Goal: Information Seeking & Learning: Learn about a topic

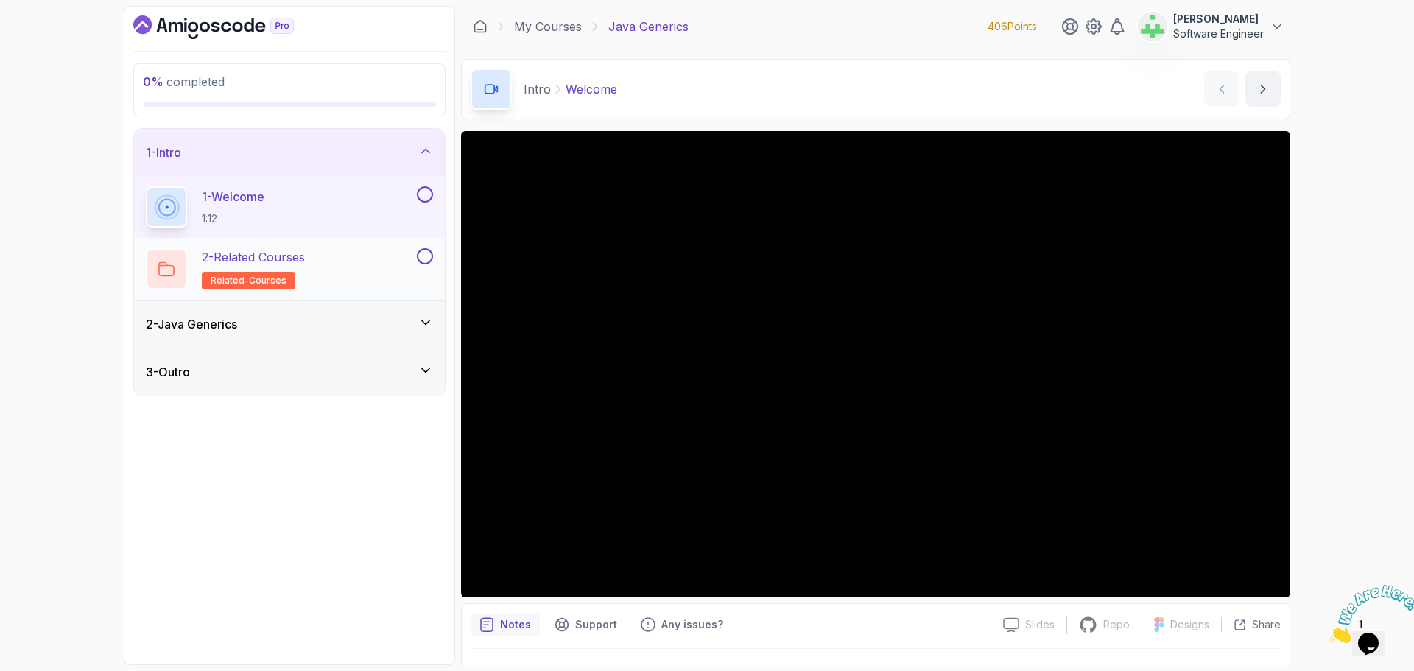
click at [326, 253] on div "2 - Related Courses related-courses" at bounding box center [280, 268] width 268 height 41
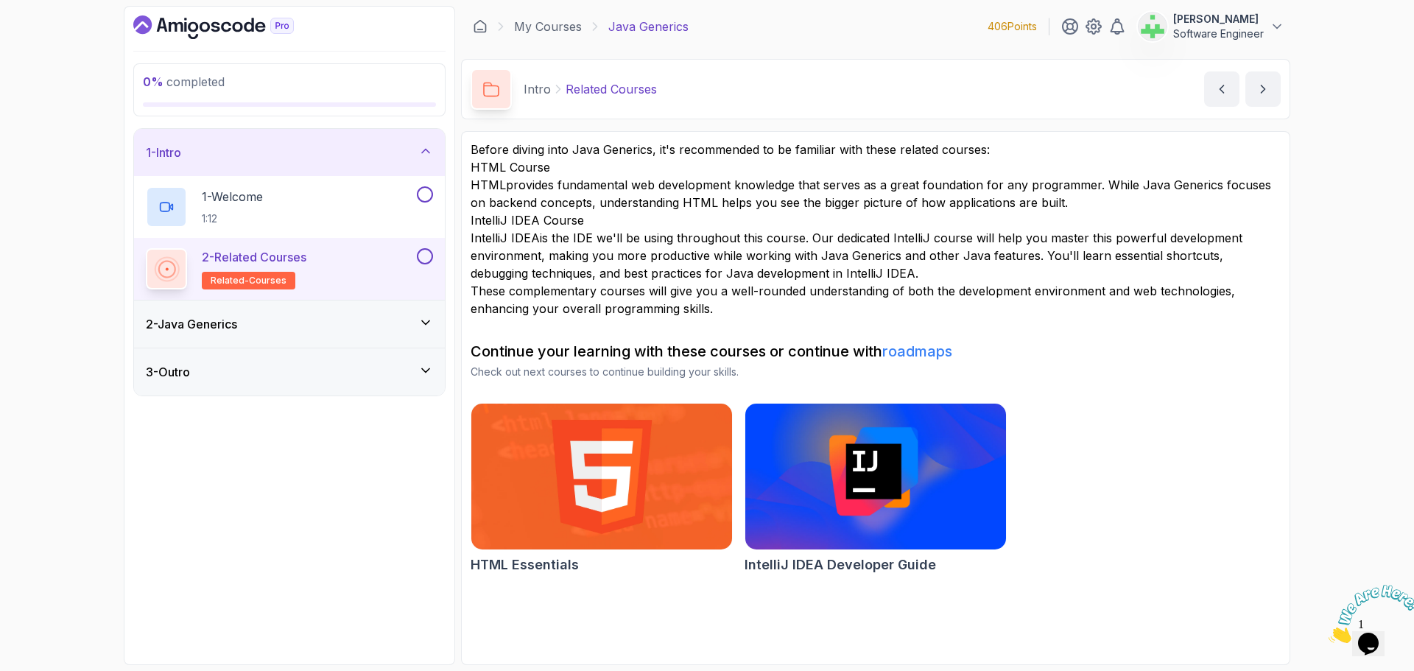
click at [944, 247] on p "IntelliJ IDEA is the IDE we'll be using throughout this course. Our dedicated I…" at bounding box center [876, 255] width 810 height 53
drag, startPoint x: 566, startPoint y: 91, endPoint x: 586, endPoint y: 138, distance: 51.9
click at [676, 96] on div "Intro Related Courses Related Courses by nelson" at bounding box center [876, 89] width 830 height 60
copy p "Related Courses"
click at [817, 247] on p "IntelliJ IDEA is the IDE we'll be using throughout this course. Our dedicated I…" at bounding box center [876, 255] width 810 height 53
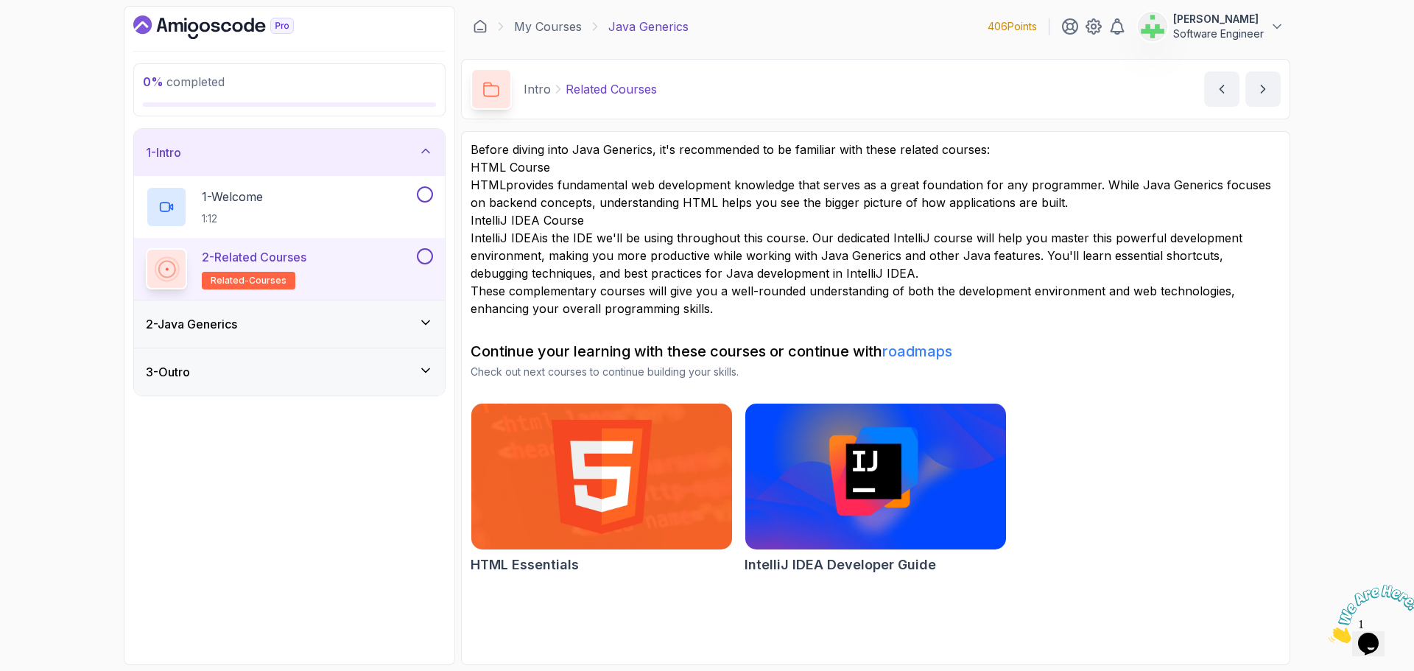
click at [489, 166] on h2 "HTML Course" at bounding box center [876, 167] width 810 height 18
click at [429, 152] on icon at bounding box center [425, 151] width 15 height 15
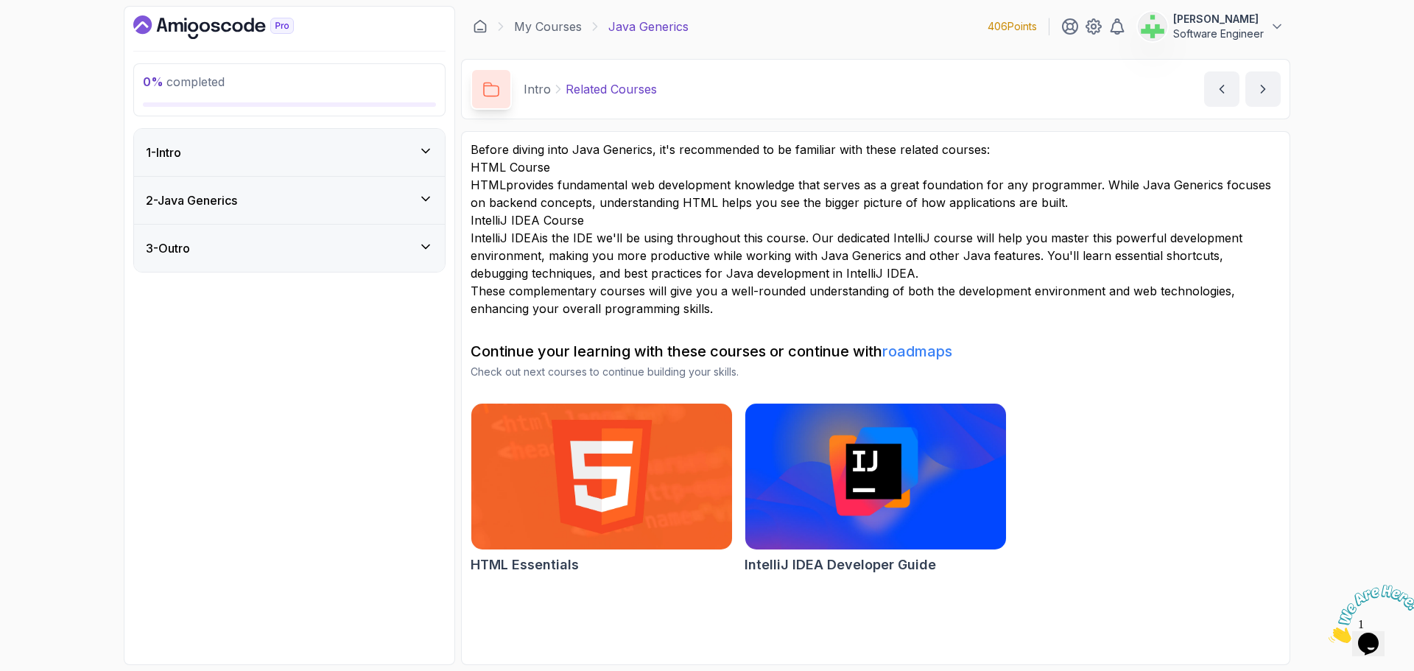
click at [426, 202] on icon at bounding box center [425, 199] width 15 height 15
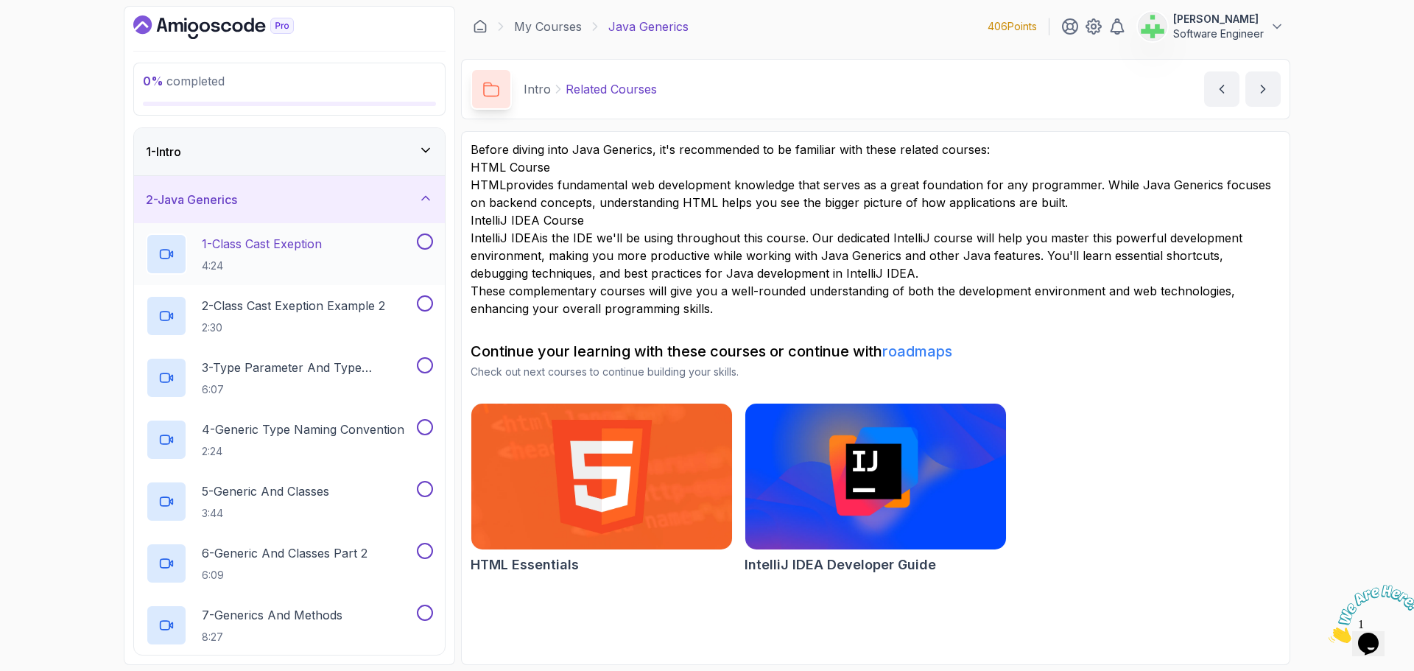
click at [298, 244] on p "1 - Class Cast Exeption" at bounding box center [262, 244] width 120 height 18
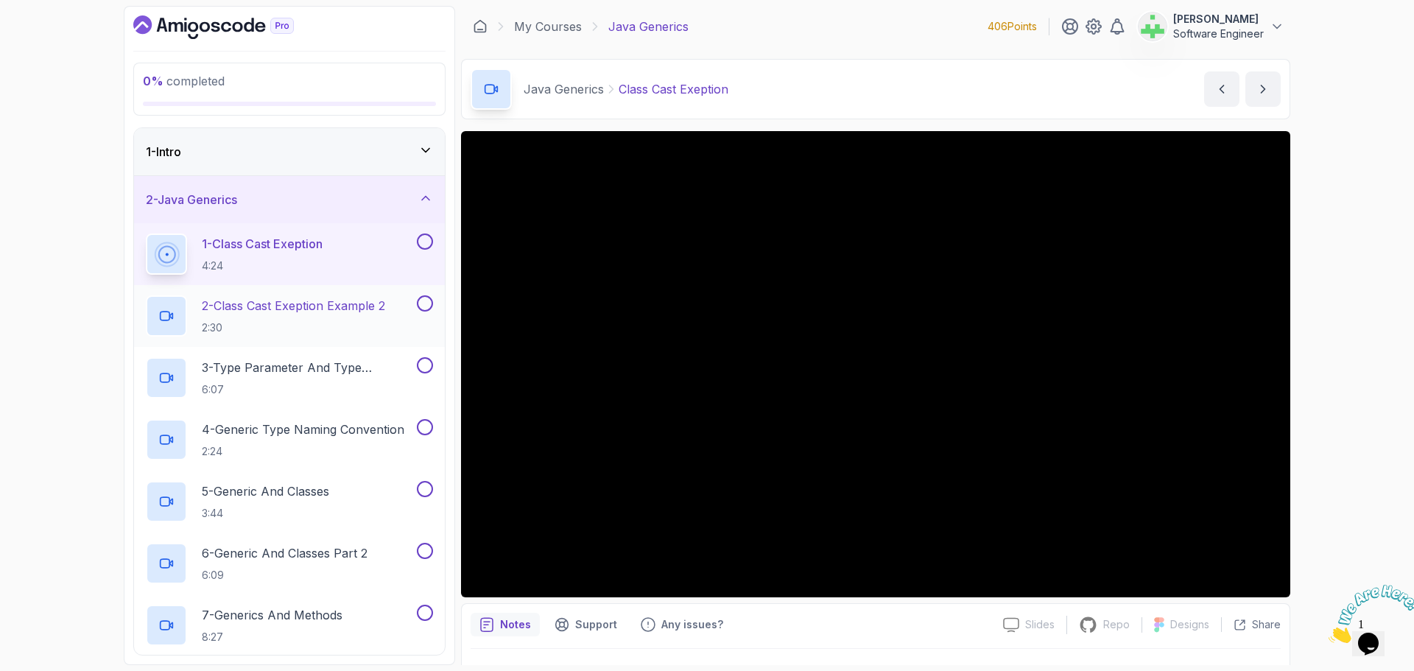
click at [334, 301] on p "2 - Class Cast Exeption Example 2" at bounding box center [293, 306] width 183 height 18
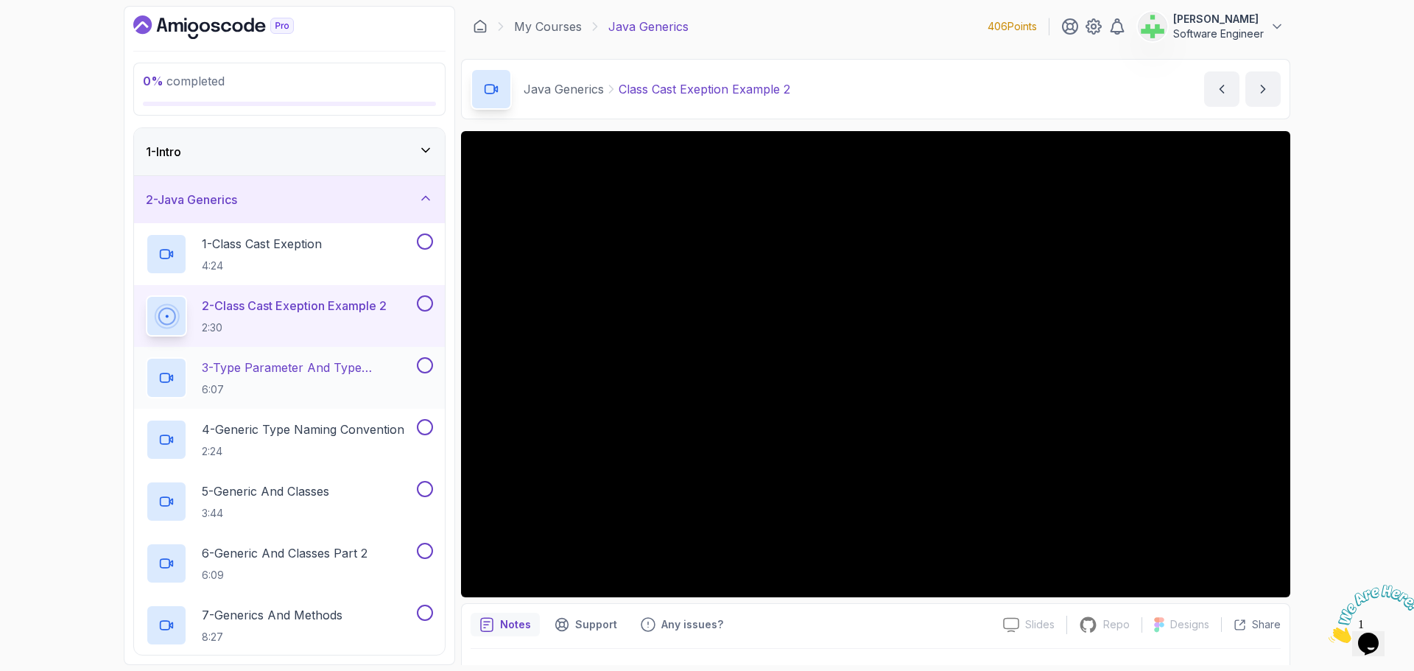
click at [309, 368] on p "3 - Type Parameter And Type Argument" at bounding box center [308, 368] width 212 height 18
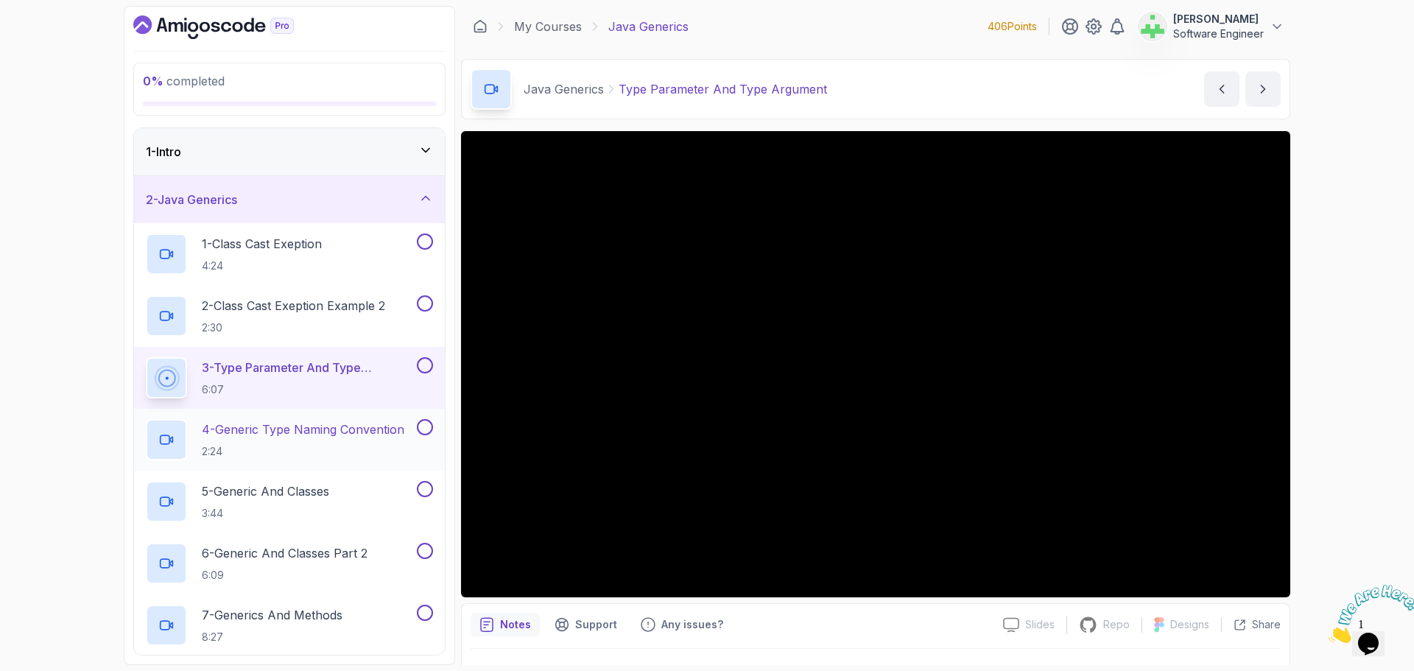
click at [353, 424] on p "4 - Generic Type Naming Convention" at bounding box center [303, 430] width 203 height 18
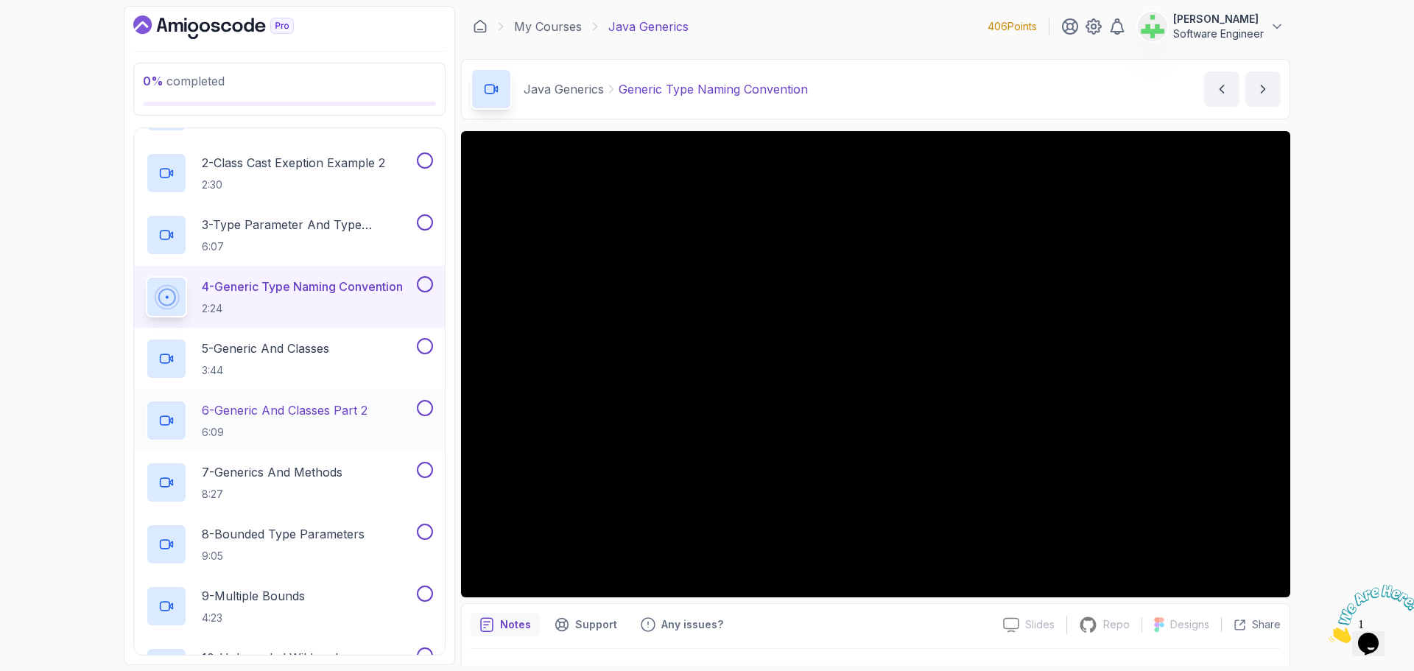
scroll to position [147, 0]
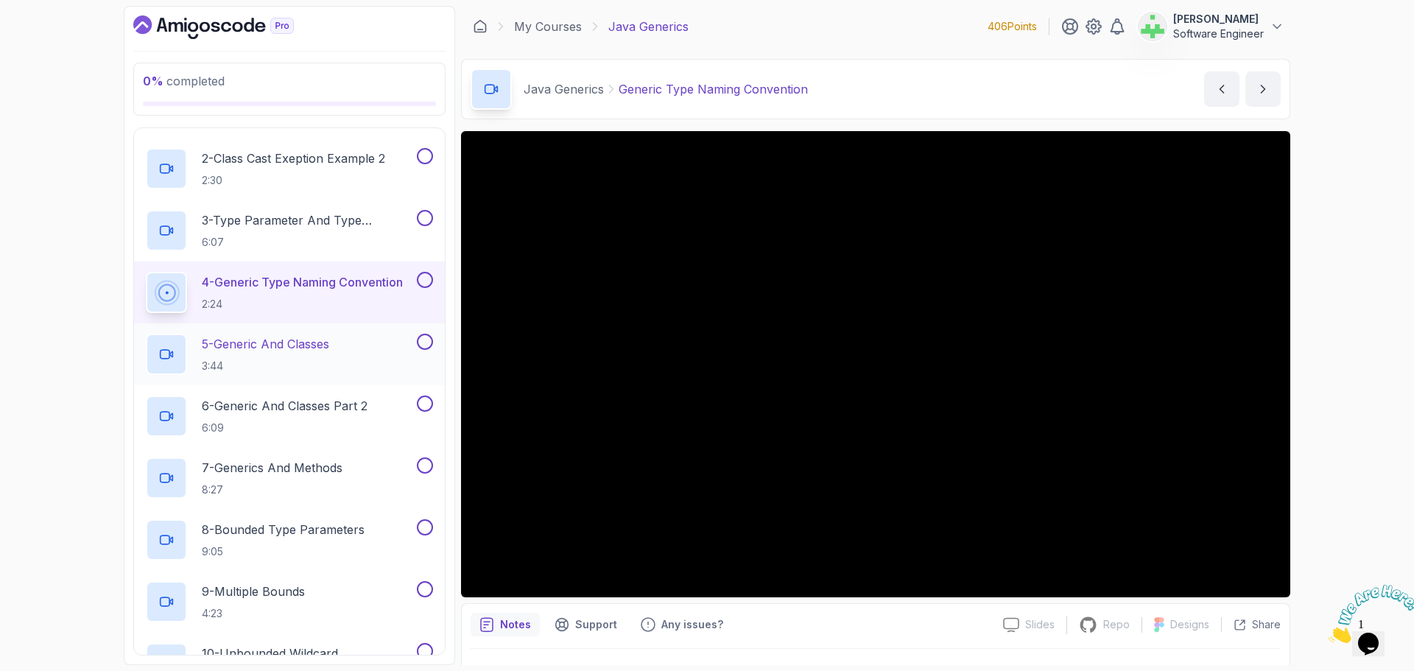
click at [299, 348] on p "5 - Generic And Classes" at bounding box center [265, 344] width 127 height 18
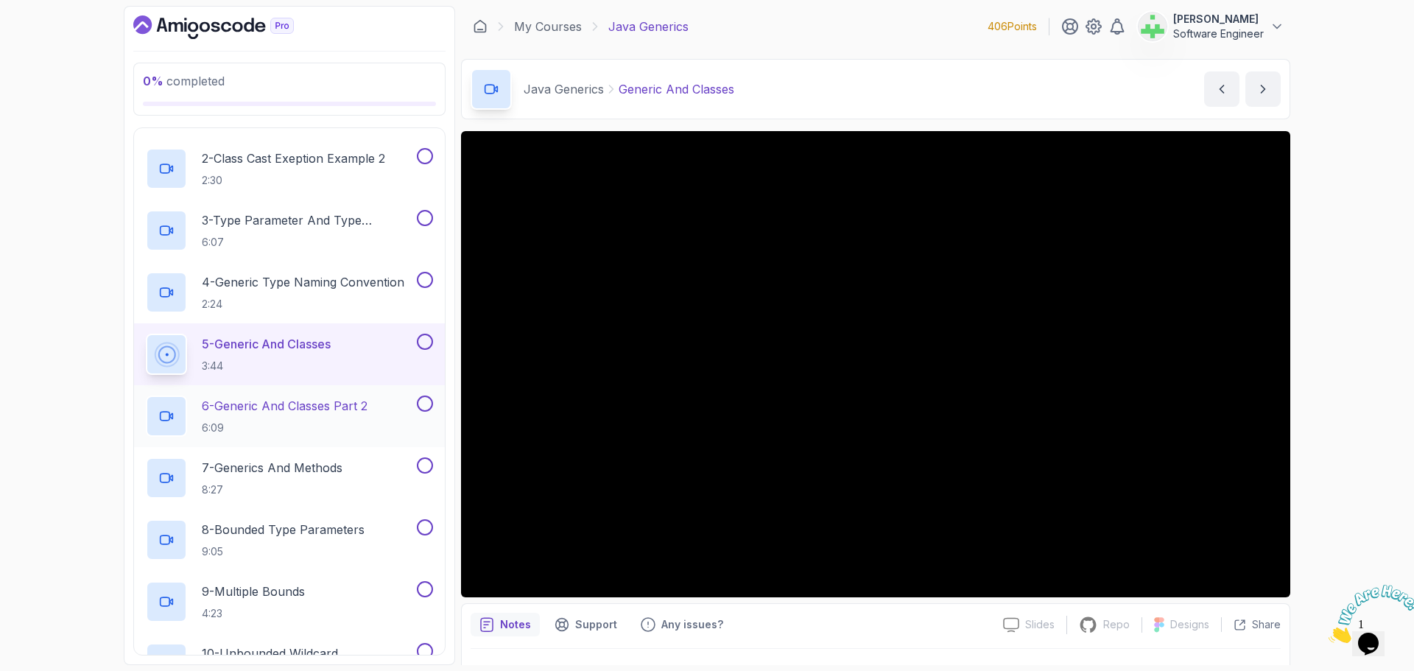
click at [343, 406] on p "6 - Generic And Classes Part 2" at bounding box center [285, 406] width 166 height 18
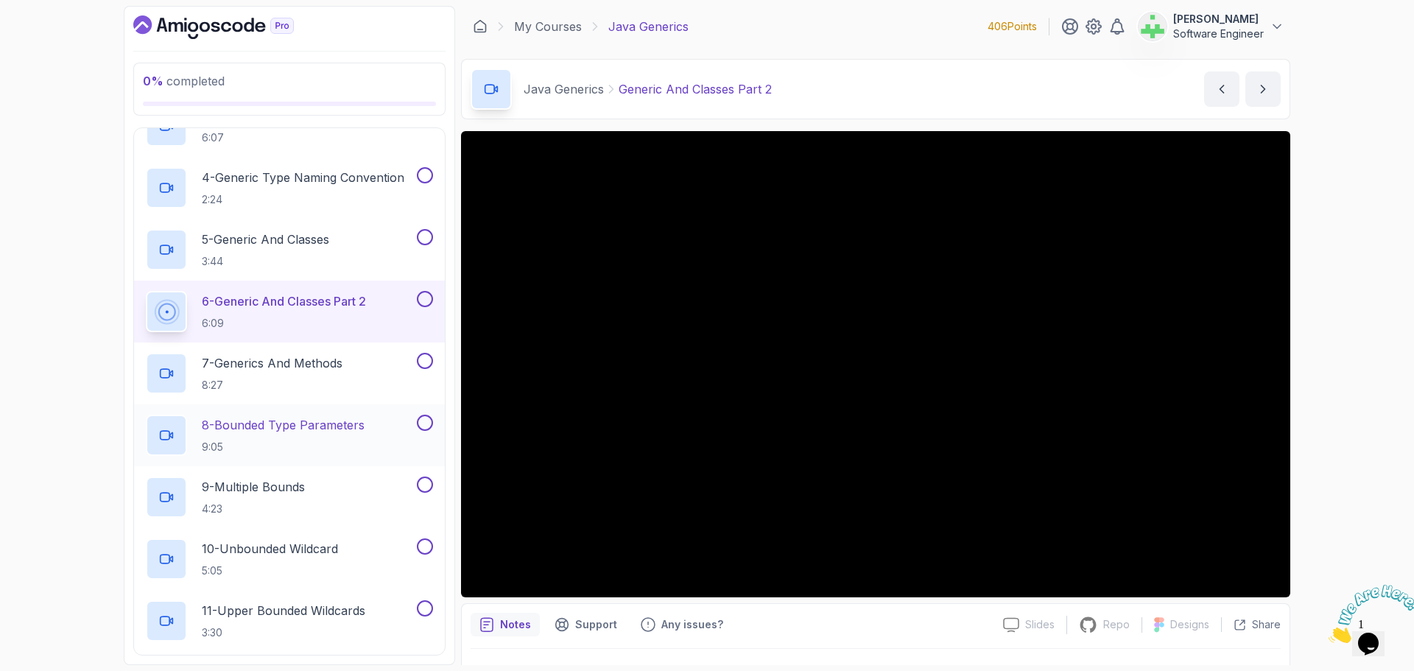
scroll to position [295, 0]
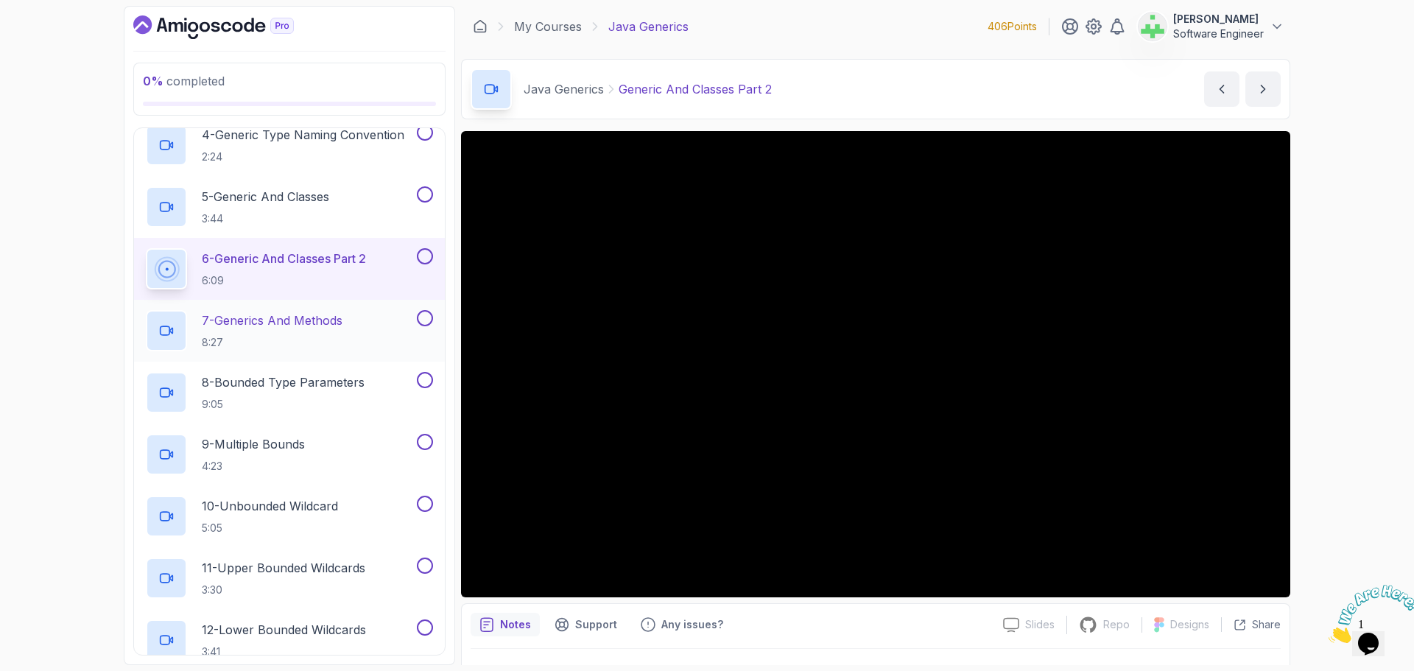
click at [340, 326] on p "7 - Generics And Methods" at bounding box center [272, 321] width 141 height 18
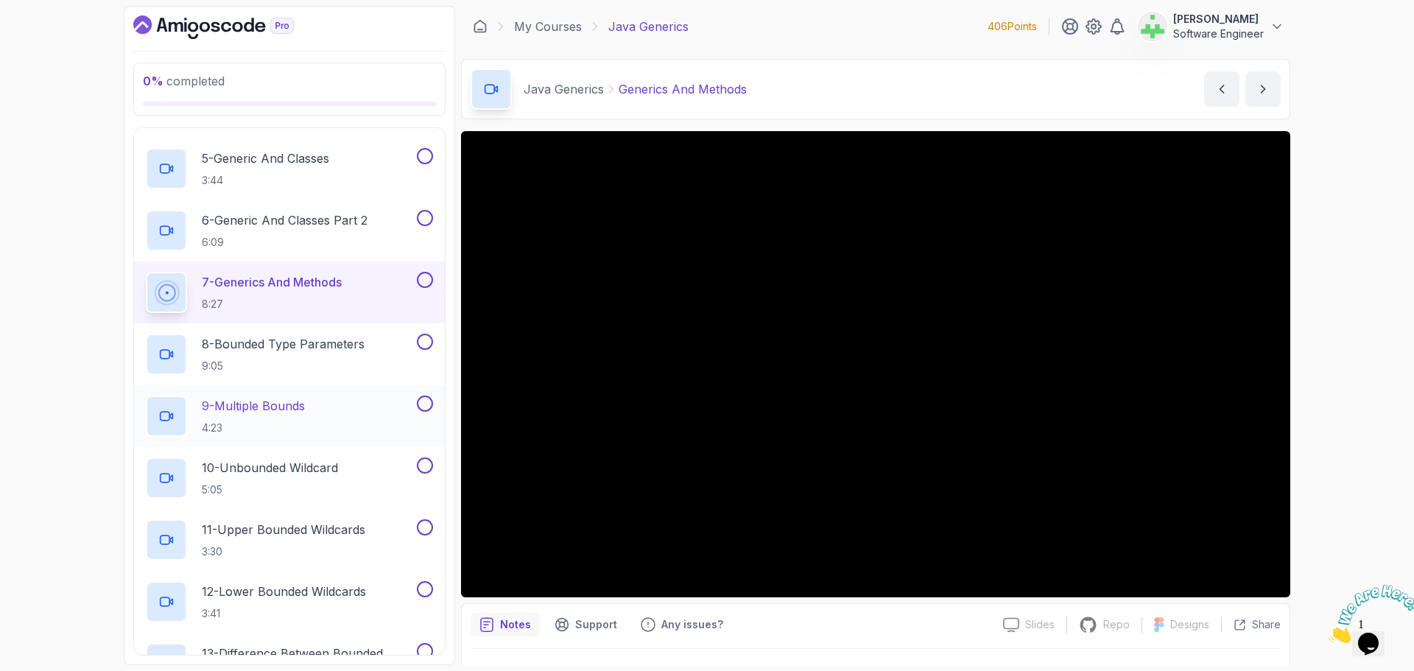
scroll to position [368, 0]
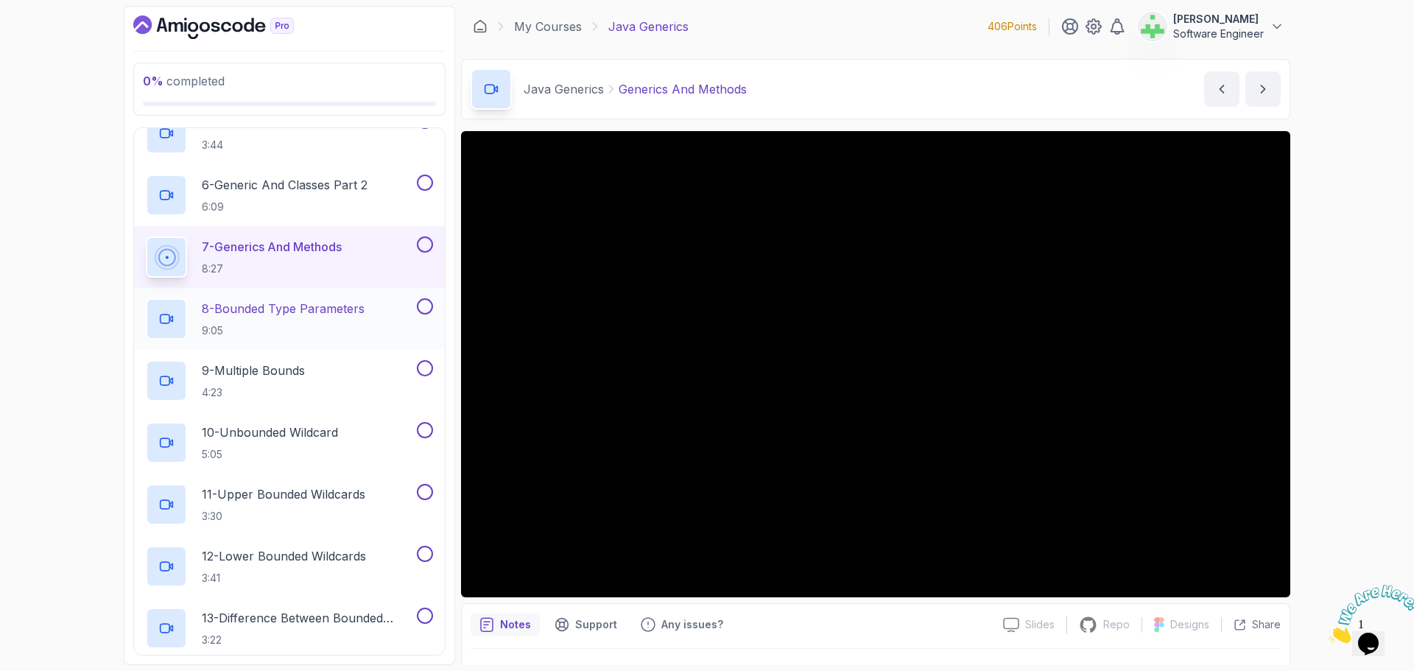
click at [316, 320] on h2 "8 - Bounded Type Parameters 9:05" at bounding box center [283, 319] width 163 height 38
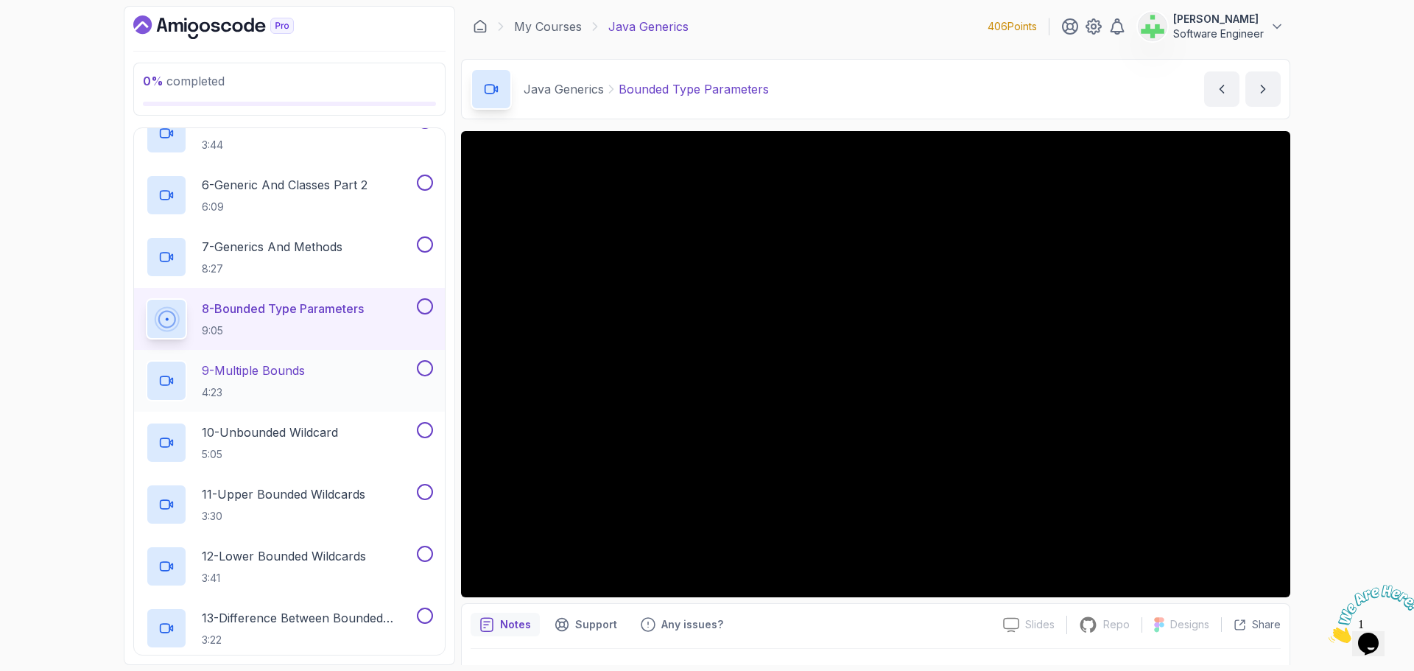
click at [289, 373] on p "9 - Multiple Bounds" at bounding box center [253, 371] width 103 height 18
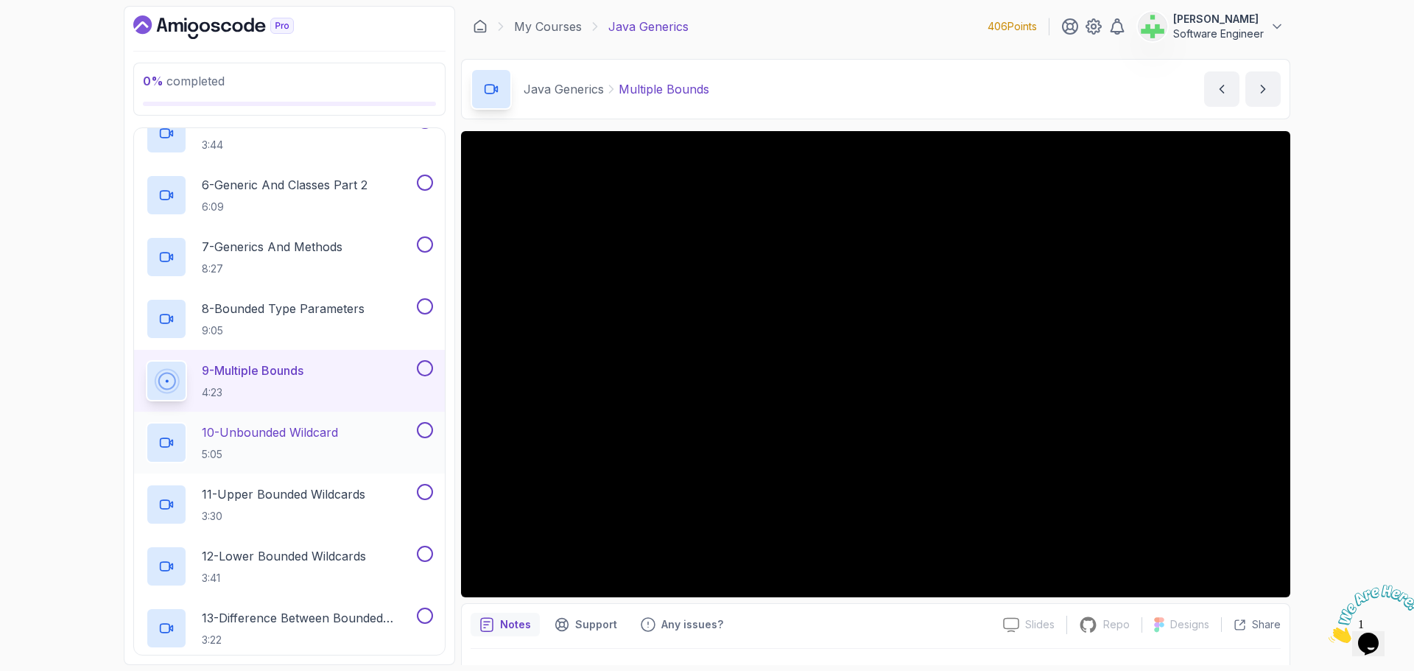
click at [315, 432] on p "10 - Unbounded Wildcard" at bounding box center [270, 433] width 136 height 18
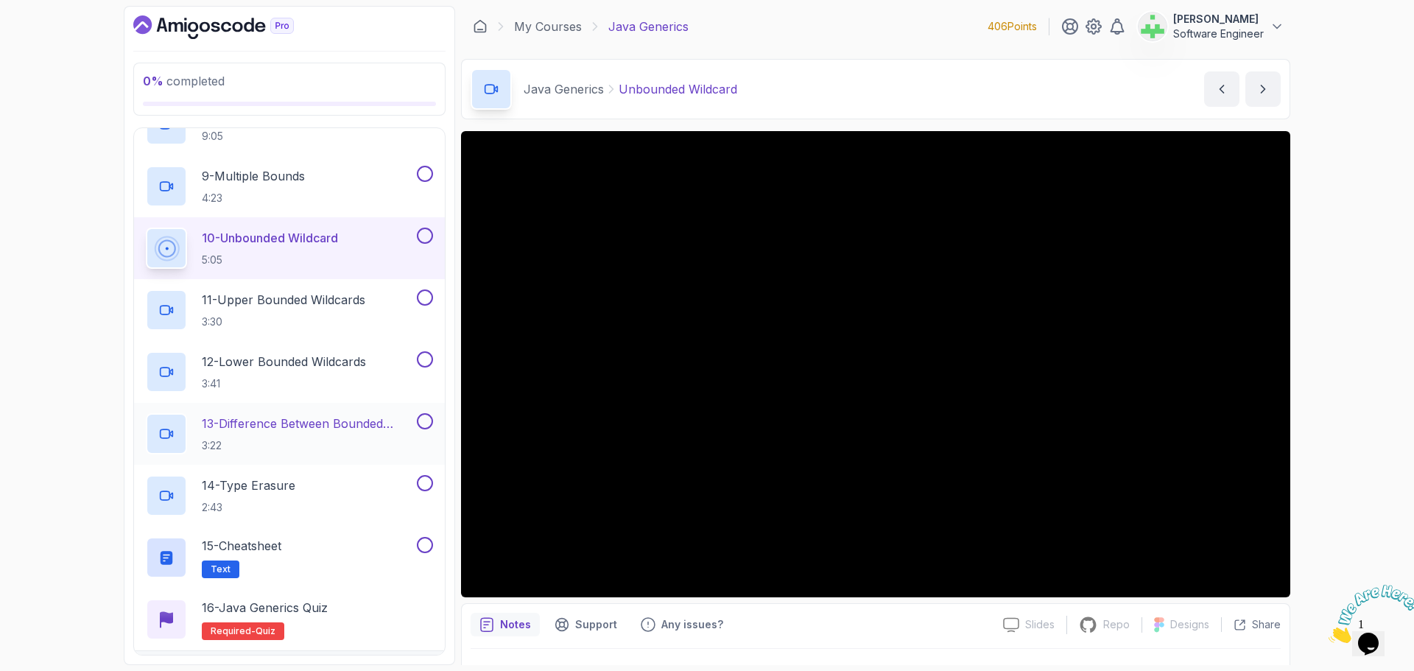
scroll to position [589, 0]
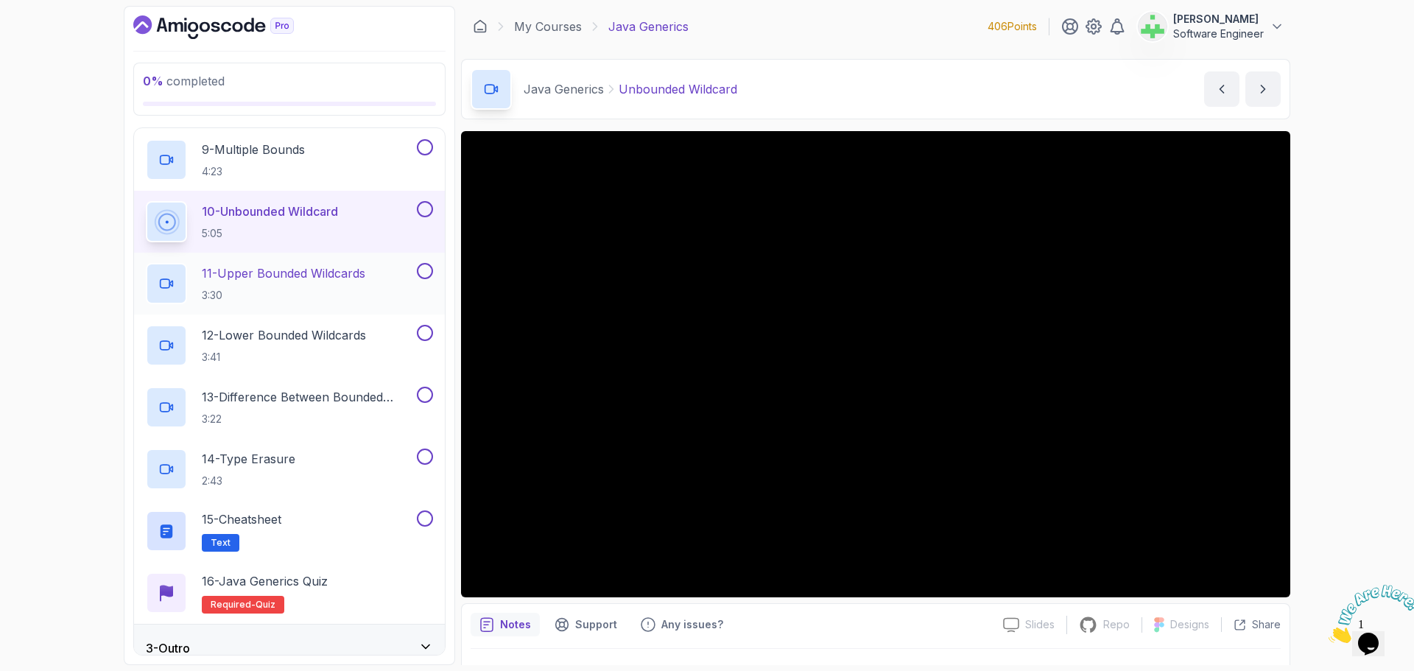
click at [312, 273] on p "11 - Upper Bounded Wildcards" at bounding box center [284, 273] width 164 height 18
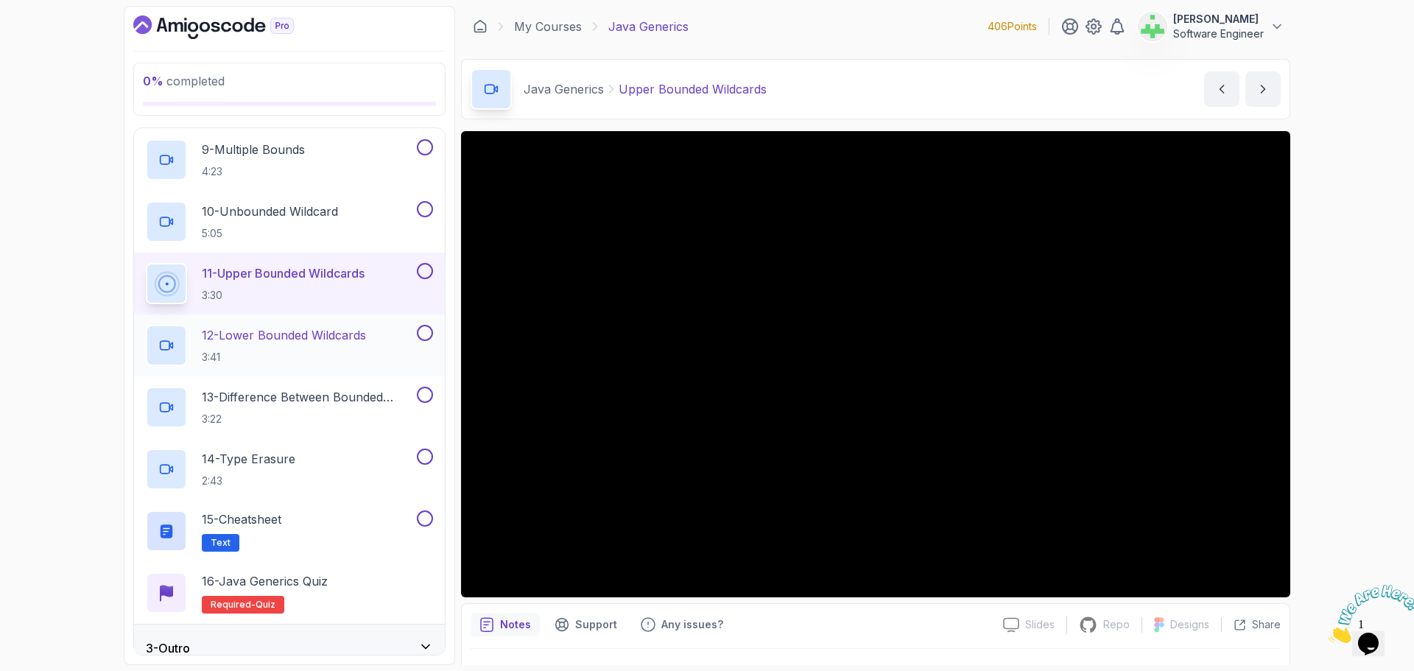
click at [320, 335] on p "12 - Lower Bounded Wildcards" at bounding box center [284, 335] width 164 height 18
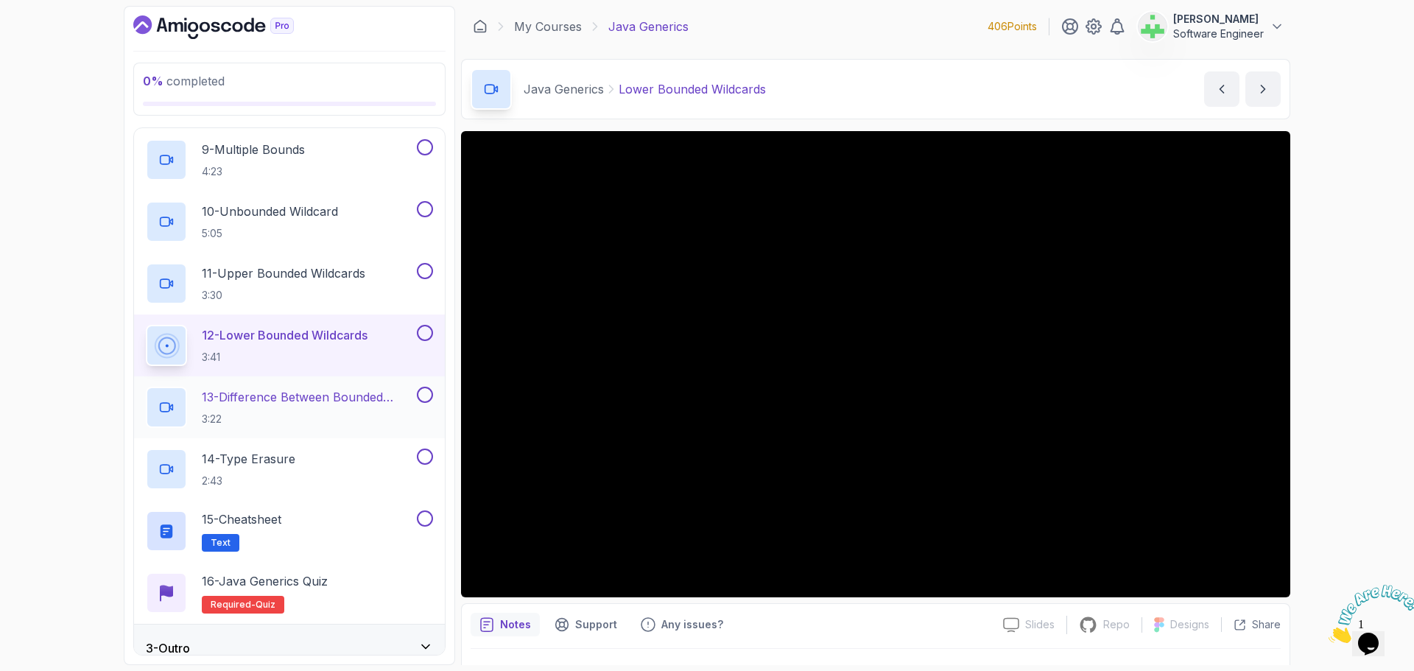
click at [352, 399] on p "13 - Difference Between Bounded Type Parameters And Wildcards" at bounding box center [308, 397] width 212 height 18
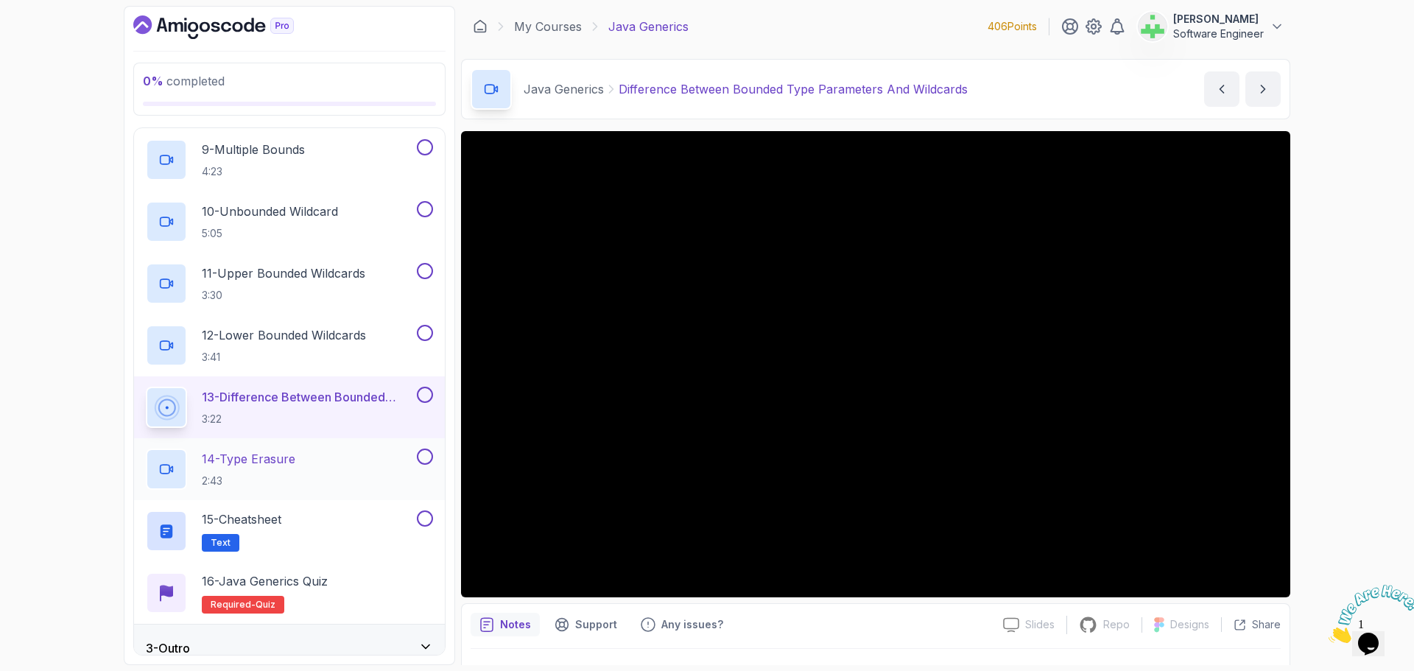
click at [328, 460] on div "14 - Type Erasure 2:43" at bounding box center [280, 469] width 268 height 41
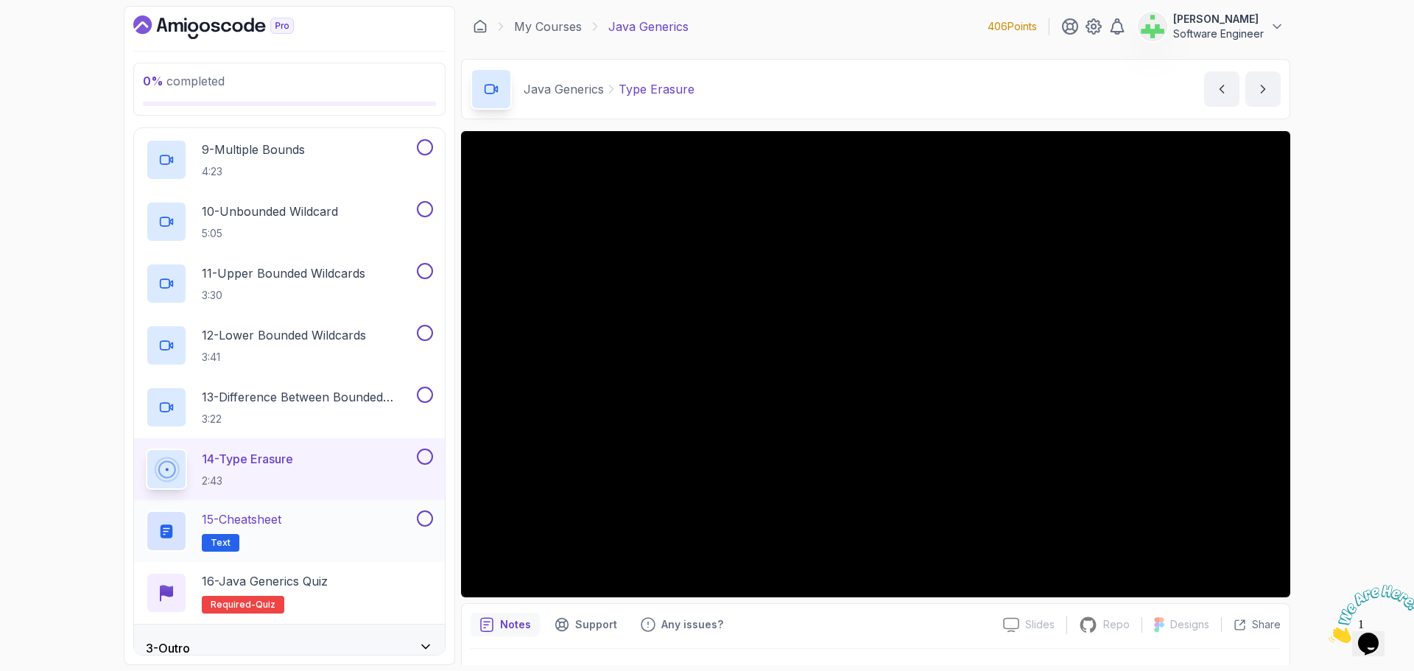
click at [304, 516] on div "15 - Cheatsheet Text" at bounding box center [280, 531] width 268 height 41
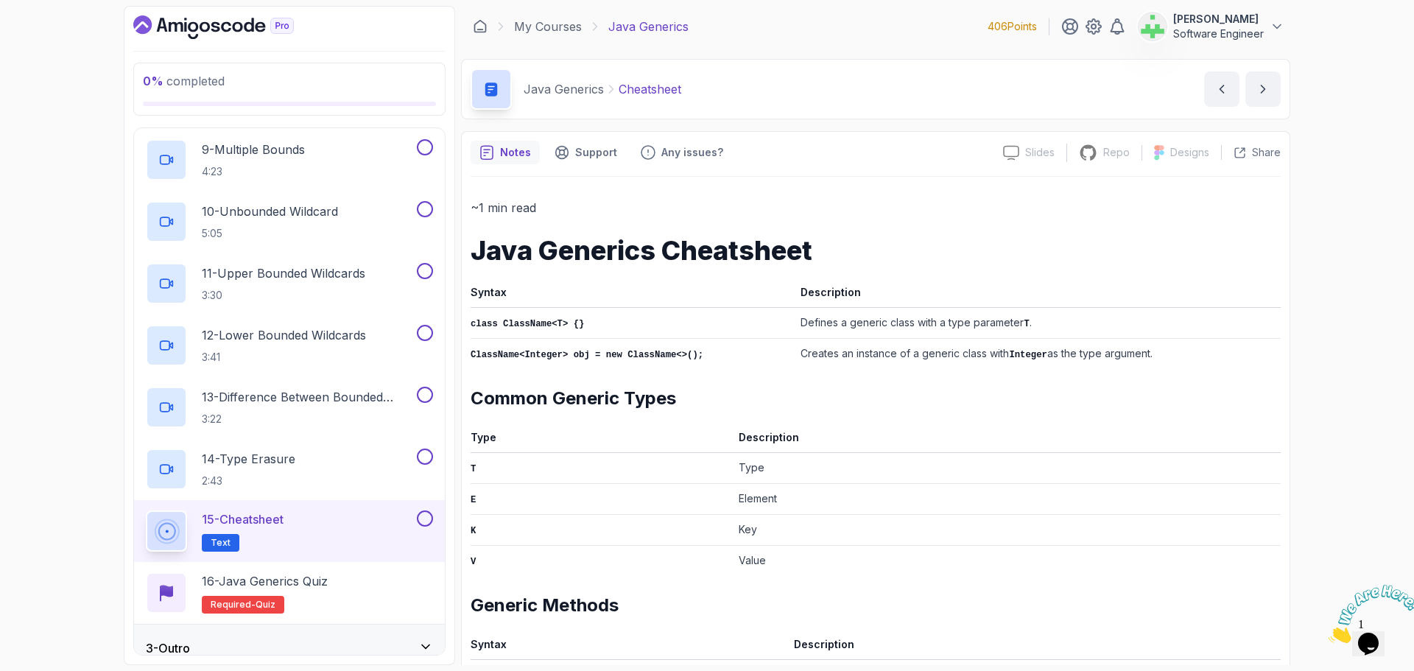
click at [660, 88] on p "Cheatsheet" at bounding box center [650, 89] width 63 height 18
copy p "Cheatsheet"
click at [734, 88] on div "Java Generics Cheatsheet Cheatsheet by nelson" at bounding box center [876, 89] width 830 height 60
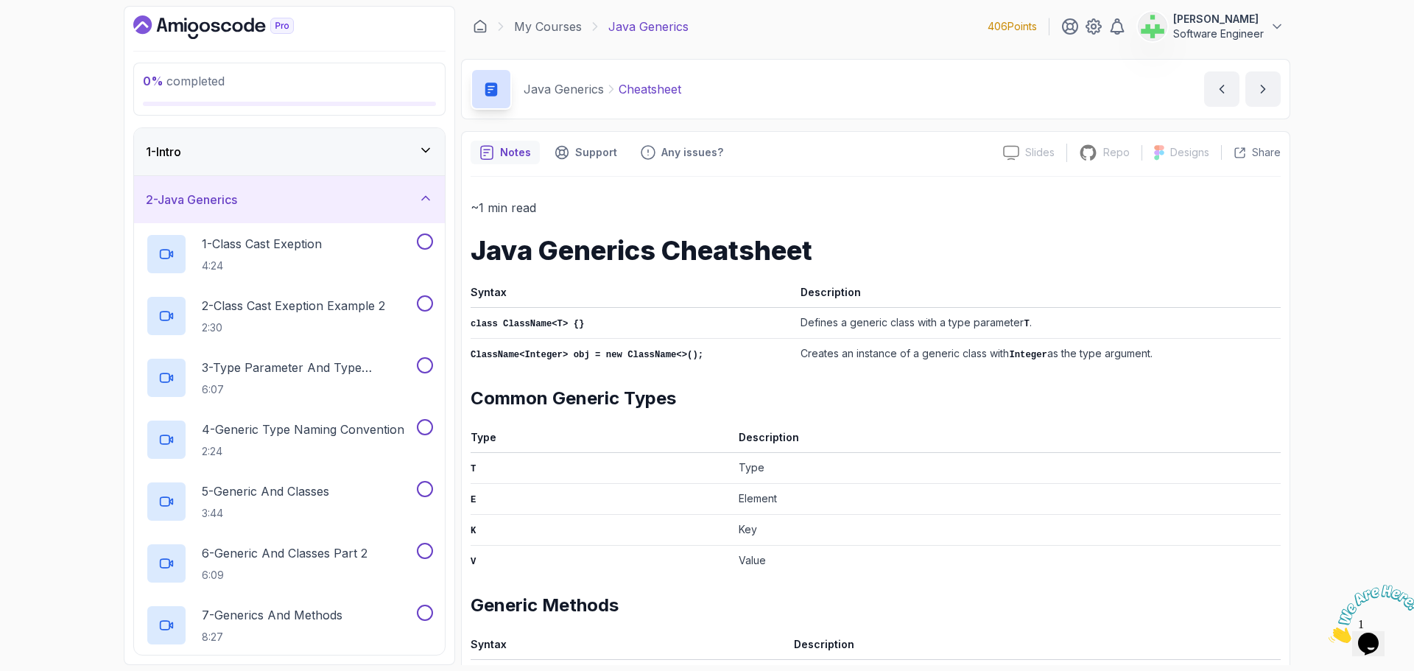
click at [371, 200] on div "2 - Java Generics" at bounding box center [289, 200] width 287 height 18
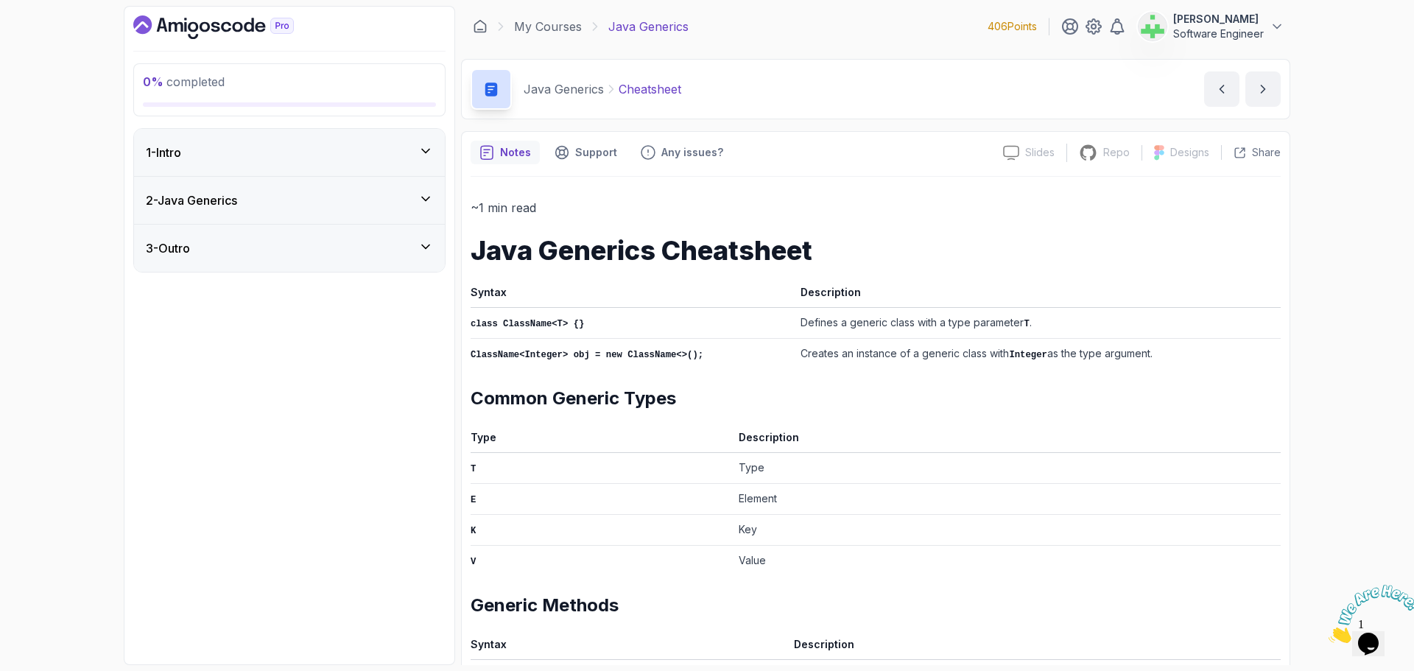
click at [841, 499] on td "Element" at bounding box center [1007, 498] width 548 height 31
click at [417, 248] on div "3 - Outro" at bounding box center [289, 248] width 287 height 18
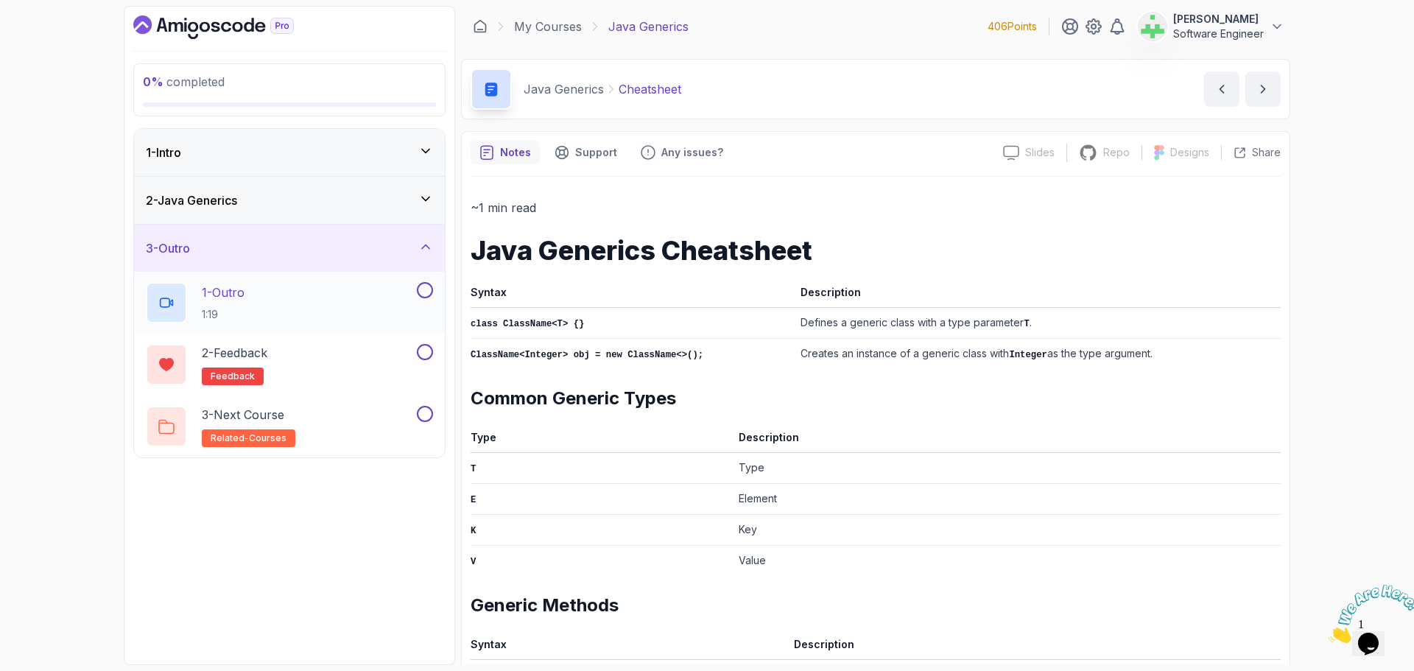
click at [260, 297] on div "1 - Outro 1:19" at bounding box center [280, 302] width 268 height 41
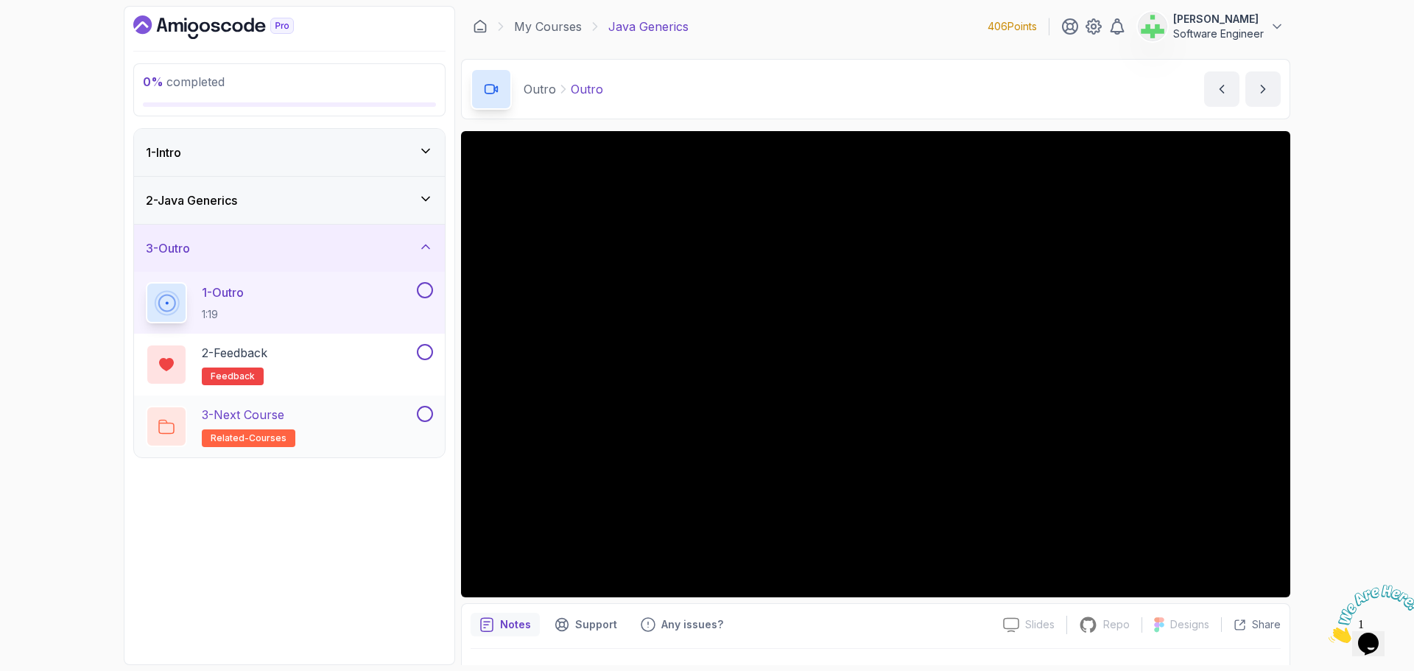
click at [308, 424] on div "3 - Next Course related-courses" at bounding box center [280, 426] width 268 height 41
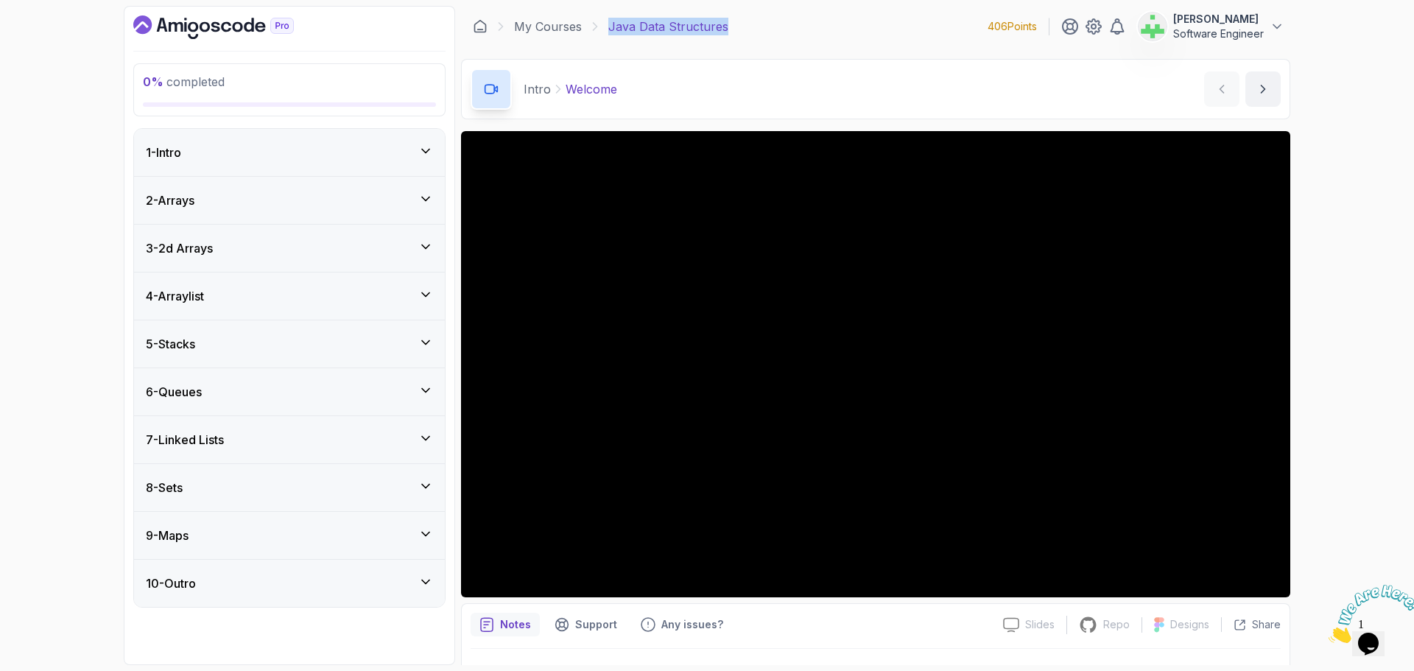
drag, startPoint x: 608, startPoint y: 26, endPoint x: 786, endPoint y: 26, distance: 177.5
click at [786, 26] on div "My Courses Java Data Structures 406 Points Asif Ahmed Jesi Software Engineer" at bounding box center [876, 26] width 830 height 41
copy p "Java Data Structures"
click at [788, 25] on div "My Courses Java Data Structures 406 Points Asif Ahmed Jesi Software Engineer" at bounding box center [876, 26] width 830 height 41
click at [20, 485] on div "0 % completed 1 - Intro 2 - Arrays 3 - 2d Arrays 4 - Arraylist 5 - Stacks 6 - Q…" at bounding box center [707, 335] width 1414 height 671
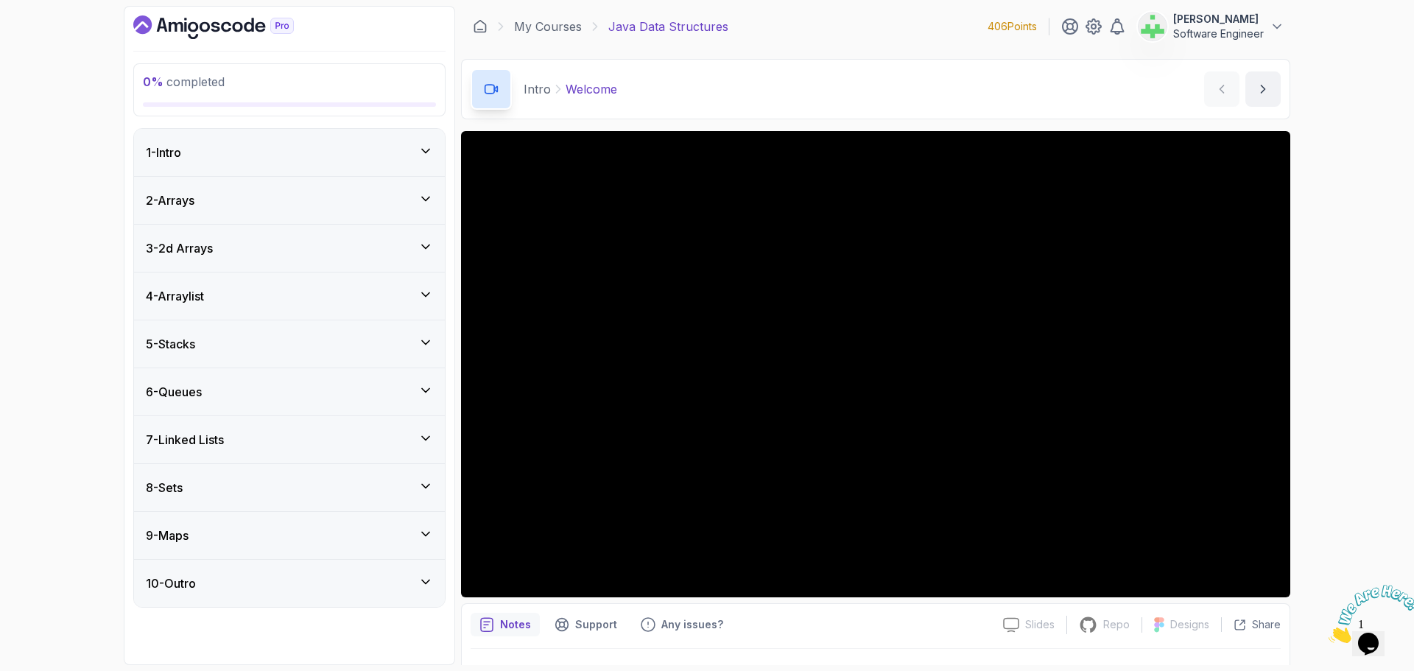
click at [263, 155] on div "1 - Intro" at bounding box center [289, 153] width 287 height 18
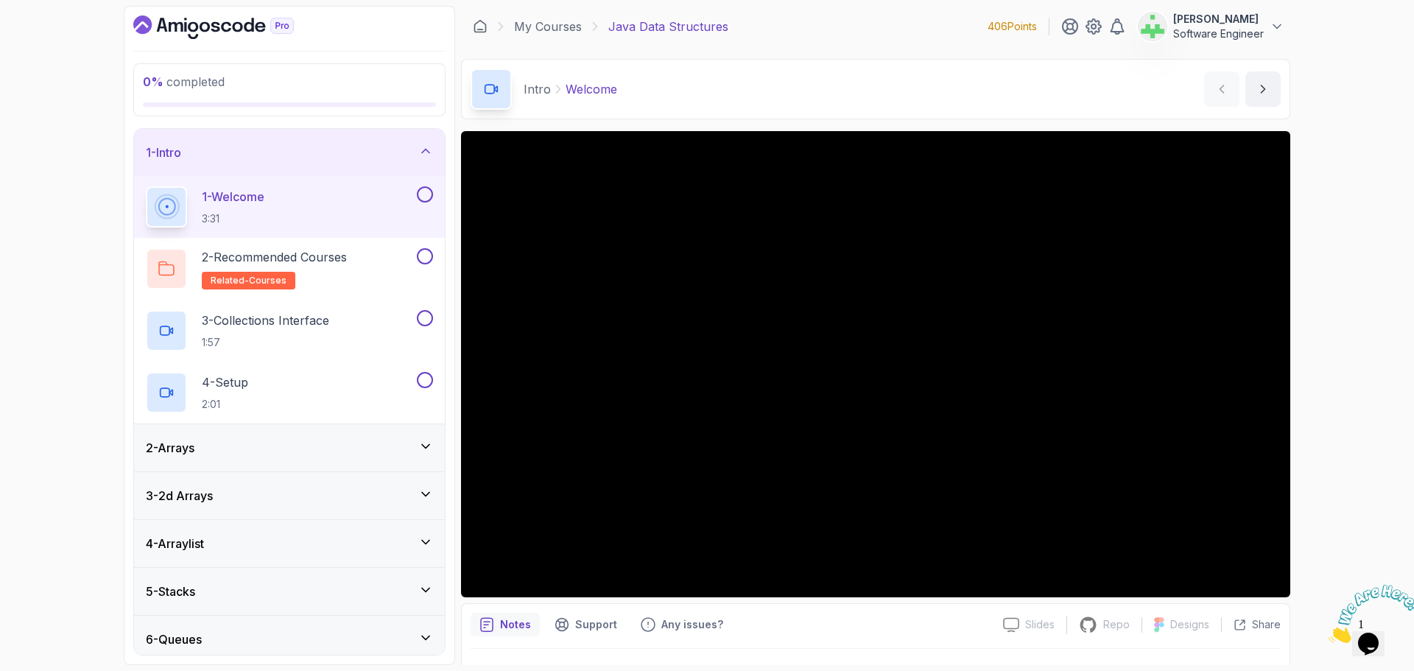
click at [259, 195] on p "1 - Welcome" at bounding box center [233, 197] width 63 height 18
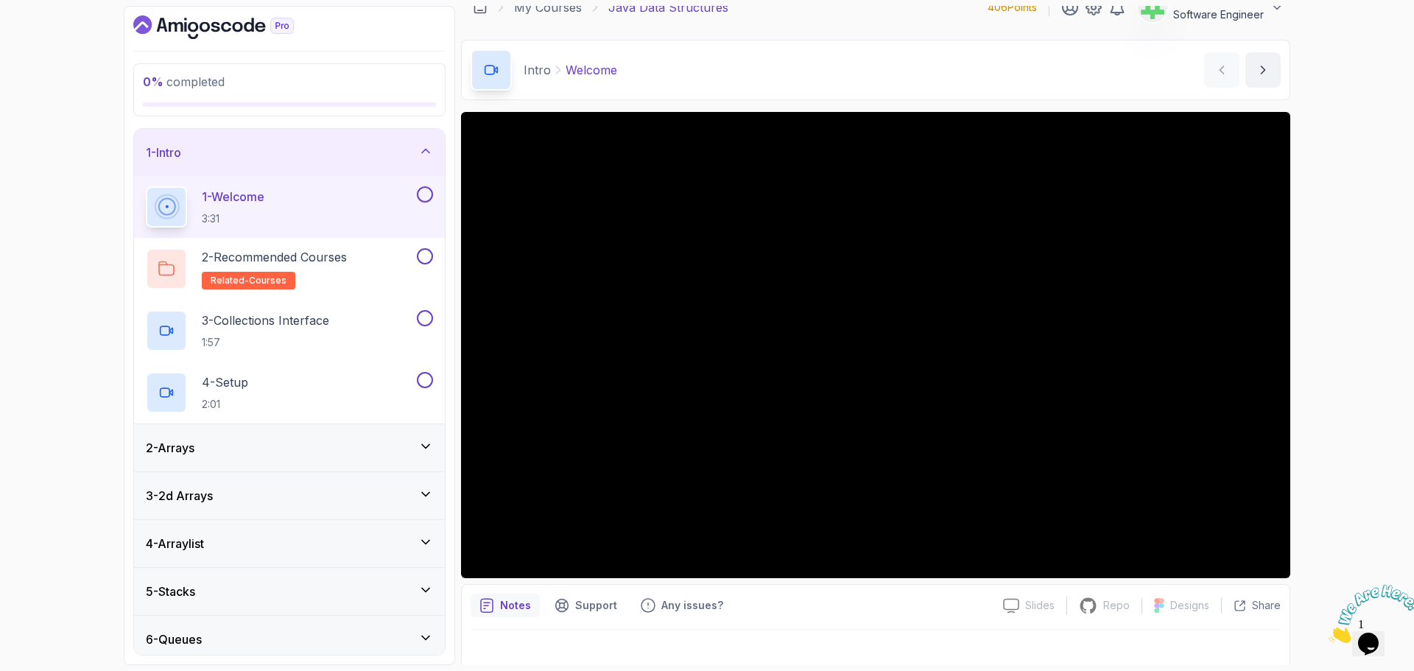
scroll to position [35, 0]
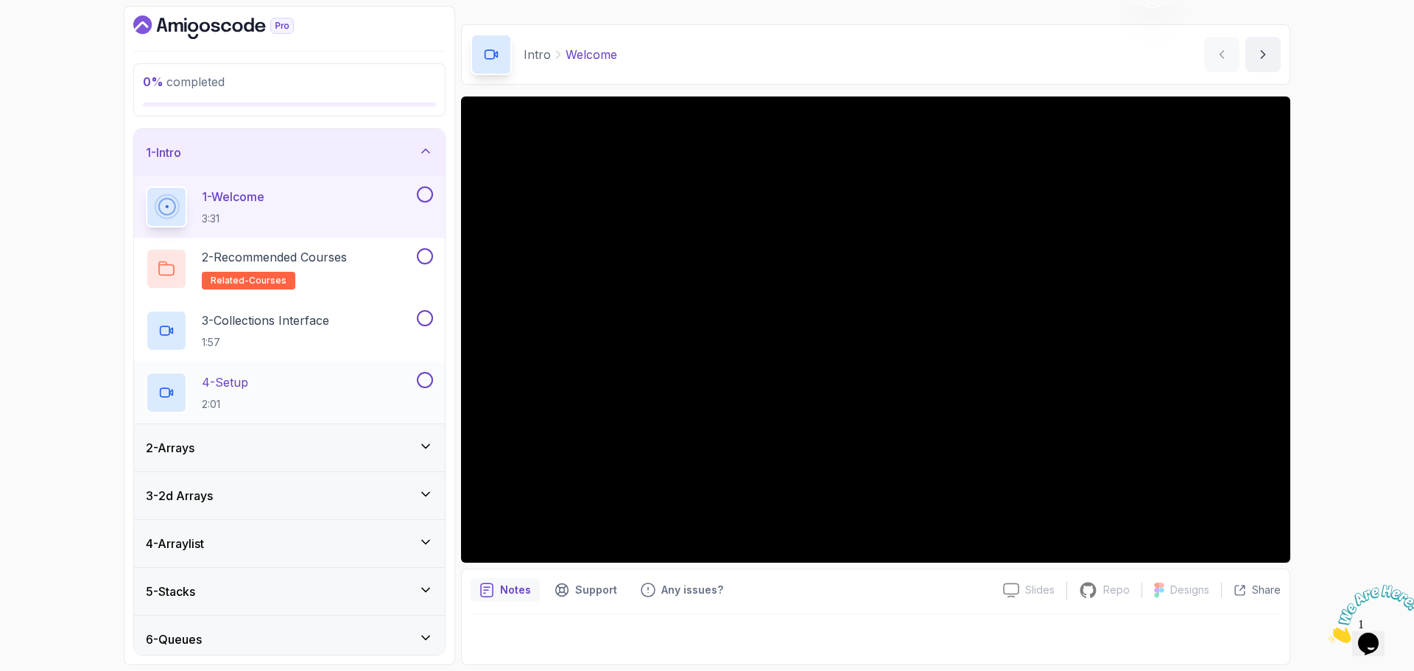
drag, startPoint x: 692, startPoint y: 557, endPoint x: 232, endPoint y: 381, distance: 492.9
click at [240, 376] on p "4 - Setup" at bounding box center [225, 382] width 46 height 18
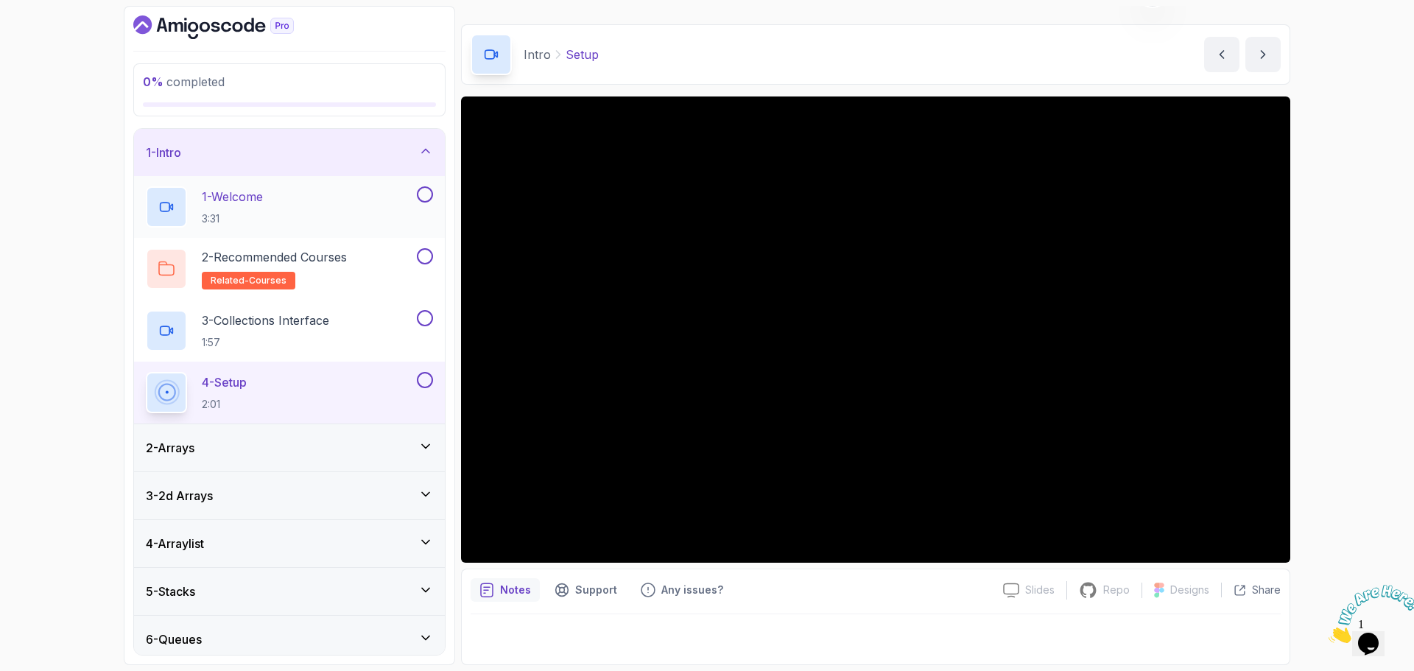
click at [276, 197] on div "1 - Welcome 3:31" at bounding box center [280, 206] width 268 height 41
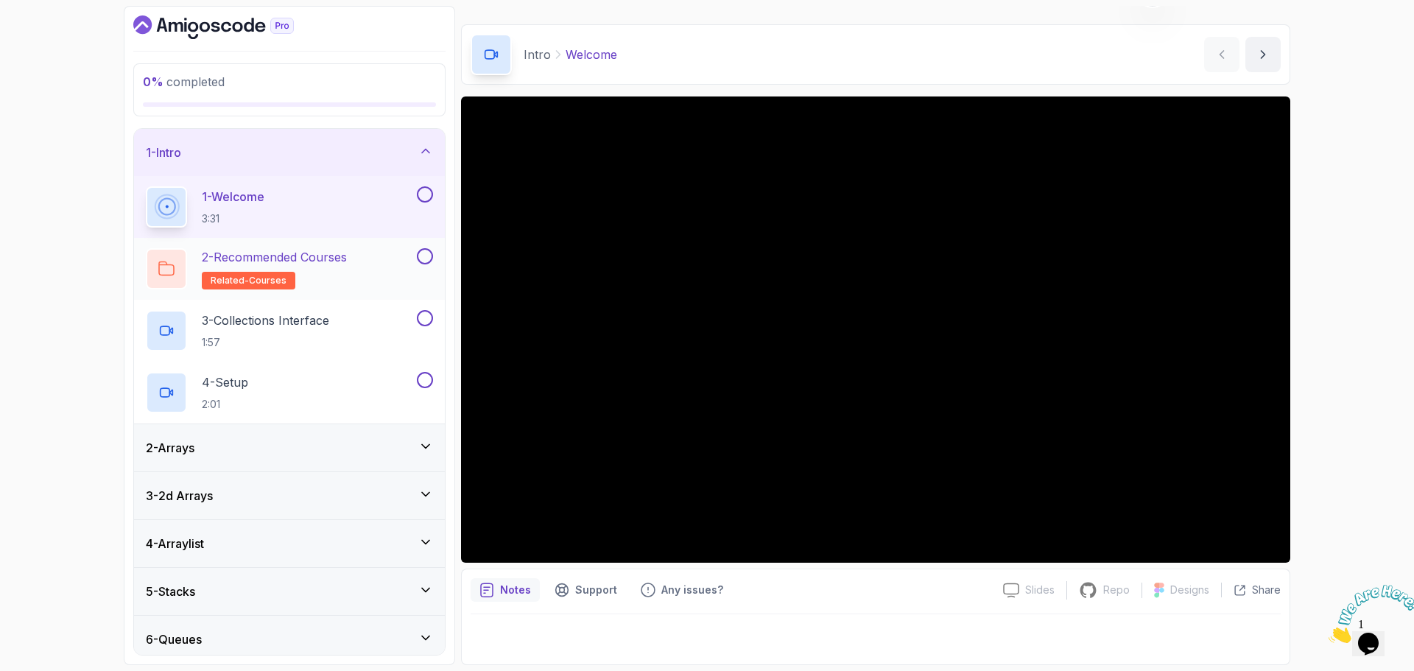
click at [327, 259] on p "2 - Recommended Courses" at bounding box center [274, 257] width 145 height 18
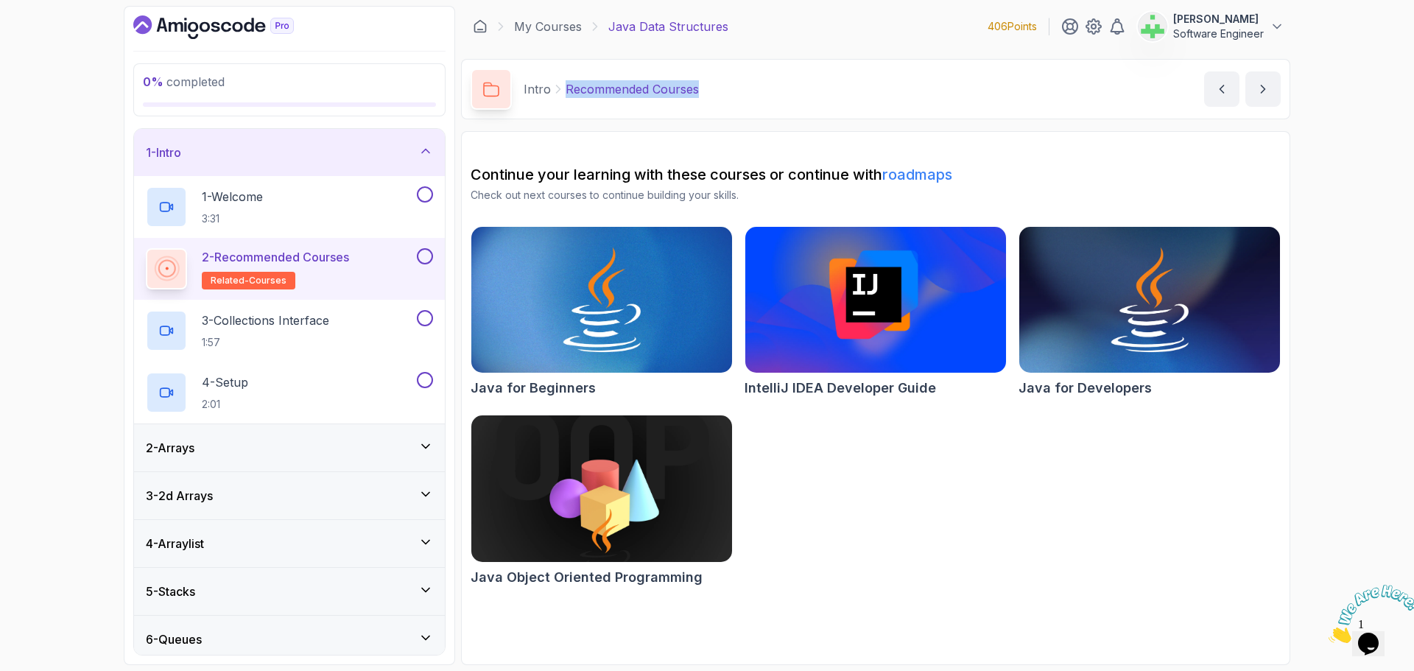
drag, startPoint x: 565, startPoint y: 91, endPoint x: 843, endPoint y: 94, distance: 278.5
click at [843, 94] on div "Intro Recommended Courses Recommended Courses by nelson" at bounding box center [876, 89] width 830 height 60
copy p "Recommended Courses"
click at [843, 94] on div "Intro Recommended Courses Recommended Courses by nelson" at bounding box center [876, 89] width 830 height 60
click at [987, 485] on div "Java for Beginners IntelliJ IDEA Developer Guide Java for Developers Java Objec…" at bounding box center [876, 409] width 810 height 366
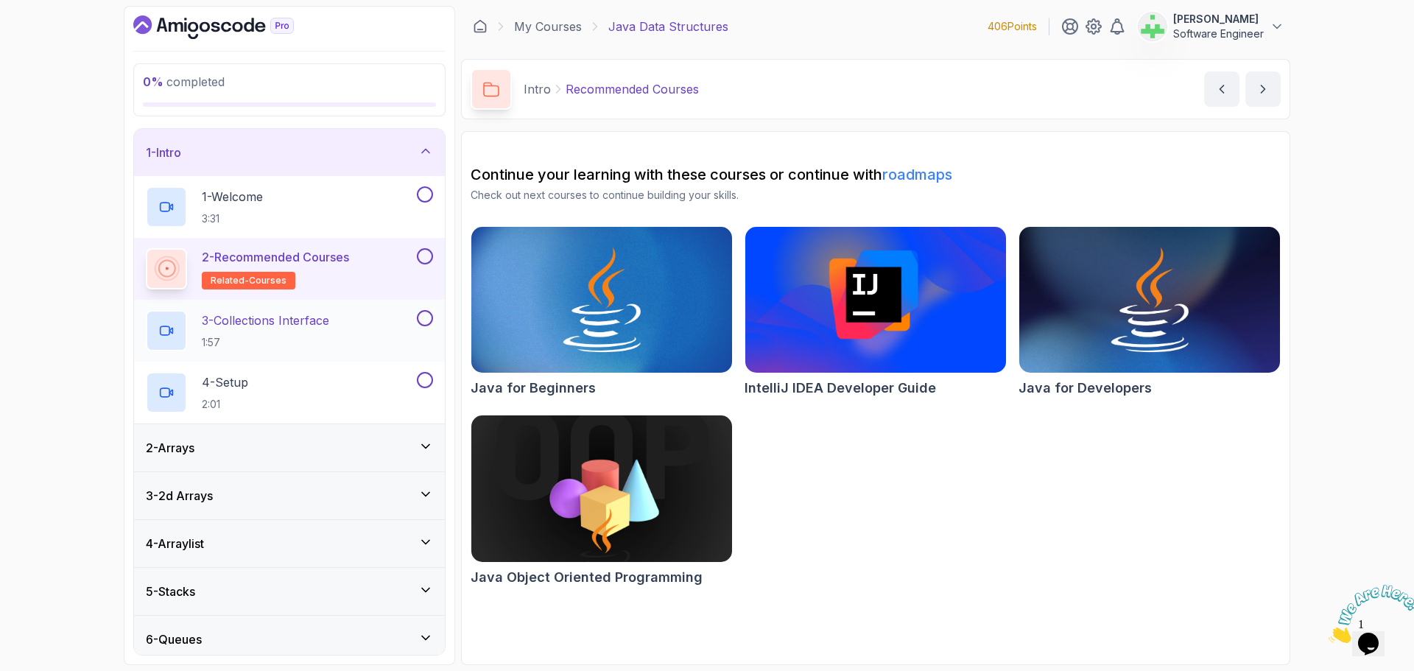
click at [327, 319] on p "3 - Collections Interface" at bounding box center [265, 321] width 127 height 18
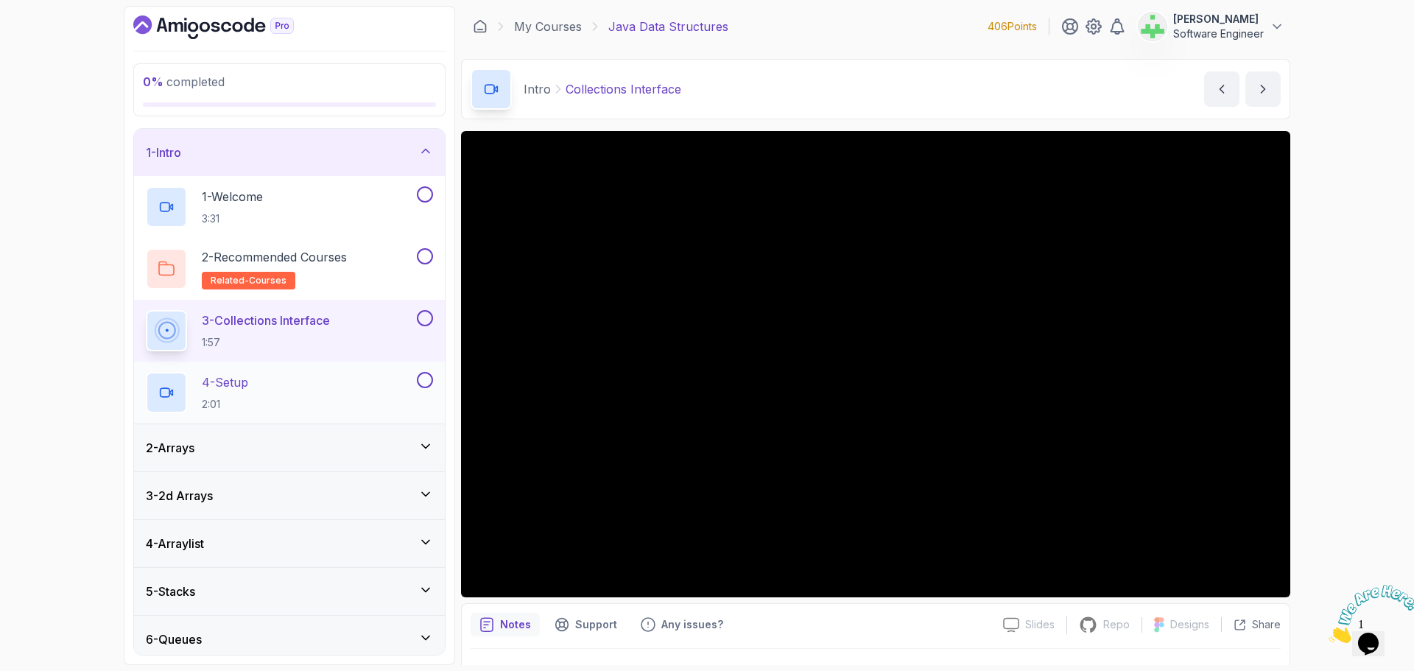
click at [281, 384] on div "4 - Setup 2:01" at bounding box center [280, 392] width 268 height 41
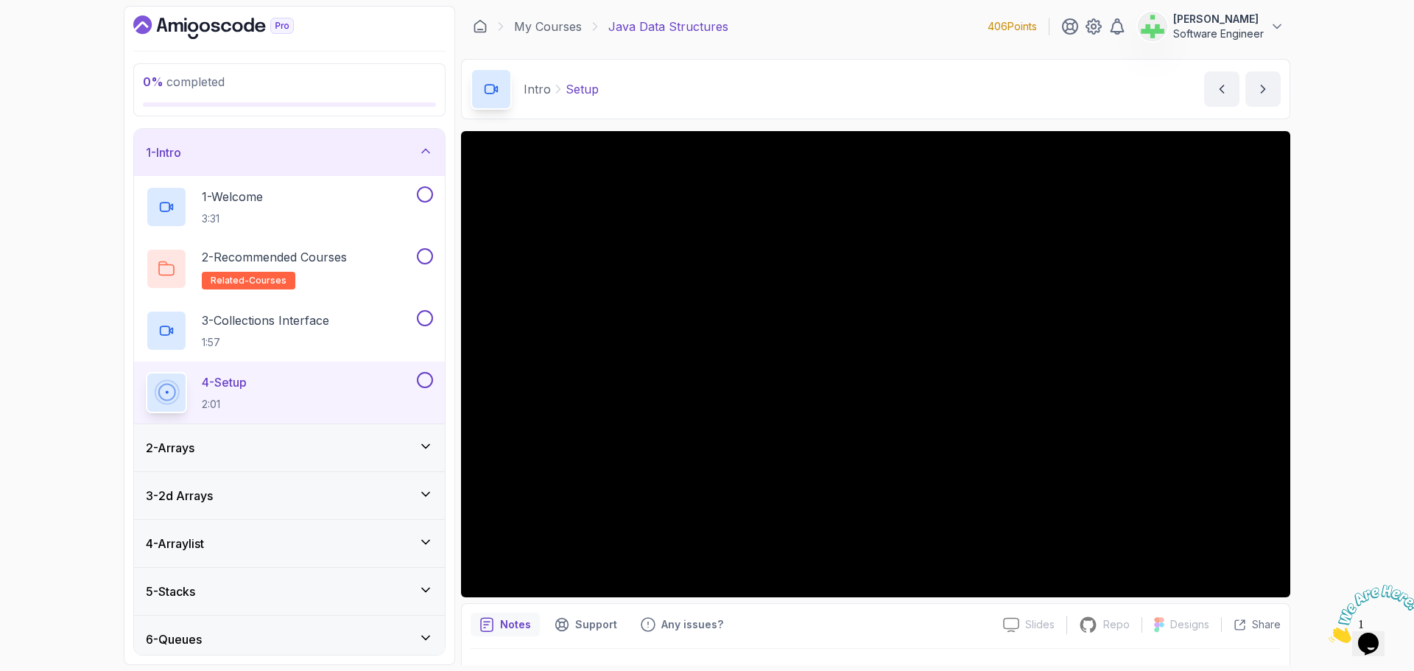
click at [380, 150] on div "1 - Intro" at bounding box center [289, 153] width 287 height 18
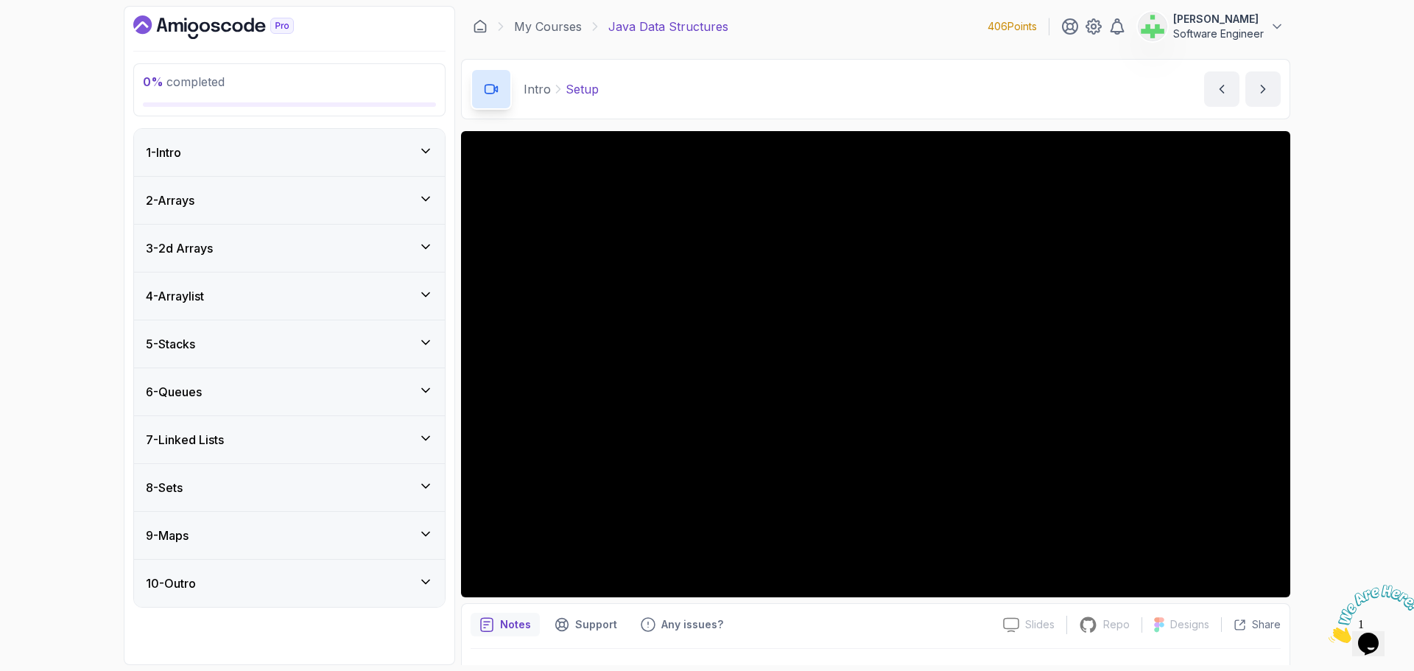
click at [370, 200] on div "2 - Arrays" at bounding box center [289, 201] width 287 height 18
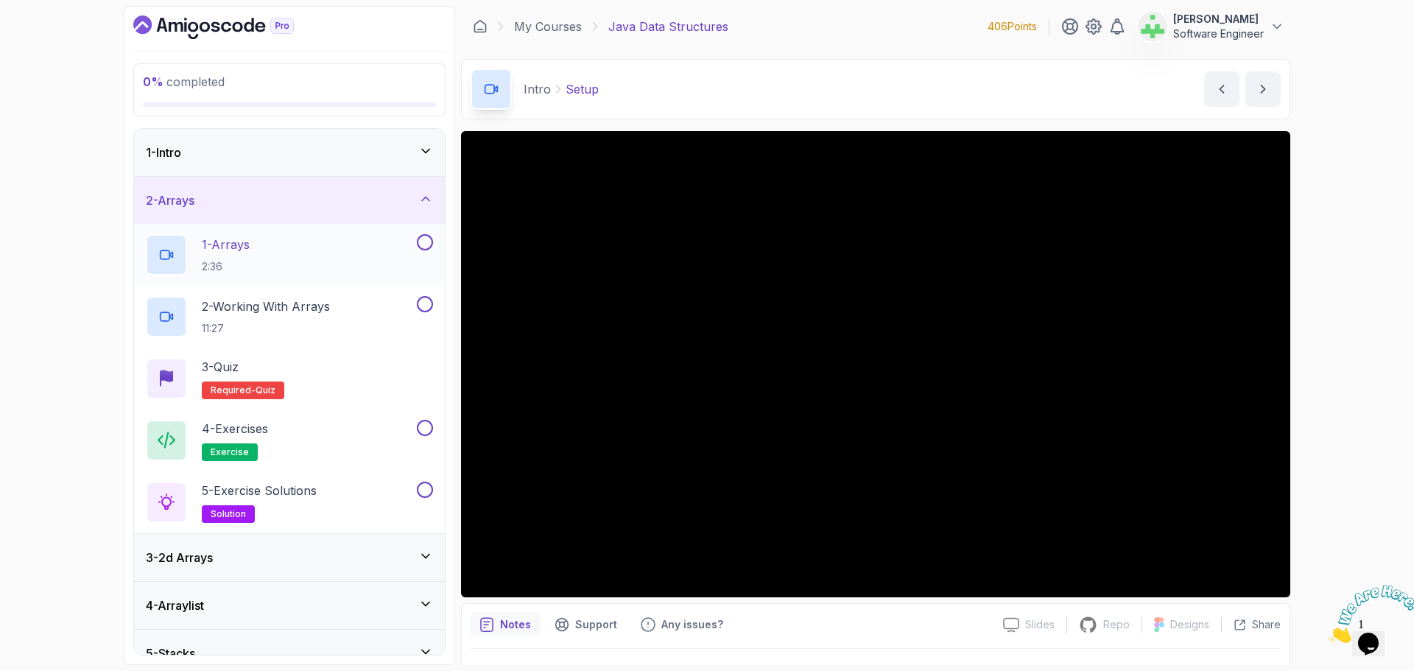
click at [284, 247] on div "1 - Arrays 2:36" at bounding box center [280, 254] width 268 height 41
click at [295, 306] on p "2 - Working With Arrays" at bounding box center [266, 307] width 128 height 18
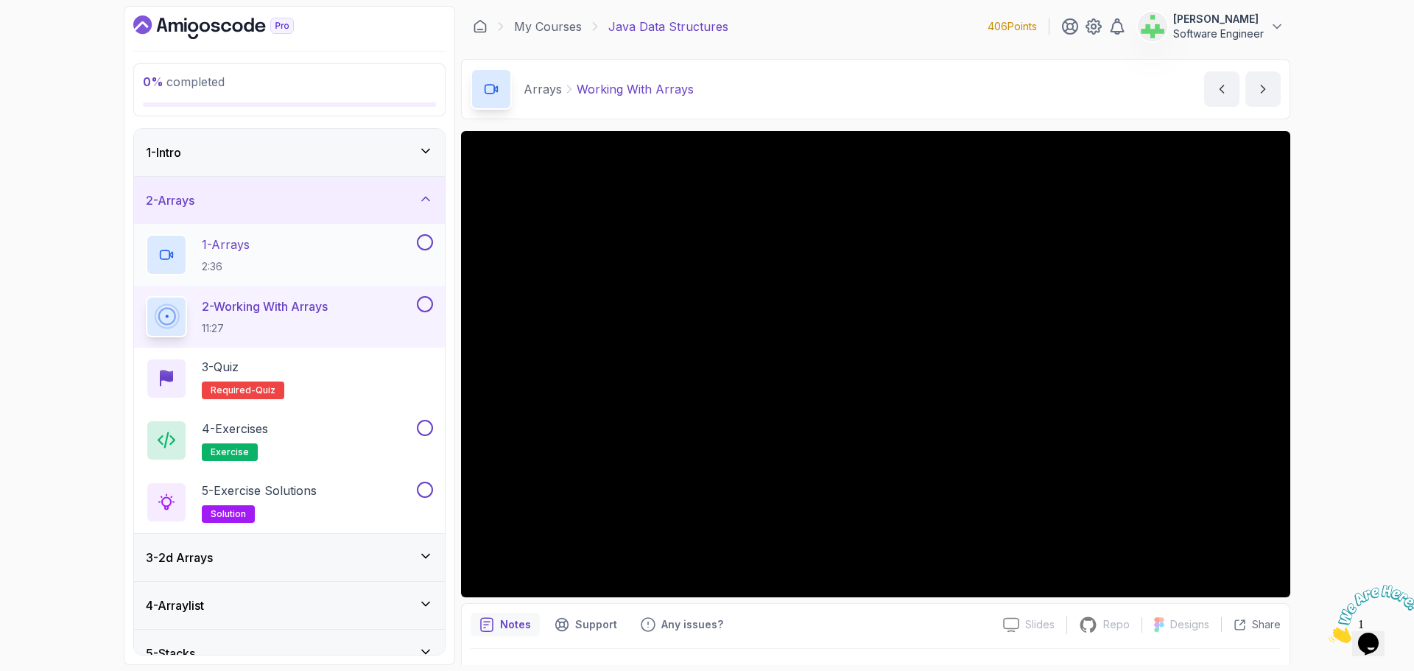
click at [312, 243] on div "1 - Arrays 2:36" at bounding box center [280, 254] width 268 height 41
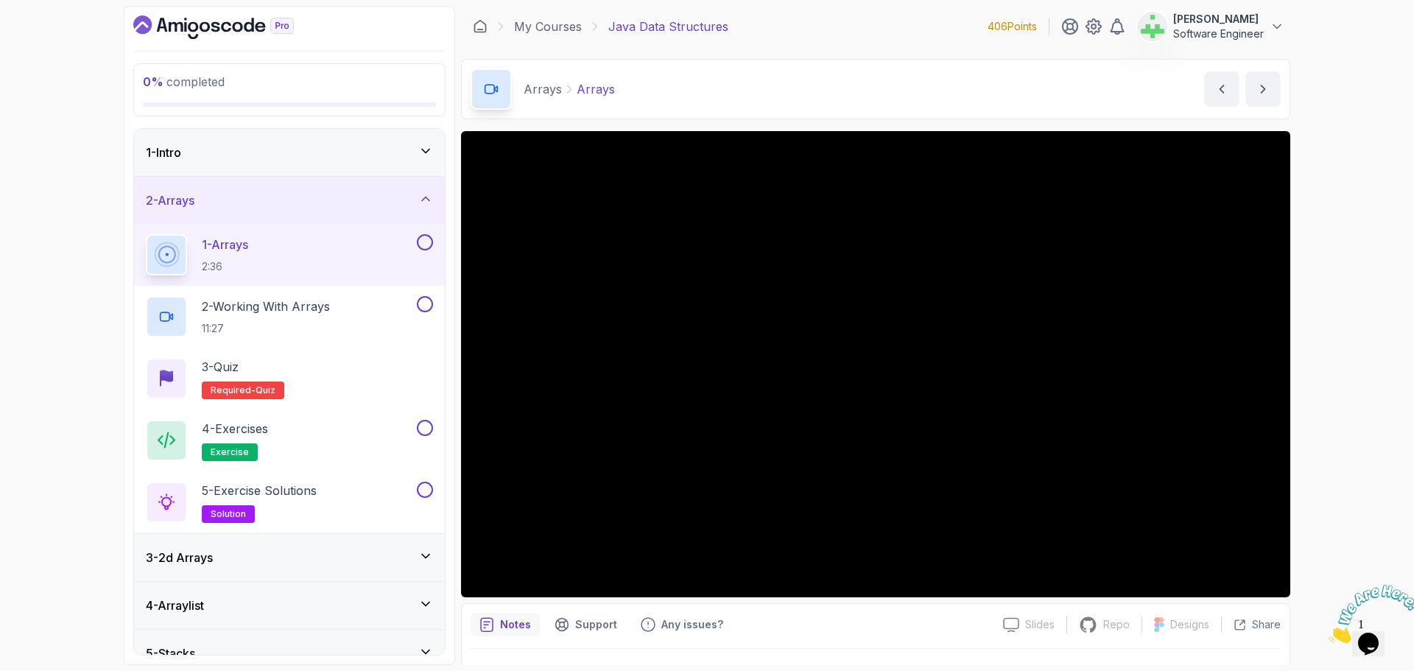
click at [608, 87] on p "Arrays" at bounding box center [596, 89] width 38 height 18
copy p "Arrays"
click at [681, 89] on div "Arrays Arrays Arrays by nelson" at bounding box center [876, 89] width 830 height 60
click at [267, 304] on p "2 - Working With Arrays" at bounding box center [266, 307] width 128 height 18
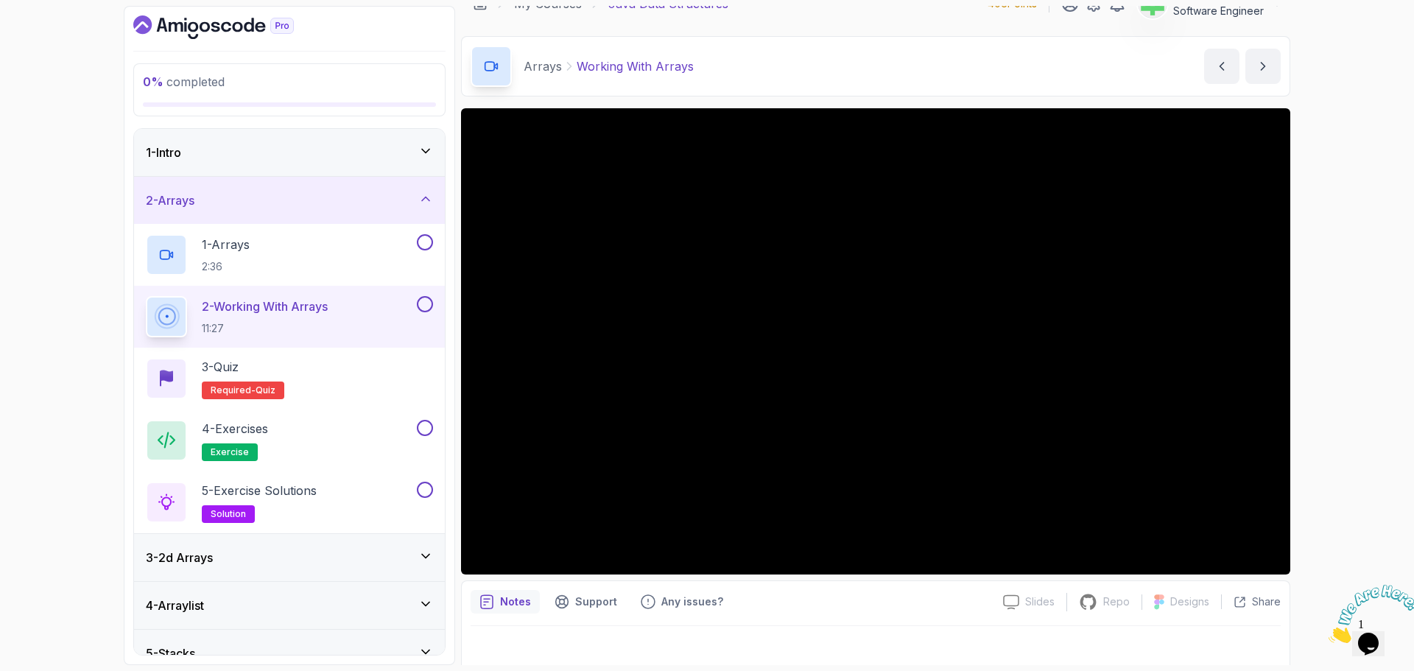
scroll to position [35, 0]
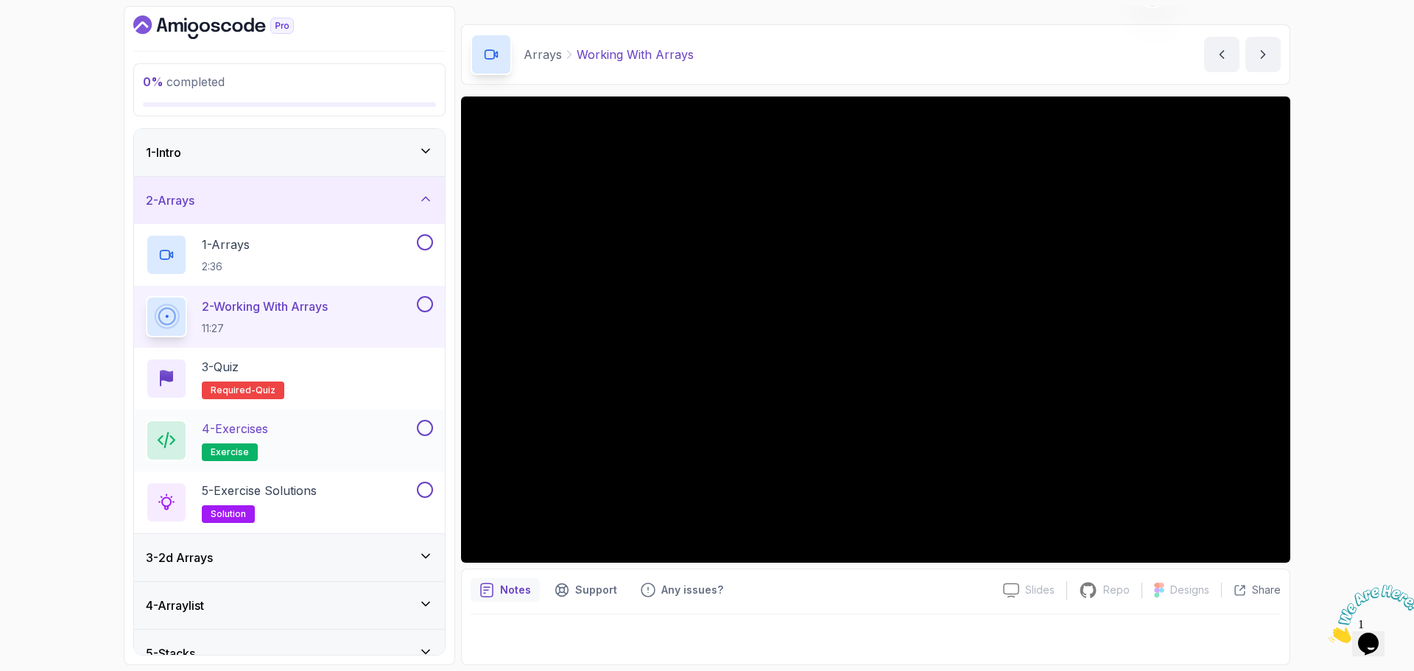
click at [268, 428] on p "4 - Exercises" at bounding box center [235, 429] width 66 height 18
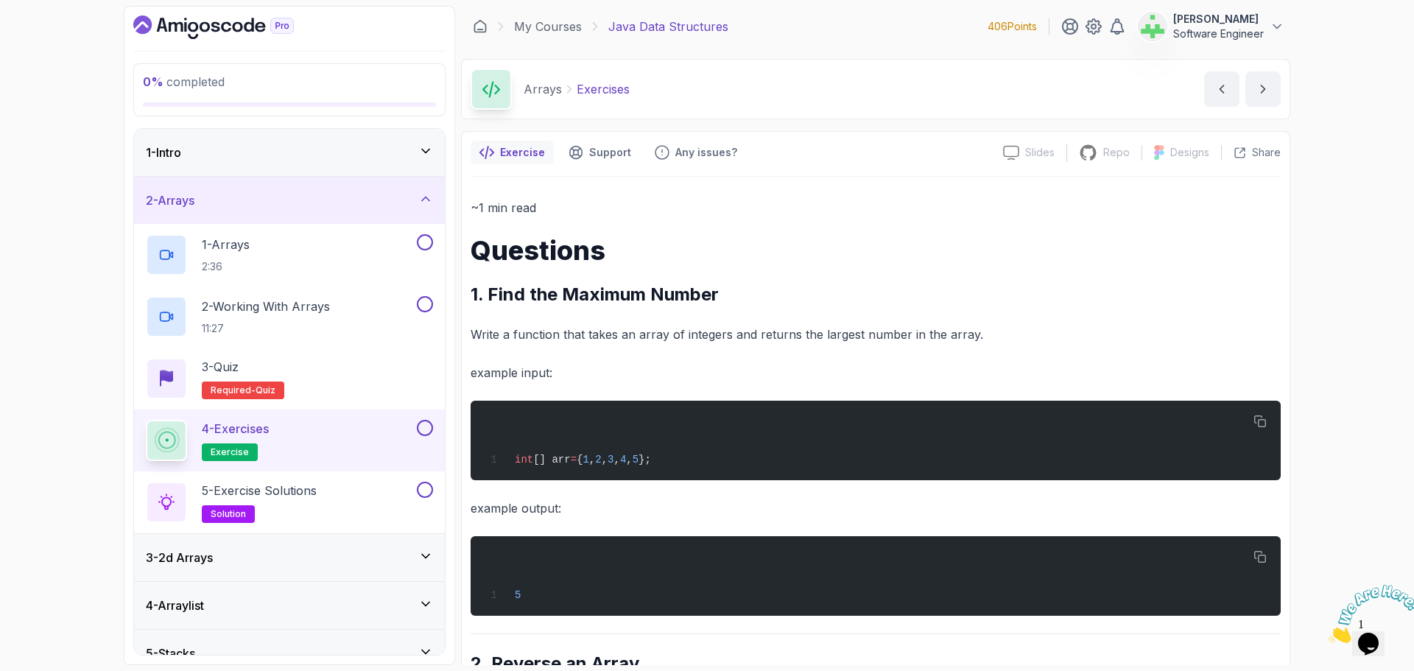
click at [602, 90] on p "Exercises" at bounding box center [603, 89] width 53 height 18
copy p "Exercises"
click at [807, 90] on div "Arrays Exercises Exercises by nelson" at bounding box center [876, 89] width 830 height 60
click at [613, 334] on p "Write a function that takes an array of integers and returns the largest number…" at bounding box center [876, 334] width 810 height 21
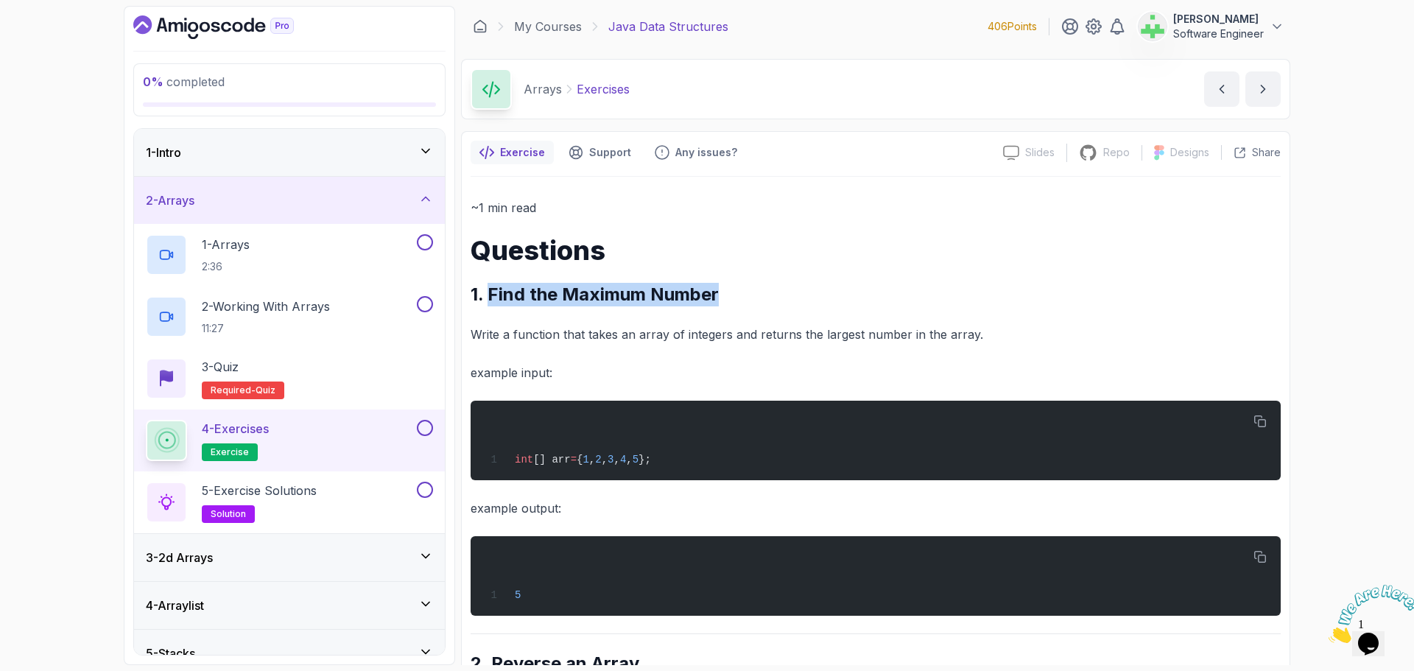
drag, startPoint x: 490, startPoint y: 296, endPoint x: 753, endPoint y: 304, distance: 263.1
click at [753, 304] on h2 "1. Find the Maximum Number" at bounding box center [876, 295] width 810 height 24
click at [755, 333] on p "Write a function that takes an array of integers and returns the largest number…" at bounding box center [876, 334] width 810 height 21
click at [309, 492] on p "5 - Exercise Solutions" at bounding box center [259, 491] width 115 height 18
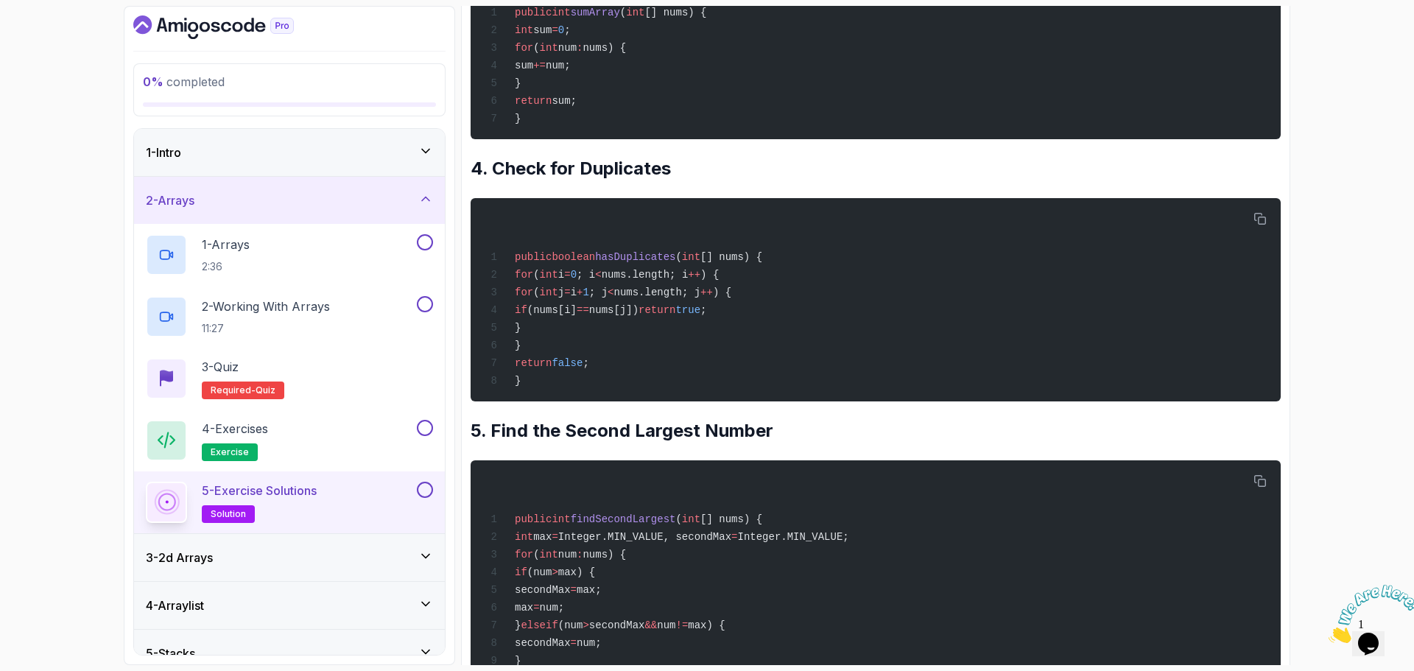
scroll to position [1120, 0]
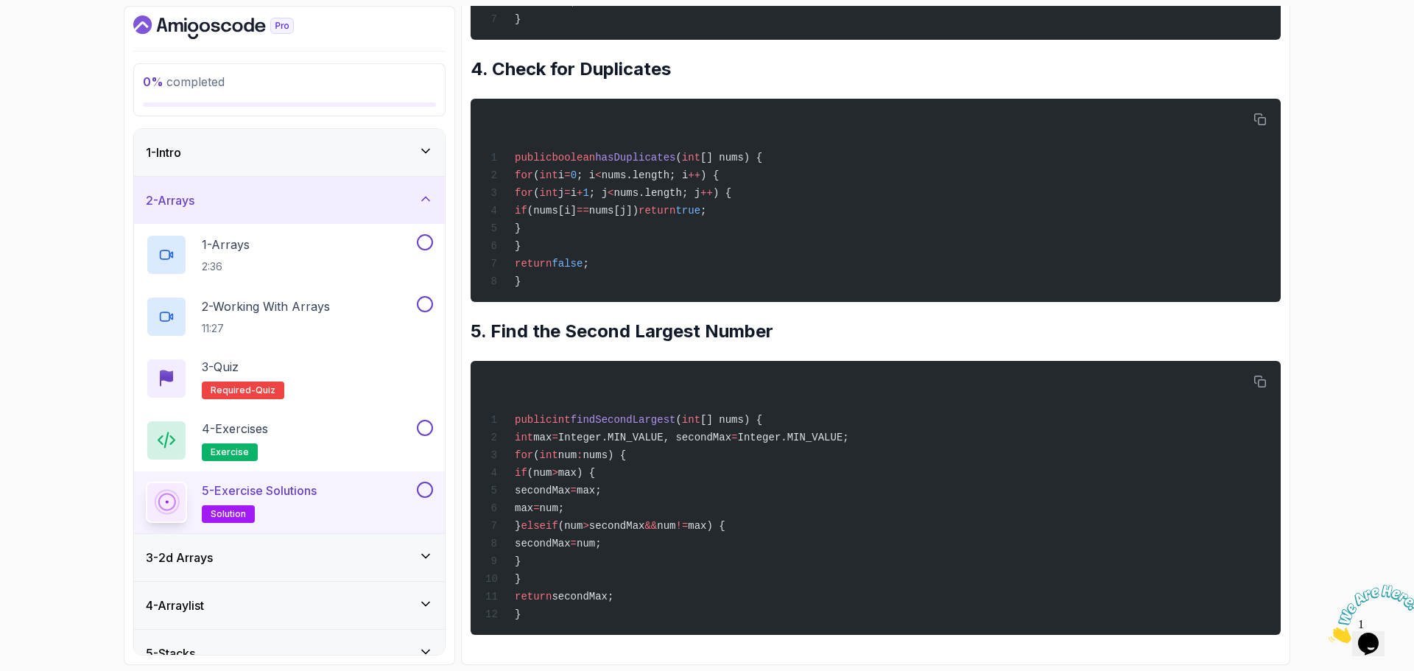
click at [426, 200] on icon at bounding box center [425, 199] width 15 height 15
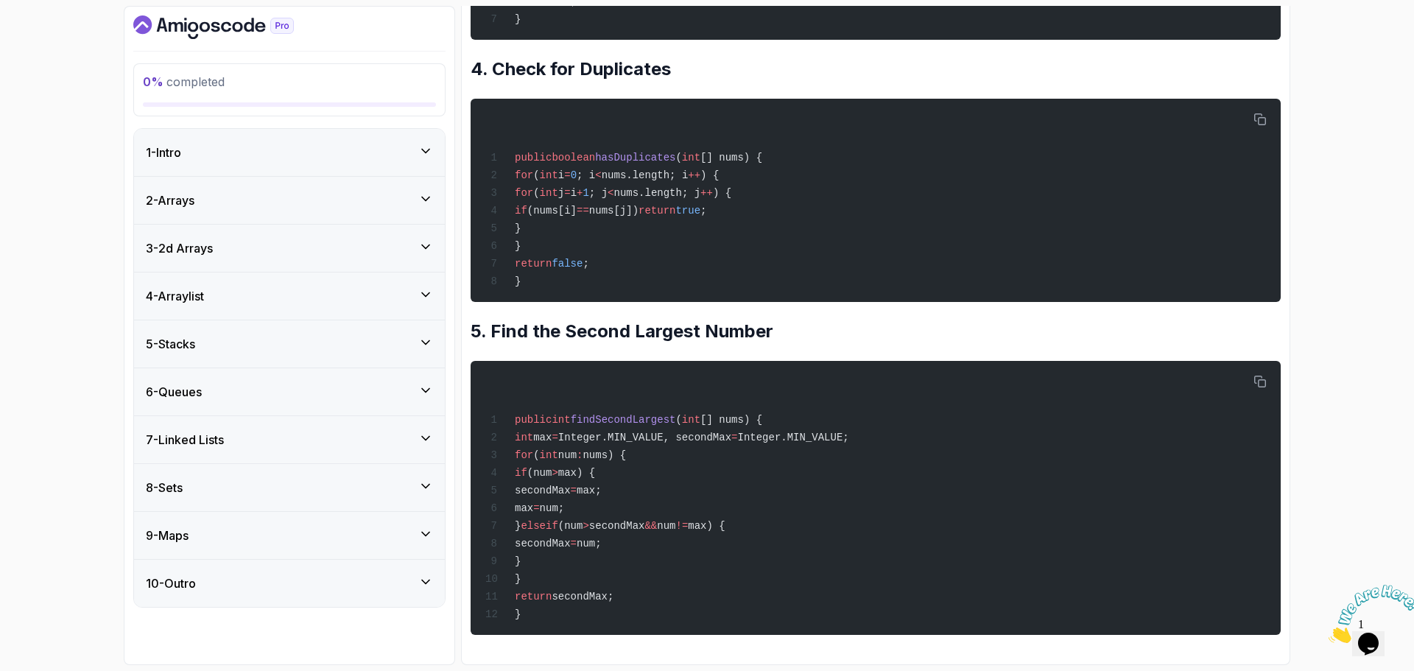
click at [427, 244] on icon at bounding box center [425, 246] width 15 height 15
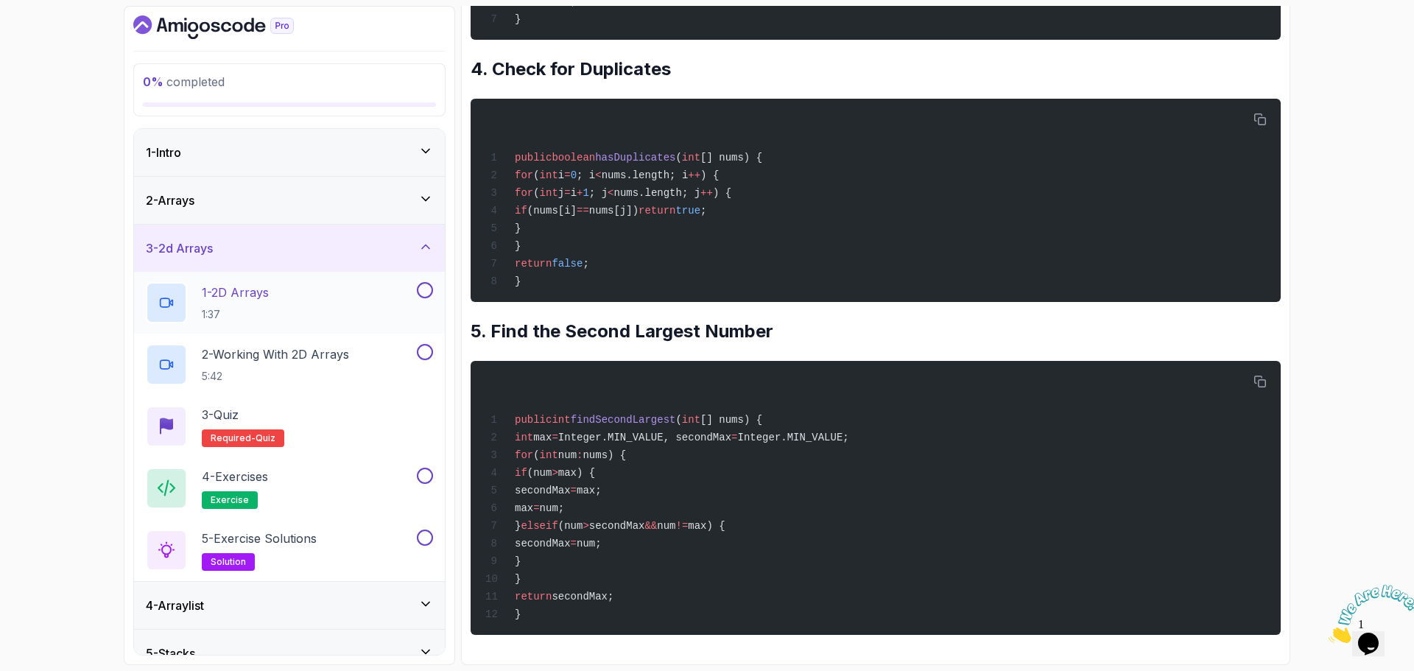
click at [269, 290] on p "1 - 2D Arrays" at bounding box center [235, 293] width 67 height 18
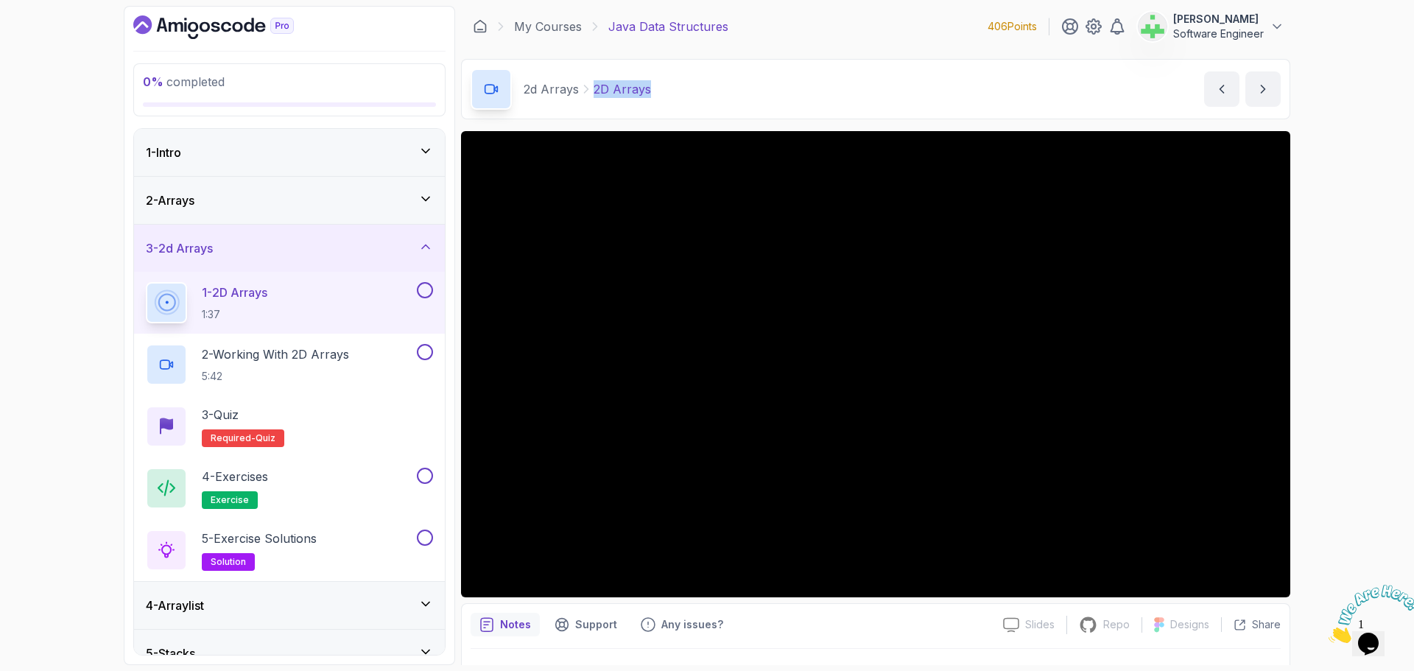
drag, startPoint x: 595, startPoint y: 88, endPoint x: 720, endPoint y: 85, distance: 126.0
click at [720, 85] on div "2d Arrays 2D Arrays 2D Arrays by nelson" at bounding box center [876, 89] width 830 height 60
copy p "2D Arrays"
click at [733, 86] on div "2d Arrays 2D Arrays 2D Arrays by nelson" at bounding box center [876, 89] width 830 height 60
click at [321, 357] on p "2 - Working With 2D Arrays" at bounding box center [275, 355] width 147 height 18
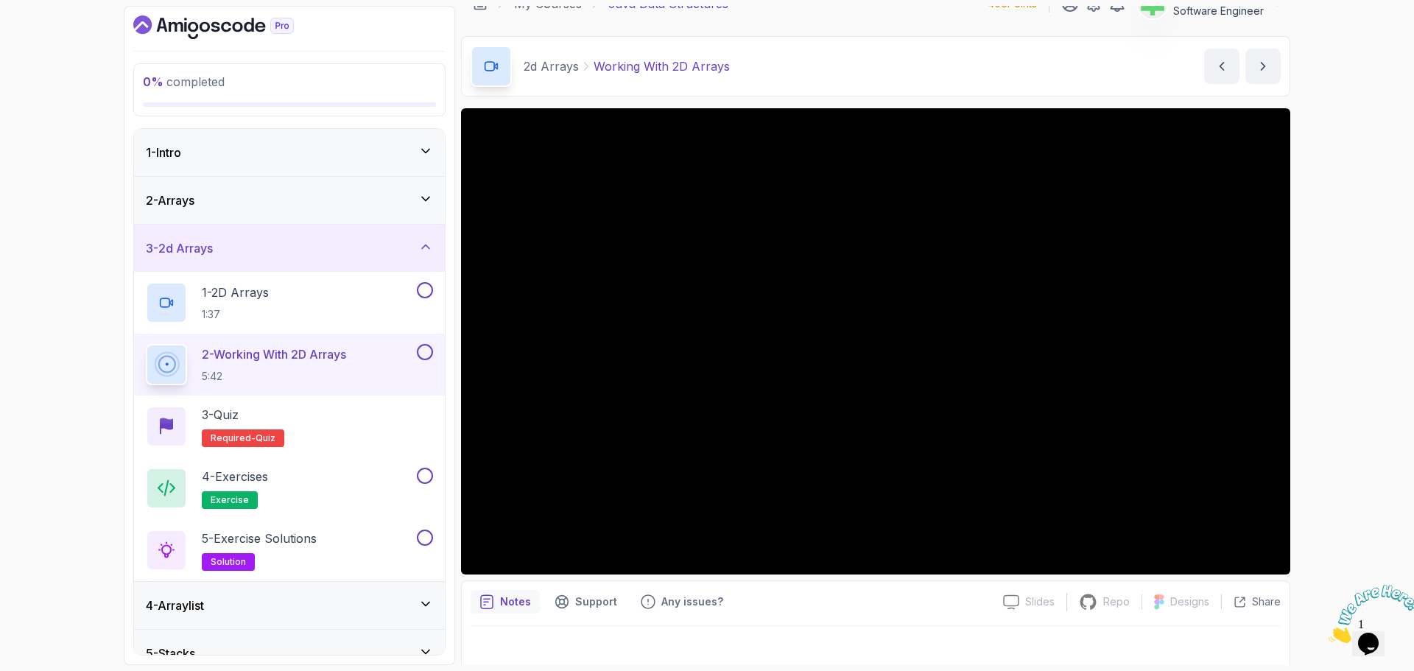
scroll to position [35, 0]
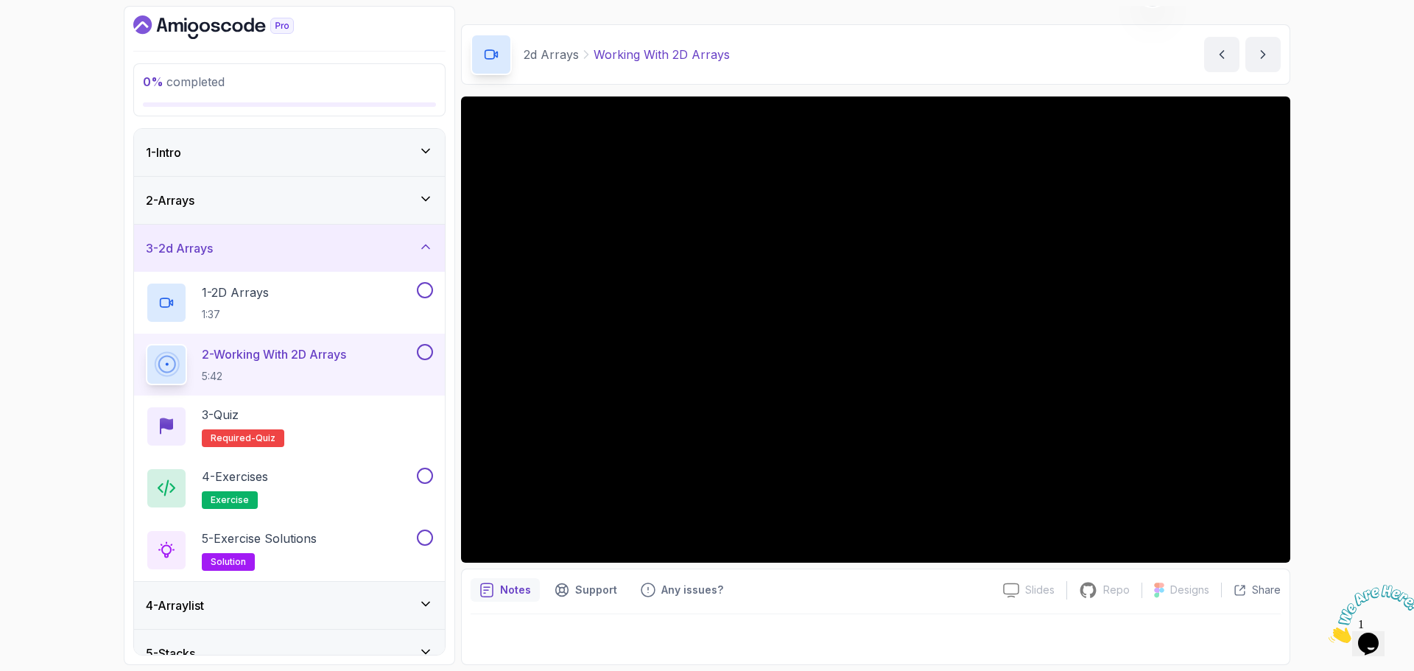
drag, startPoint x: 1065, startPoint y: 636, endPoint x: 880, endPoint y: 589, distance: 190.1
click at [1062, 636] on div at bounding box center [876, 634] width 810 height 41
click at [282, 470] on div "4 - Exercises exercise" at bounding box center [280, 488] width 268 height 41
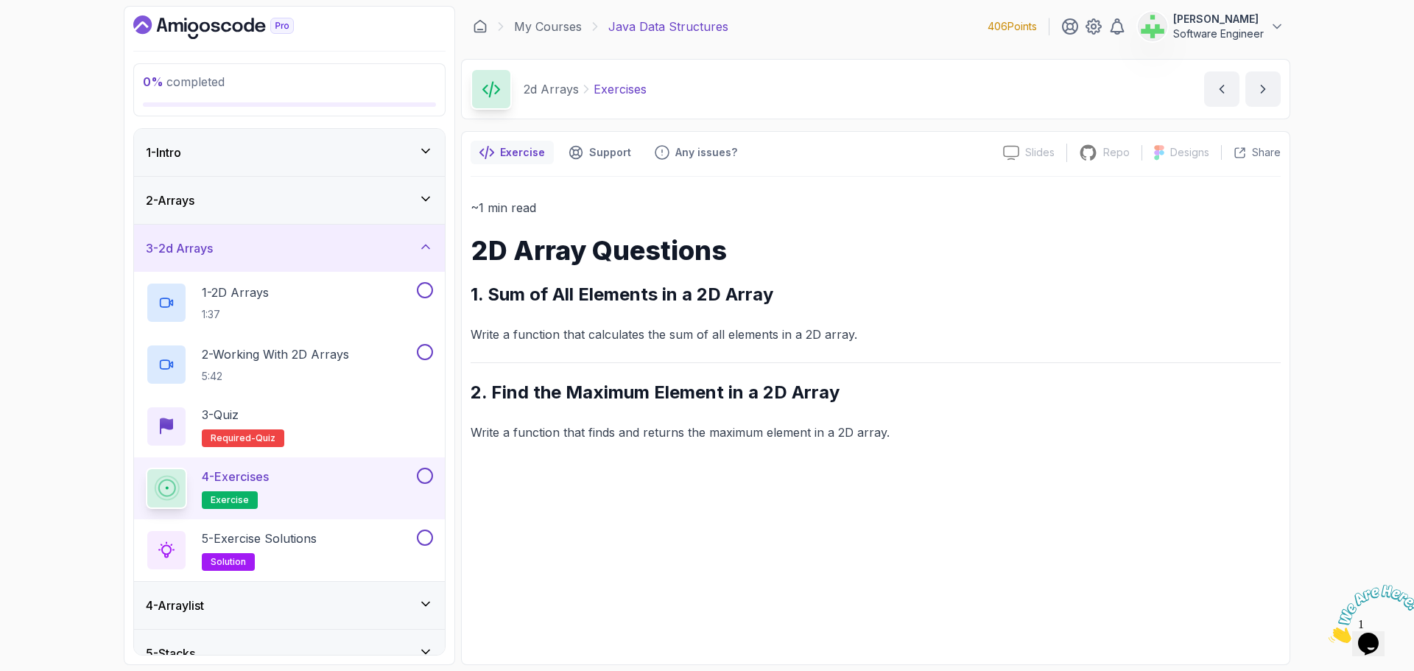
click at [603, 91] on p "Exercises" at bounding box center [620, 89] width 53 height 18
copy p "Exercises"
click at [807, 99] on div "2d Arrays Exercises Exercises by nelson" at bounding box center [876, 89] width 830 height 60
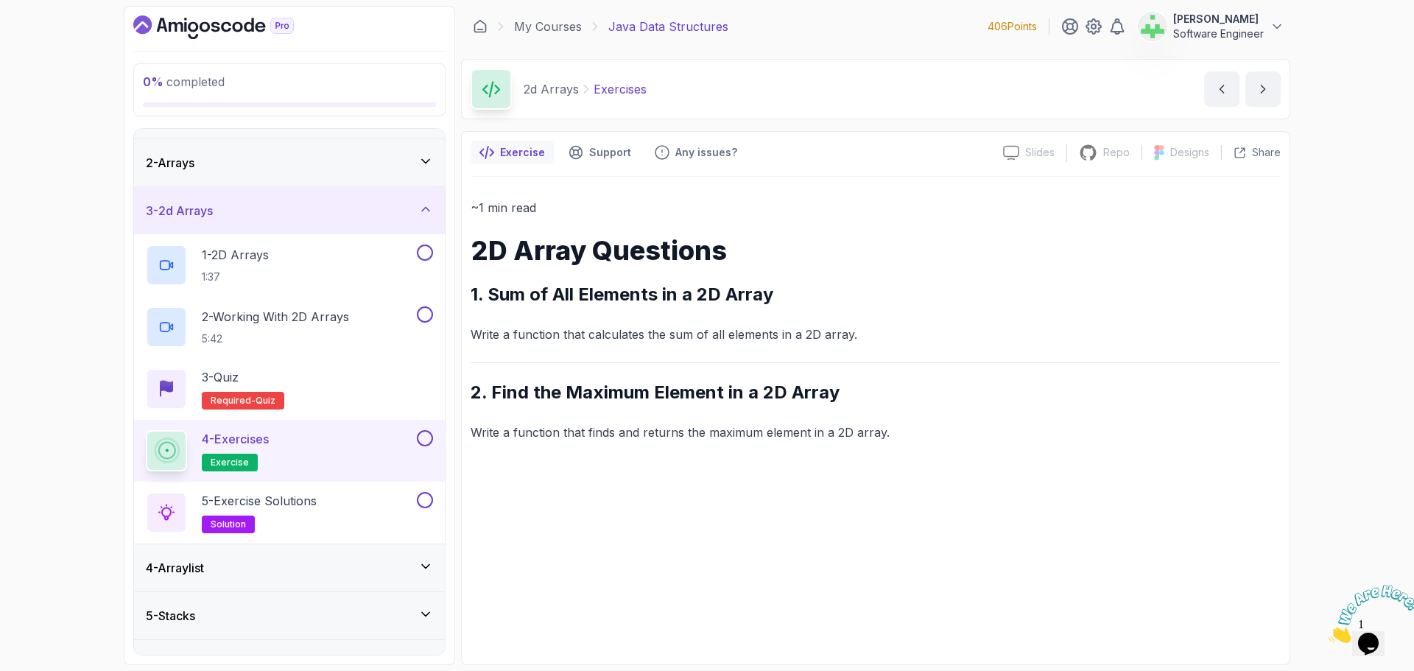
scroll to position [74, 0]
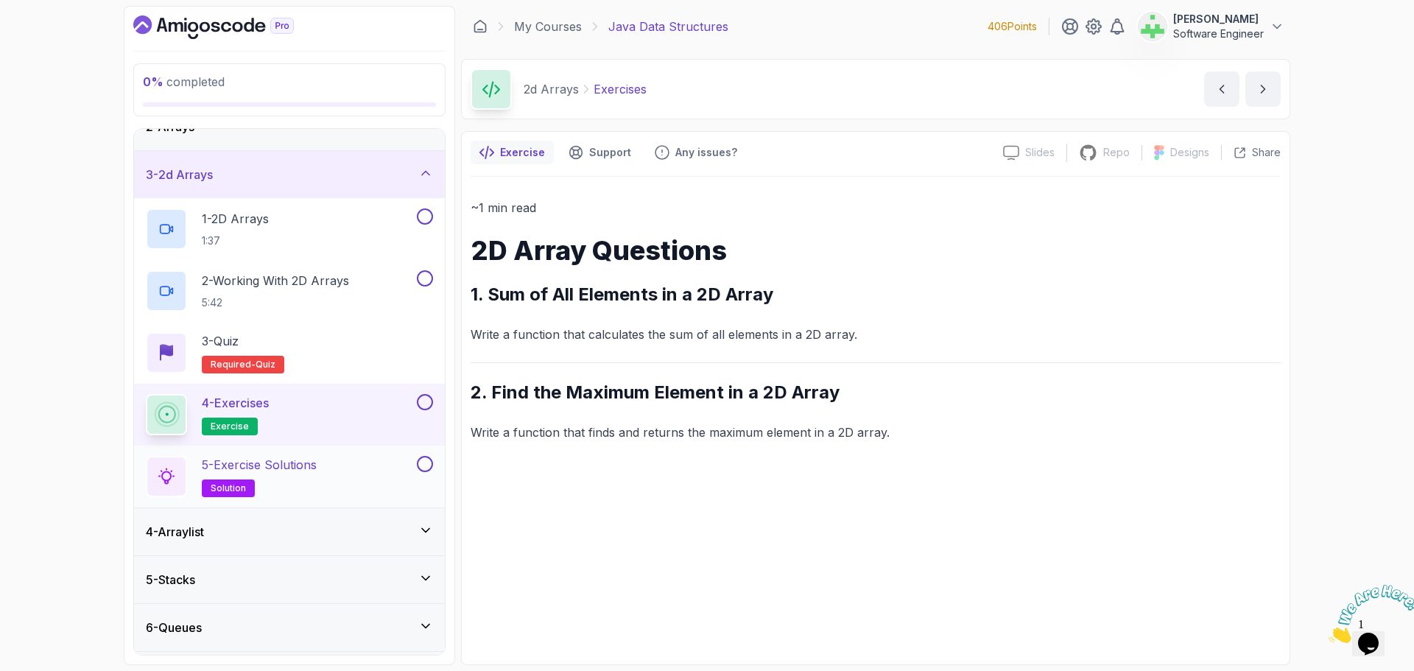
click at [280, 466] on p "5 - Exercise Solutions" at bounding box center [259, 465] width 115 height 18
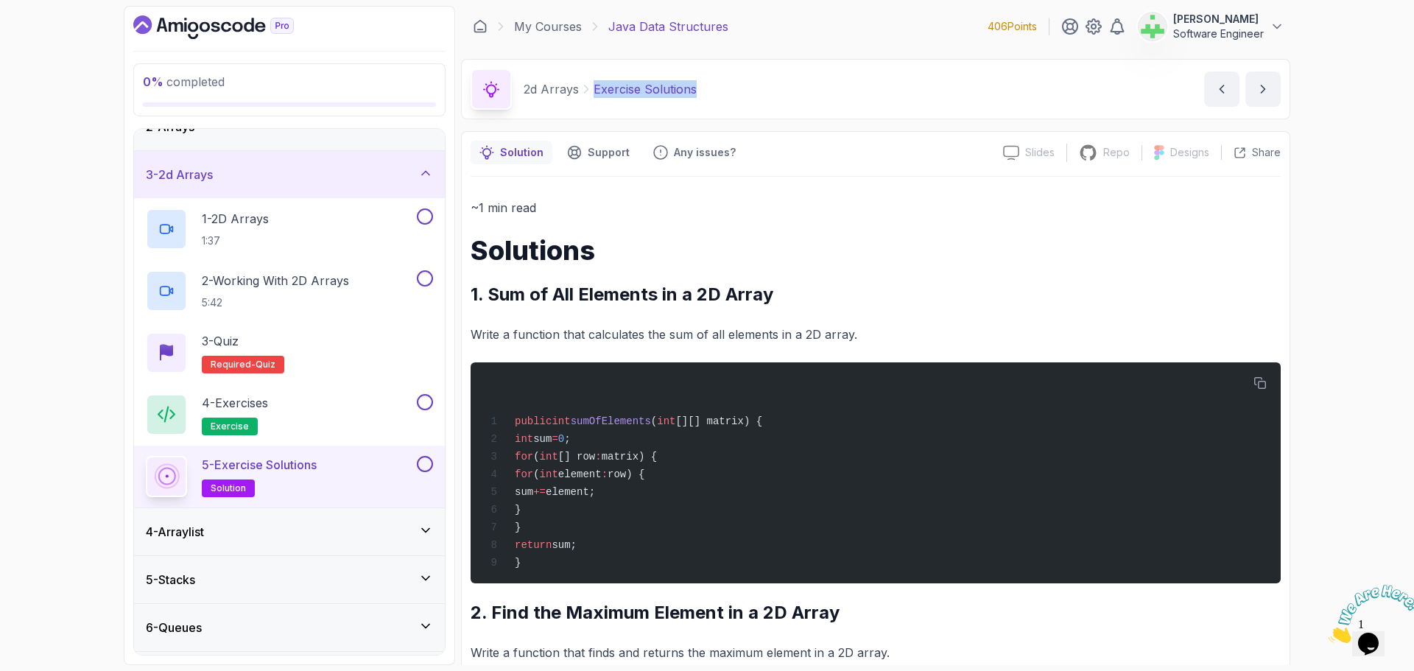
drag, startPoint x: 591, startPoint y: 90, endPoint x: 723, endPoint y: 85, distance: 132.7
click at [723, 85] on div "2d Arrays Exercise Solutions Exercise Solutions by nelson" at bounding box center [876, 89] width 830 height 60
copy p "Exercise Solutions"
click at [724, 85] on div "2d Arrays Exercise Solutions Exercise Solutions by nelson" at bounding box center [876, 89] width 830 height 60
click at [380, 176] on div "3 - 2d Arrays" at bounding box center [289, 175] width 287 height 18
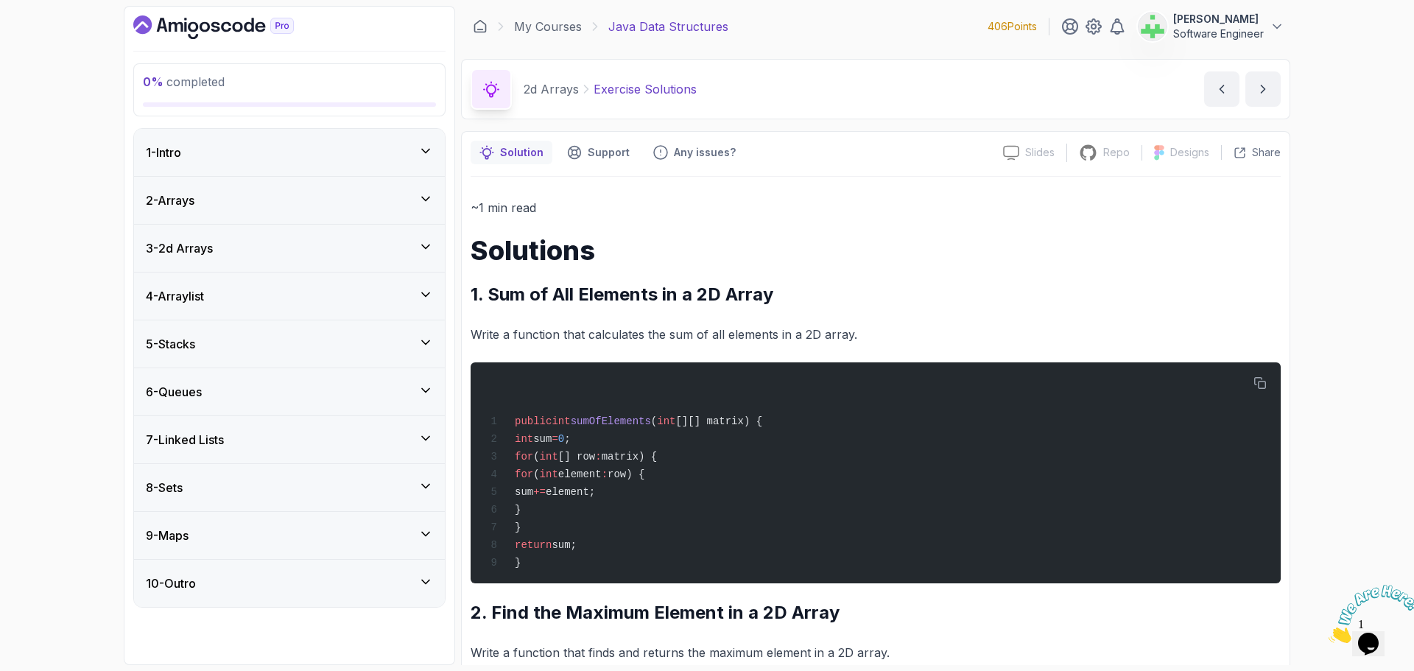
click at [346, 295] on div "4 - Arraylist" at bounding box center [289, 296] width 287 height 18
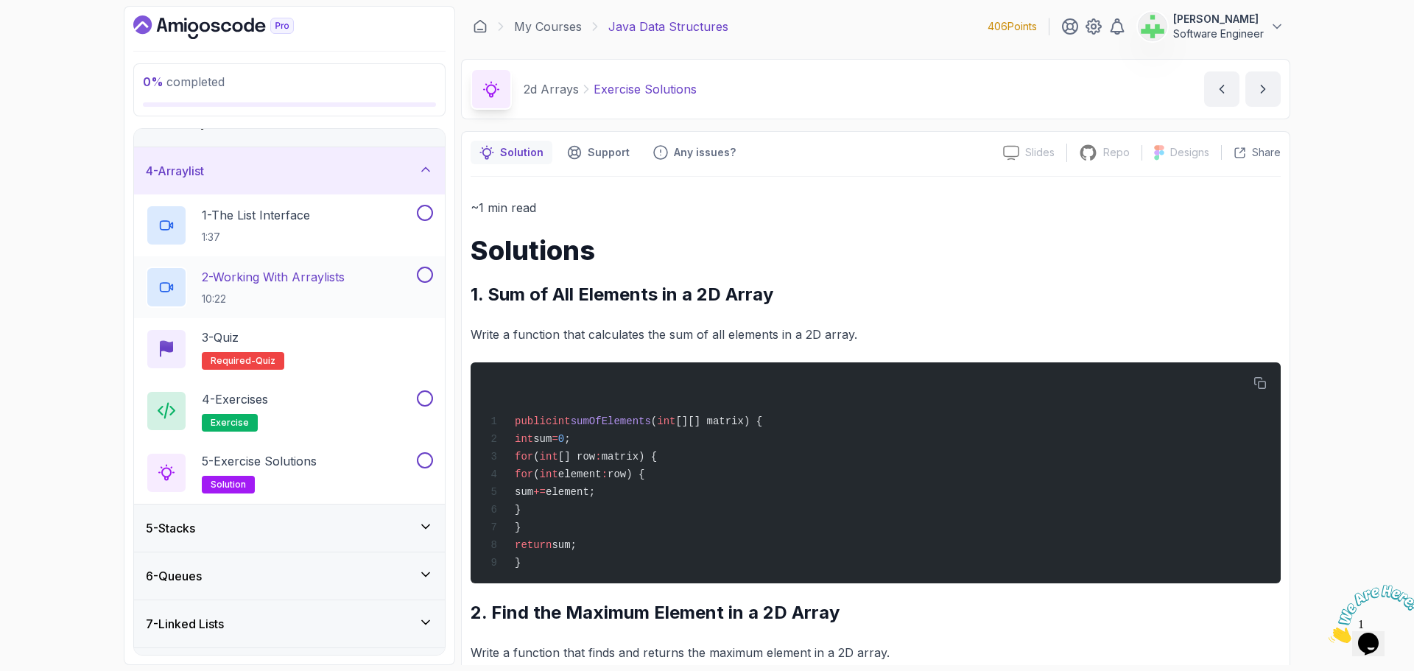
scroll to position [147, 0]
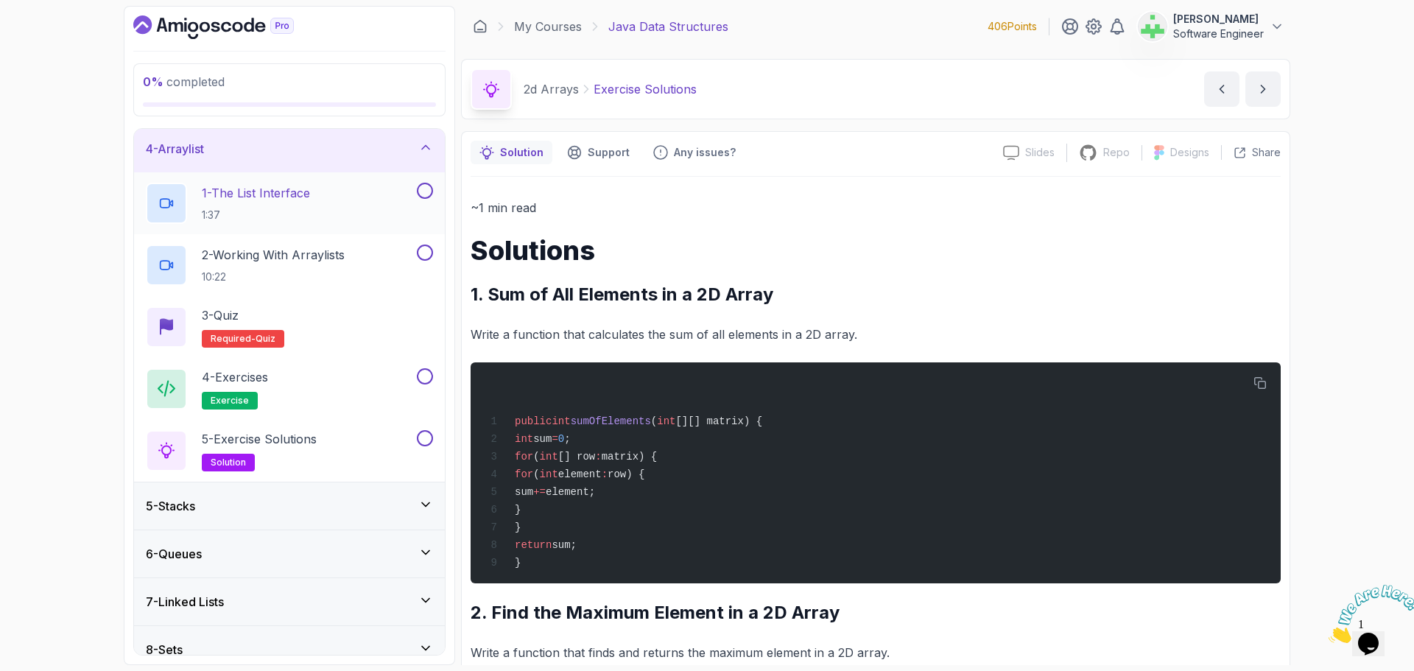
click at [292, 192] on p "1 - The List Interface" at bounding box center [256, 193] width 108 height 18
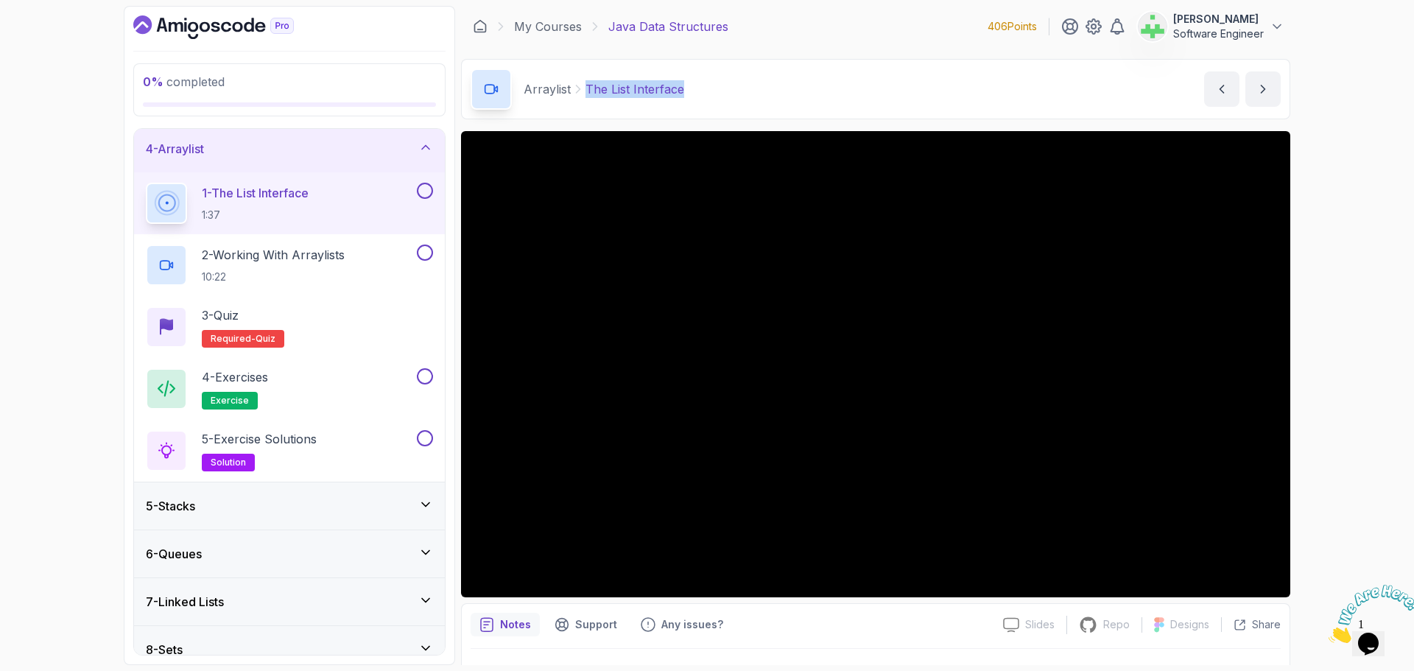
drag, startPoint x: 585, startPoint y: 90, endPoint x: 732, endPoint y: 87, distance: 147.4
click at [732, 87] on div "Arraylist The List Interface The List Interface by nelson" at bounding box center [876, 89] width 830 height 60
copy p "The List Interface"
click at [732, 87] on div "Arraylist The List Interface The List Interface by nelson" at bounding box center [876, 89] width 830 height 60
click at [273, 256] on p "2 - Working With Arraylists" at bounding box center [273, 255] width 143 height 18
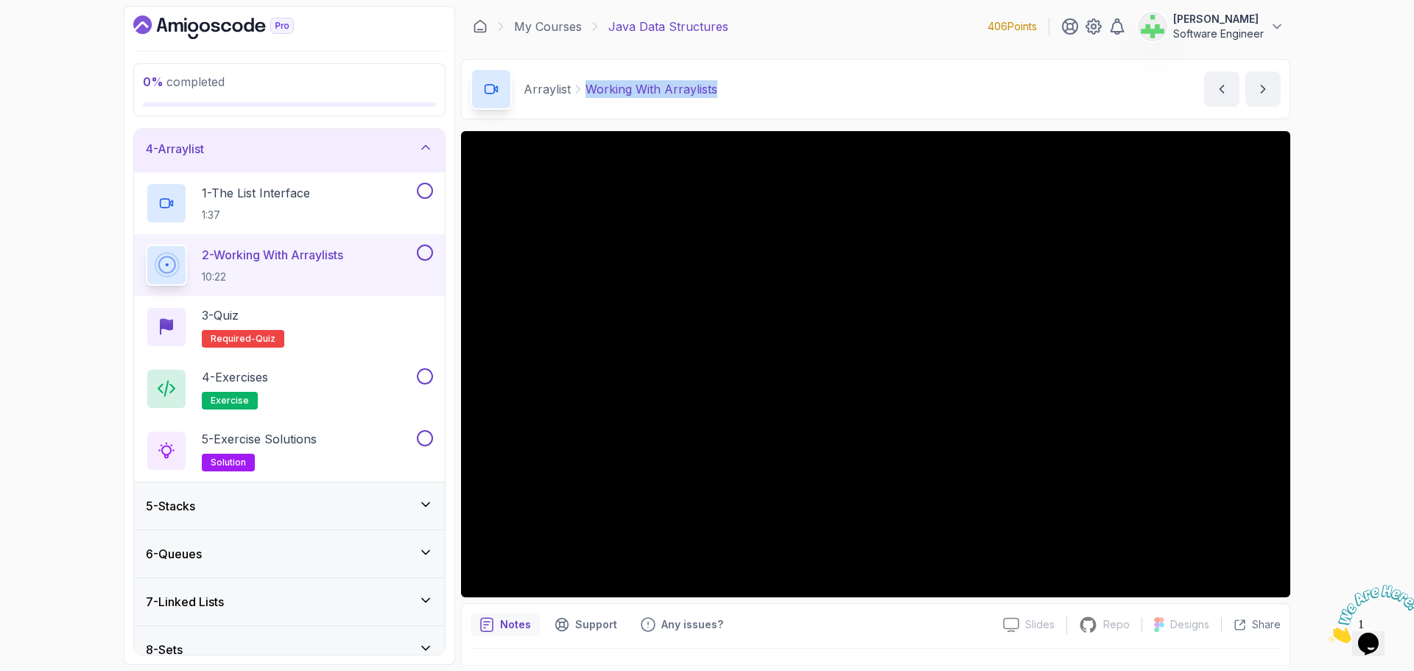
drag, startPoint x: 586, startPoint y: 91, endPoint x: 754, endPoint y: 108, distance: 168.9
click at [754, 108] on div "Arraylist Working With Arraylists Working With Arraylists by nelson" at bounding box center [876, 89] width 830 height 60
copy p "Working With Arraylists"
click at [759, 85] on div "Arraylist Working With Arraylists Working With Arraylists by nelson" at bounding box center [876, 89] width 830 height 60
click at [267, 375] on p "4 - Exercises" at bounding box center [235, 377] width 66 height 18
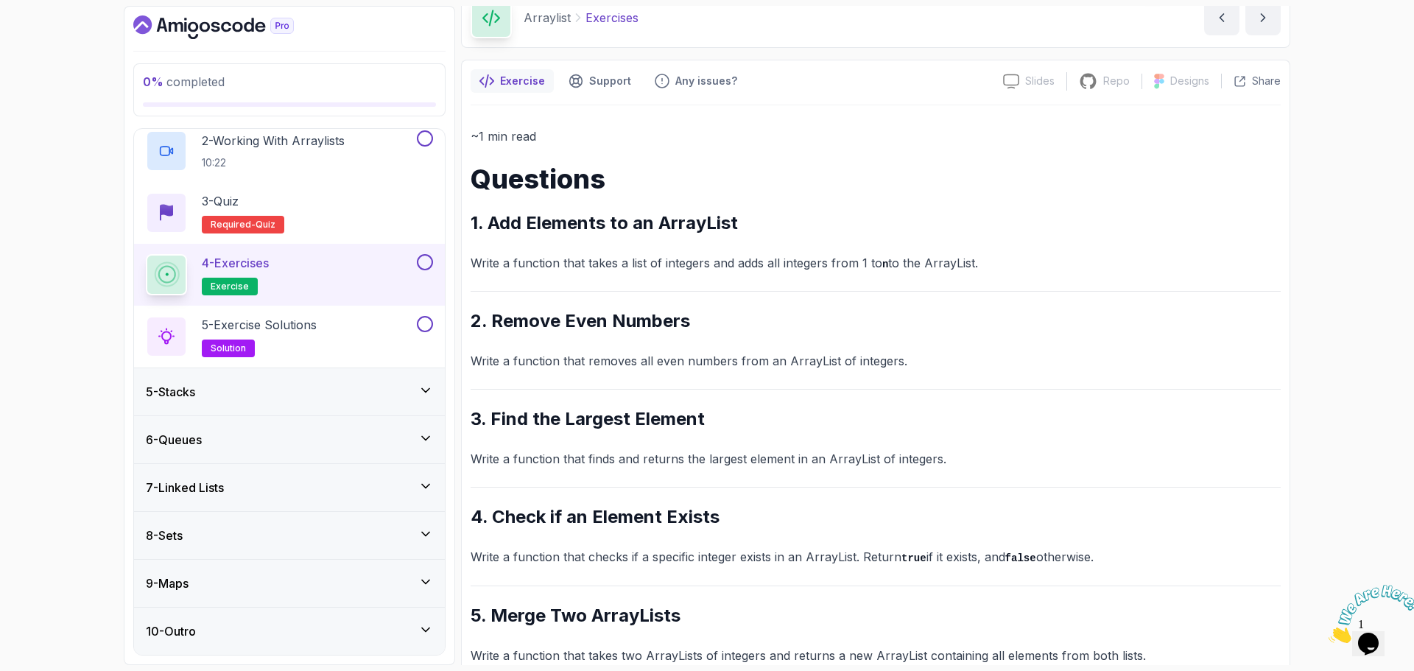
scroll to position [102, 0]
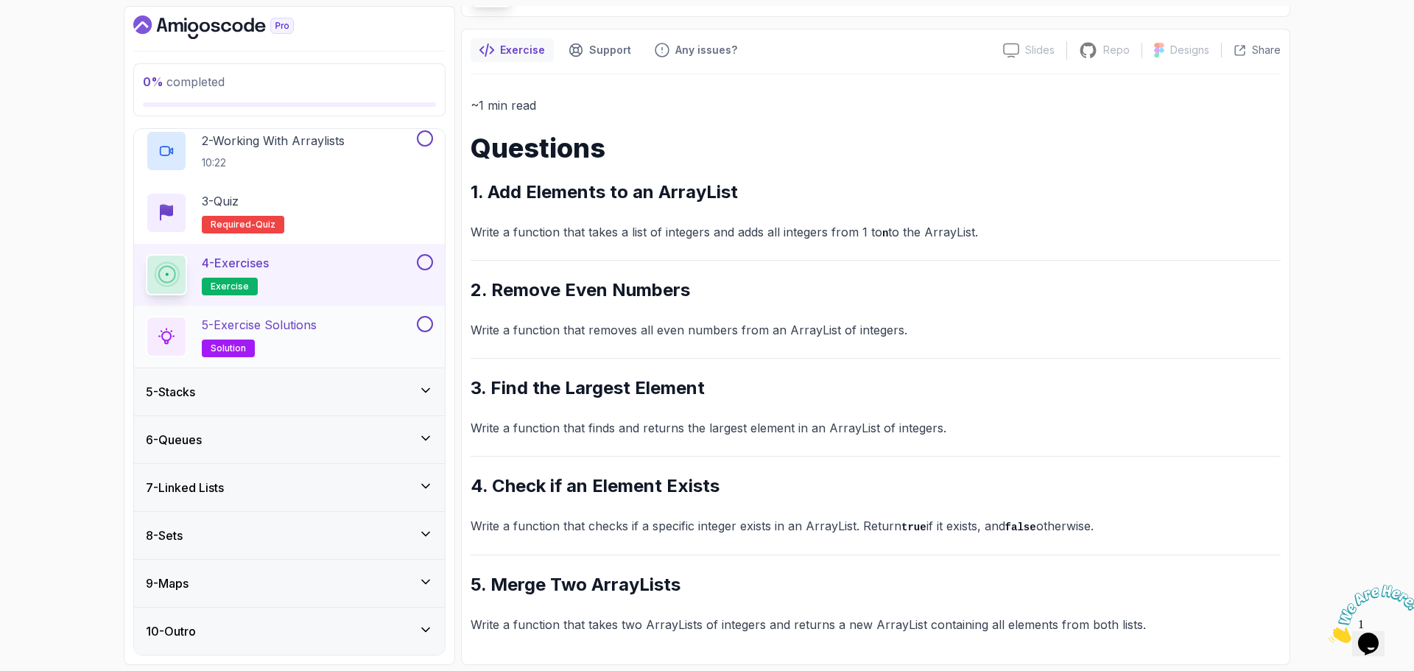
click at [306, 326] on p "5 - Exercise Solutions" at bounding box center [259, 325] width 115 height 18
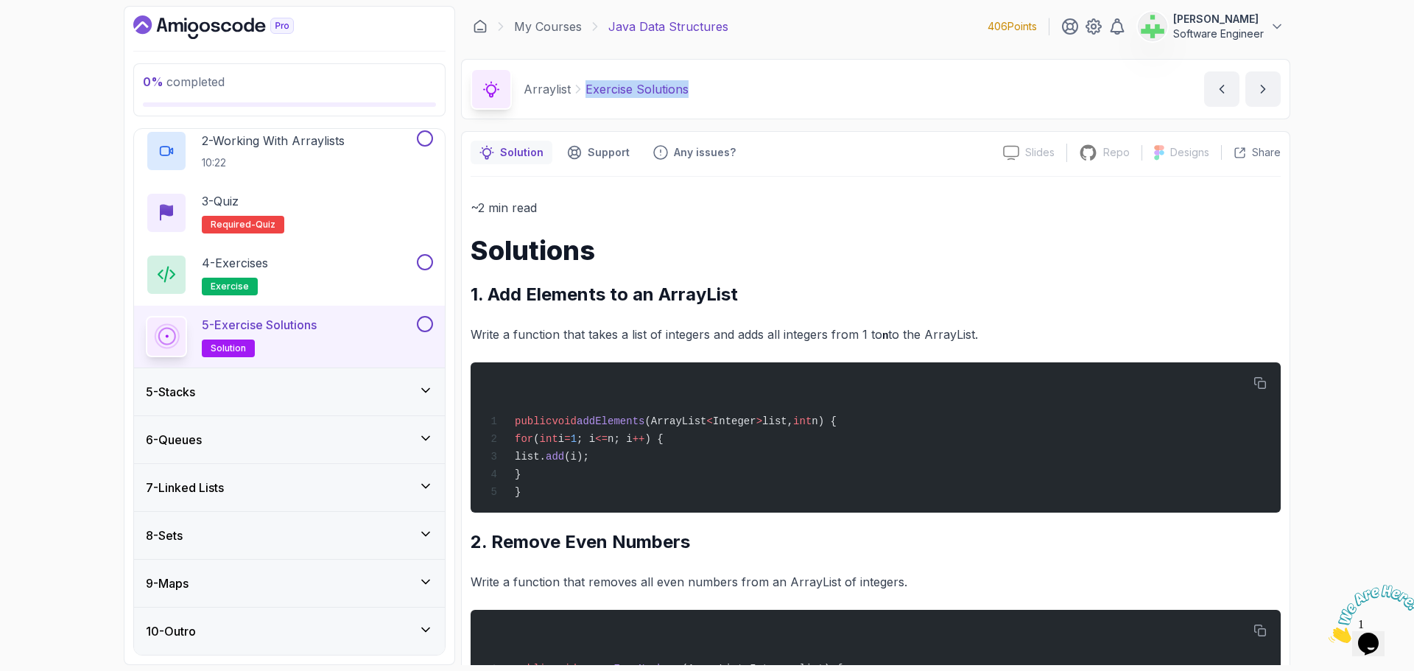
drag, startPoint x: 586, startPoint y: 90, endPoint x: 746, endPoint y: 94, distance: 160.7
click at [746, 94] on div "Arraylist Exercise Solutions Exercise Solutions by nelson" at bounding box center [876, 89] width 830 height 60
copy p "Exercise Solutions"
click at [811, 208] on p "~2 min read" at bounding box center [876, 207] width 810 height 21
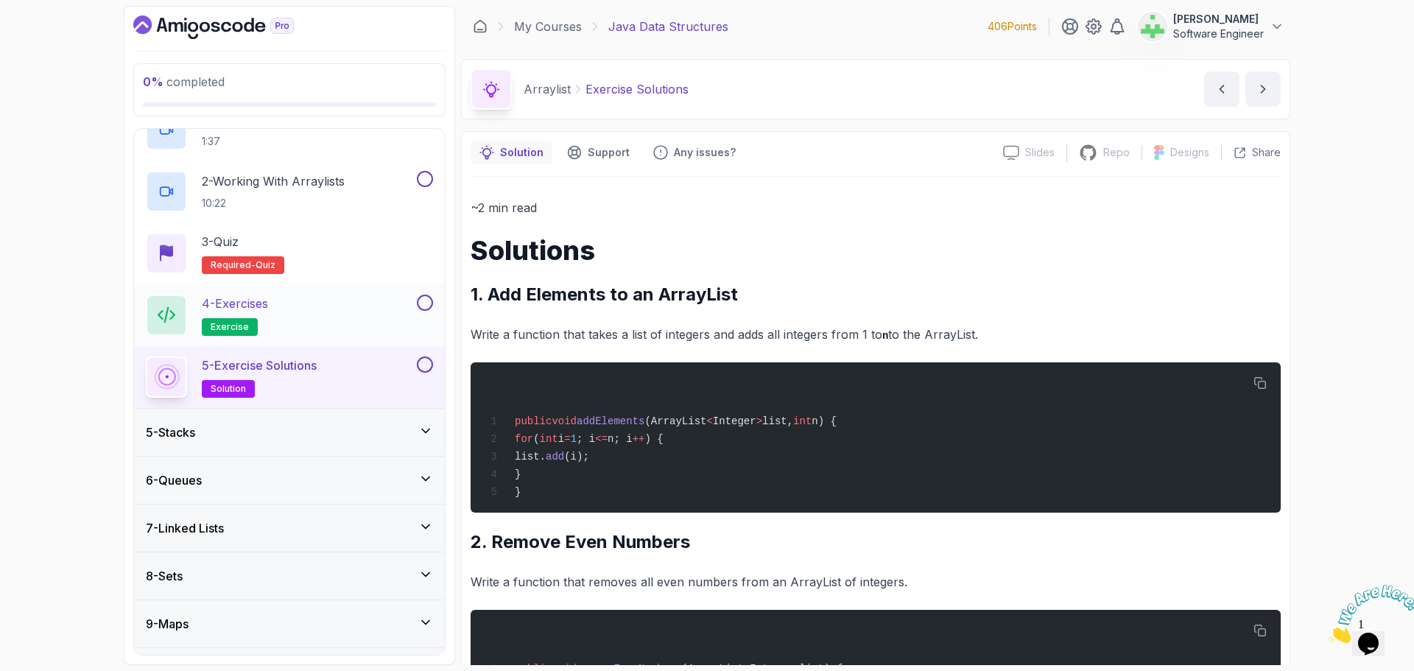
scroll to position [114, 0]
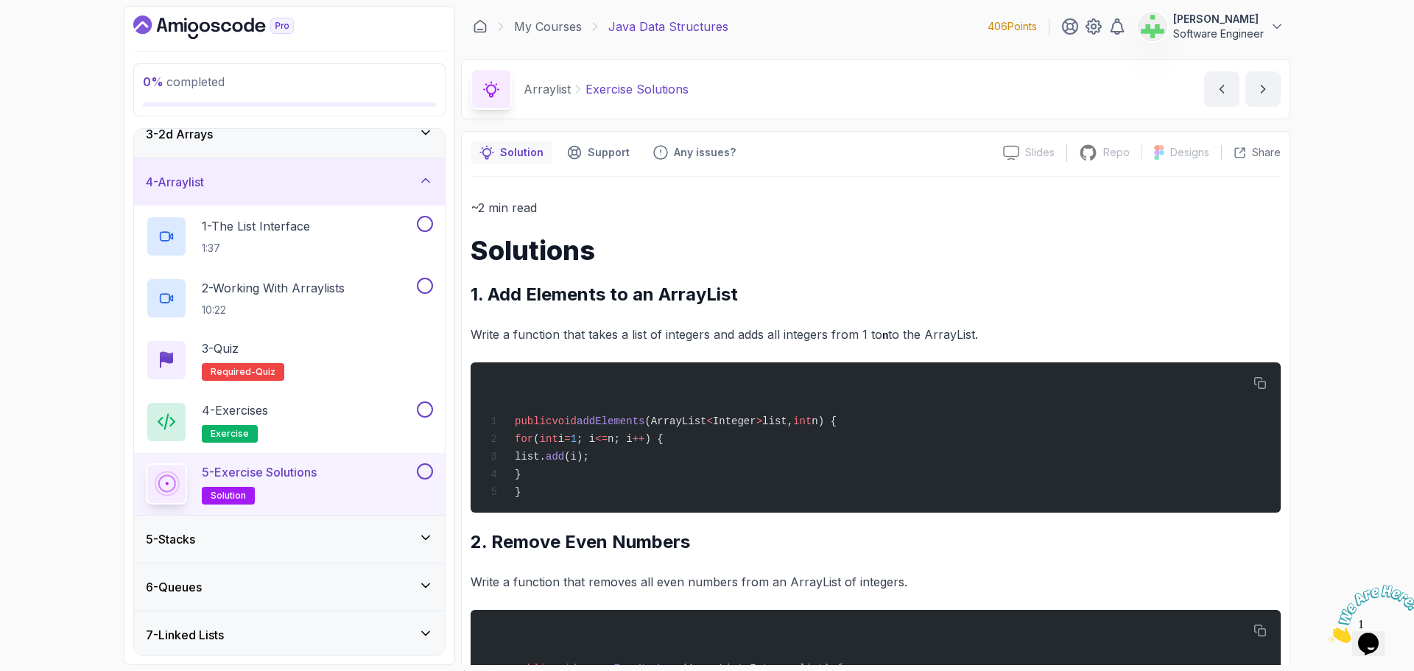
click at [330, 190] on div "4 - Arraylist" at bounding box center [289, 182] width 287 height 18
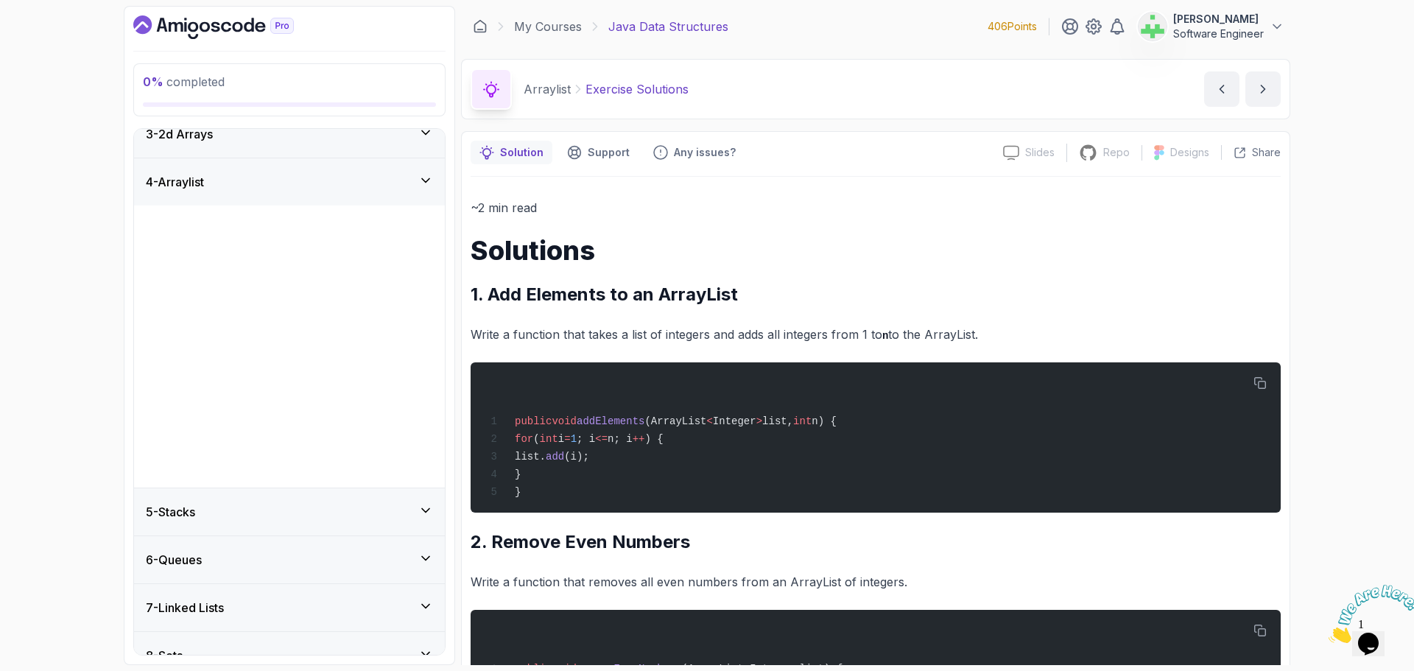
scroll to position [0, 0]
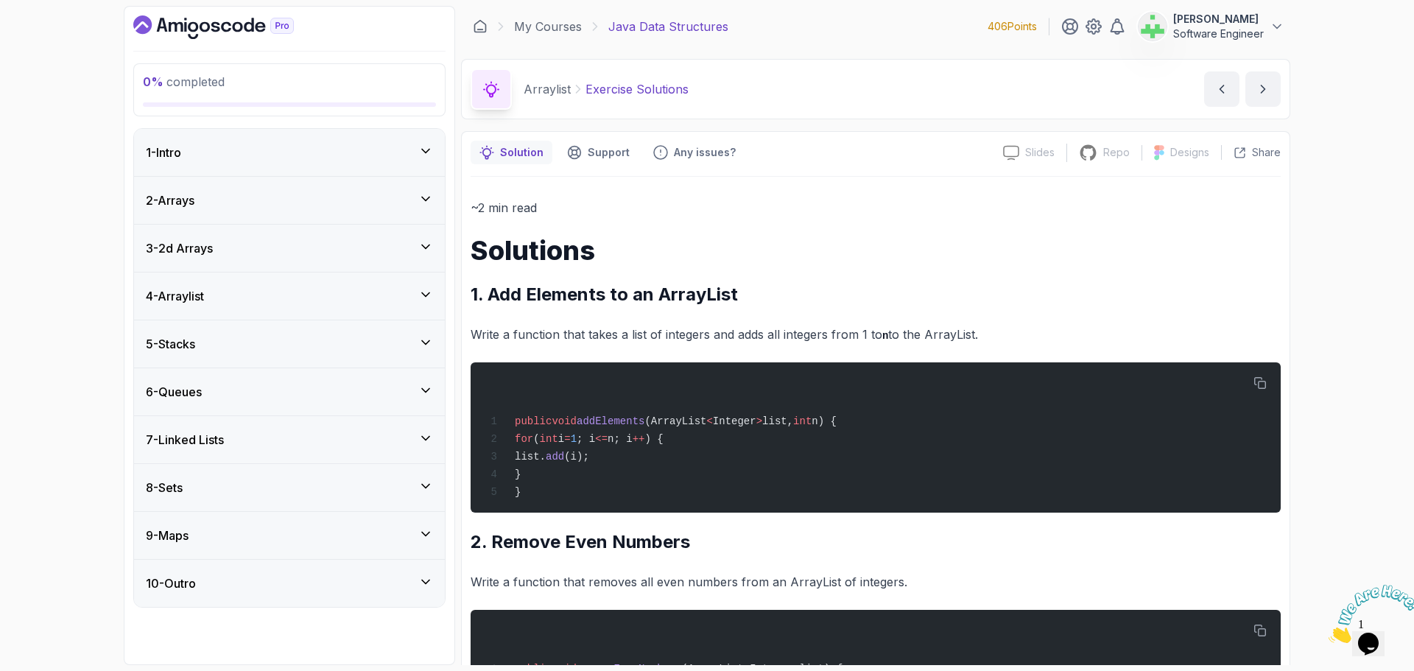
click at [286, 344] on div "5 - Stacks" at bounding box center [289, 344] width 287 height 18
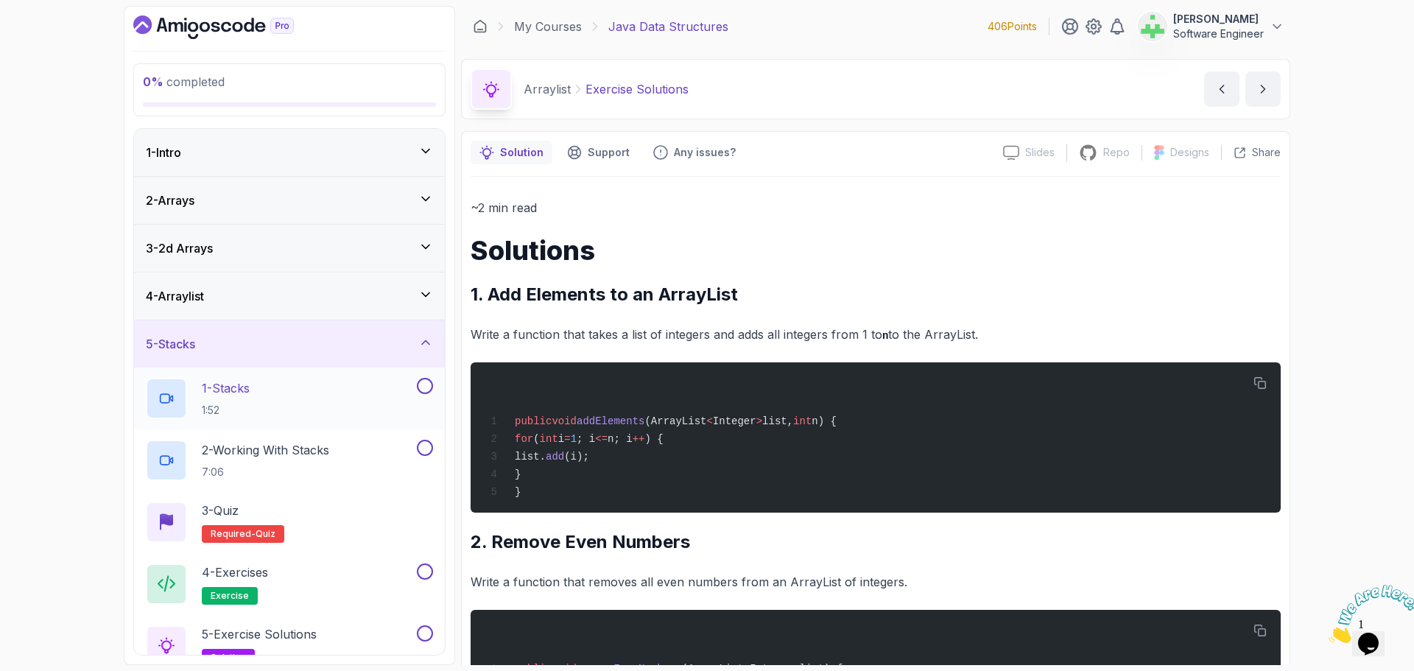
click at [282, 390] on div "1 - Stacks 1:52" at bounding box center [280, 398] width 268 height 41
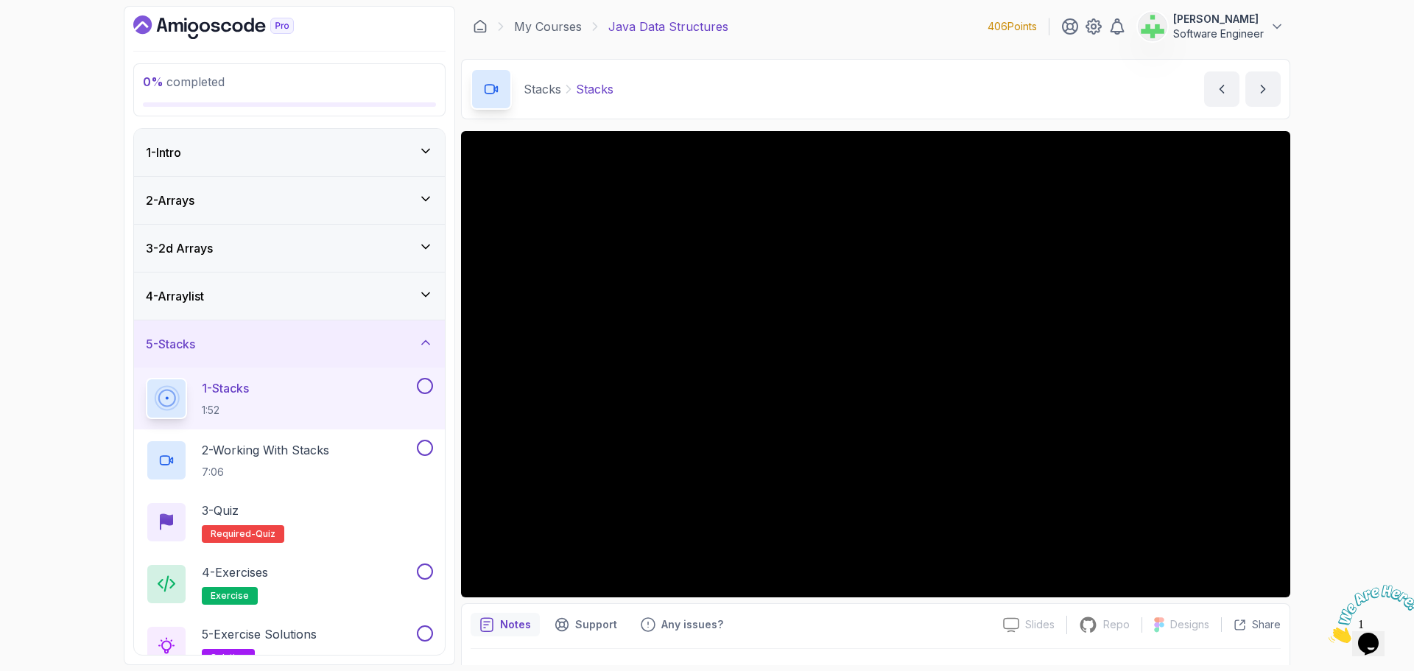
click at [581, 89] on p "Stacks" at bounding box center [595, 89] width 38 height 18
click at [827, 111] on div "Stacks Stacks Stacks by nelson" at bounding box center [876, 89] width 830 height 60
click at [324, 449] on p "2 - Working With Stacks" at bounding box center [265, 450] width 127 height 18
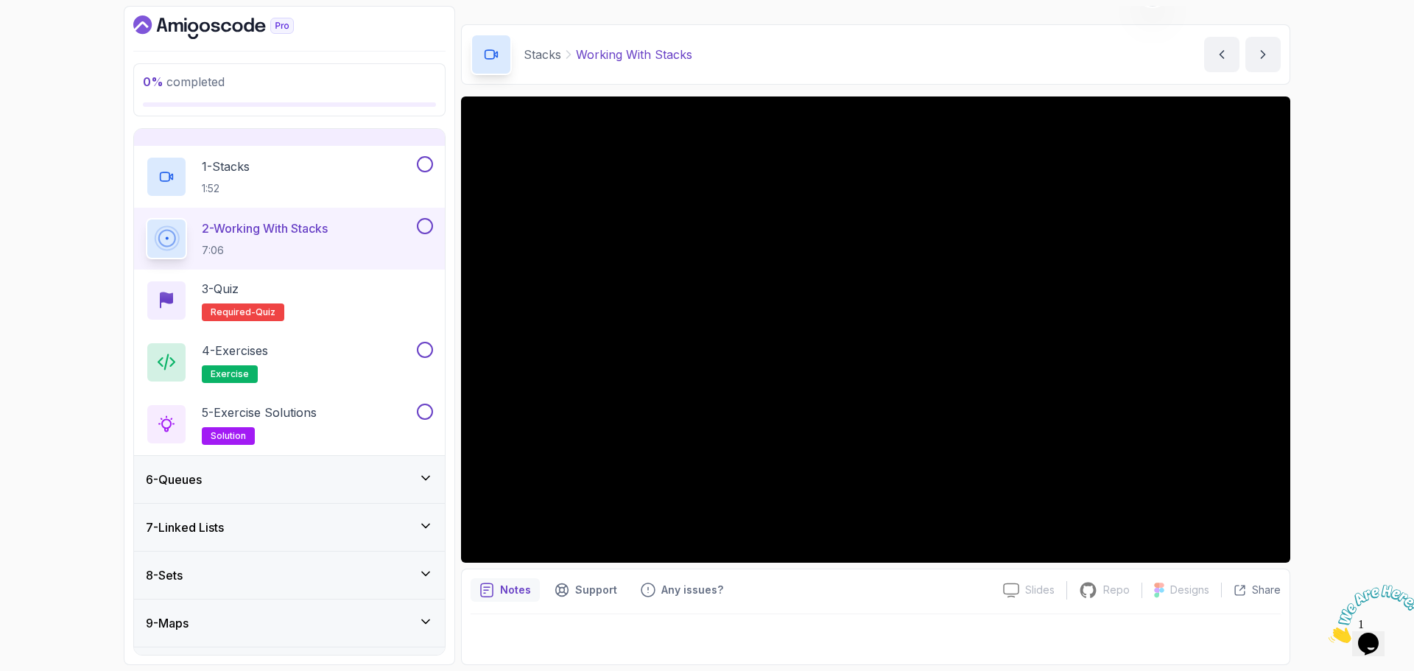
scroll to position [262, 0]
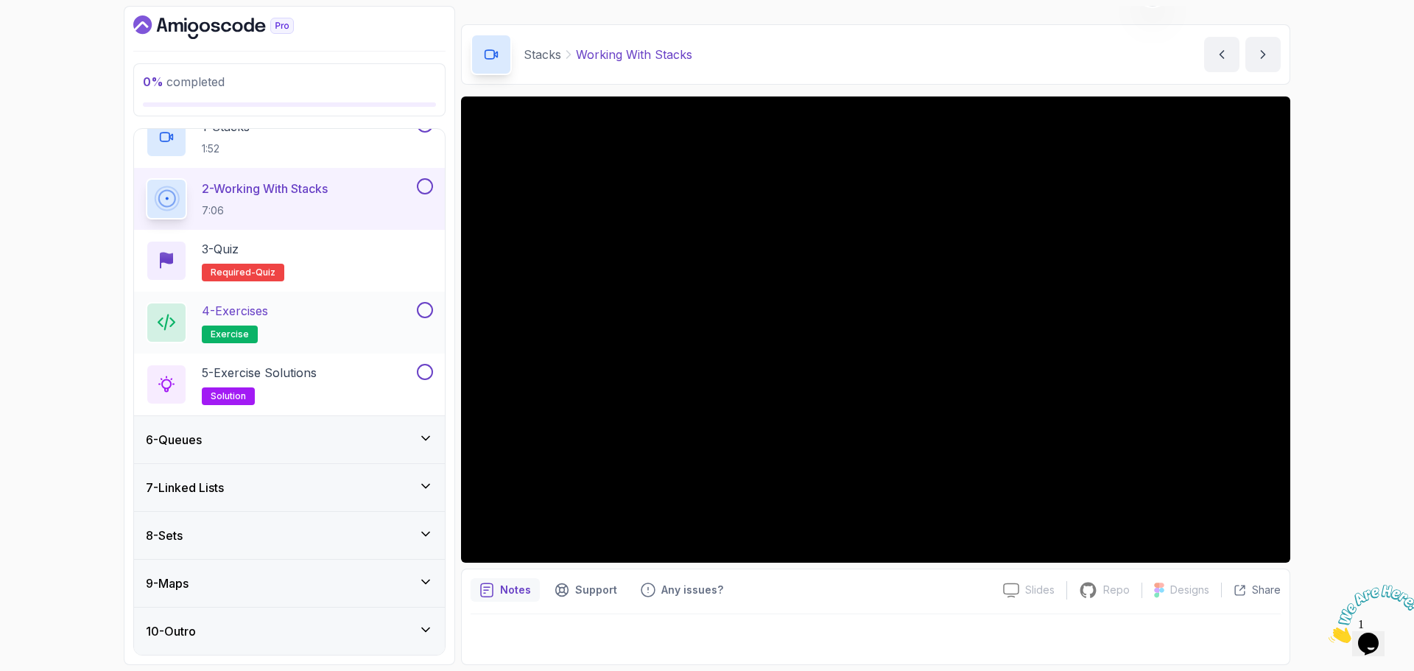
click at [268, 314] on p "4 - Exercises" at bounding box center [235, 311] width 66 height 18
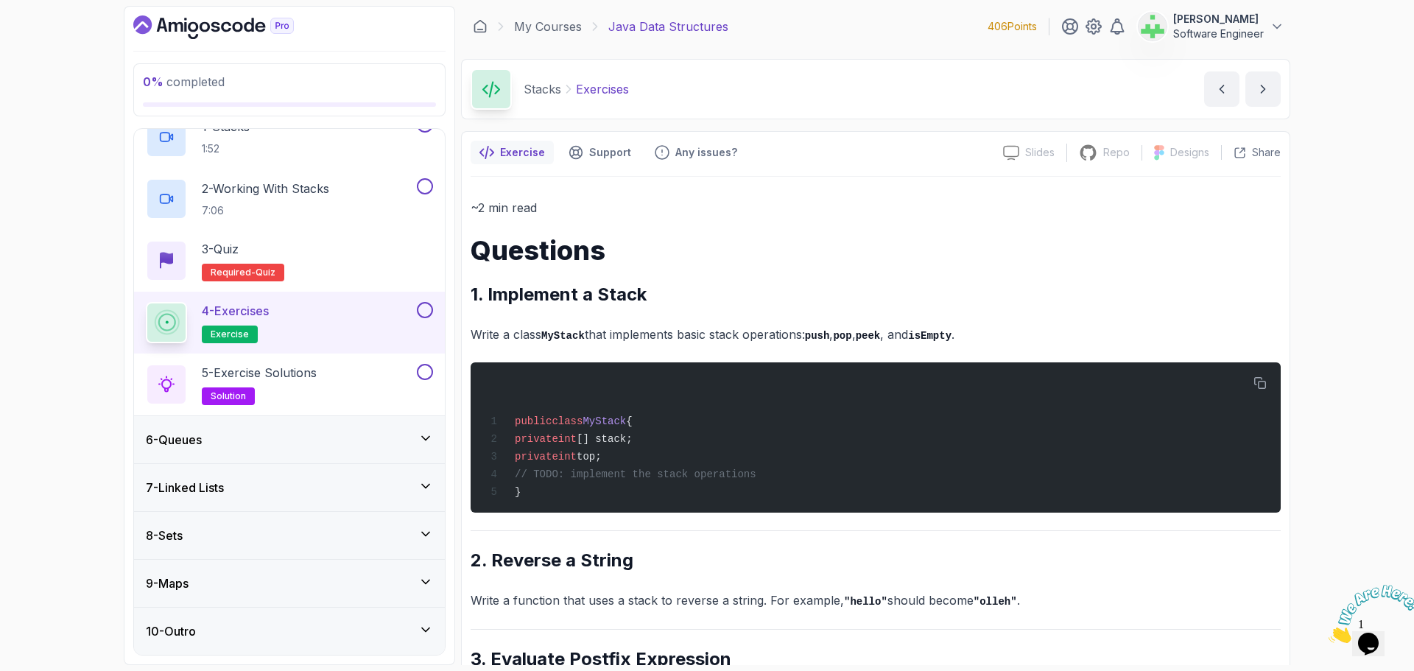
click at [620, 91] on p "Exercises" at bounding box center [602, 89] width 53 height 18
click at [711, 99] on div "Stacks Exercises Exercises by nelson" at bounding box center [876, 89] width 830 height 60
click at [290, 373] on p "5 - Exercise Solutions" at bounding box center [259, 373] width 115 height 18
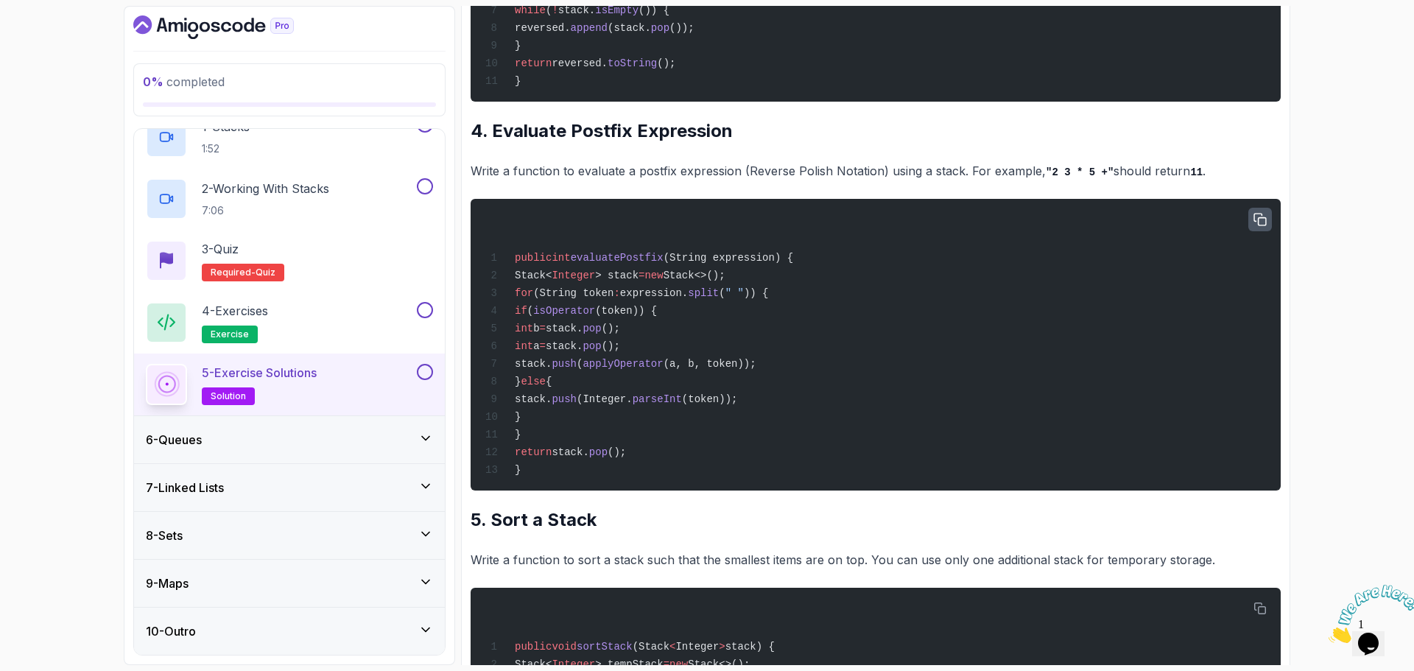
scroll to position [1067, 0]
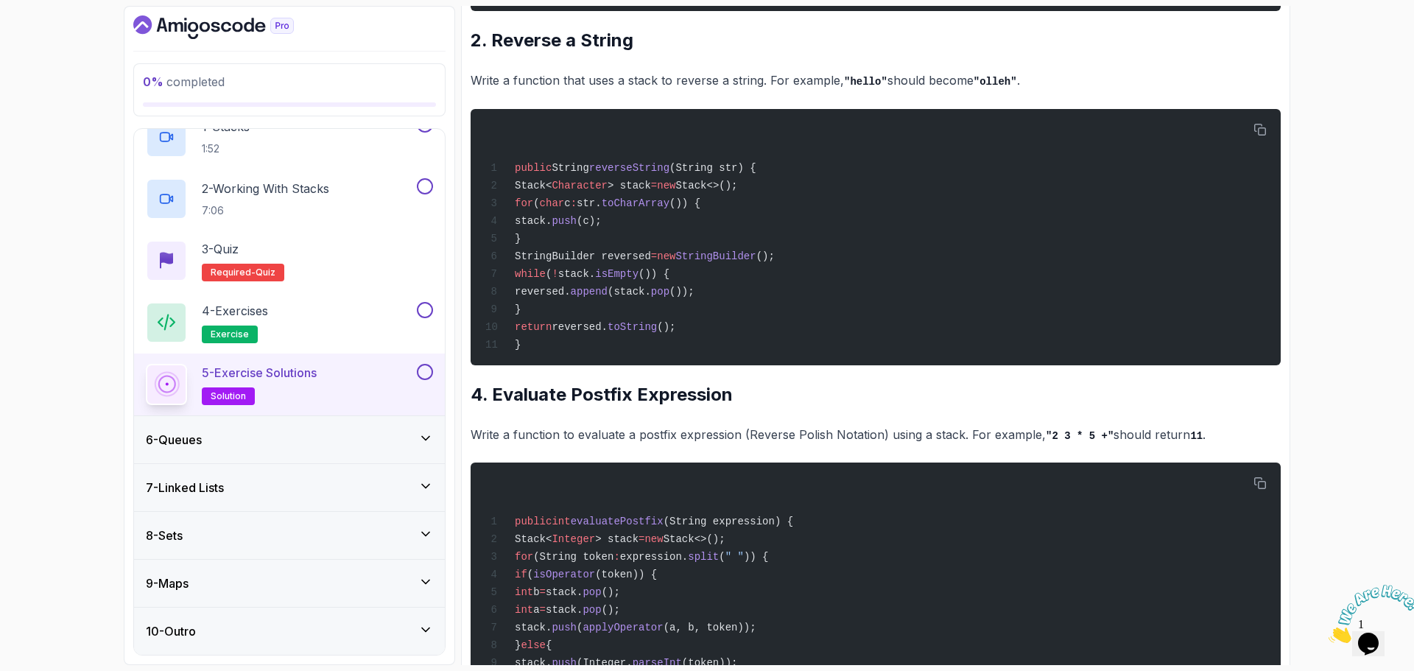
click at [1329, 633] on icon "Close" at bounding box center [1329, 639] width 0 height 13
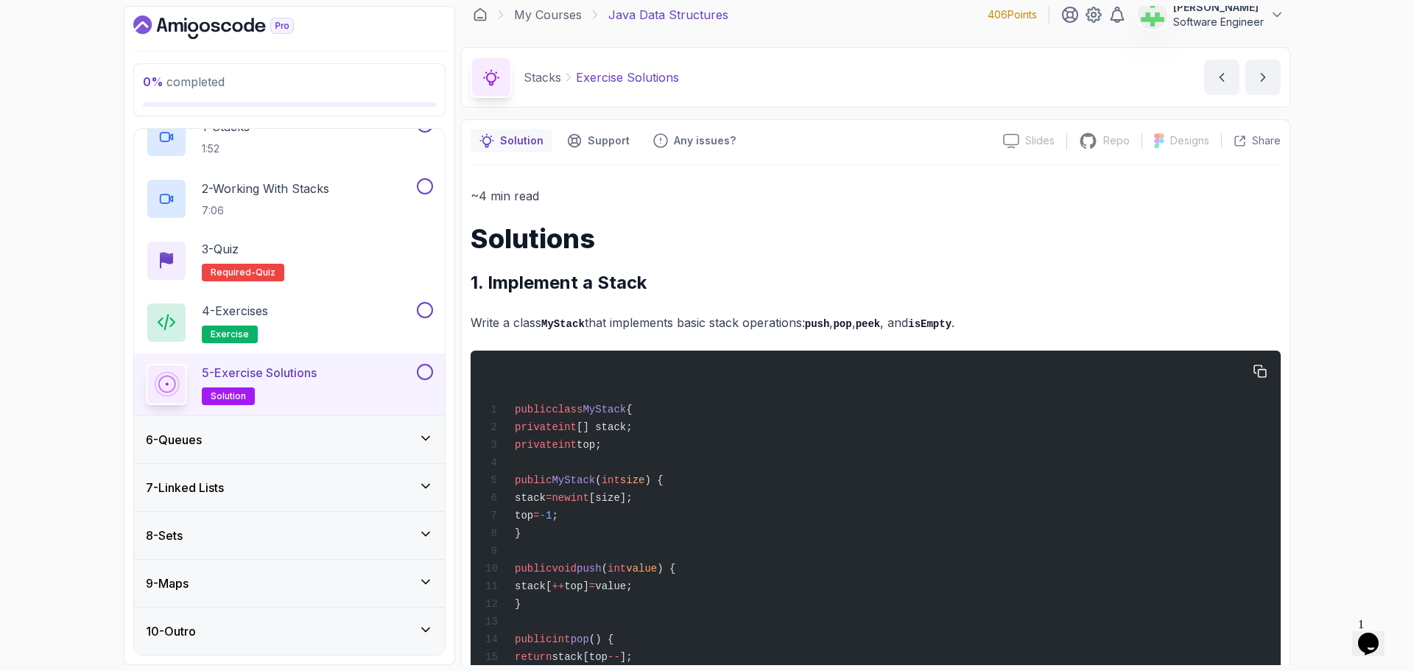
scroll to position [0, 0]
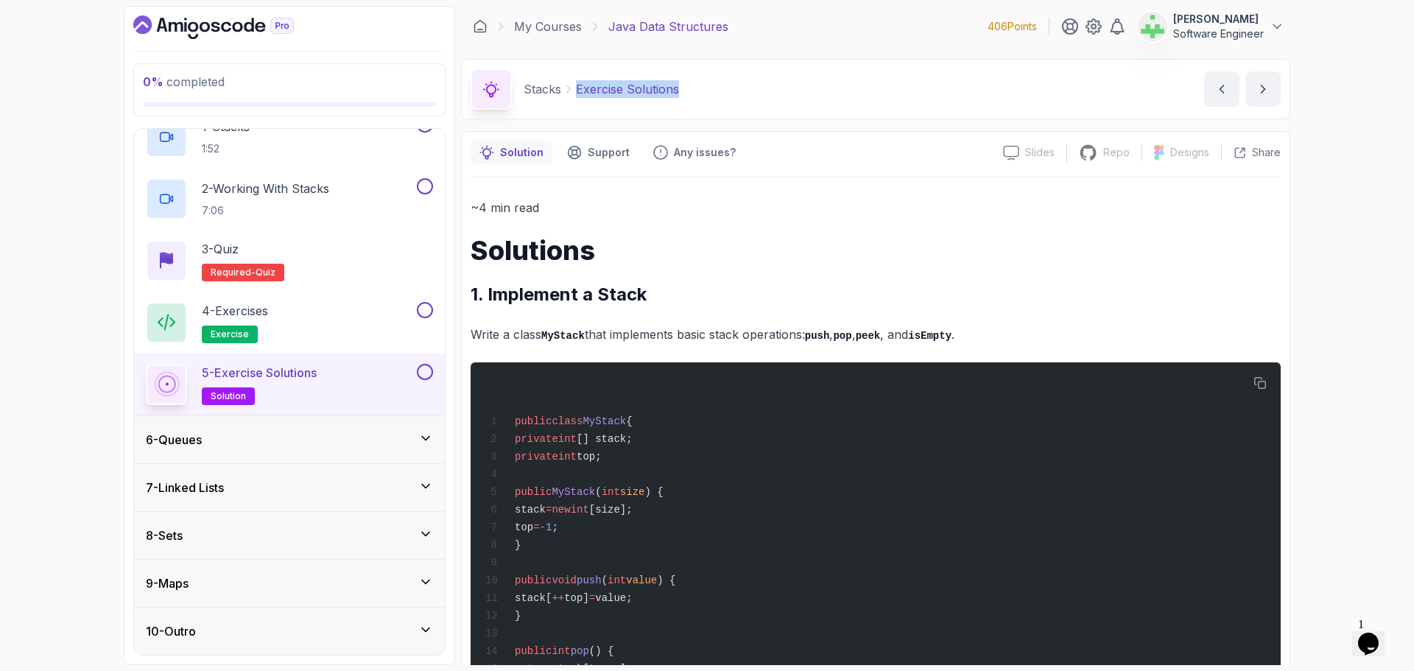
drag, startPoint x: 578, startPoint y: 91, endPoint x: 784, endPoint y: 101, distance: 206.5
click at [784, 101] on div "Stacks Exercise Solutions Exercise Solutions by nelson" at bounding box center [876, 89] width 830 height 60
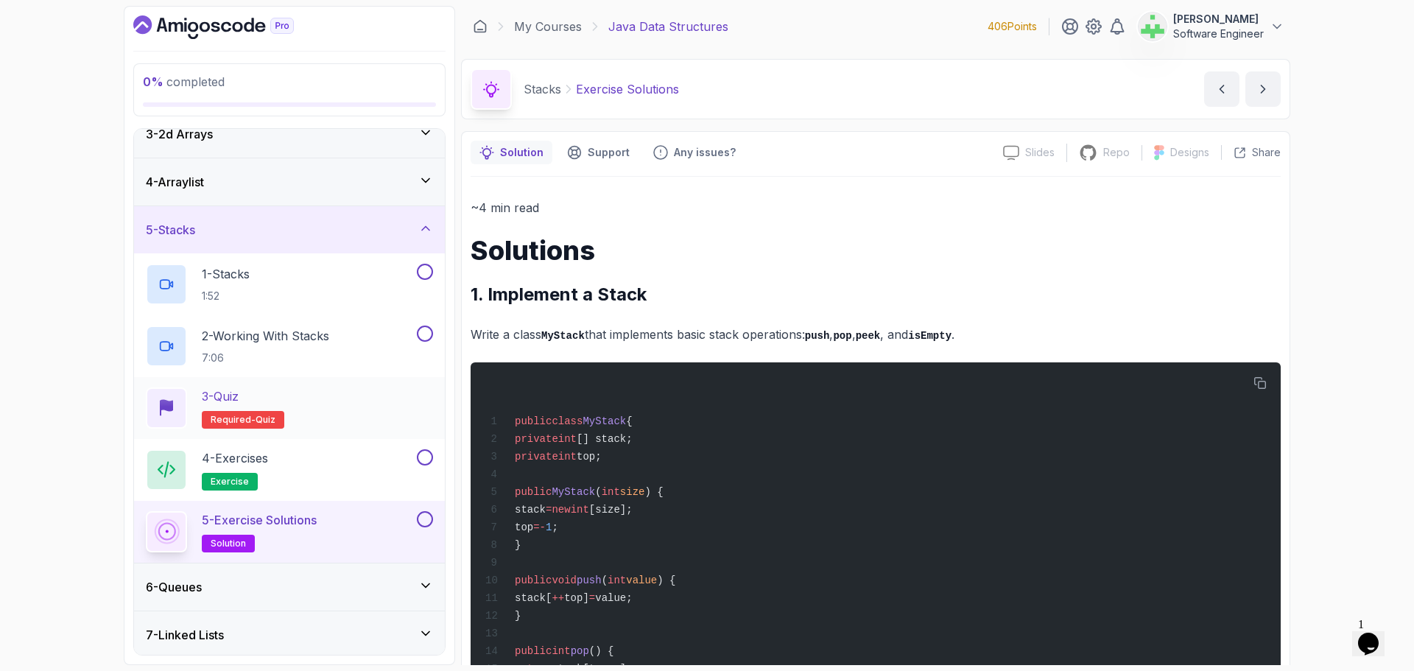
scroll to position [41, 0]
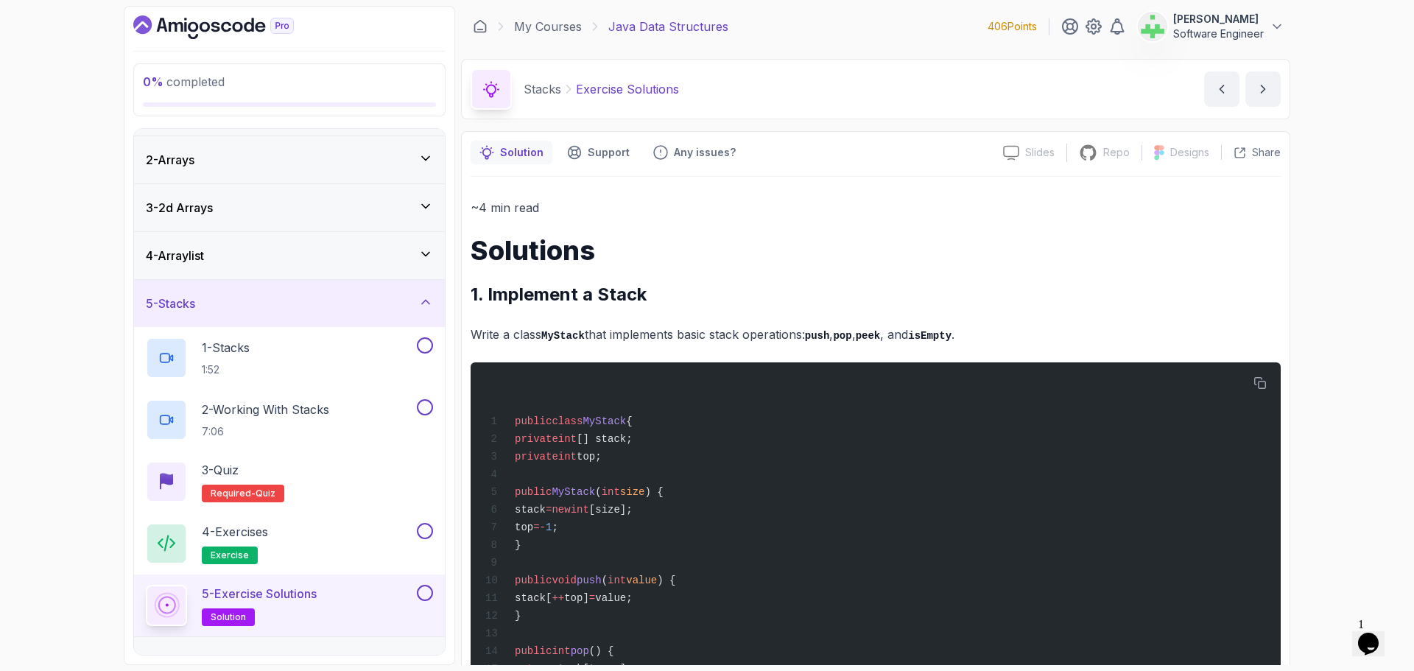
click at [385, 301] on div "5 - Stacks" at bounding box center [289, 304] width 287 height 18
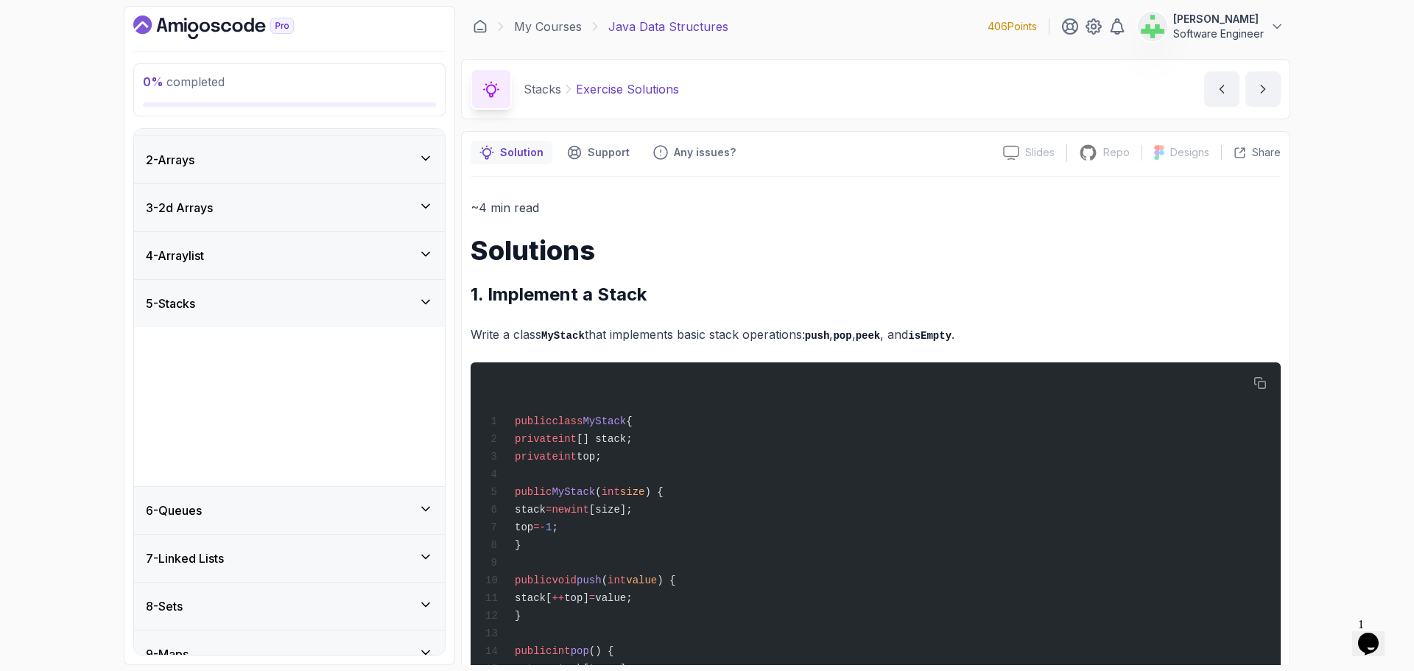
scroll to position [0, 0]
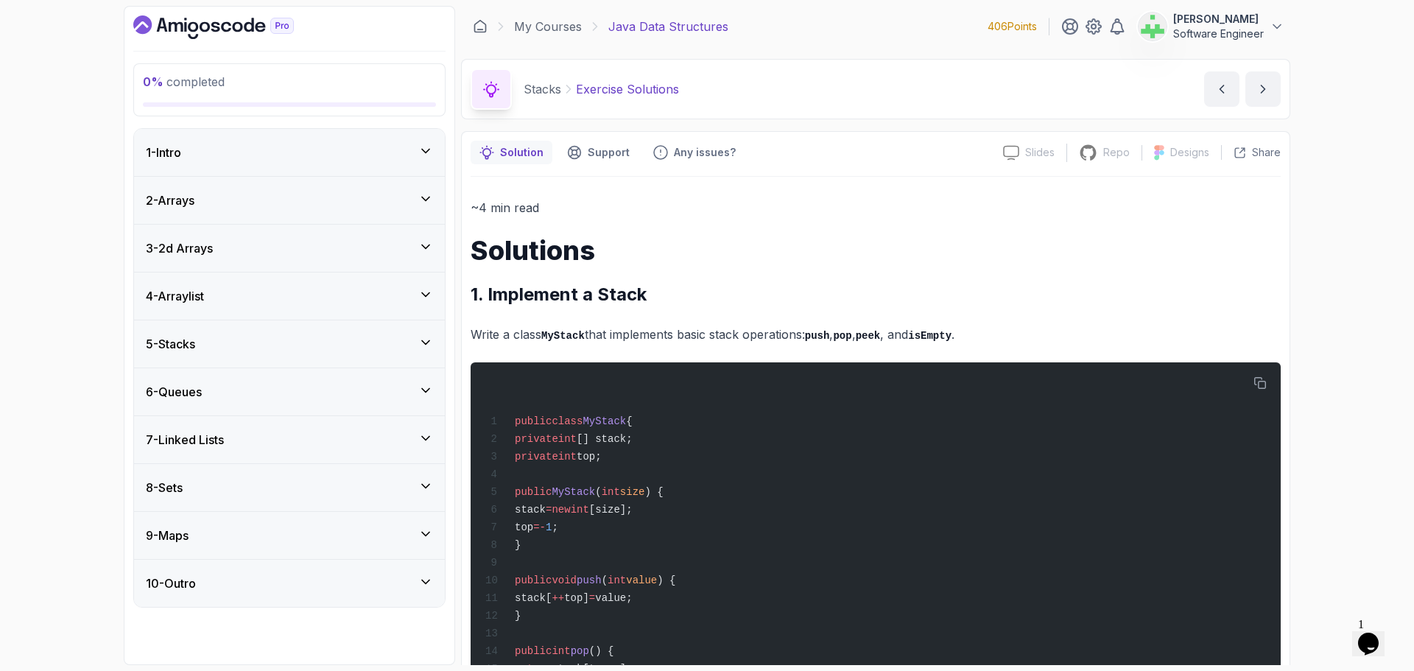
click at [371, 394] on div "6 - Queues" at bounding box center [289, 392] width 287 height 18
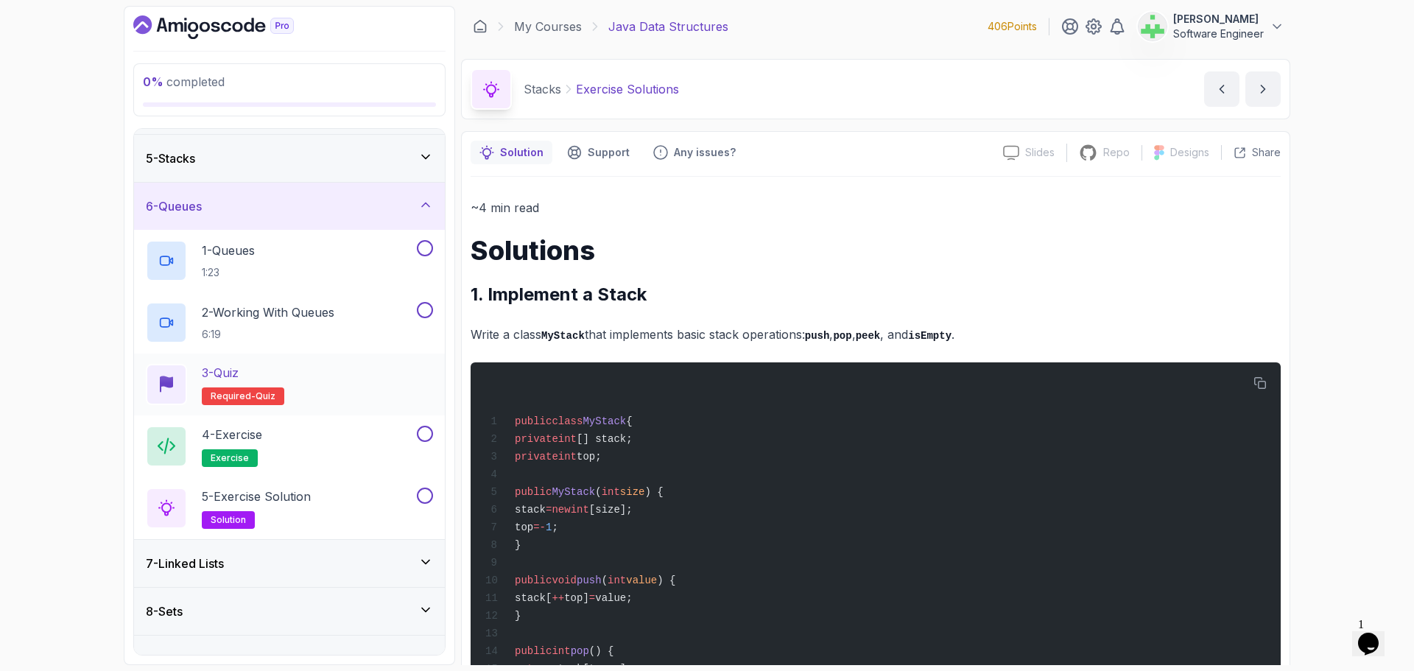
scroll to position [221, 0]
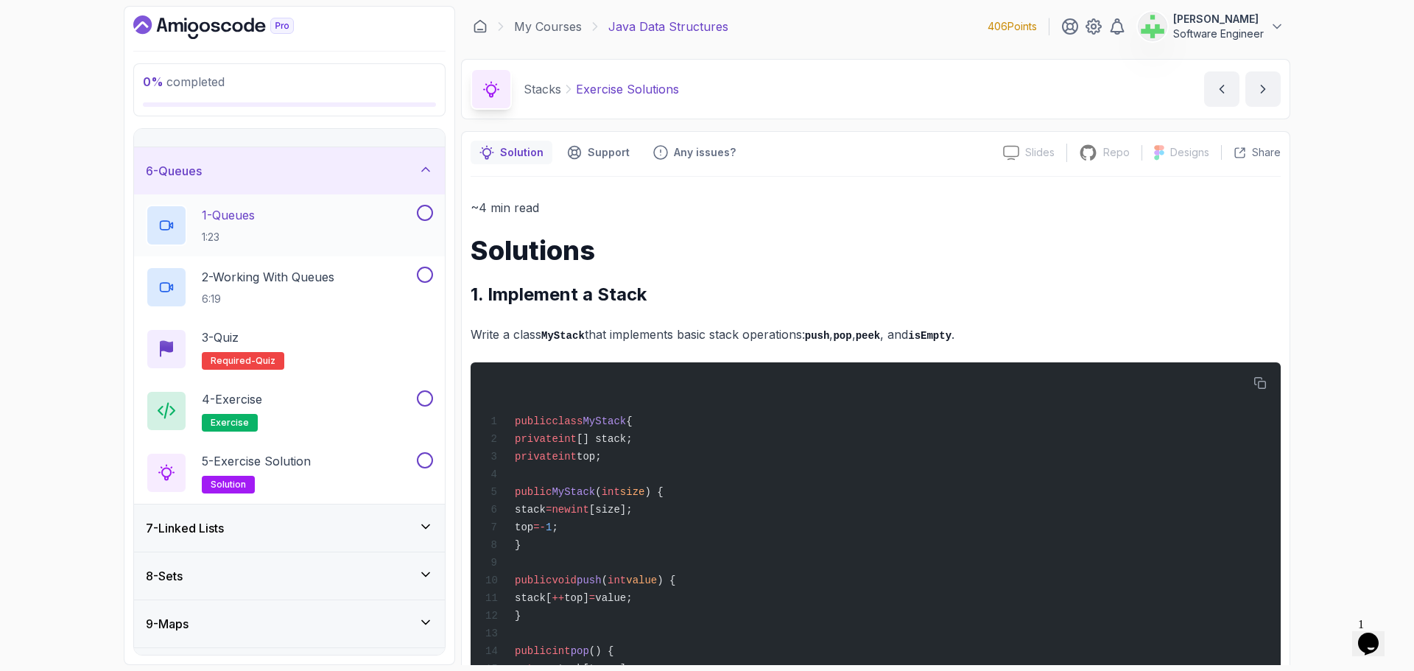
click at [276, 215] on div "1 - Queues 1:23" at bounding box center [280, 225] width 268 height 41
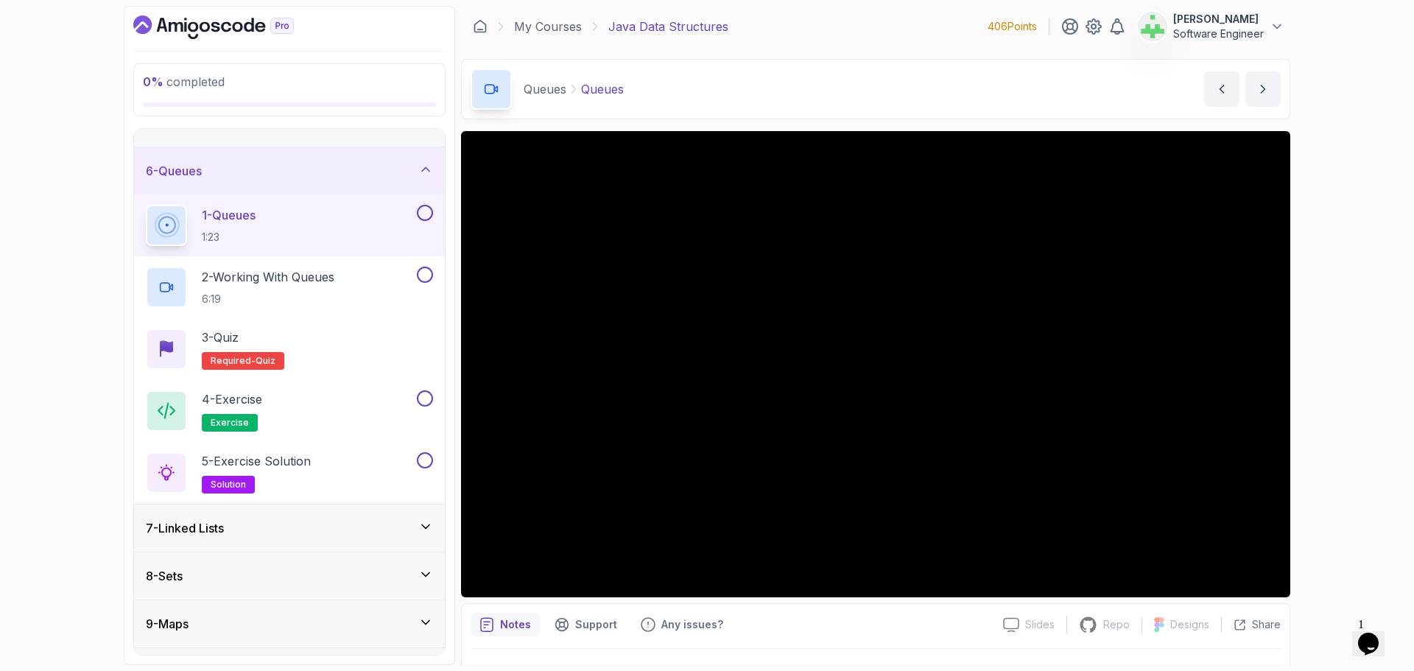
click at [603, 85] on p "Queues" at bounding box center [602, 89] width 43 height 18
click at [662, 90] on div "Queues Queues Queues by nelson" at bounding box center [876, 89] width 830 height 60
click at [322, 281] on p "2 - Working With Queues" at bounding box center [268, 277] width 133 height 18
click at [309, 286] on h2 "2 - Working With Queues 6:19" at bounding box center [268, 287] width 133 height 38
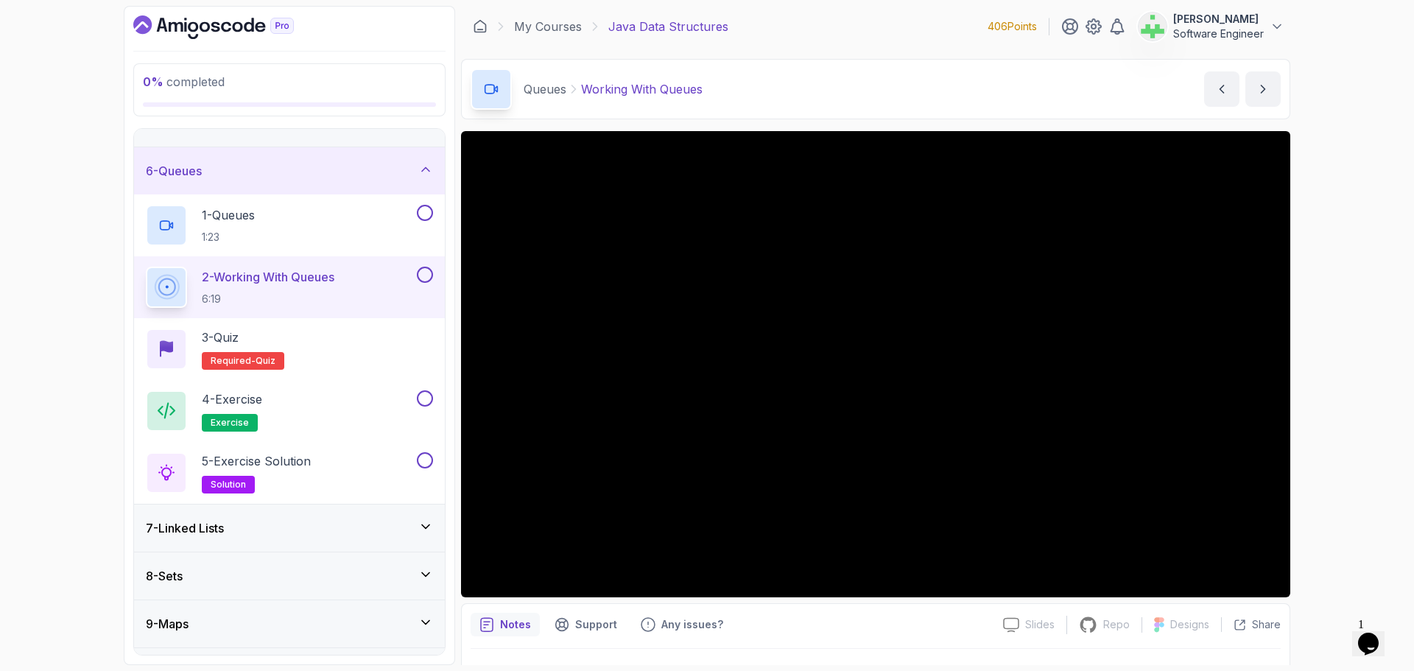
click at [1269, 605] on div "Notes Support Any issues? Slides Slides not available Repo Repository not avail…" at bounding box center [876, 651] width 830 height 97
click at [282, 397] on div "4 - Exercise exercise" at bounding box center [280, 410] width 268 height 41
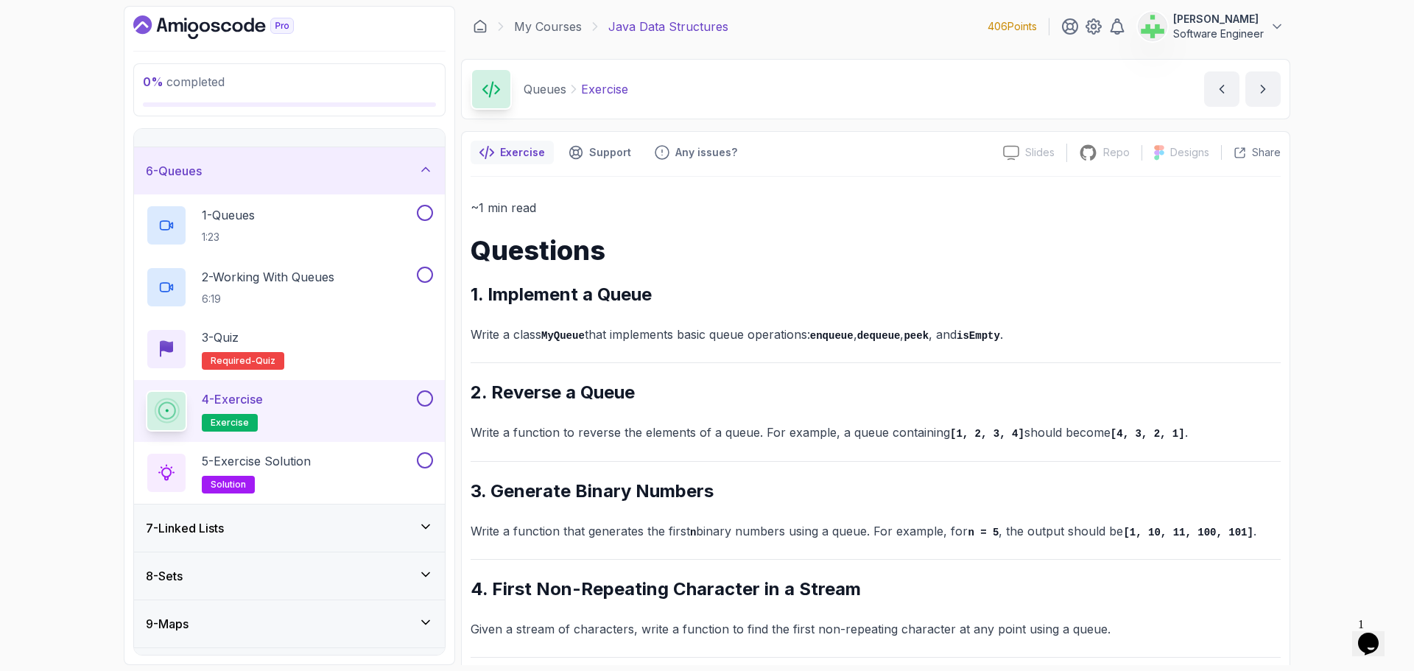
click at [595, 92] on p "Exercise" at bounding box center [604, 89] width 47 height 18
click at [679, 91] on div "Queues Exercise Exercise by nelson" at bounding box center [876, 89] width 830 height 60
click at [311, 455] on p "5 - Exercise Solution" at bounding box center [256, 461] width 109 height 18
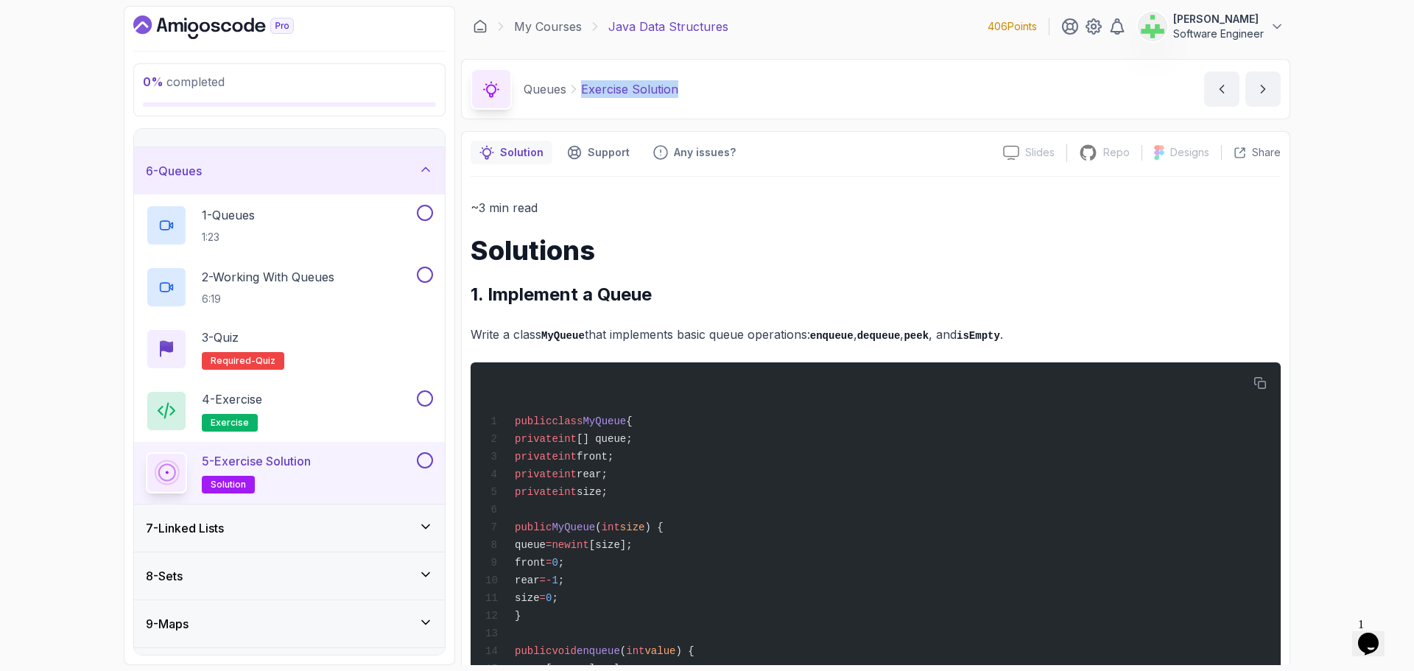
drag, startPoint x: 583, startPoint y: 90, endPoint x: 747, endPoint y: 93, distance: 164.3
click at [747, 93] on div "Queues Exercise Solution Exercise Solution by nelson" at bounding box center [876, 89] width 830 height 60
click at [589, 343] on p "Write a class MyQueue that implements basic queue operations: enqueue , dequeue…" at bounding box center [876, 334] width 810 height 21
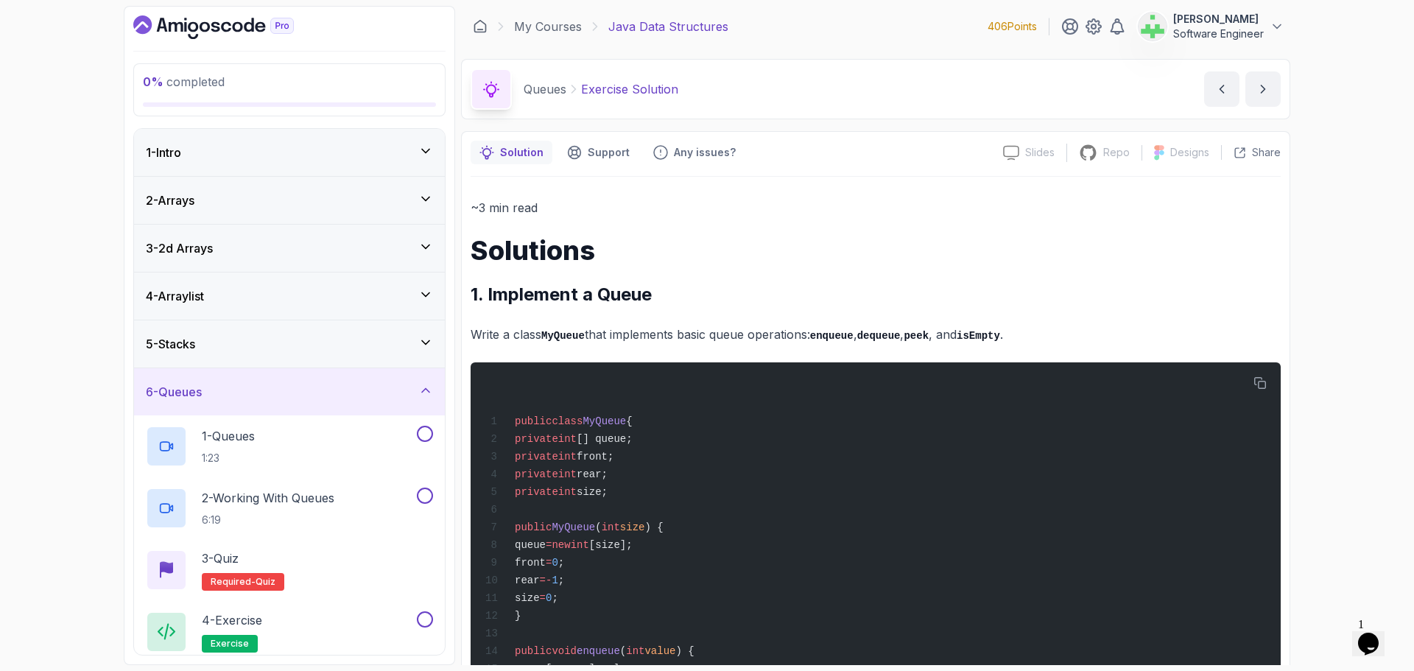
click at [329, 393] on div "6 - Queues" at bounding box center [289, 392] width 287 height 18
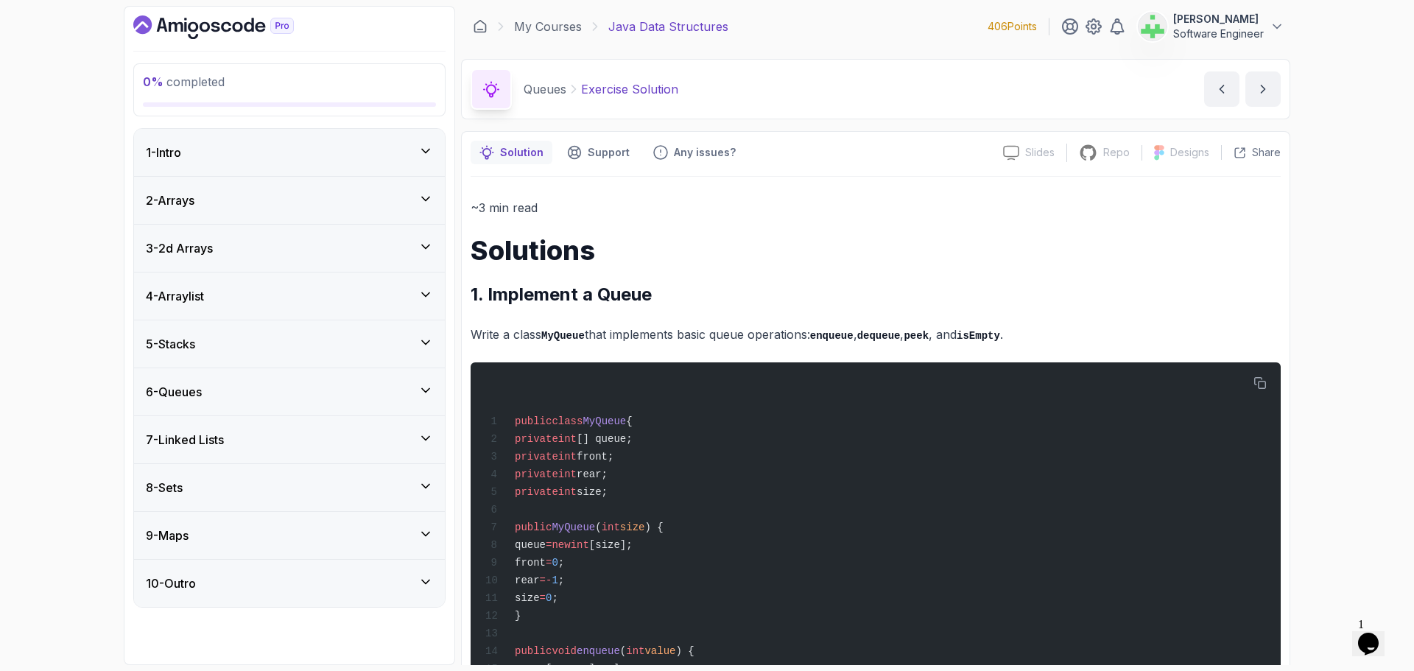
click at [351, 435] on div "7 - Linked Lists" at bounding box center [289, 439] width 311 height 47
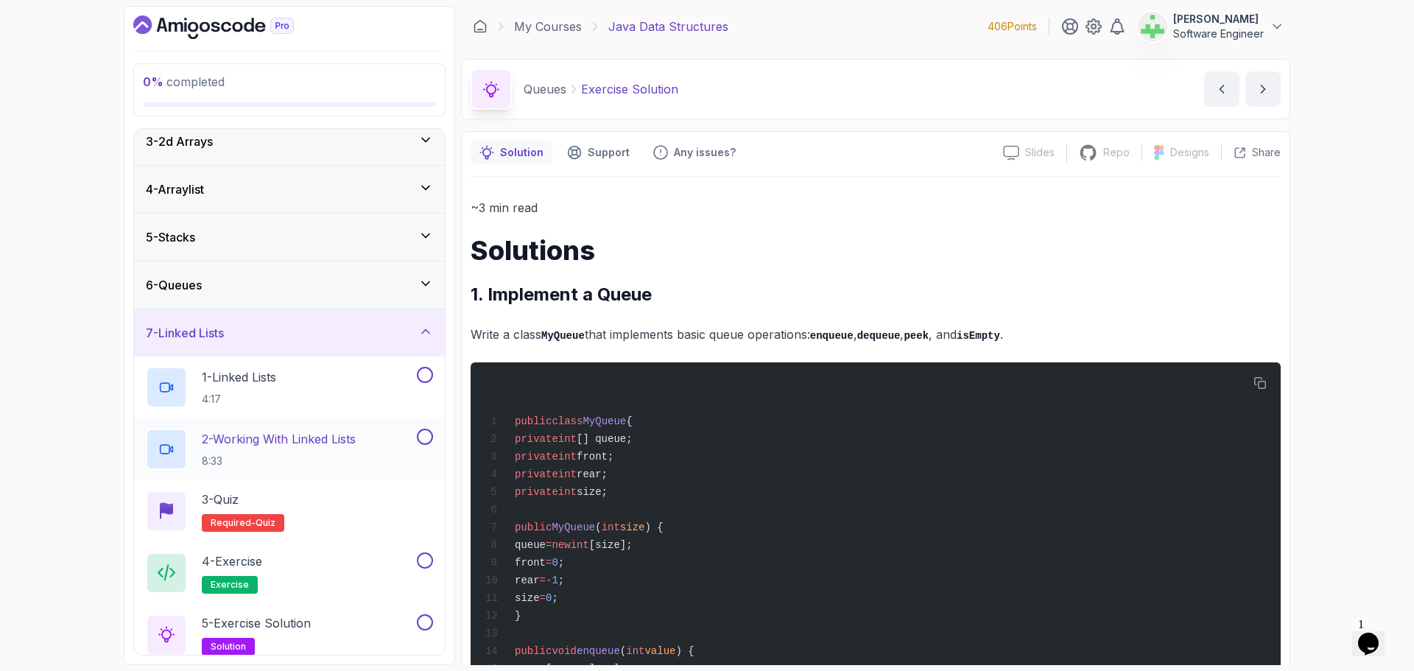
scroll to position [147, 0]
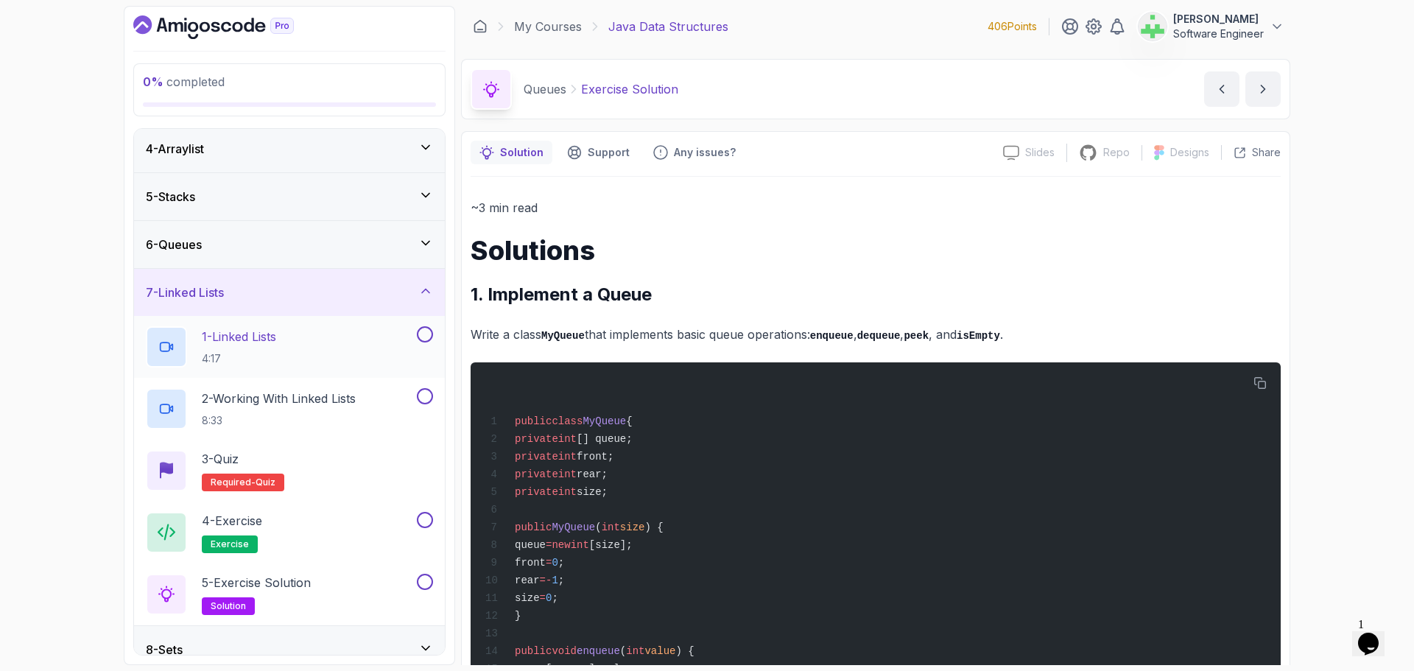
click at [276, 338] on p "1 - Linked Lists" at bounding box center [239, 337] width 74 height 18
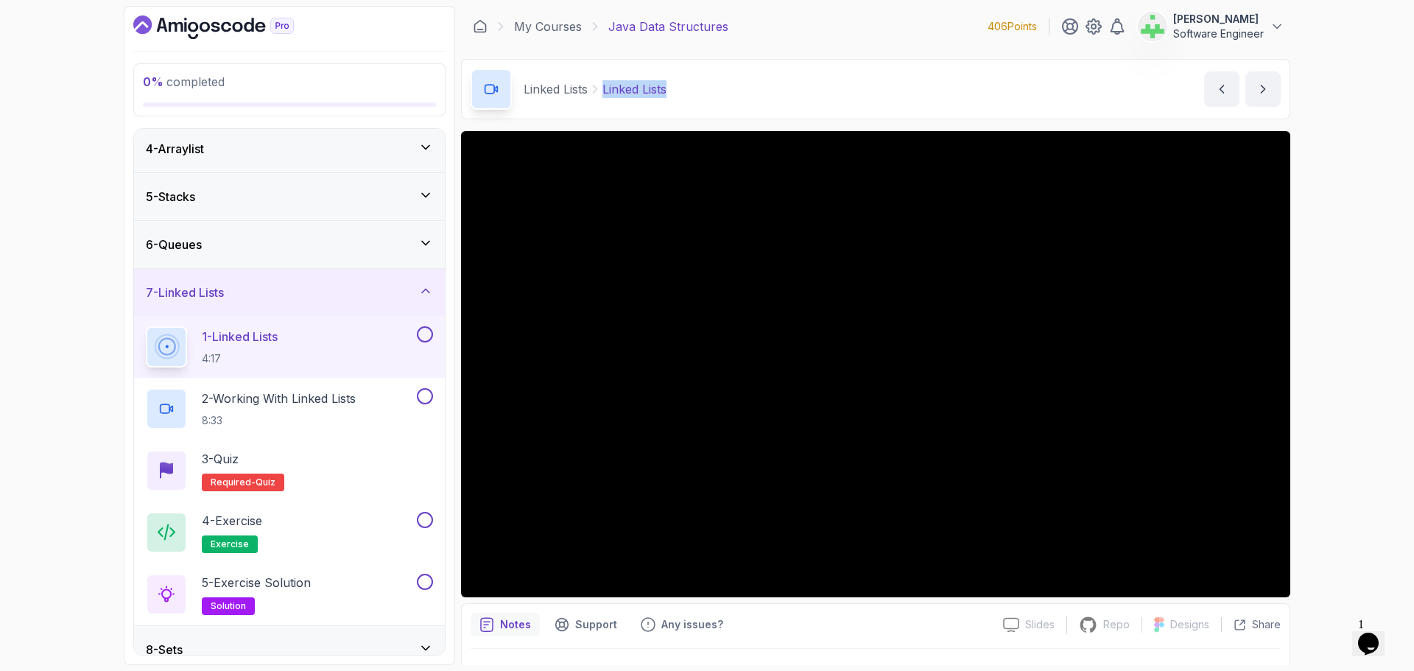
drag, startPoint x: 605, startPoint y: 91, endPoint x: 785, endPoint y: 102, distance: 180.8
click at [785, 102] on div "Linked Lists Linked Lists Linked Lists by nelson" at bounding box center [876, 89] width 830 height 60
click at [783, 102] on div "Linked Lists Linked Lists Linked Lists by nelson" at bounding box center [876, 89] width 830 height 60
click at [851, 76] on div "Linked Lists Linked Lists Linked Lists by nelson" at bounding box center [876, 89] width 830 height 60
click at [665, 97] on p "Linked Lists" at bounding box center [635, 89] width 64 height 18
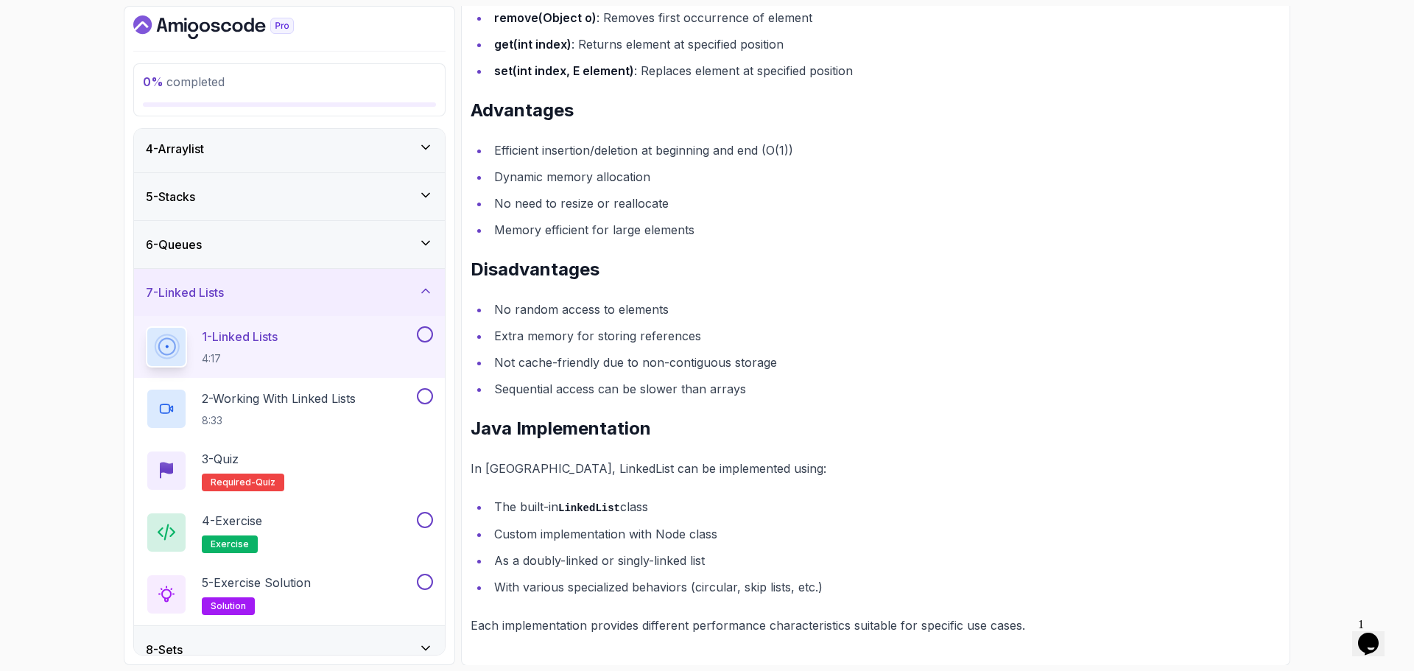
scroll to position [1040, 0]
click at [278, 399] on p "2 - Working With Linked Lists" at bounding box center [279, 399] width 154 height 18
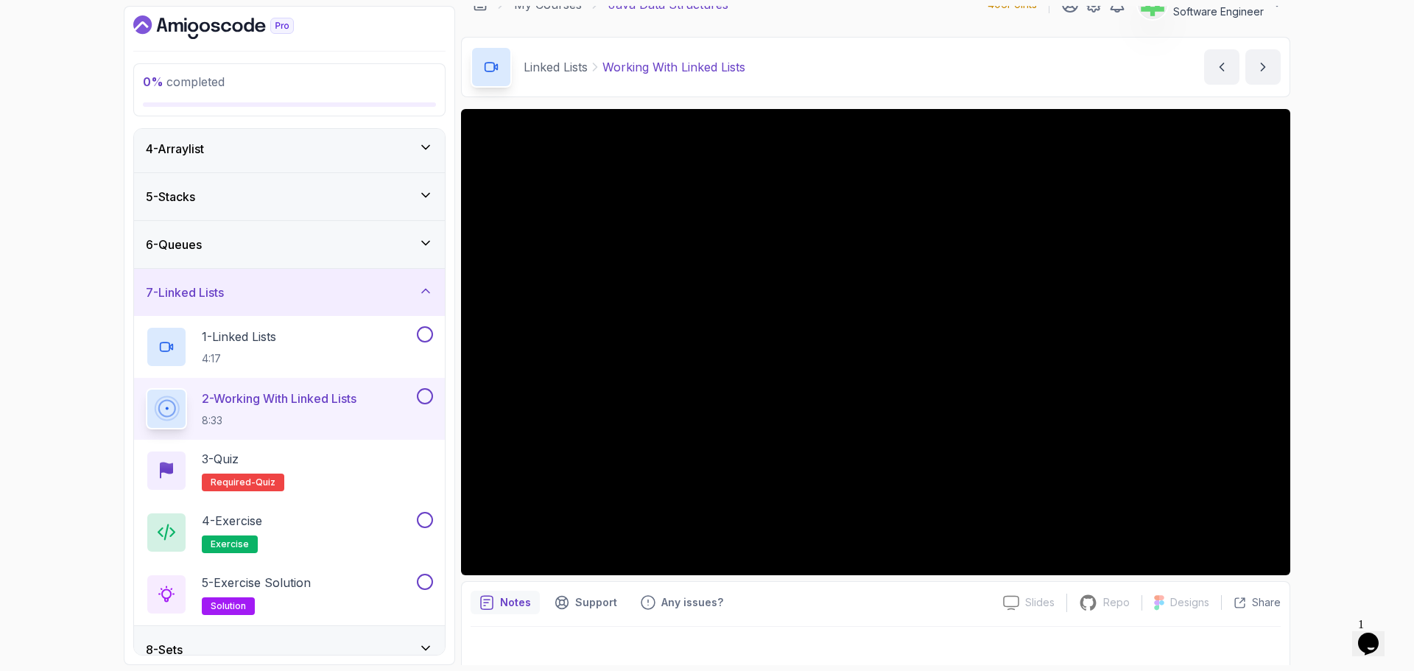
scroll to position [35, 0]
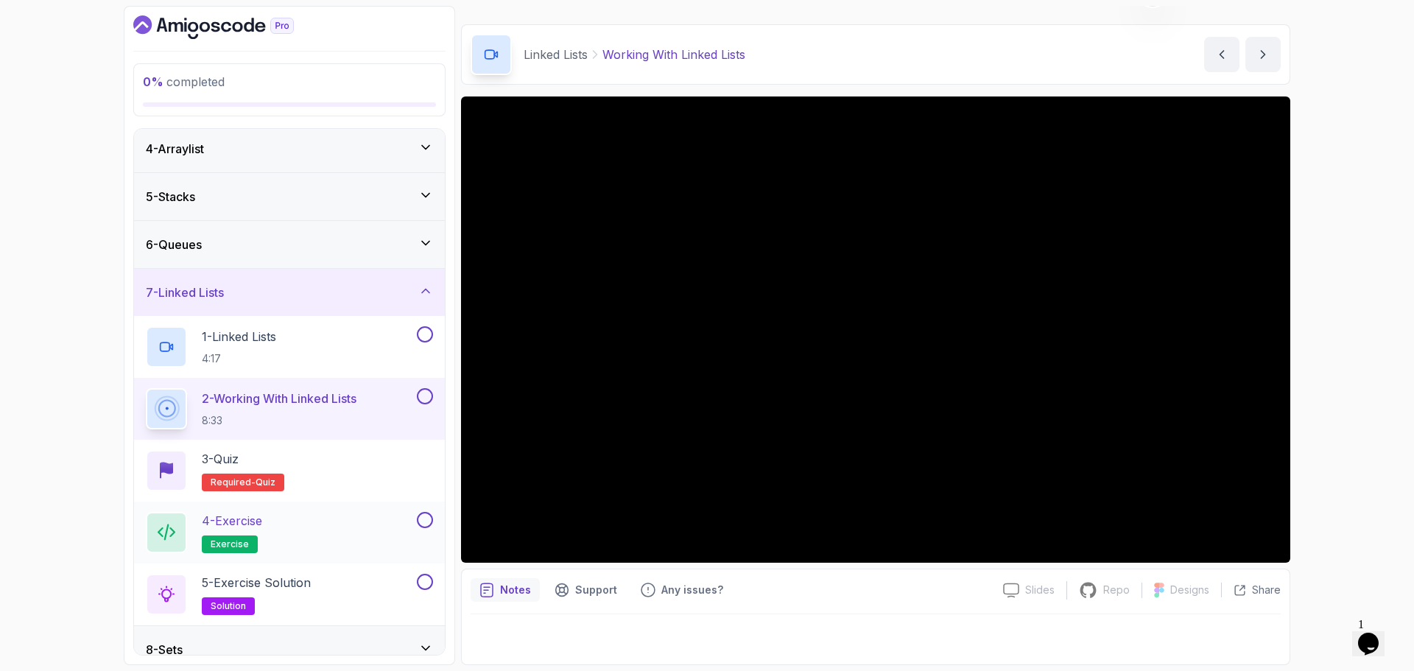
click at [273, 525] on div "4 - Exercise exercise" at bounding box center [280, 532] width 268 height 41
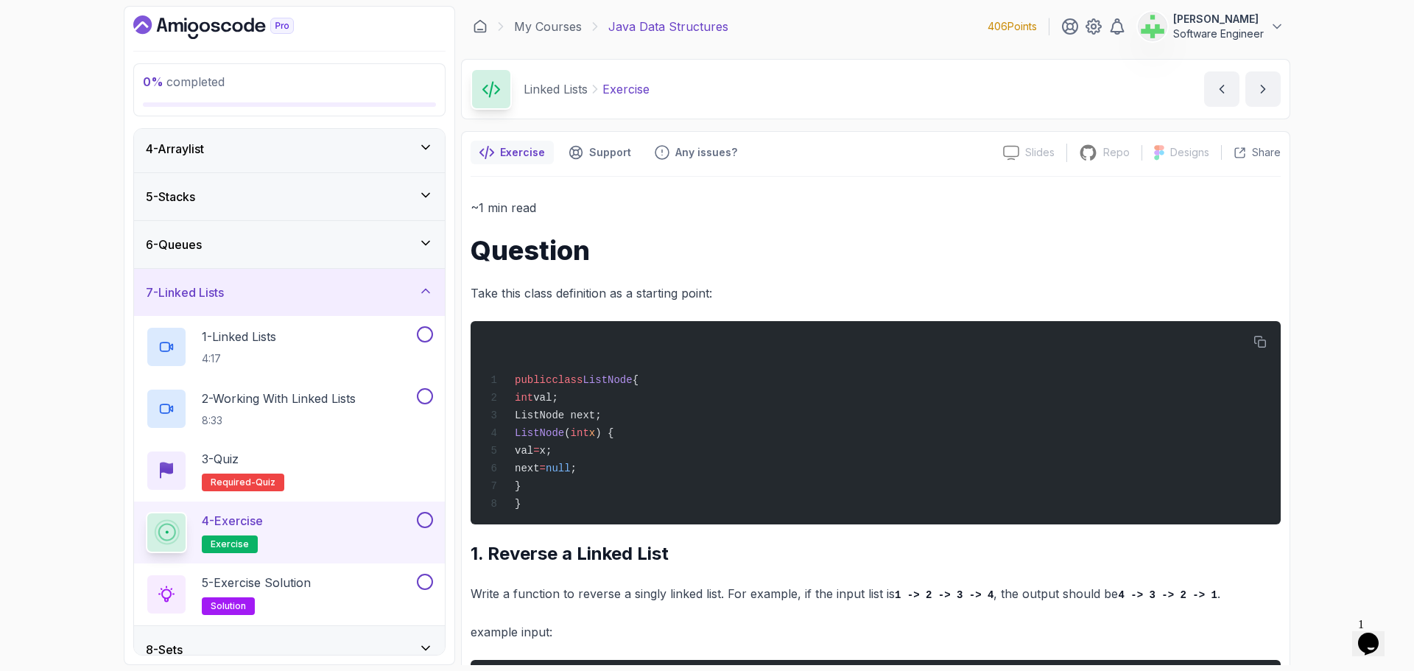
click at [634, 89] on p "Exercise" at bounding box center [626, 89] width 47 height 18
click at [681, 92] on div "Linked Lists Exercise Exercise by nelson" at bounding box center [876, 89] width 830 height 60
click at [333, 583] on div "5 - Exercise Solution solution" at bounding box center [280, 594] width 268 height 41
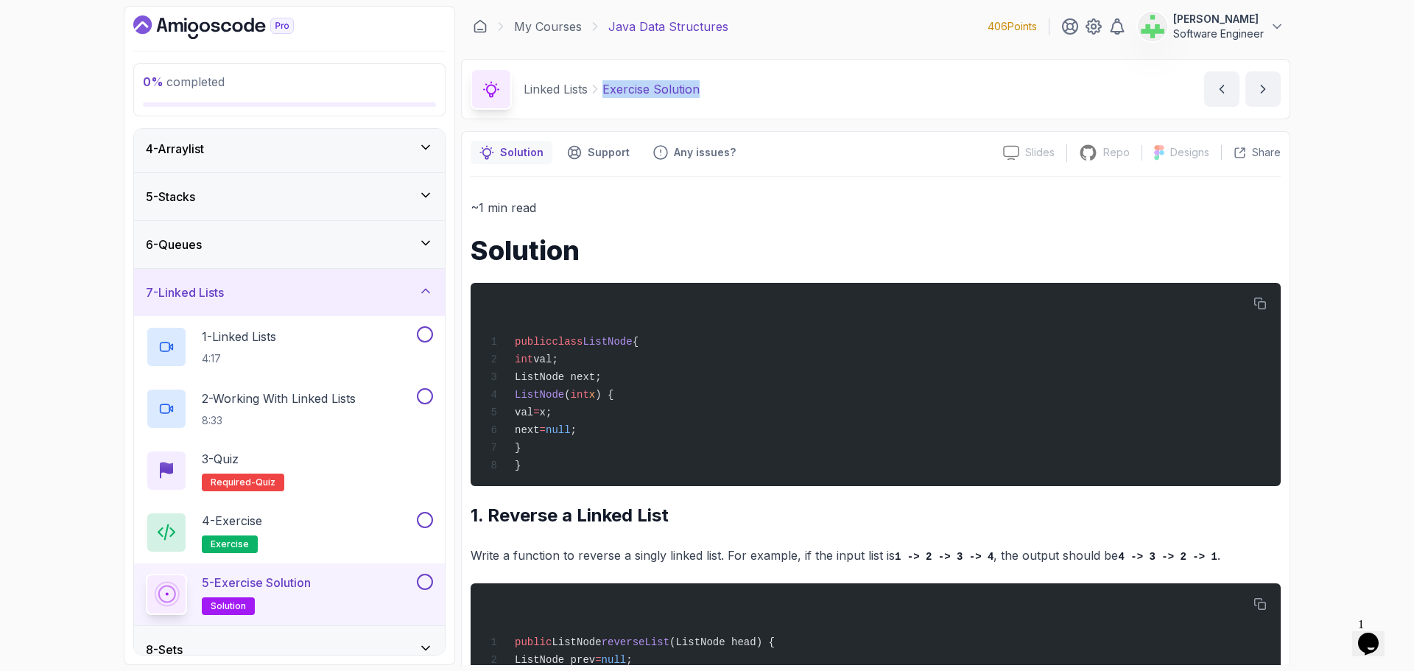
drag, startPoint x: 605, startPoint y: 88, endPoint x: 750, endPoint y: 100, distance: 145.6
click at [750, 100] on div "Linked Lists Exercise Solution Exercise Solution by nelson" at bounding box center [876, 89] width 830 height 60
click at [749, 90] on div "Linked Lists Exercise Solution Exercise Solution by nelson" at bounding box center [876, 89] width 830 height 60
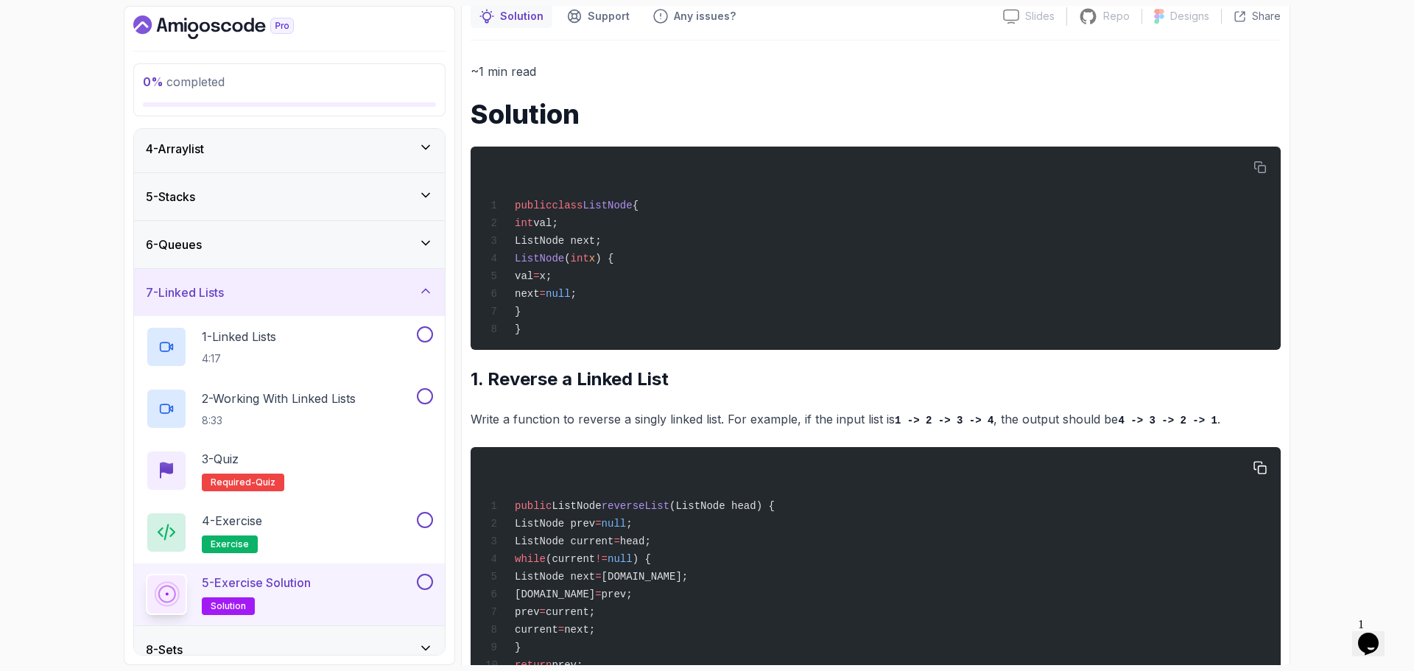
scroll to position [219, 0]
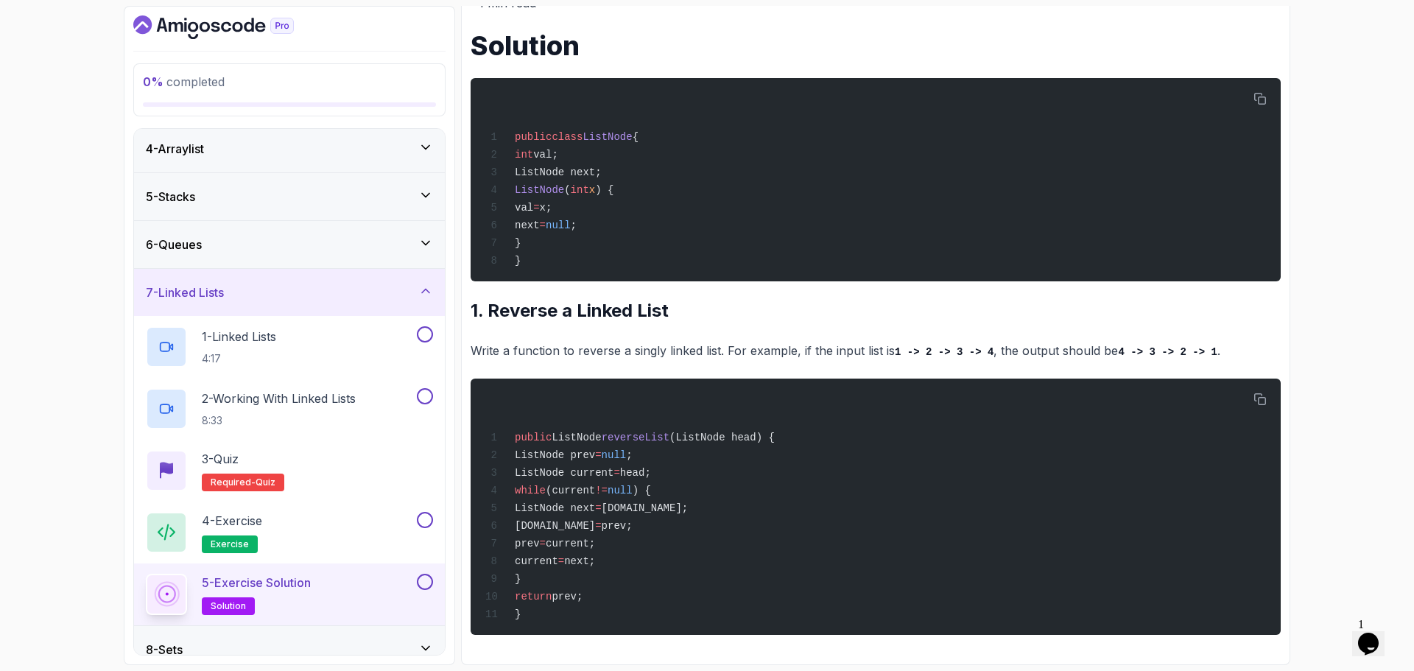
click at [348, 298] on div "7 - Linked Lists" at bounding box center [289, 293] width 287 height 18
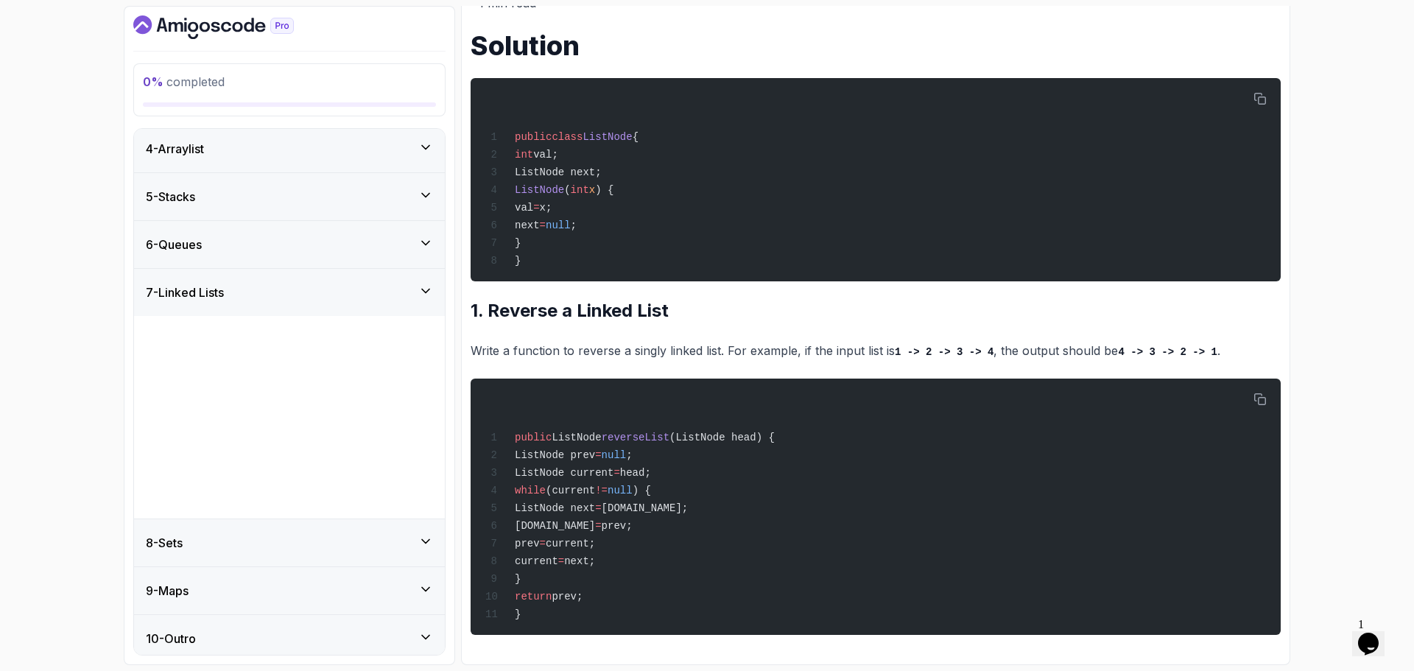
scroll to position [0, 0]
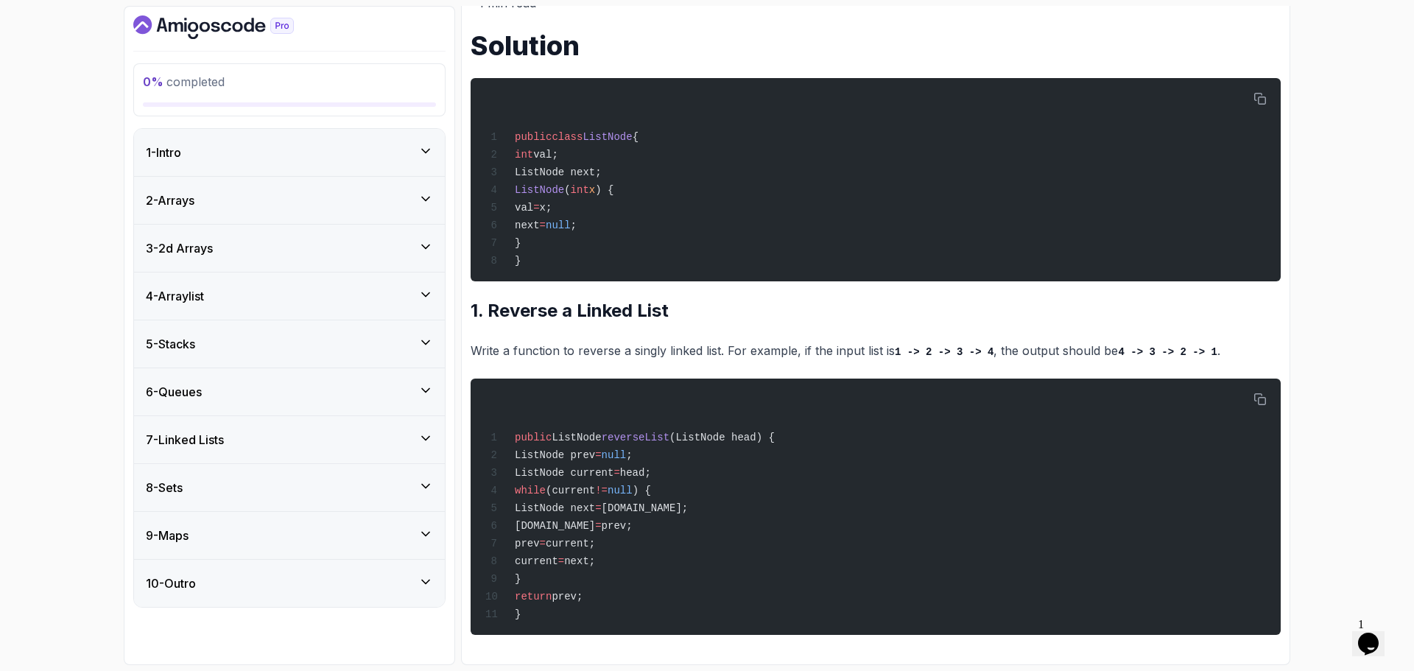
click at [328, 483] on div "8 - Sets" at bounding box center [289, 488] width 287 height 18
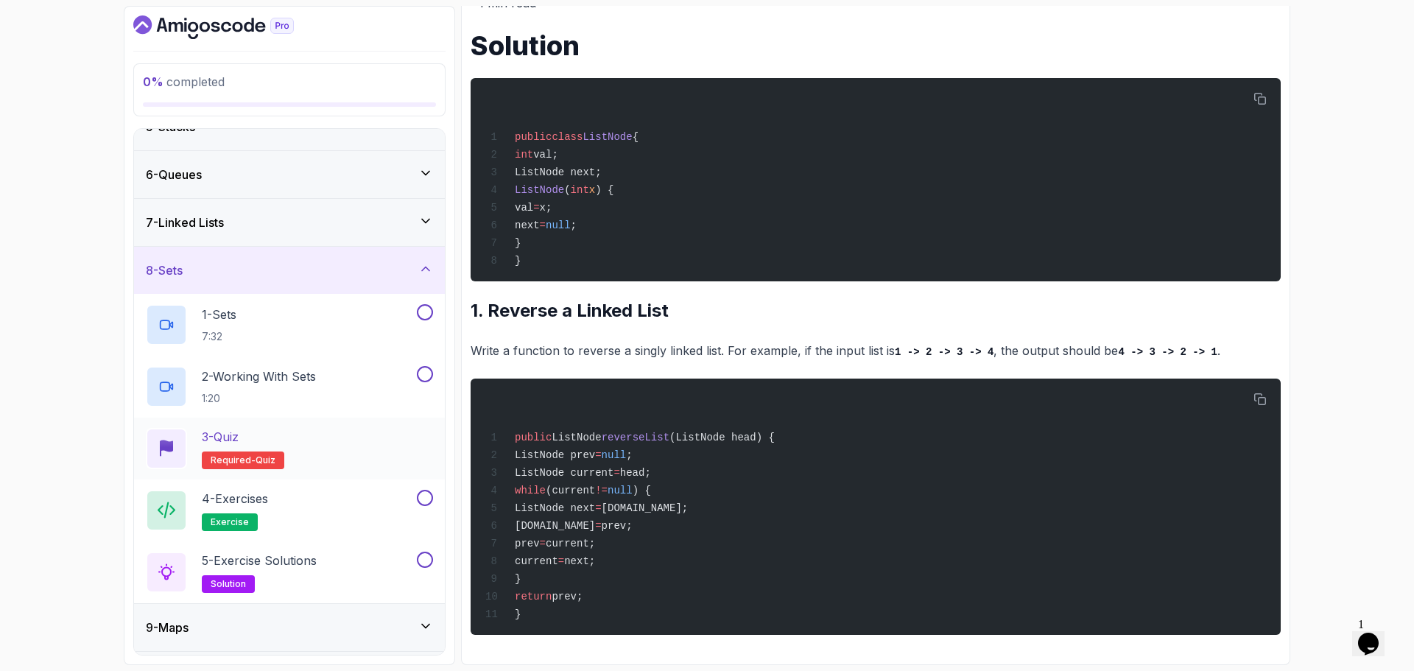
scroll to position [262, 0]
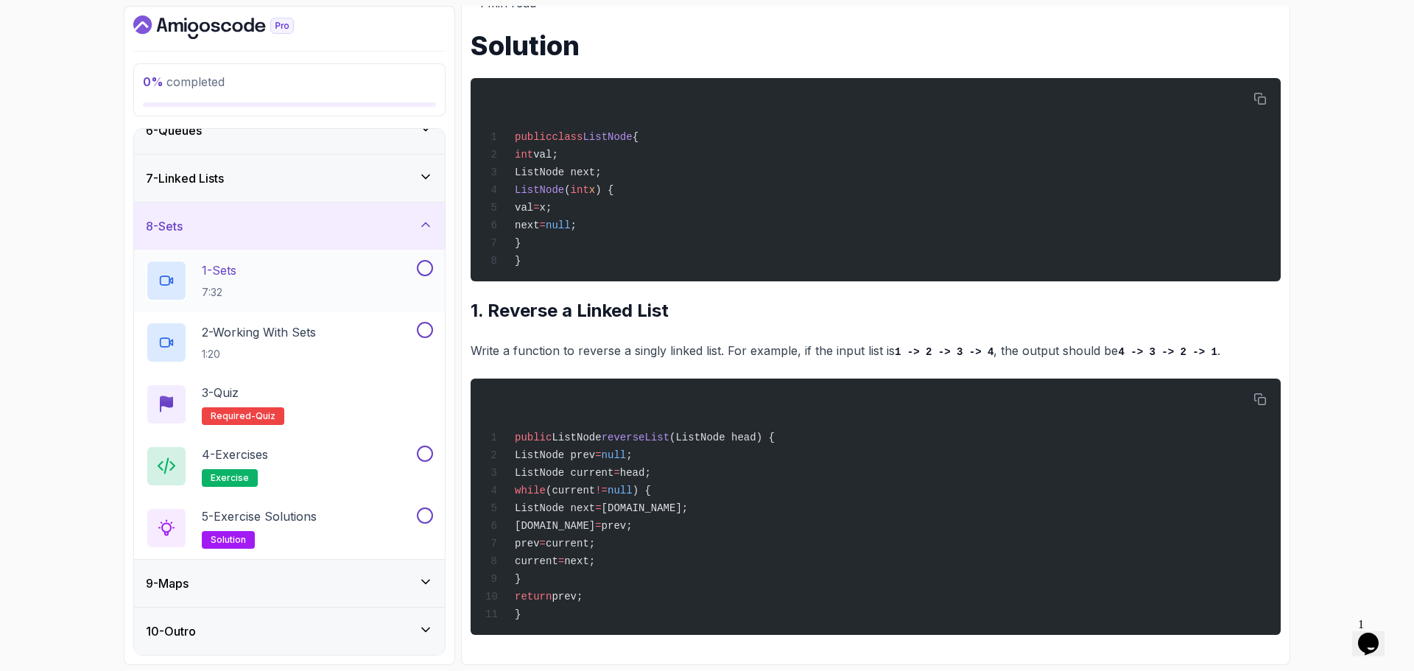
click at [268, 276] on div "1 - Sets 7:32" at bounding box center [280, 280] width 268 height 41
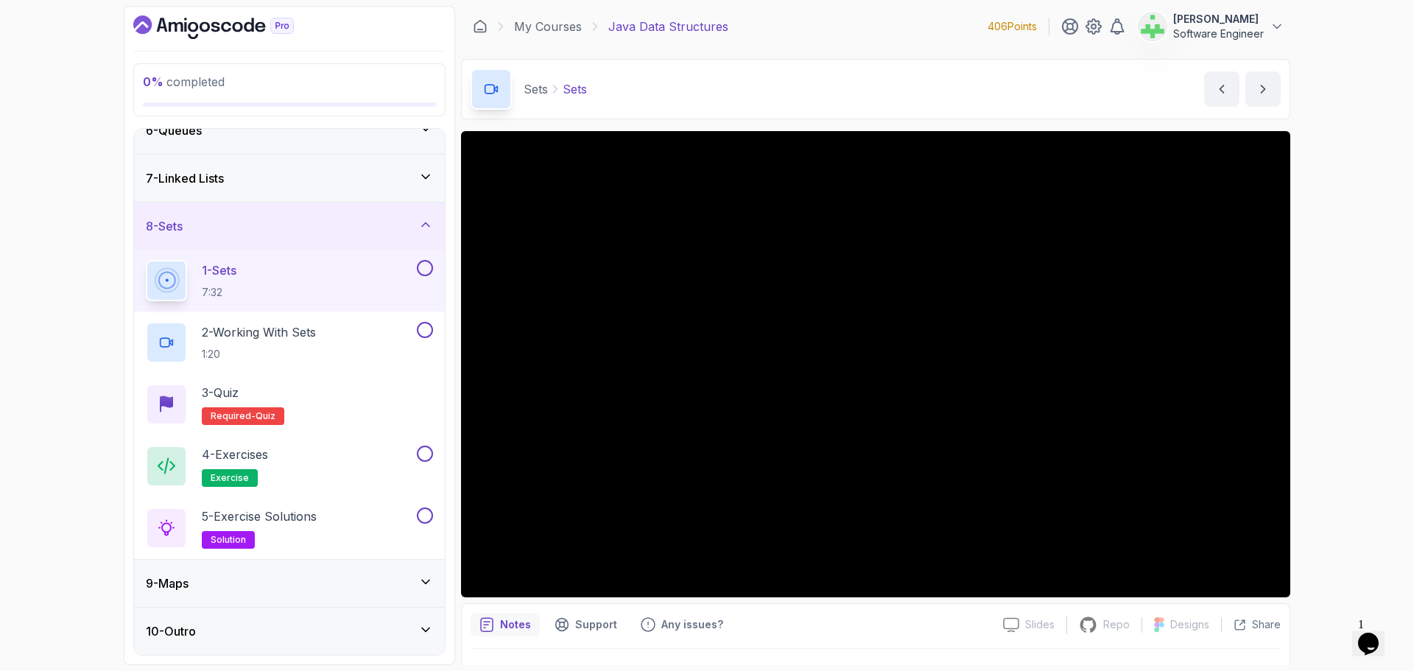
click at [578, 86] on p "Sets" at bounding box center [575, 89] width 24 height 18
click at [692, 99] on div "Sets Sets Sets by nelson" at bounding box center [876, 89] width 830 height 60
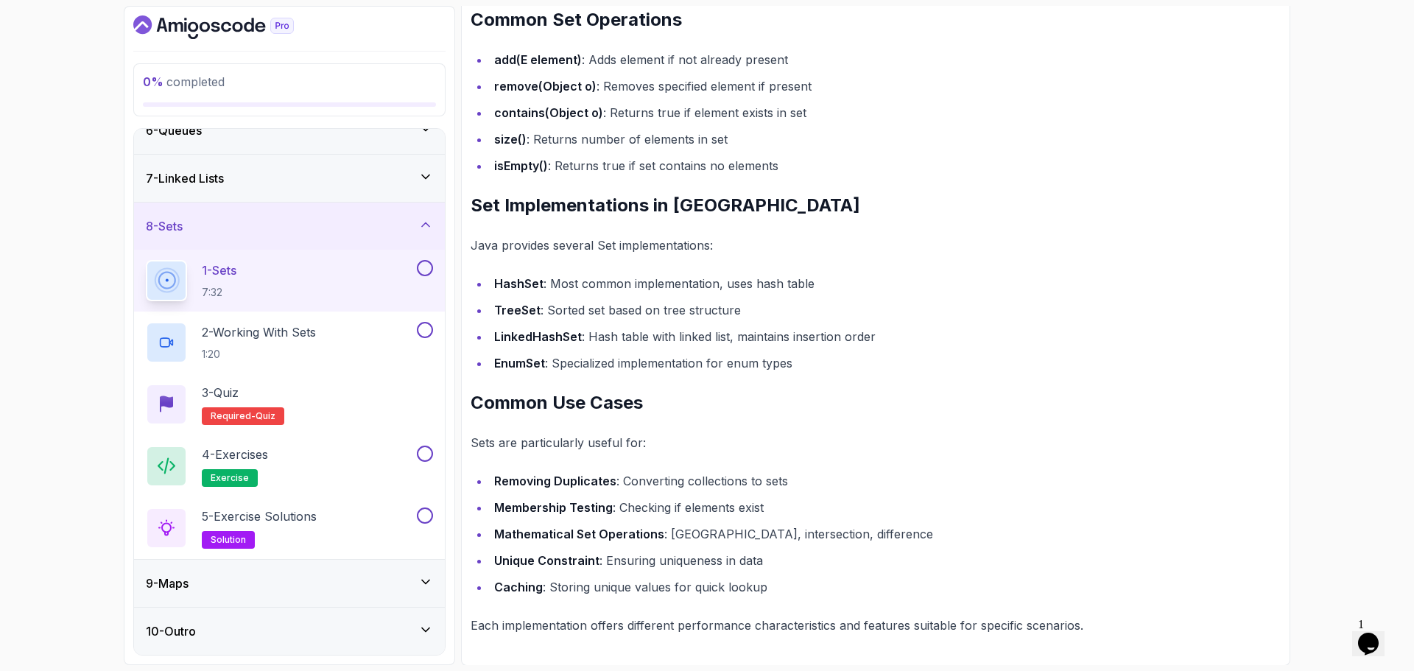
scroll to position [945, 0]
click at [569, 334] on strong "LinkedHashSet" at bounding box center [538, 336] width 88 height 15
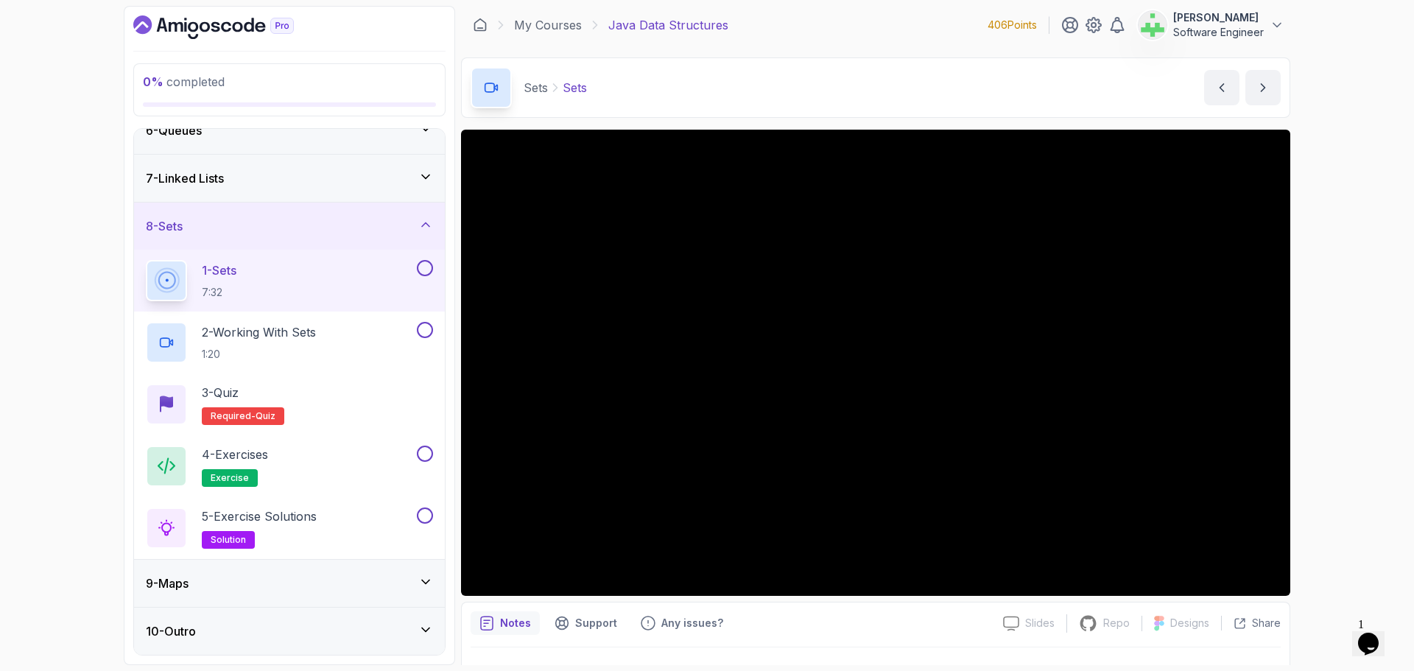
scroll to position [0, 0]
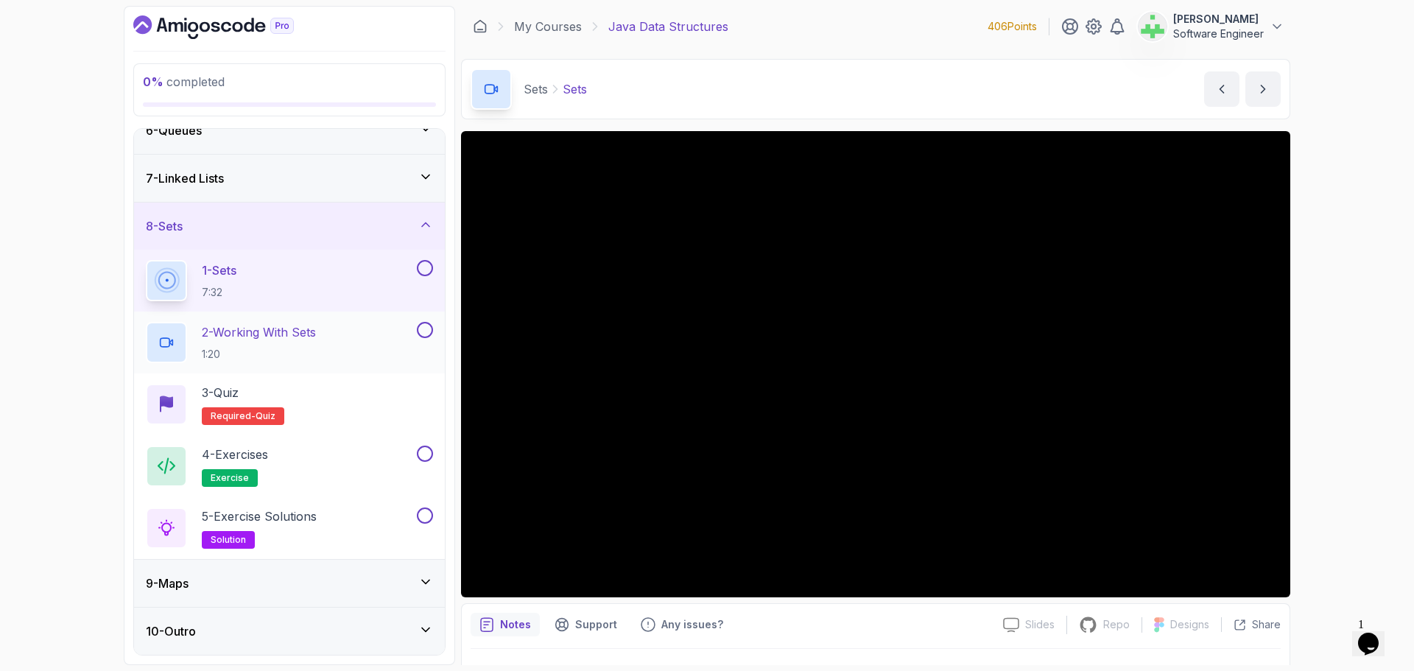
click at [273, 332] on p "2 - Working With Sets" at bounding box center [259, 332] width 114 height 18
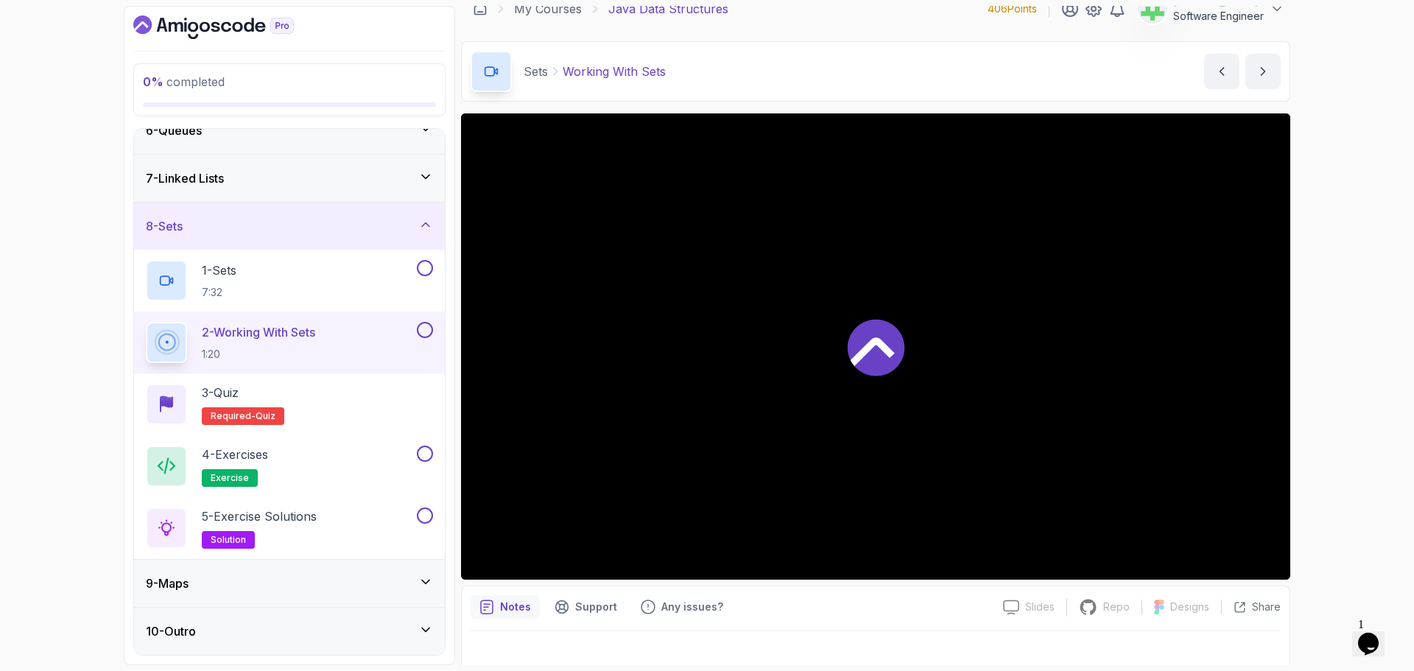
scroll to position [35, 0]
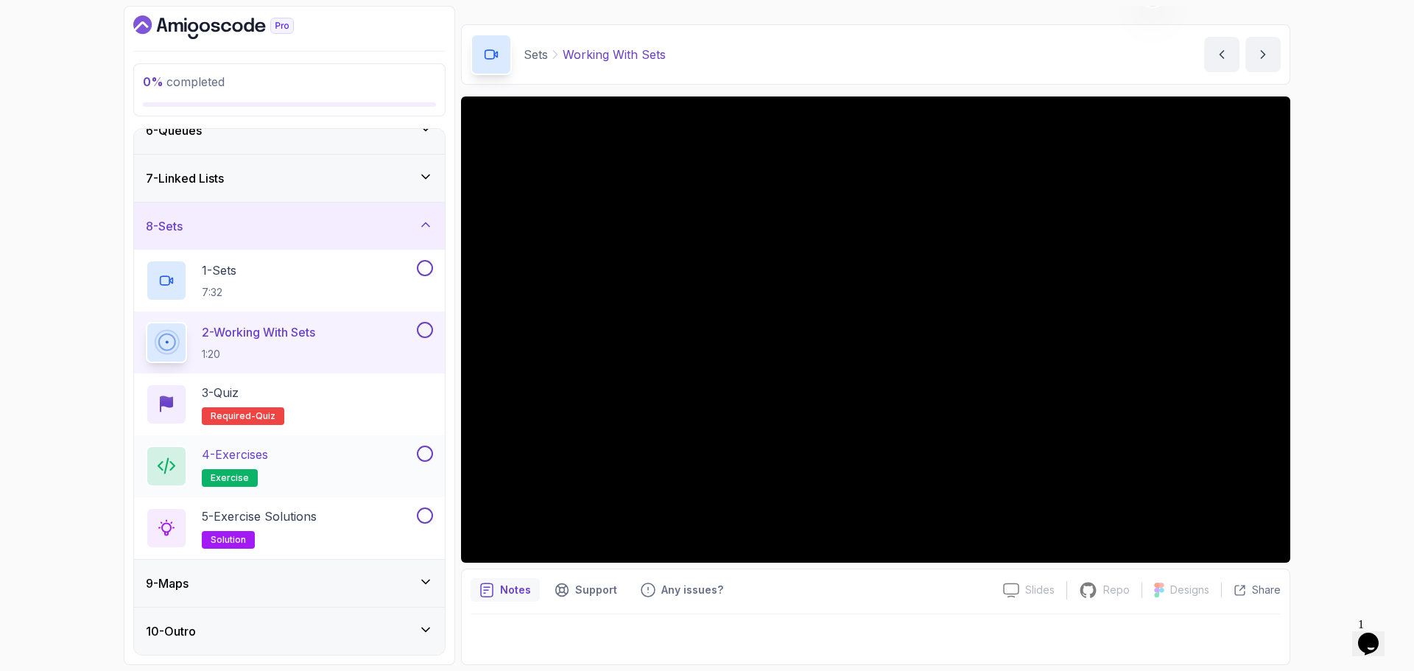
click at [276, 457] on div "4 - Exercises exercise" at bounding box center [280, 466] width 268 height 41
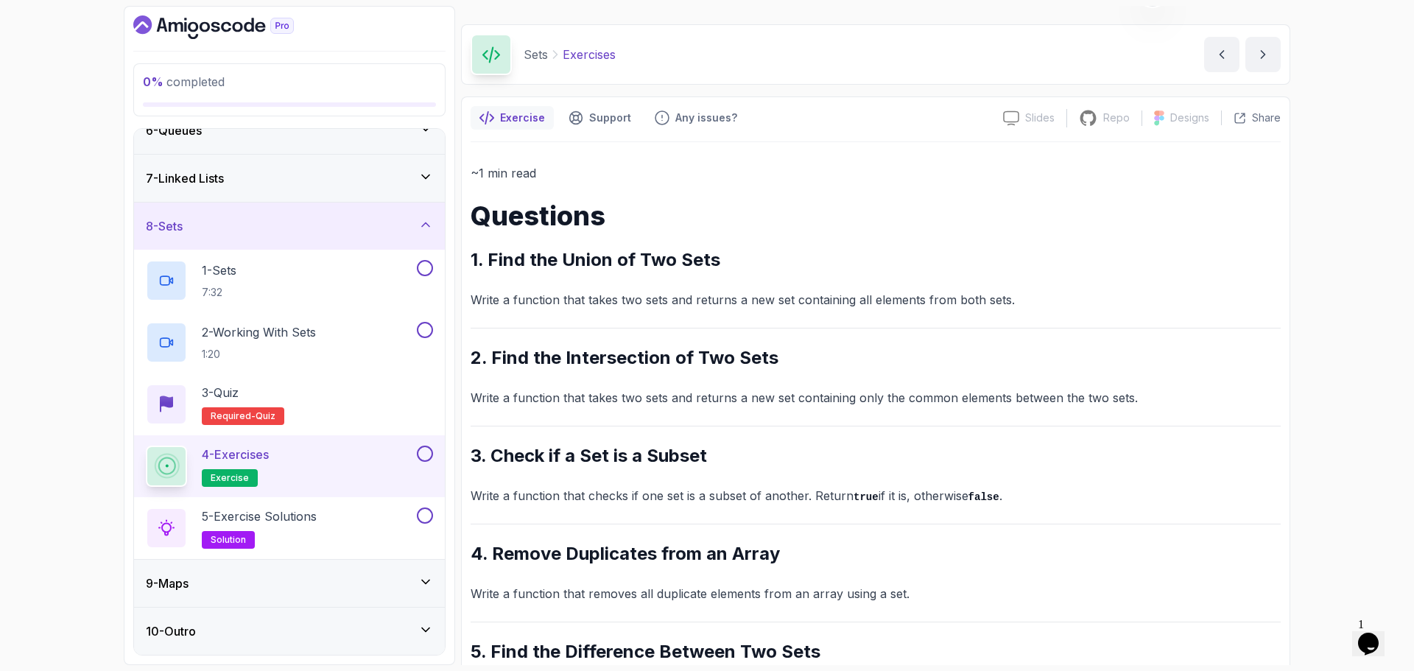
click at [593, 57] on p "Exercises" at bounding box center [589, 55] width 53 height 18
click at [581, 60] on p "Exercises" at bounding box center [589, 55] width 53 height 18
click at [581, 59] on p "Exercises" at bounding box center [589, 55] width 53 height 18
click at [748, 68] on div "Sets Exercises Exercises by nelson" at bounding box center [876, 54] width 830 height 60
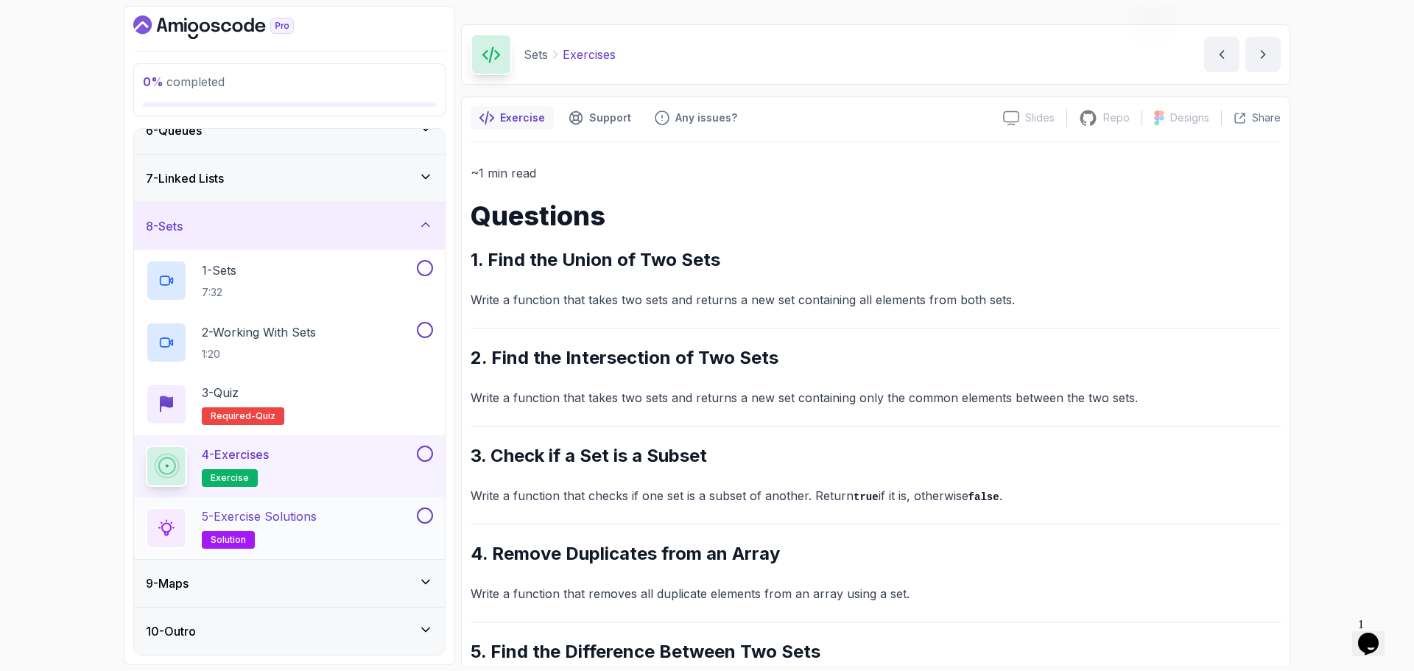
click at [290, 517] on p "5 - Exercise Solutions" at bounding box center [259, 517] width 115 height 18
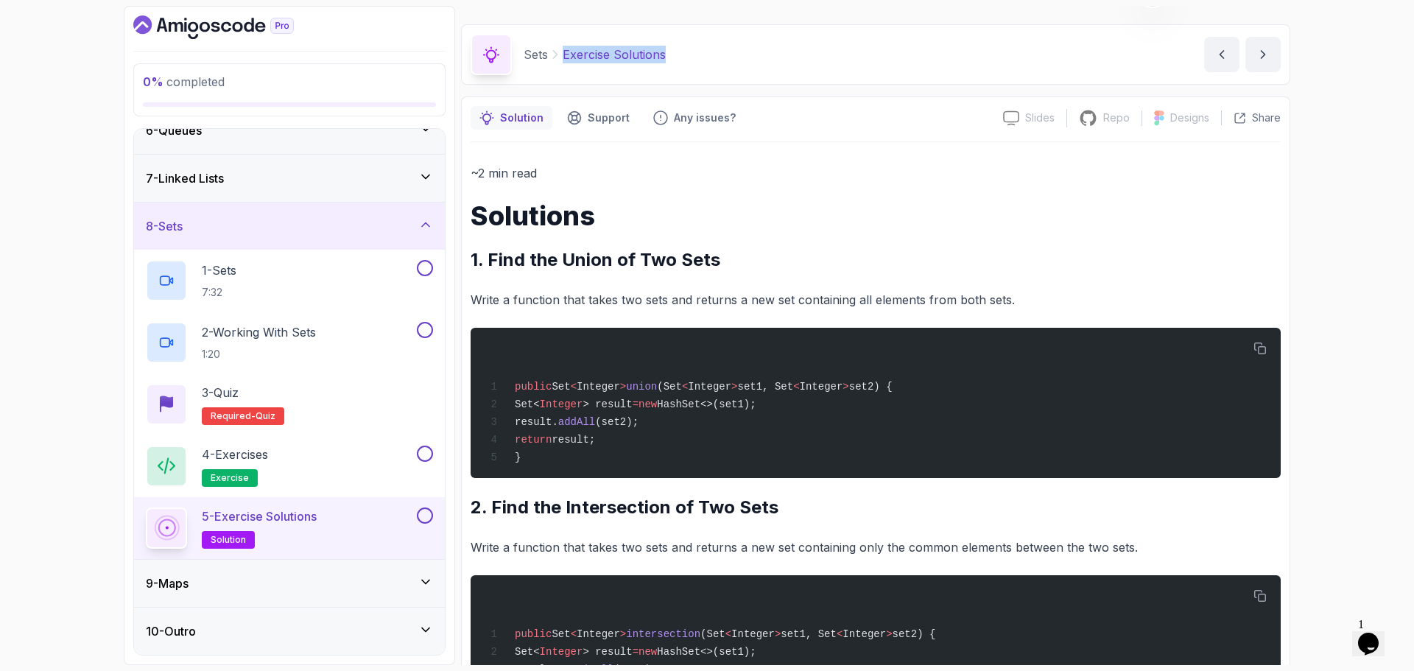
drag, startPoint x: 564, startPoint y: 53, endPoint x: 740, endPoint y: 51, distance: 176.1
click at [740, 51] on div "Sets Exercise Solutions Exercise Solutions by nelson" at bounding box center [876, 54] width 830 height 60
click at [738, 52] on div "Sets Exercise Solutions Exercise Solutions by nelson" at bounding box center [876, 54] width 830 height 60
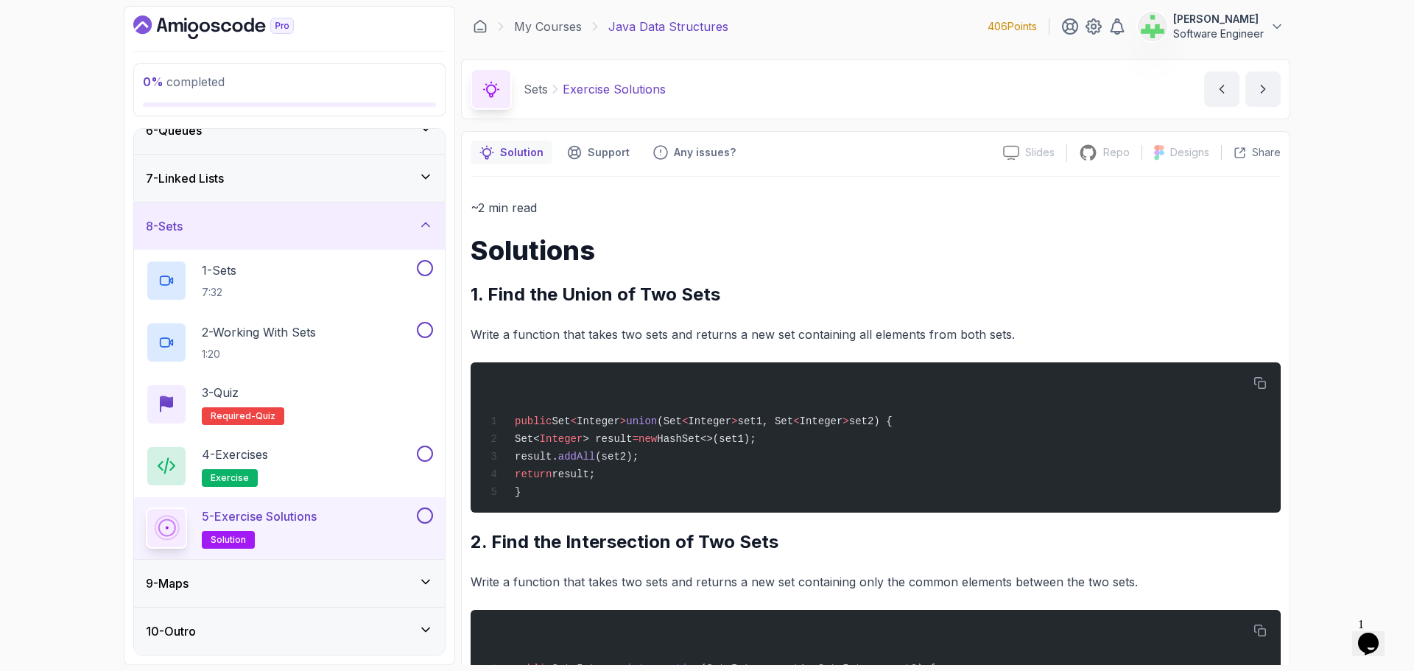
click at [595, 326] on p "Write a function that takes two sets and returns a new set containing all eleme…" at bounding box center [876, 334] width 810 height 21
click at [418, 230] on icon at bounding box center [425, 224] width 15 height 15
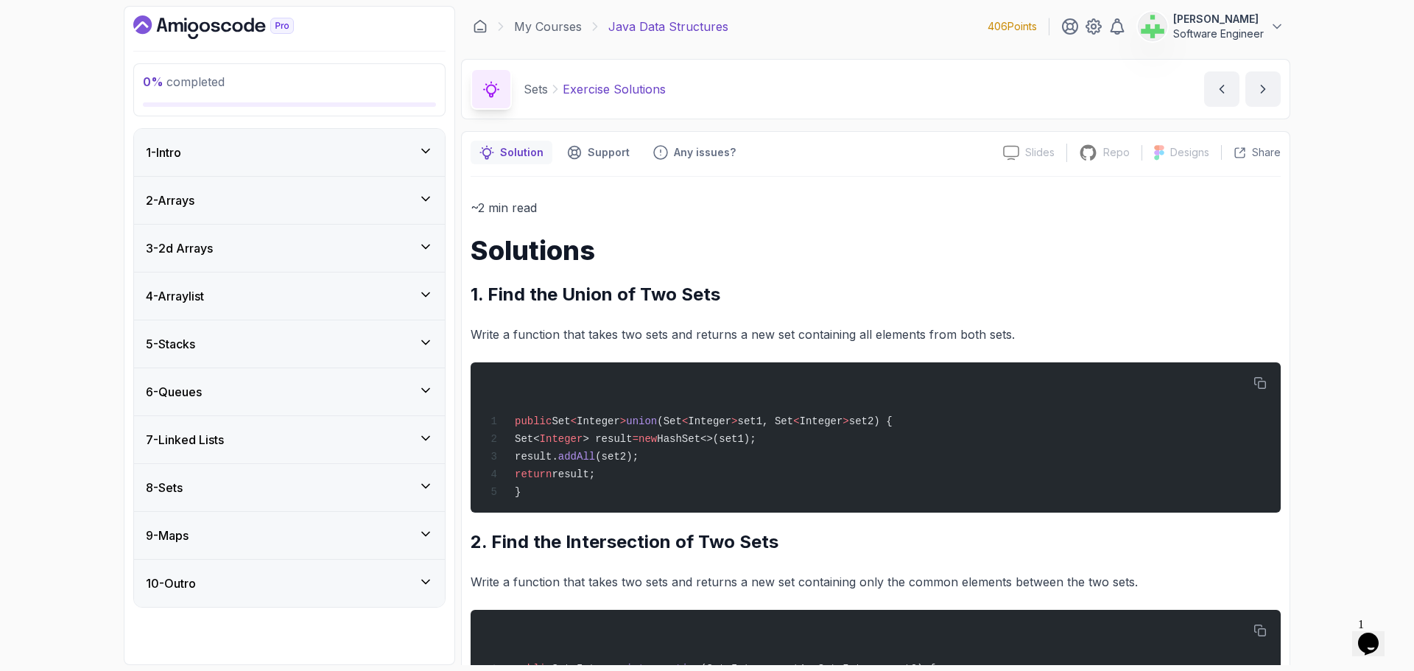
click at [332, 529] on div "9 - Maps" at bounding box center [289, 536] width 287 height 18
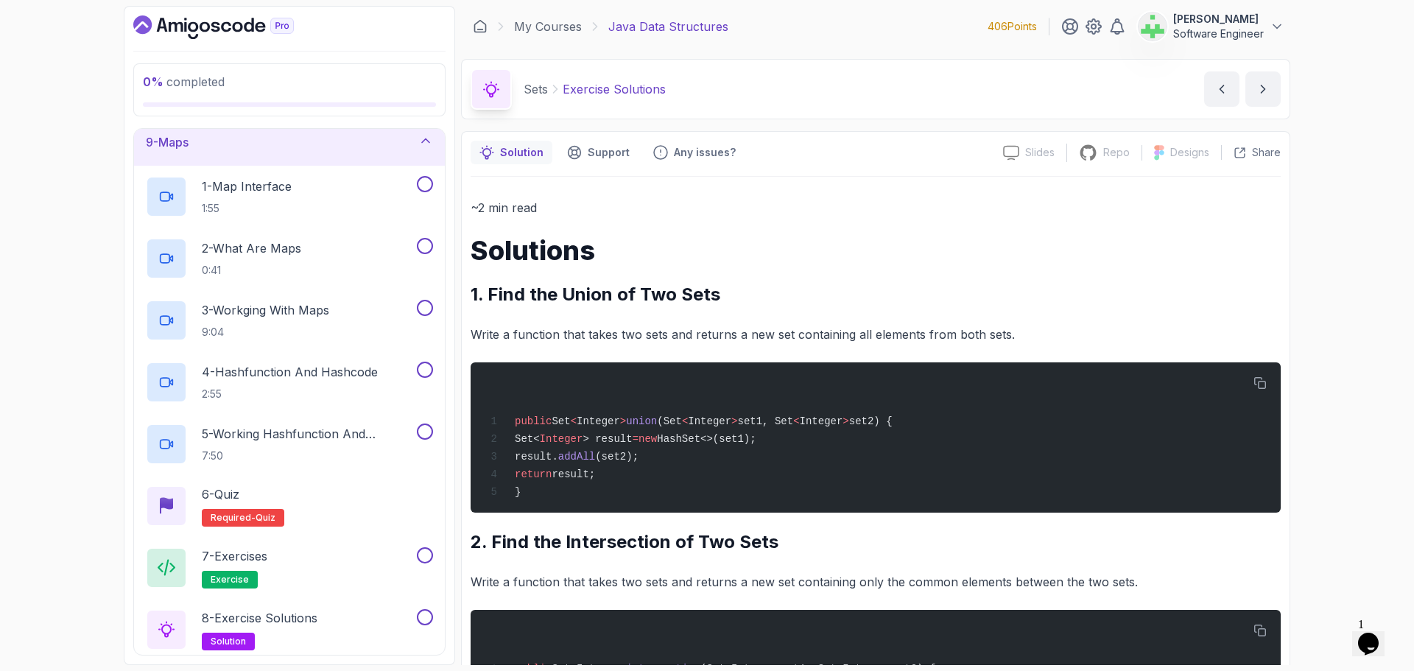
scroll to position [368, 0]
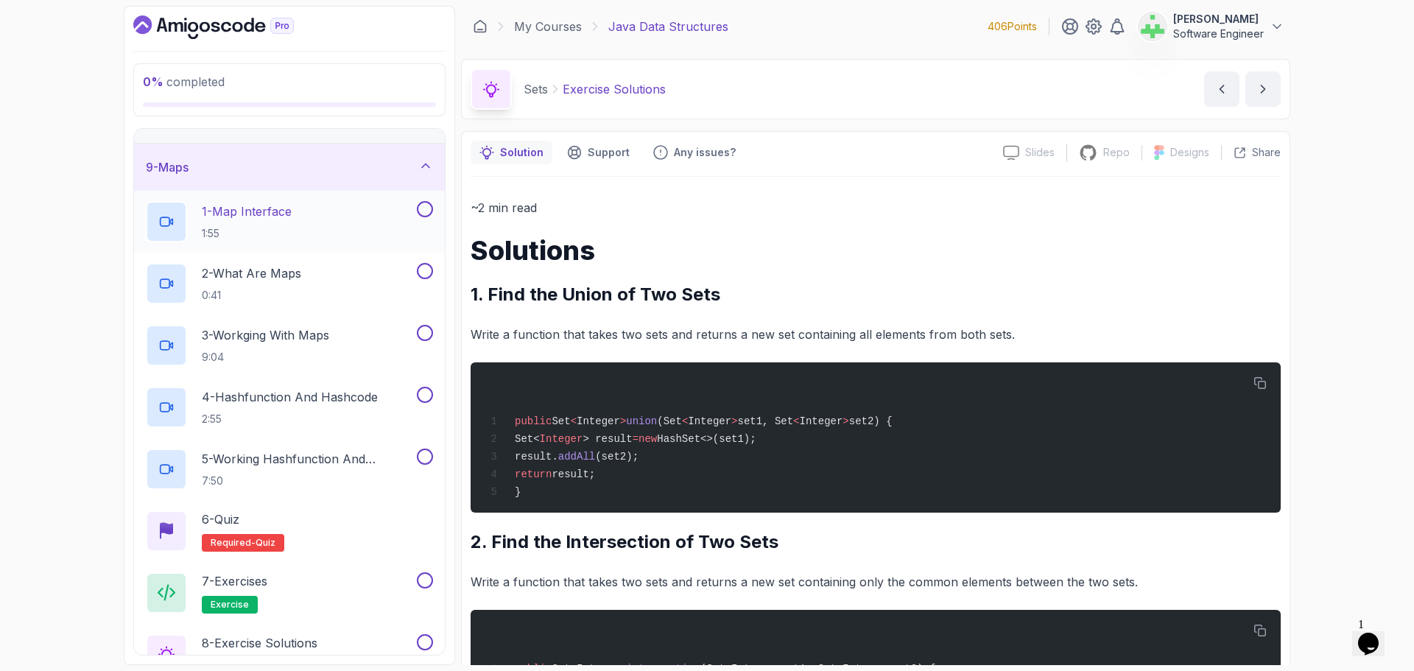
click at [326, 206] on div "1 - Map Interface 1:55" at bounding box center [280, 221] width 268 height 41
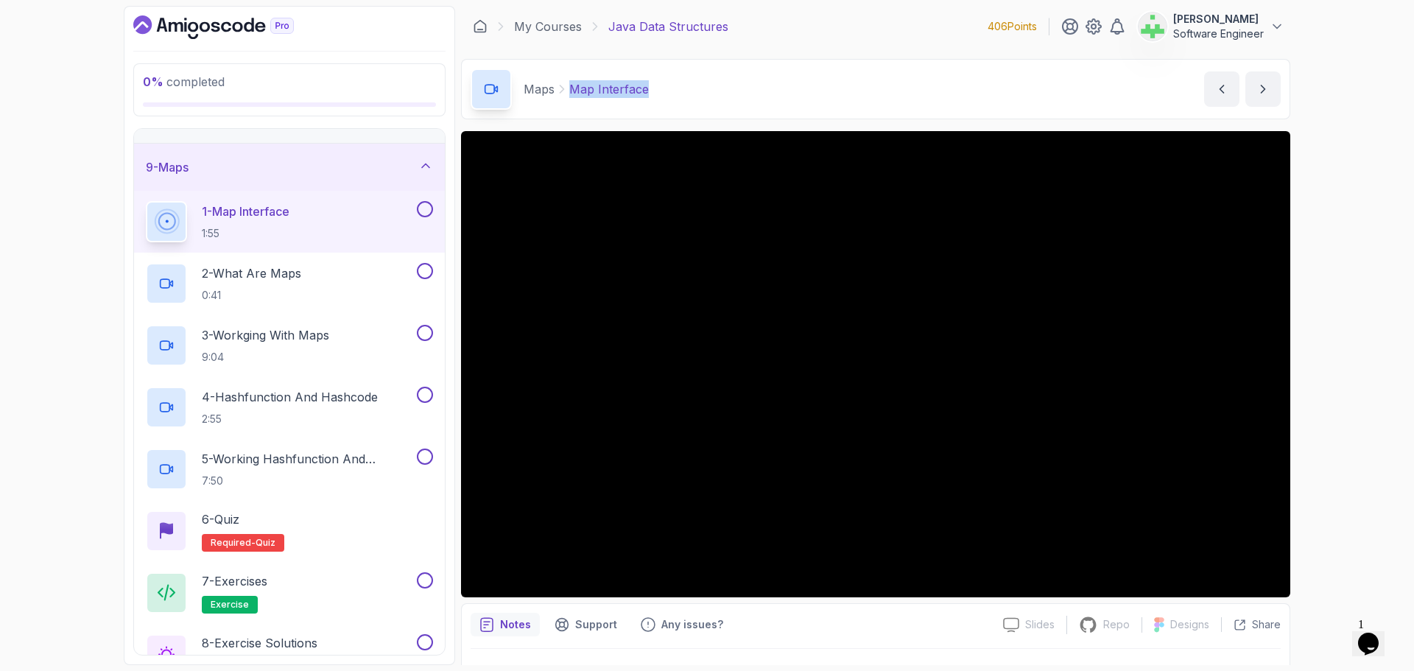
drag, startPoint x: 570, startPoint y: 89, endPoint x: 704, endPoint y: 88, distance: 133.3
click at [704, 88] on div "Maps Map Interface Map Interface by nelson" at bounding box center [876, 89] width 830 height 60
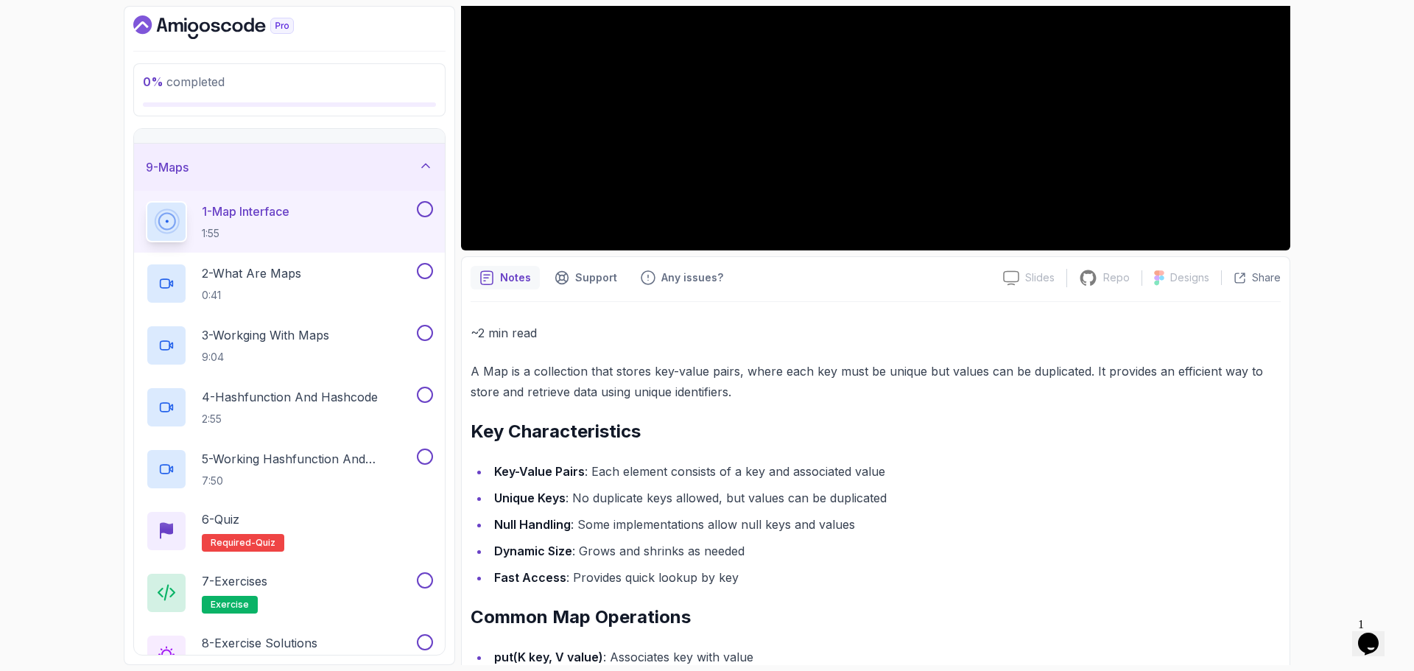
scroll to position [442, 0]
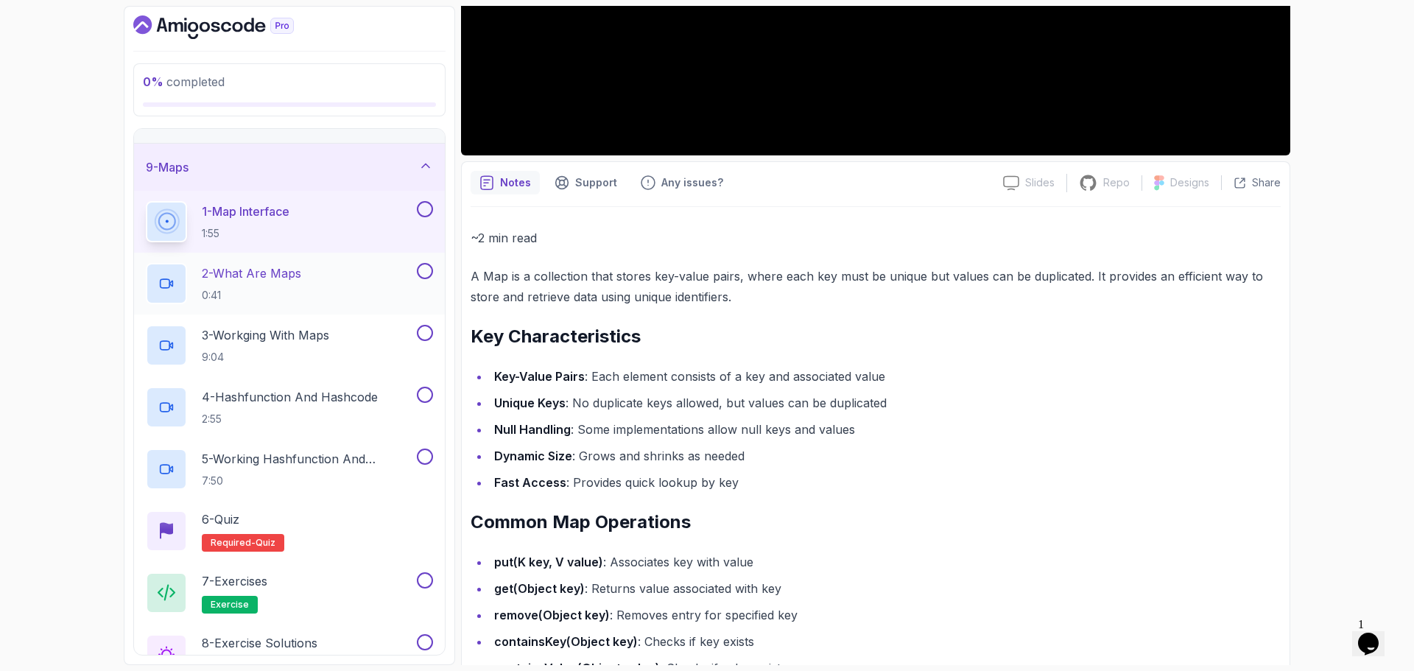
click at [309, 277] on div "2 - What Are Maps 0:41" at bounding box center [280, 283] width 268 height 41
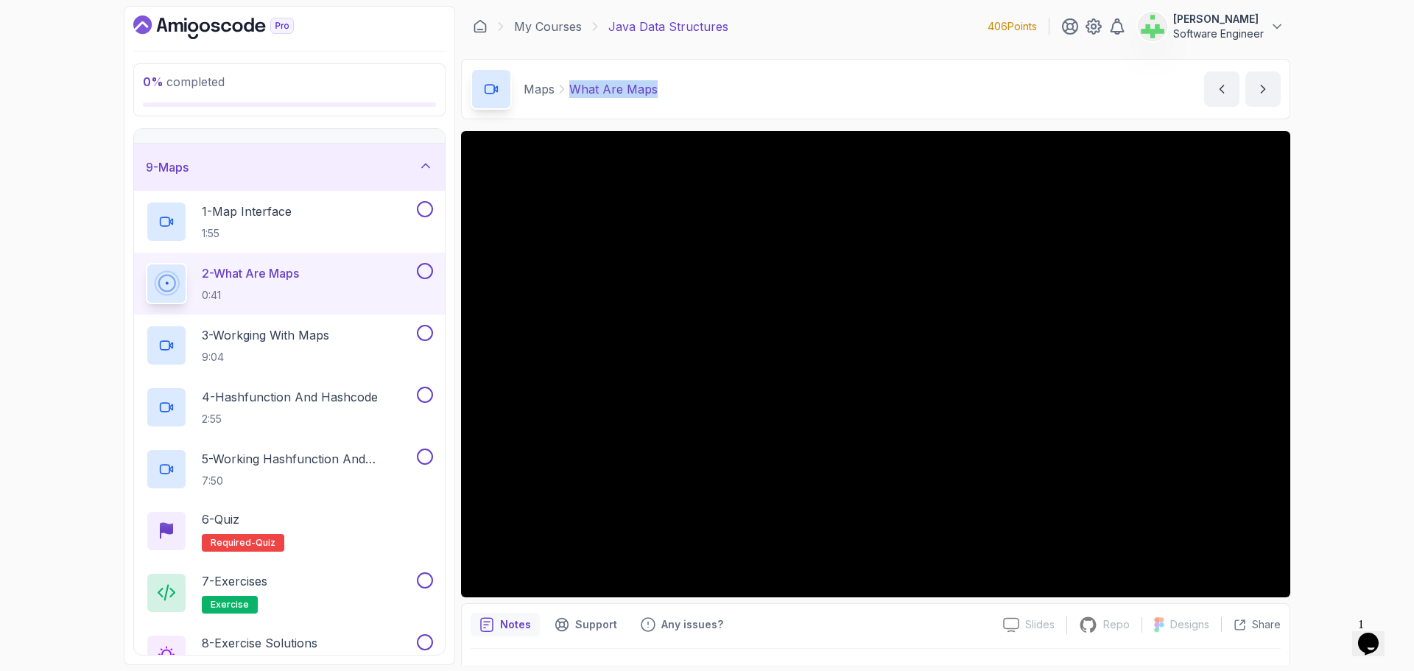
drag, startPoint x: 569, startPoint y: 93, endPoint x: 726, endPoint y: 91, distance: 156.2
click at [726, 91] on div "Maps What Are Maps What Are Maps by nelson" at bounding box center [876, 89] width 830 height 60
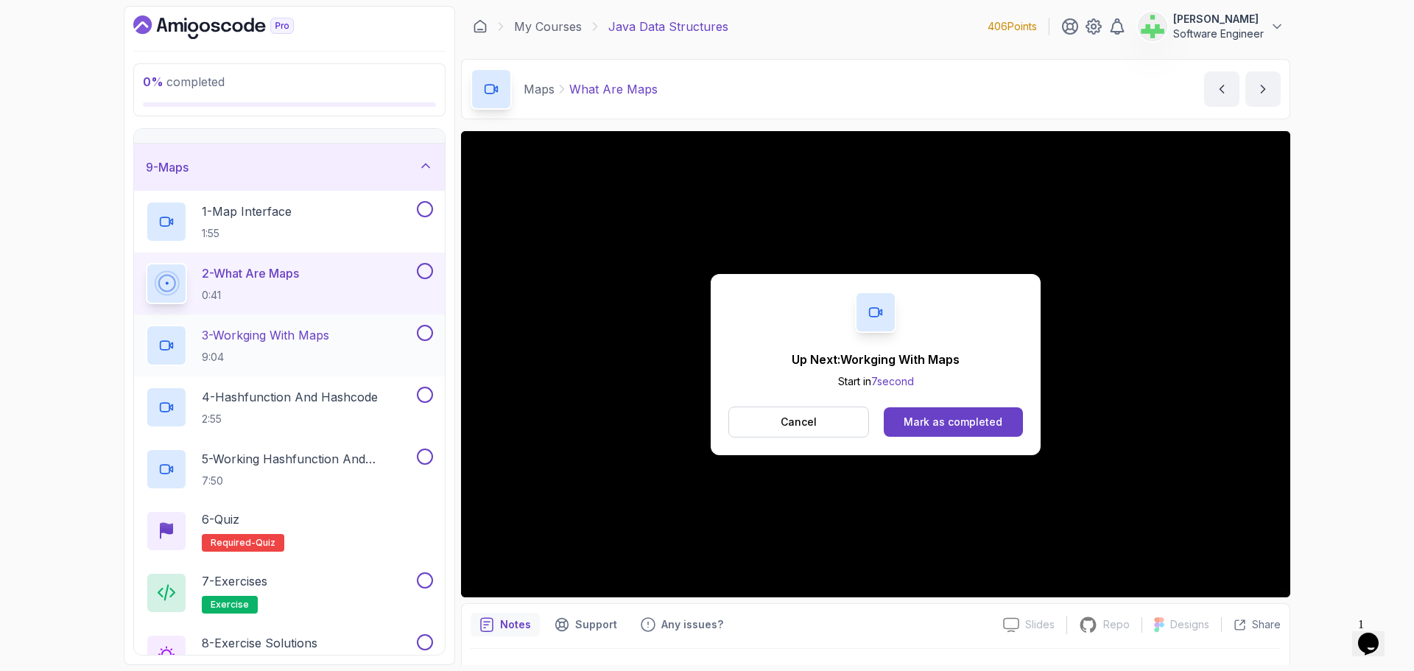
click at [312, 337] on p "3 - Workging With Maps" at bounding box center [265, 335] width 127 height 18
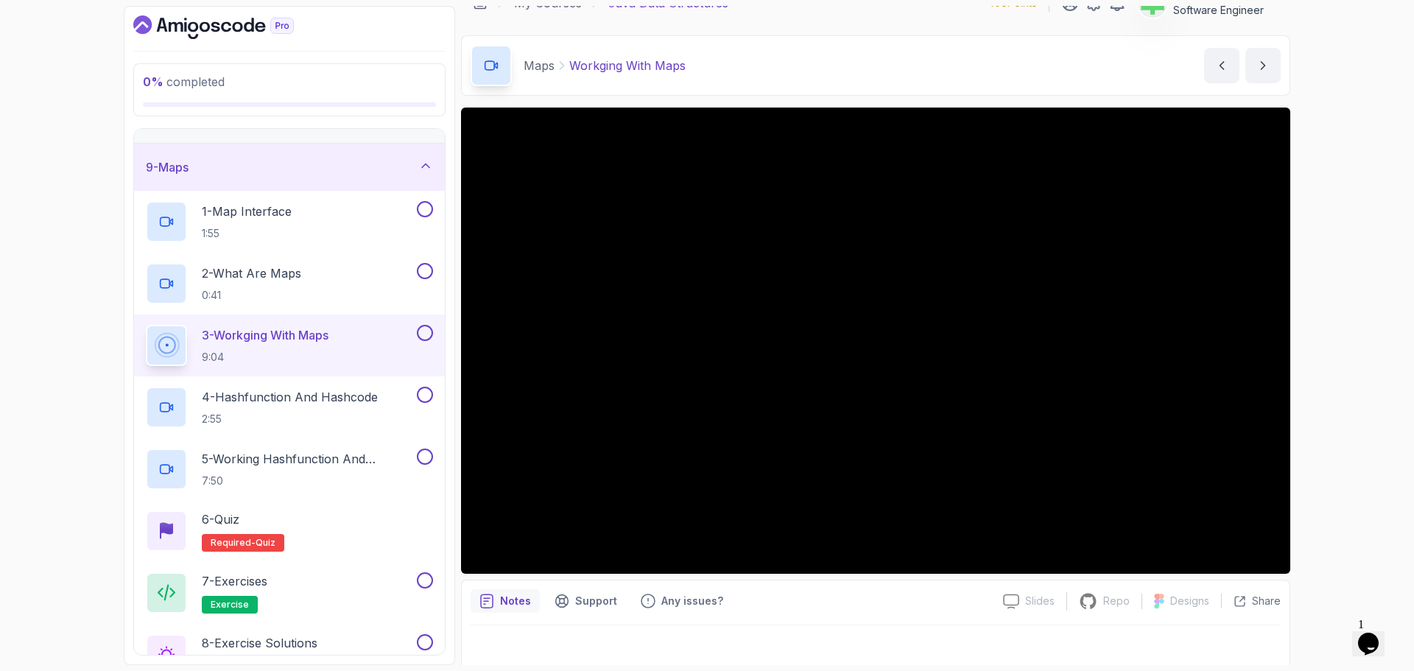
scroll to position [35, 0]
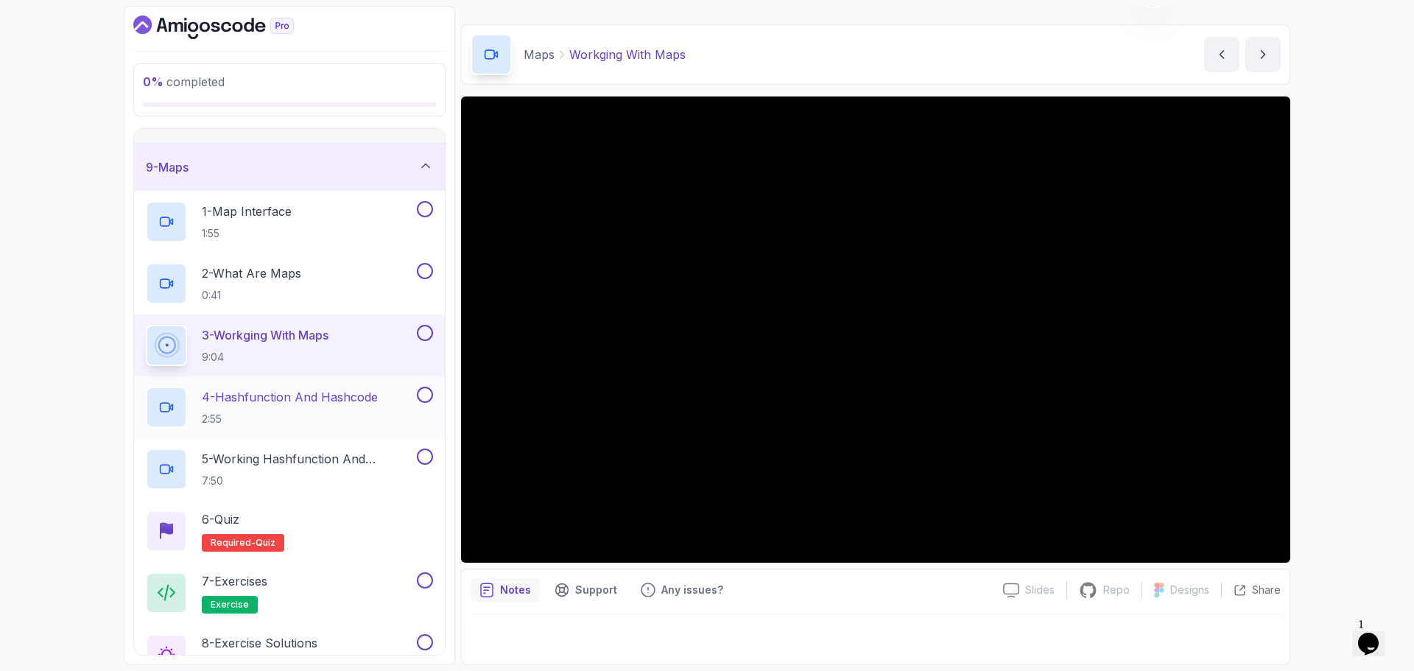
click at [315, 398] on p "4 - Hashfunction And Hashcode" at bounding box center [290, 397] width 176 height 18
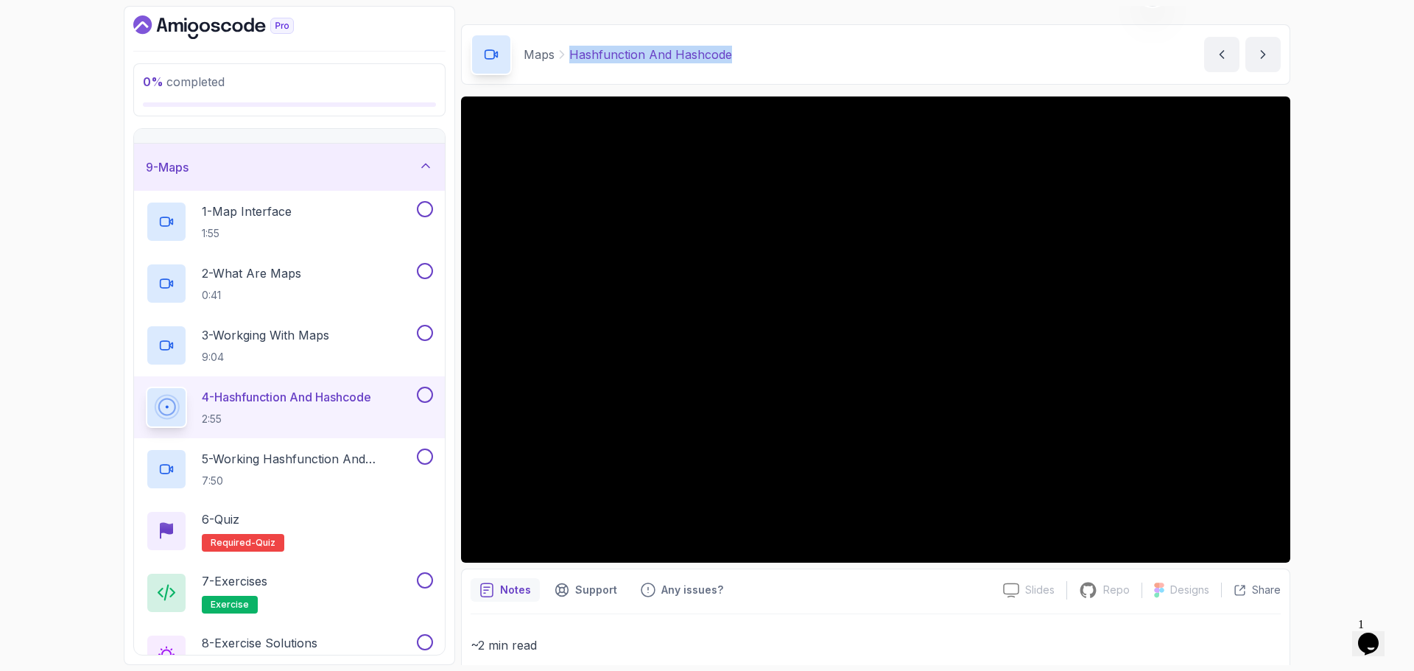
drag, startPoint x: 570, startPoint y: 49, endPoint x: 842, endPoint y: 66, distance: 272.4
click at [842, 66] on div "Maps Hashfunction And Hashcode Hashfunction And Hashcode by nelson" at bounding box center [876, 54] width 830 height 60
click at [835, 63] on div "Maps Hashfunction And Hashcode Hashfunction And Hashcode by nelson" at bounding box center [876, 54] width 830 height 60
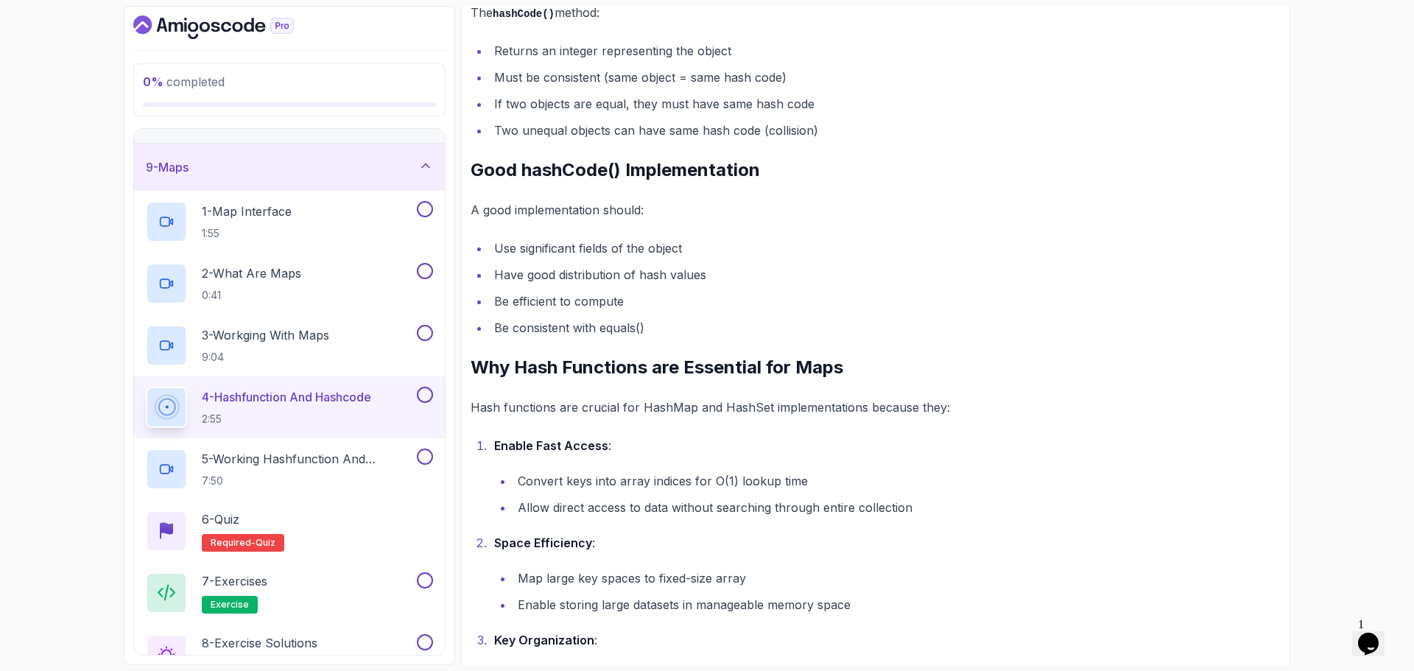
scroll to position [1329, 0]
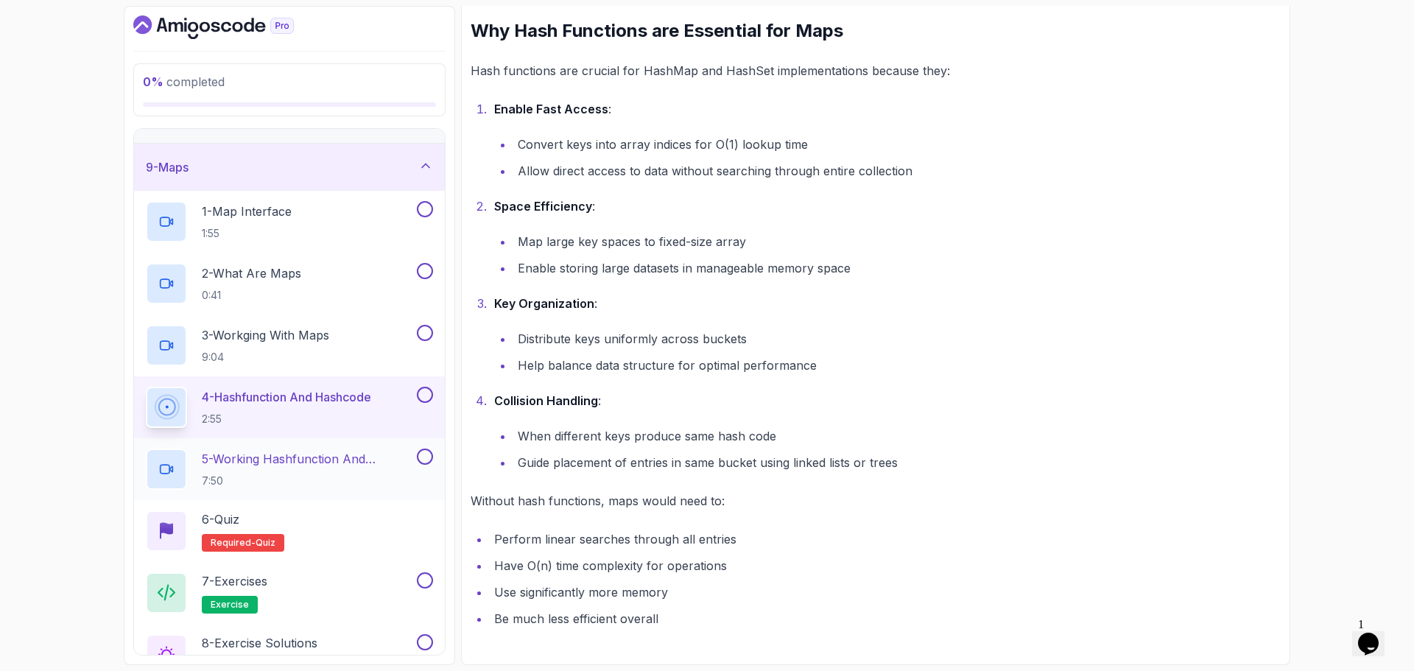
click at [346, 458] on p "5 - Working Hashfunction And Hashcode" at bounding box center [308, 459] width 212 height 18
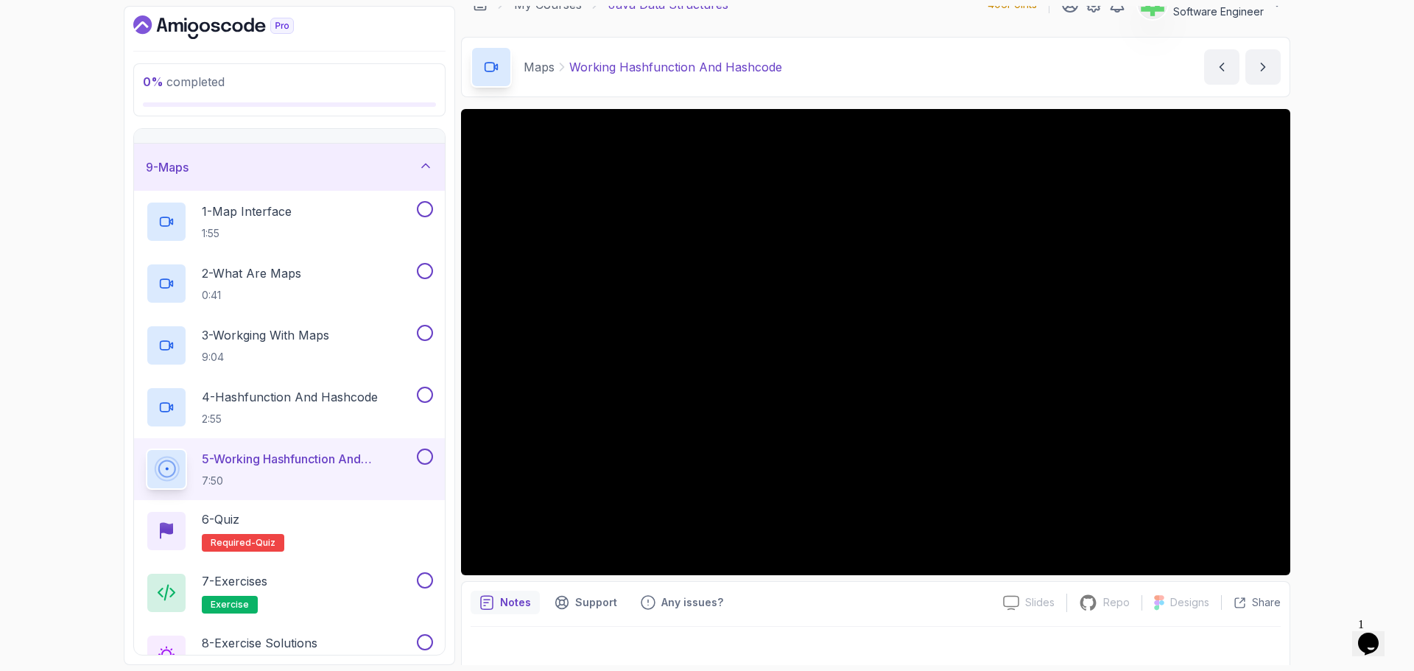
scroll to position [35, 0]
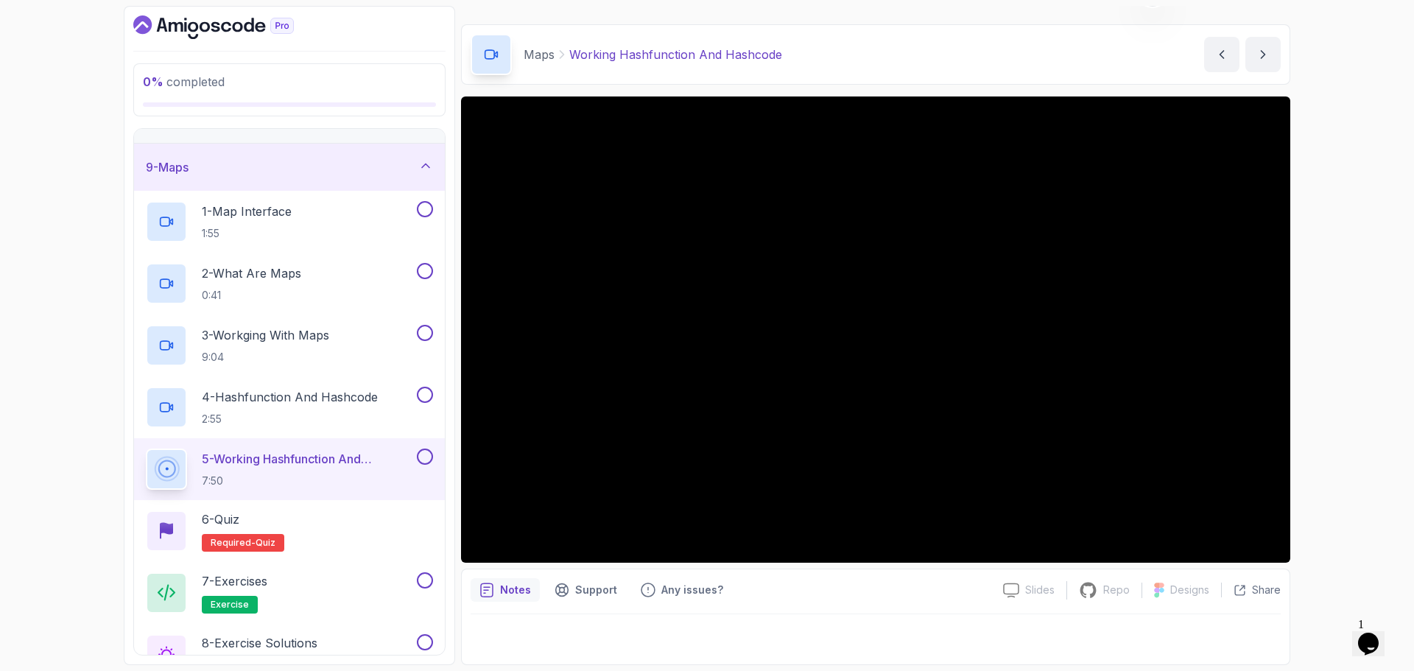
click at [745, 632] on div at bounding box center [876, 634] width 810 height 41
click at [287, 581] on div "7 - Exercises exercise" at bounding box center [280, 592] width 268 height 41
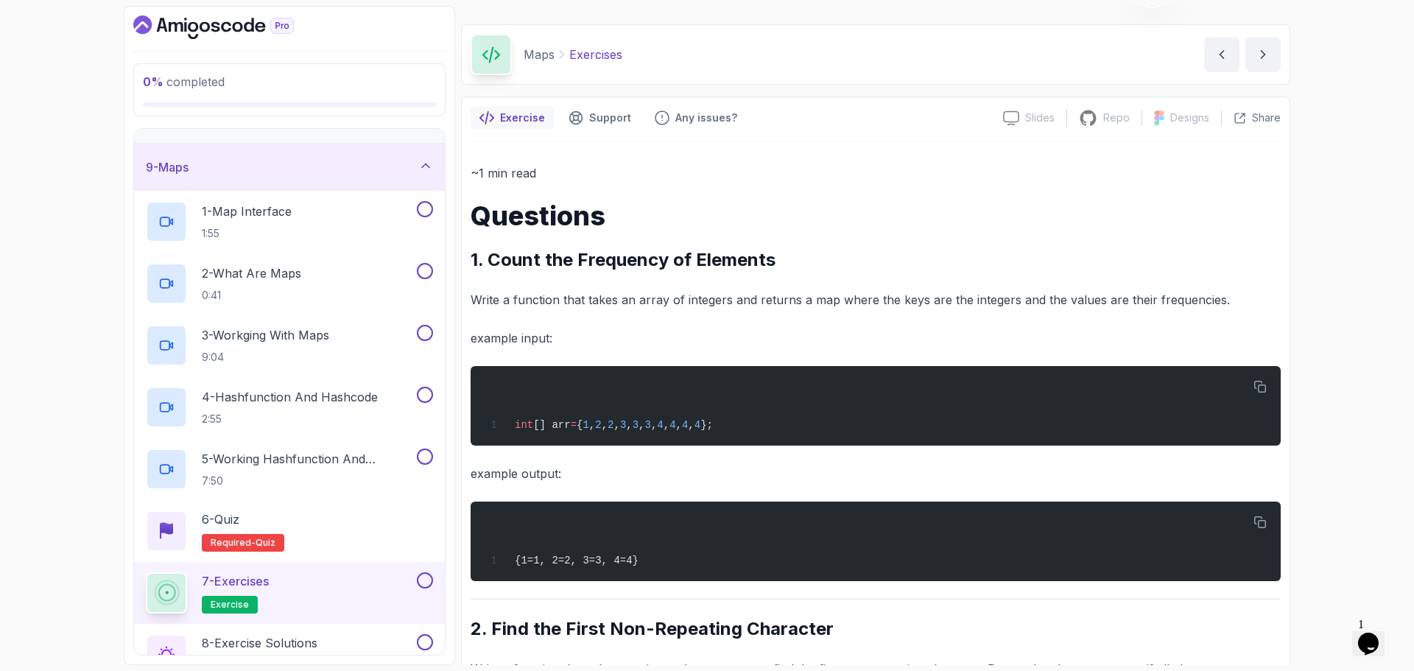
click at [599, 52] on p "Exercises" at bounding box center [595, 55] width 53 height 18
click at [768, 69] on div "Maps Exercises Exercises by nelson" at bounding box center [876, 54] width 830 height 60
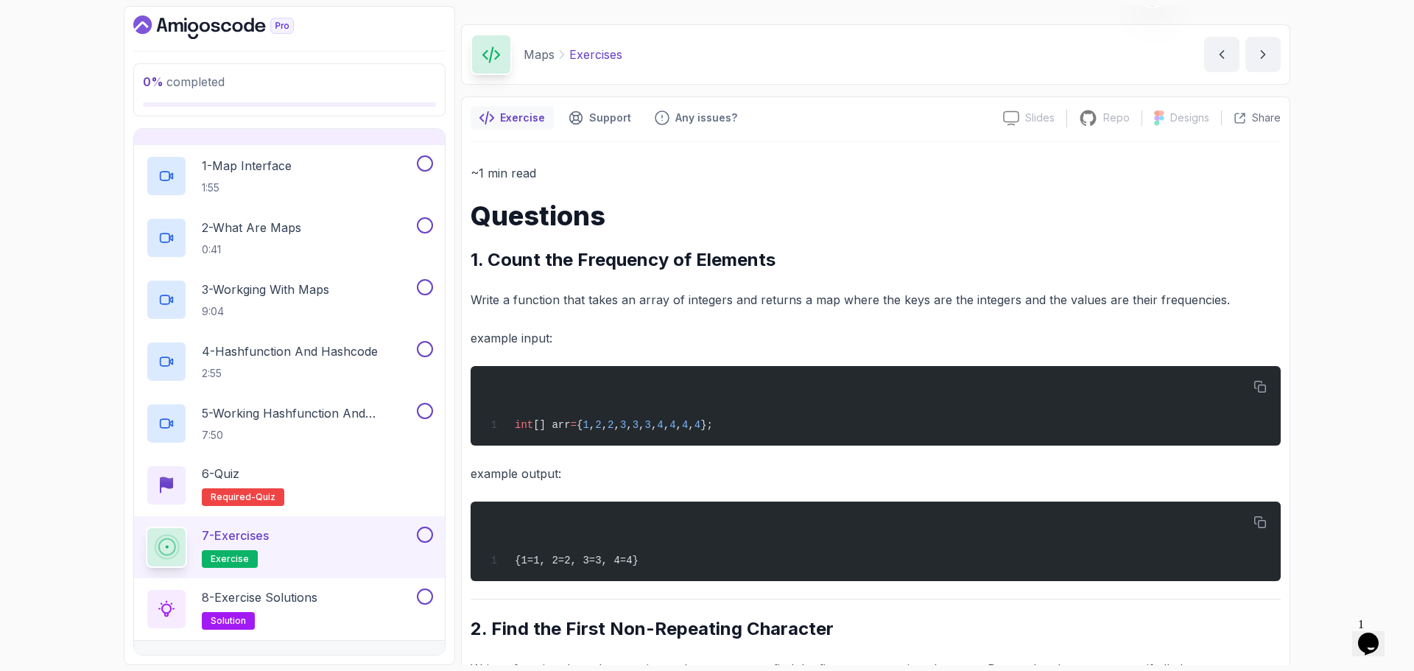
scroll to position [447, 0]
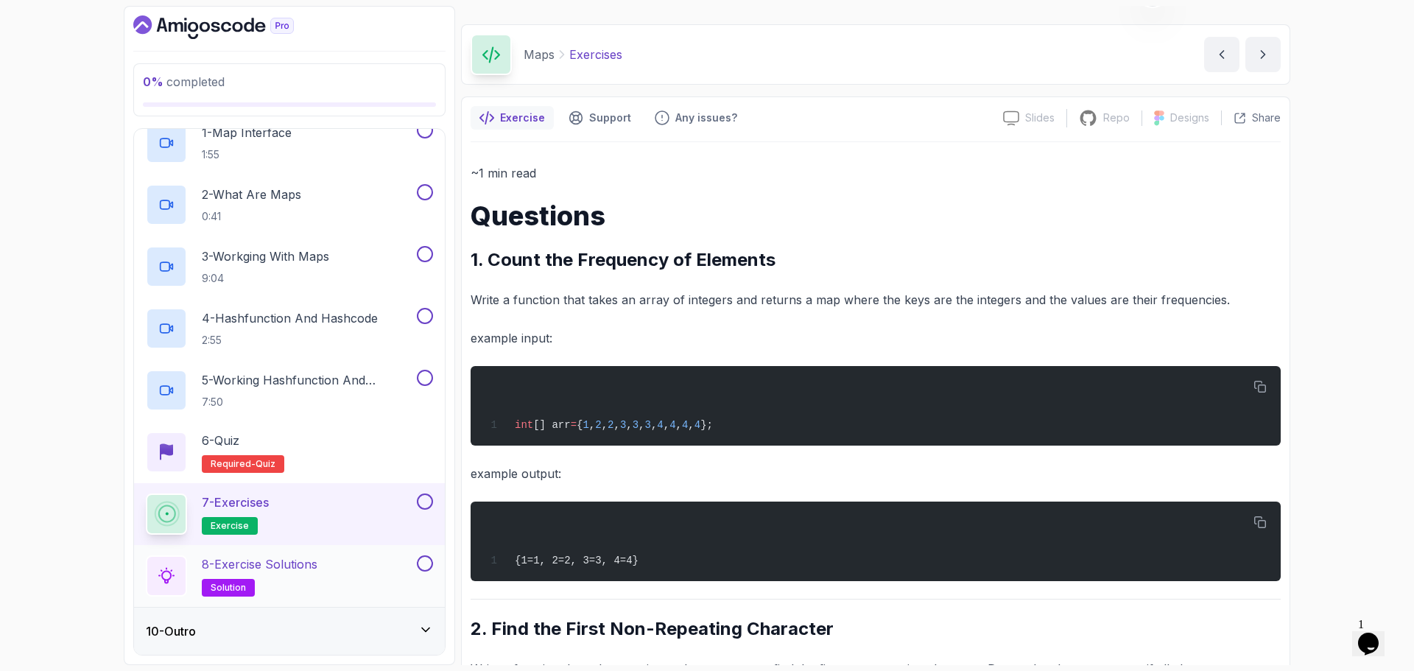
click at [338, 563] on div "8 - Exercise Solutions solution" at bounding box center [280, 575] width 268 height 41
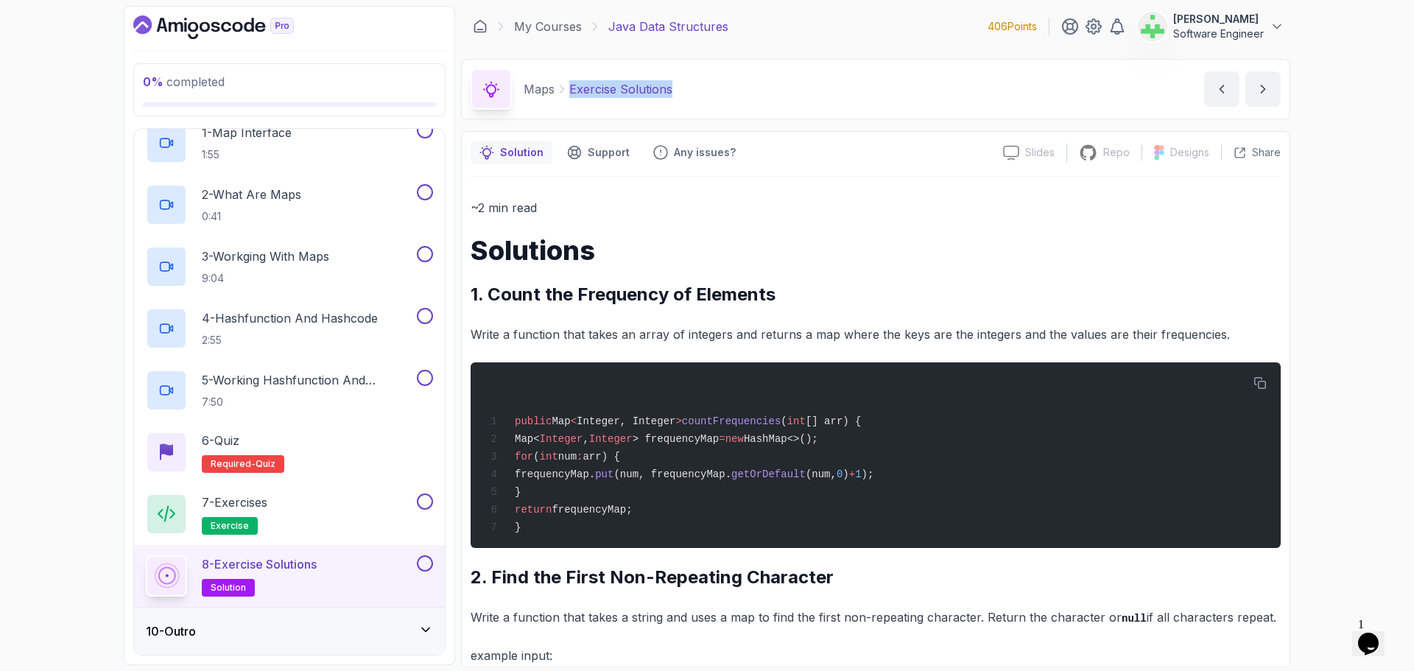
drag, startPoint x: 571, startPoint y: 85, endPoint x: 715, endPoint y: 83, distance: 143.7
click at [715, 83] on div "Maps Exercise Solutions Exercise Solutions by nelson" at bounding box center [876, 89] width 830 height 60
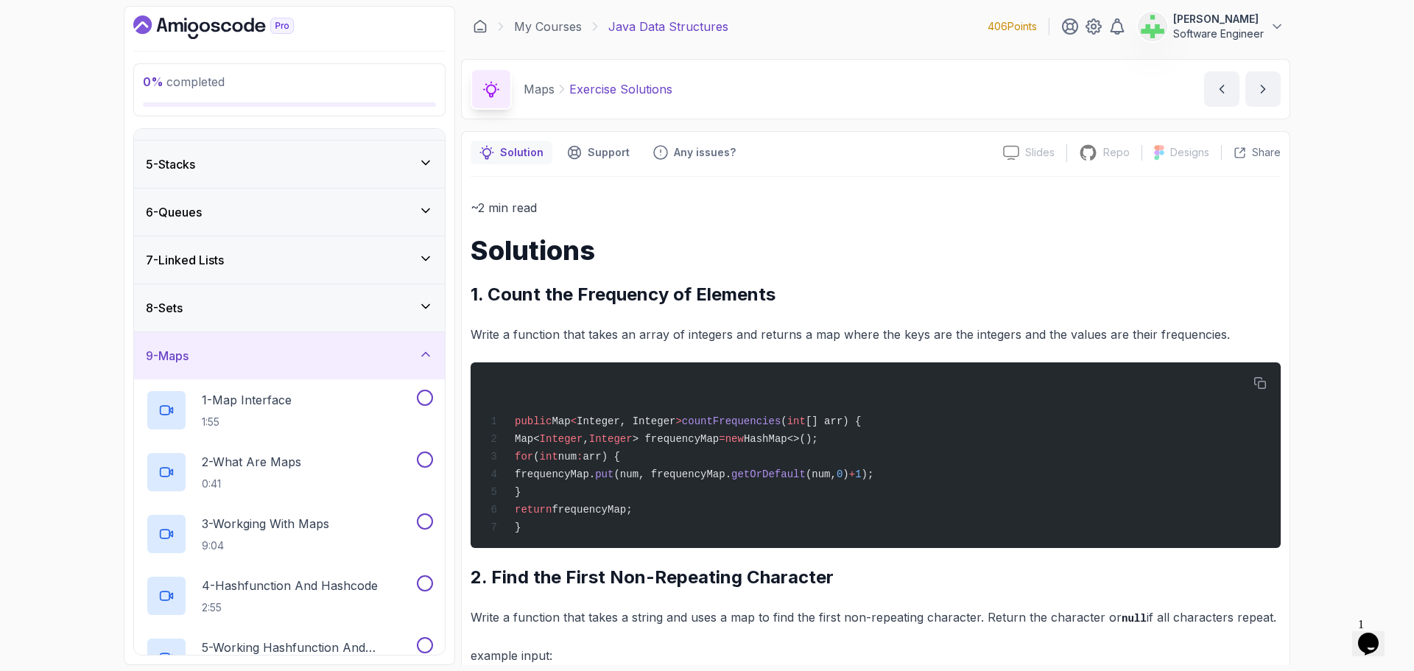
scroll to position [152, 0]
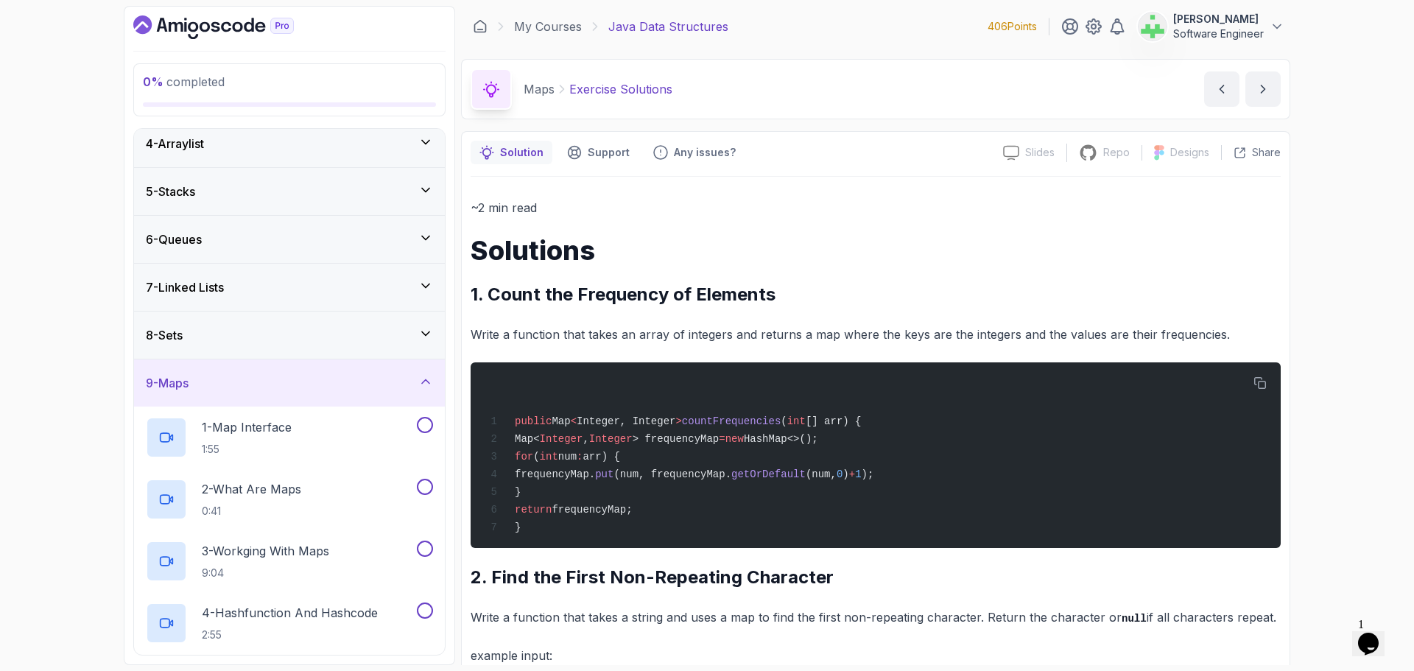
click at [369, 382] on div "9 - Maps" at bounding box center [289, 383] width 287 height 18
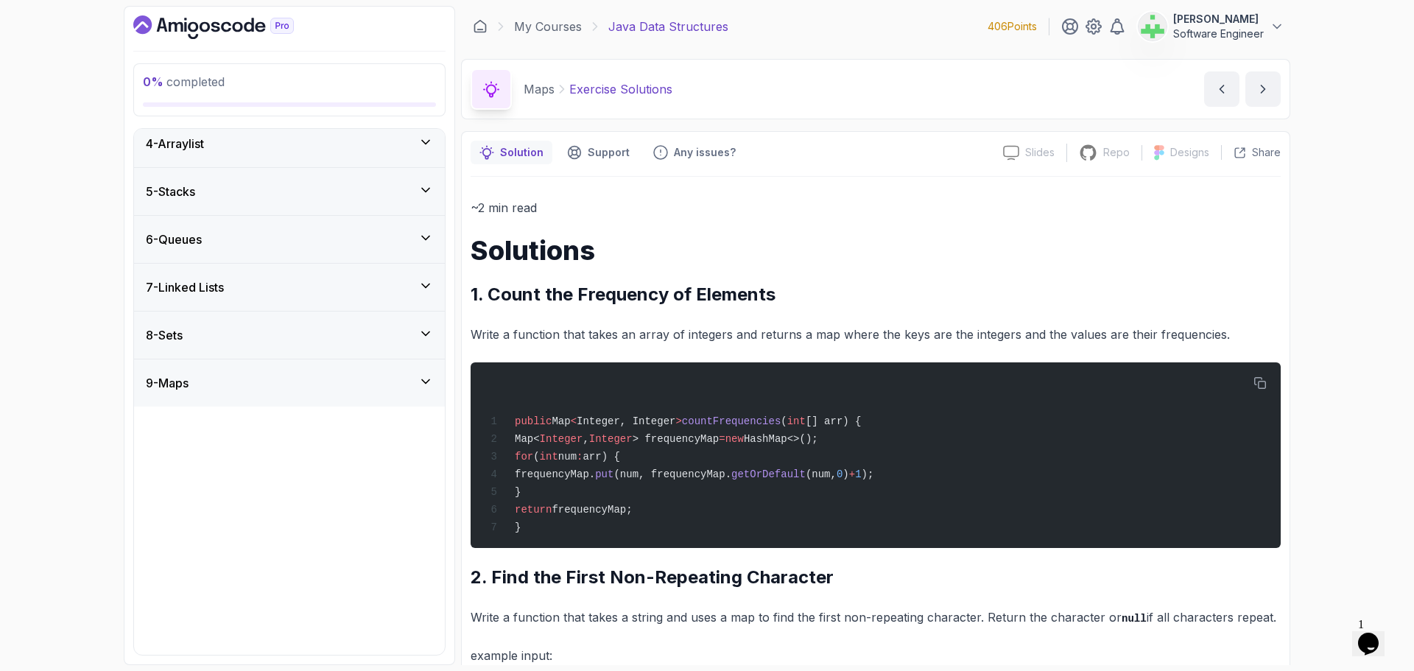
scroll to position [0, 0]
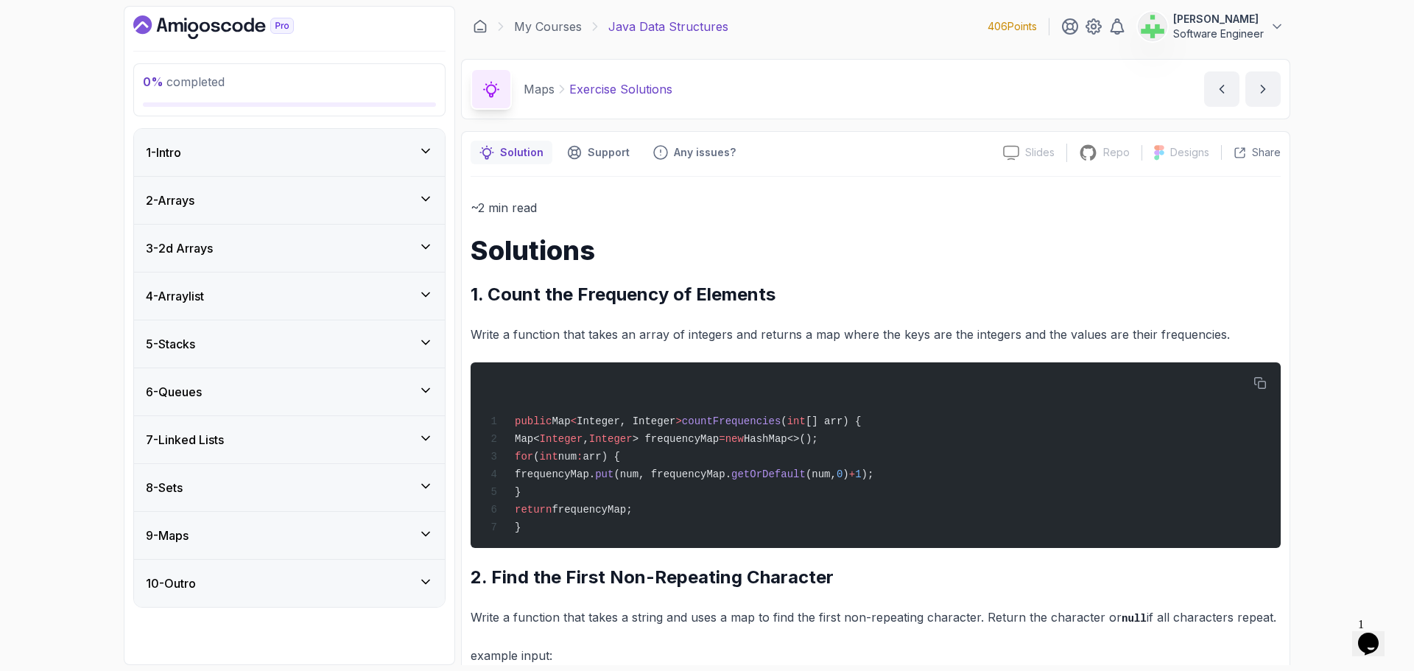
click at [401, 580] on div "10 - Outro" at bounding box center [289, 584] width 287 height 18
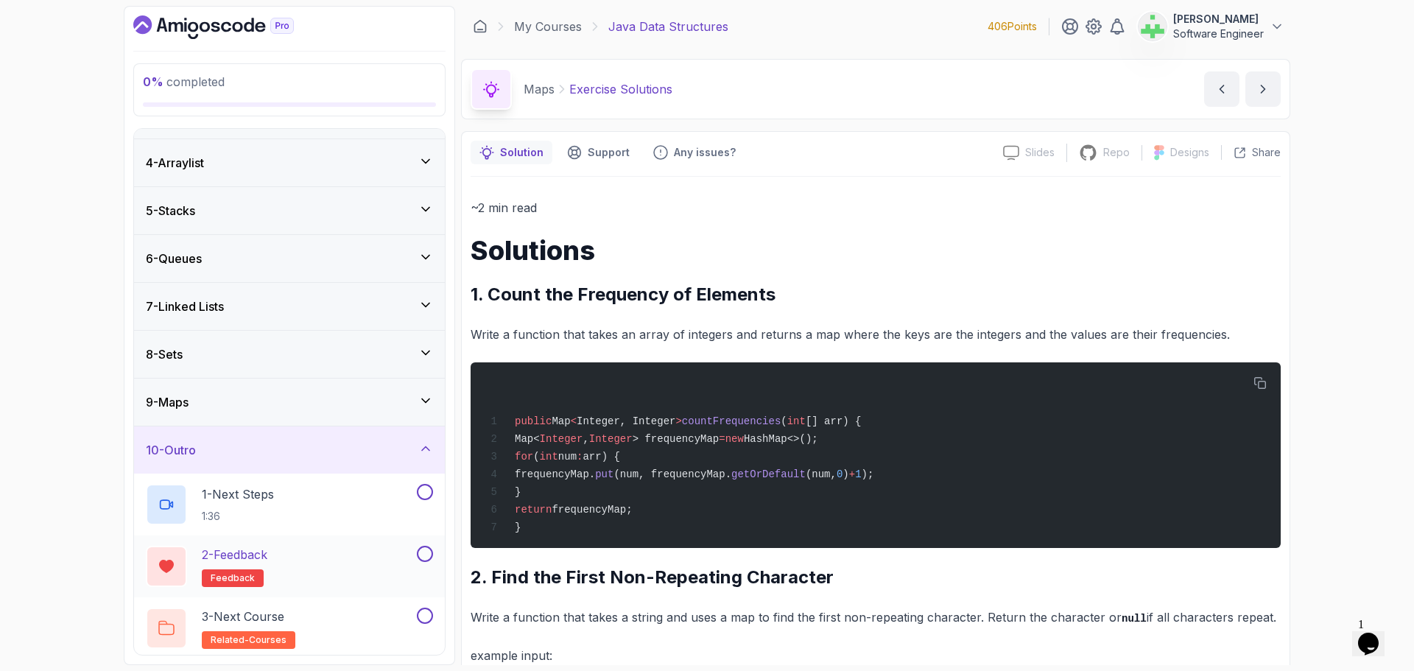
scroll to position [138, 0]
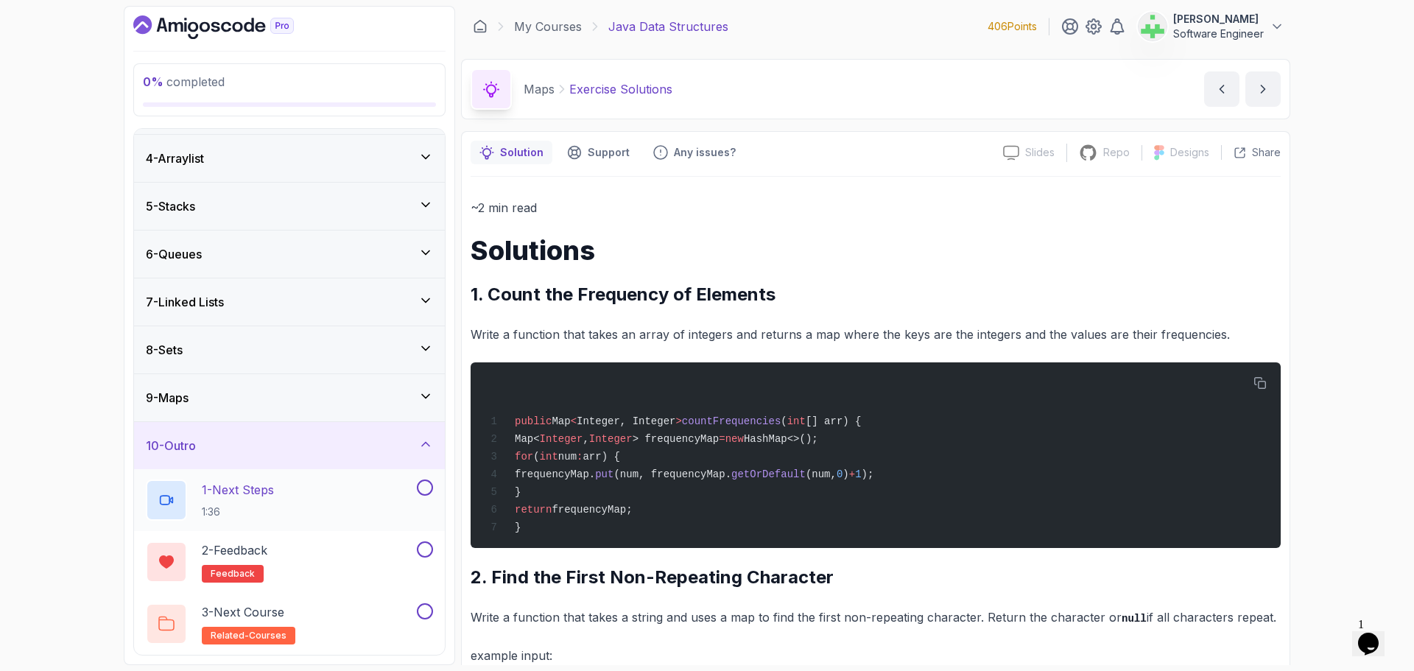
click at [291, 485] on div "1 - Next Steps 1:36" at bounding box center [280, 500] width 268 height 41
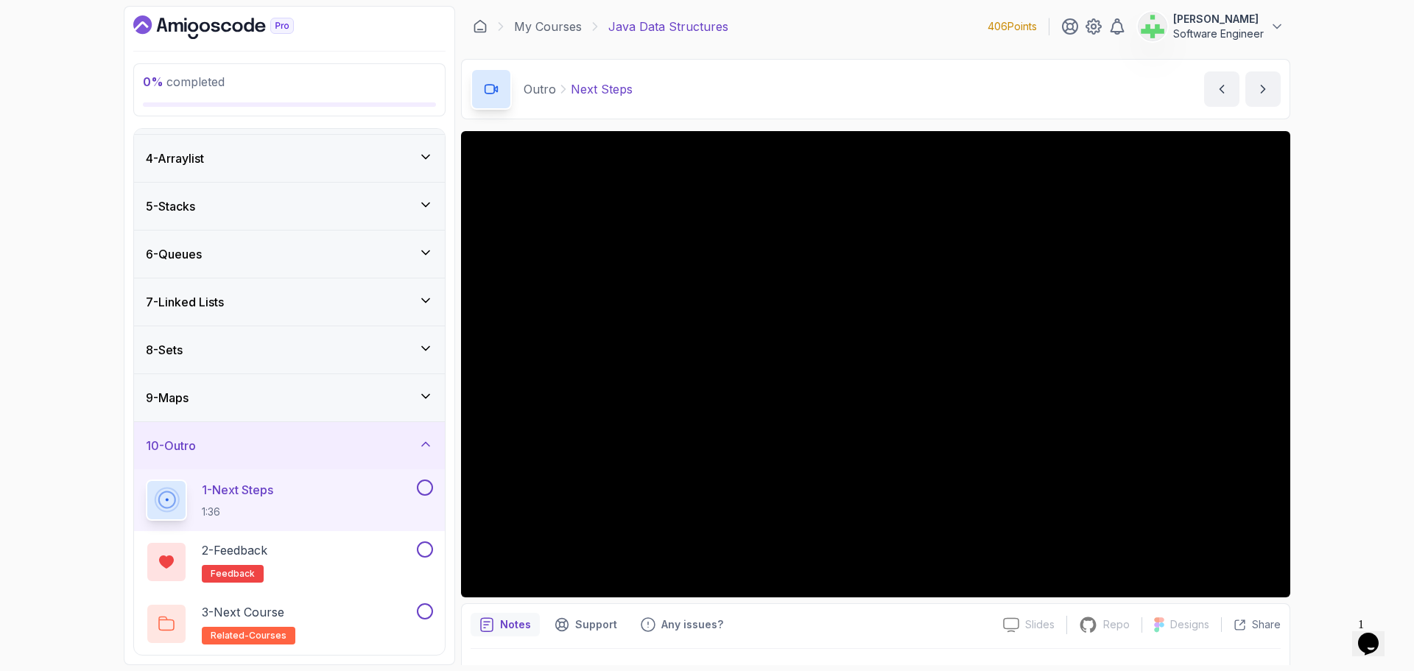
click at [390, 435] on div "10 - Outro" at bounding box center [289, 445] width 311 height 47
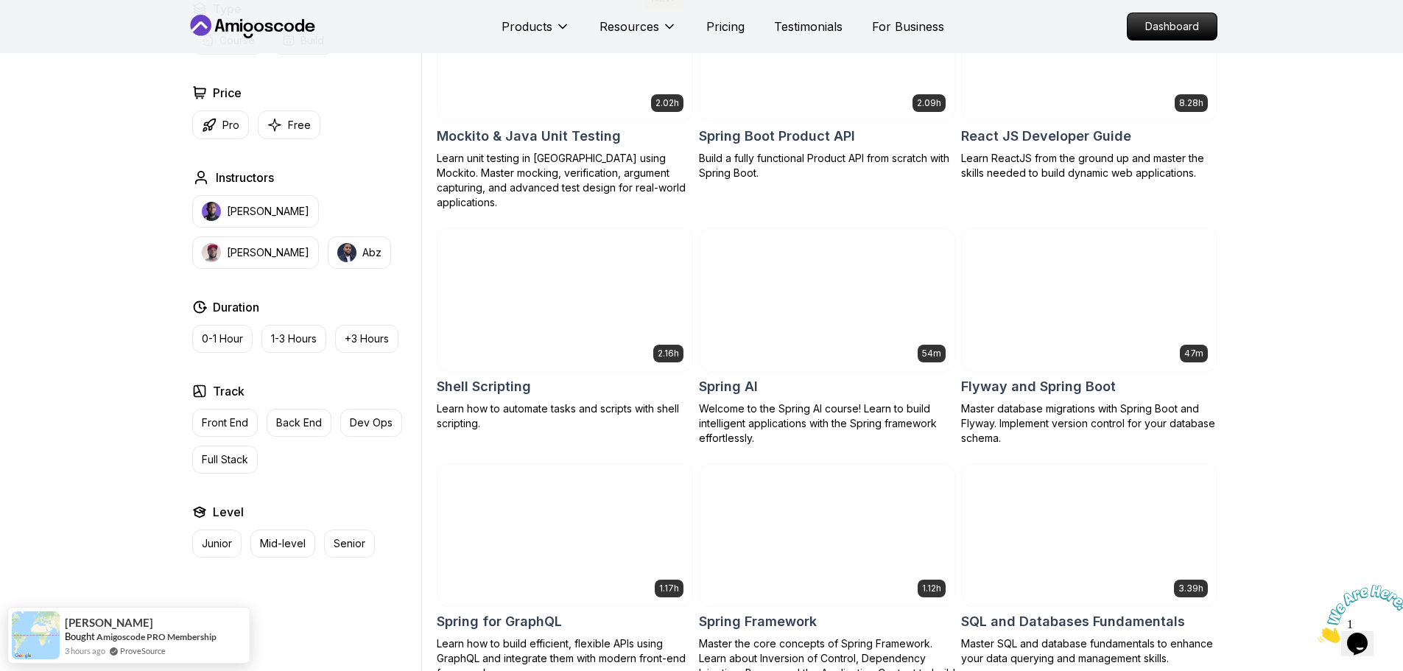
scroll to position [3315, 0]
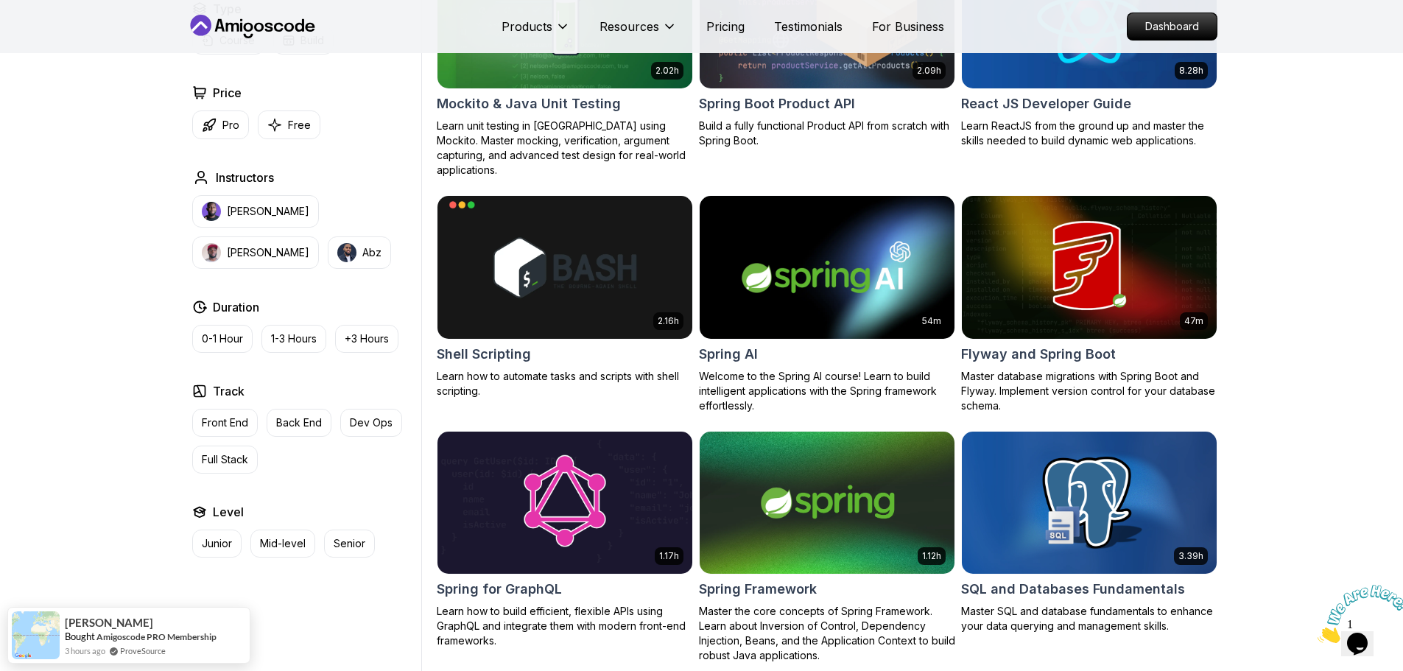
click at [917, 213] on body "Products Resources Pricing Testimonials For Business Dashboard Products Resourc…" at bounding box center [701, 357] width 1403 height 7345
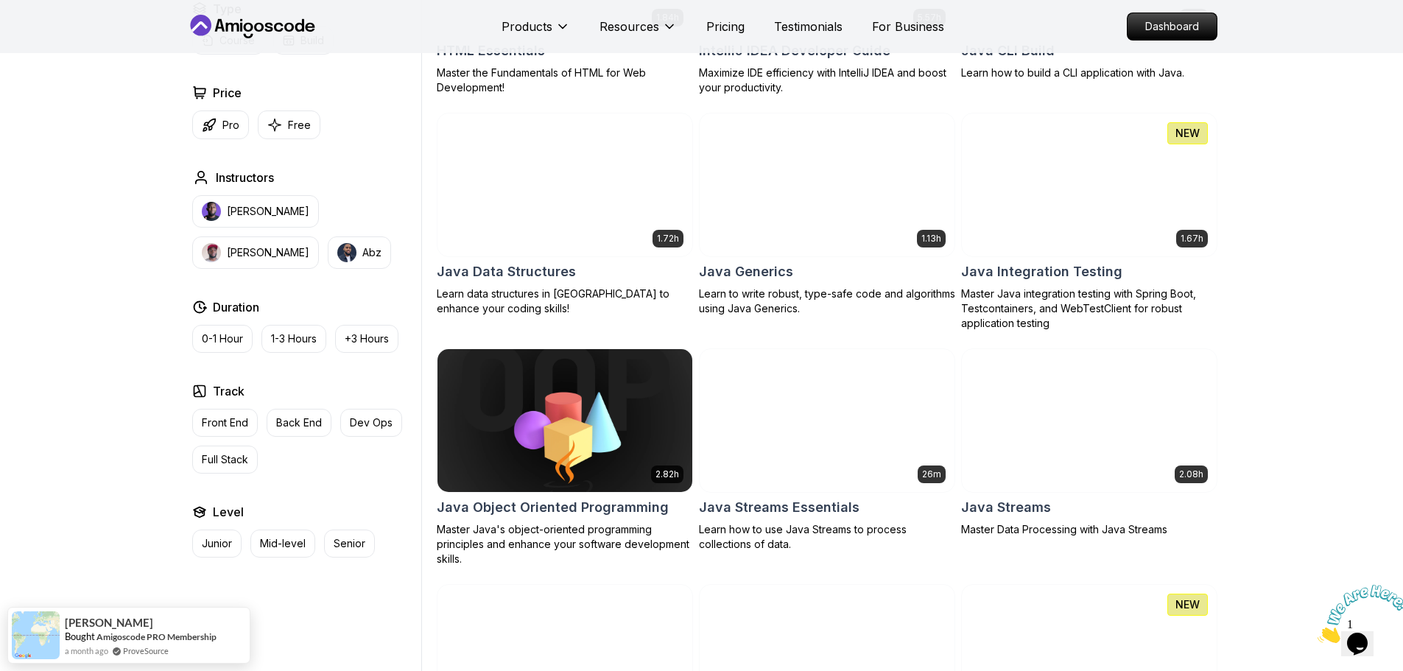
scroll to position [1989, 0]
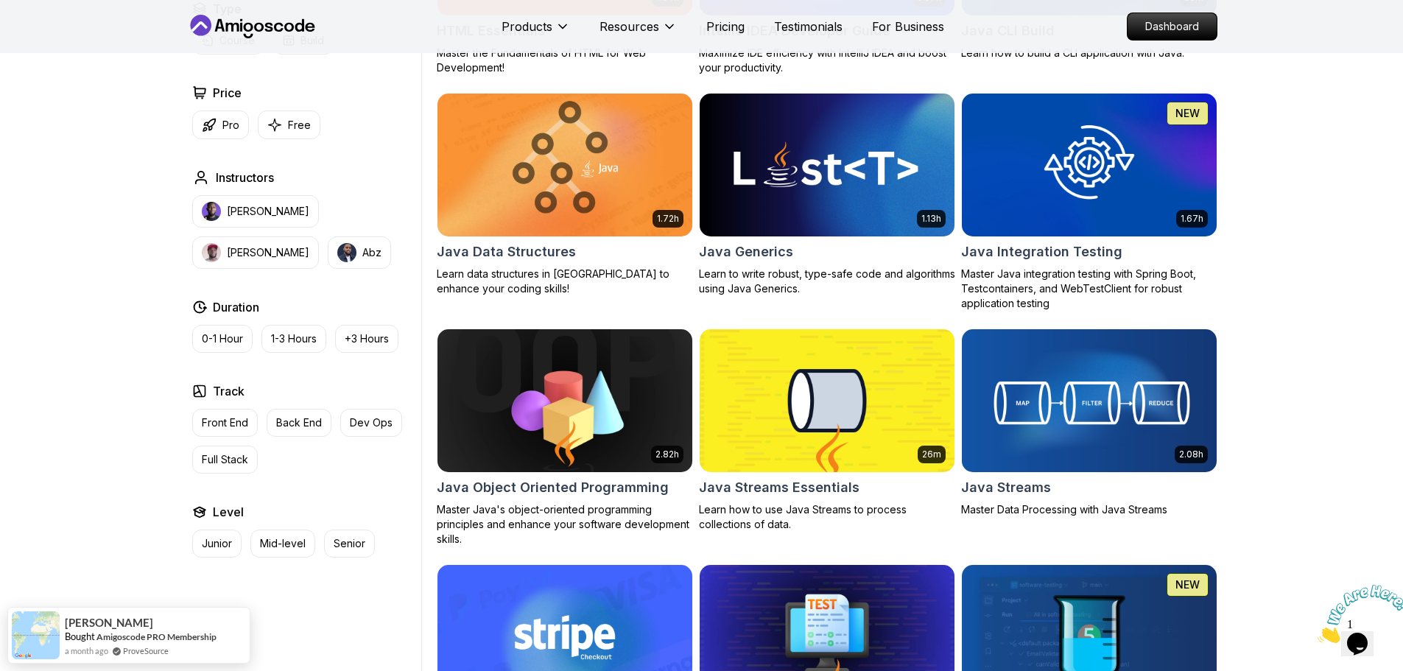
click at [622, 485] on h2 "Java Object Oriented Programming" at bounding box center [553, 487] width 232 height 21
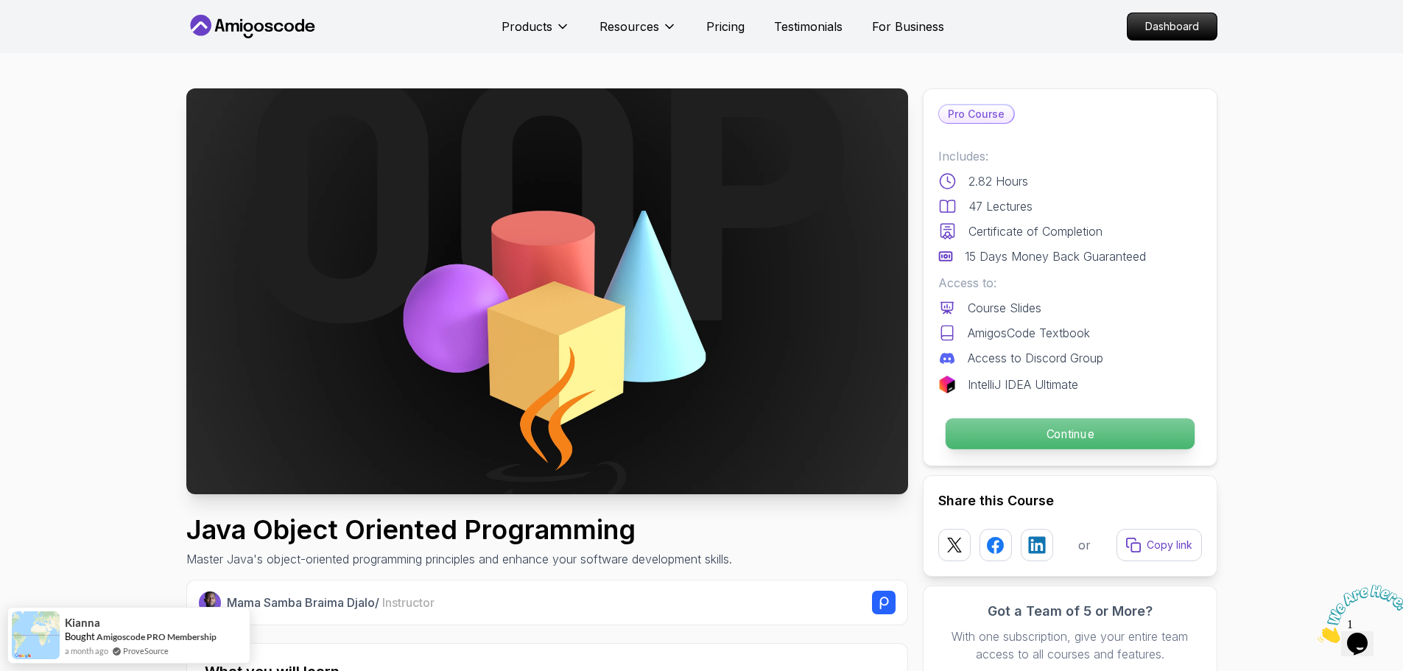
click at [1056, 435] on p "Continue" at bounding box center [1069, 433] width 249 height 31
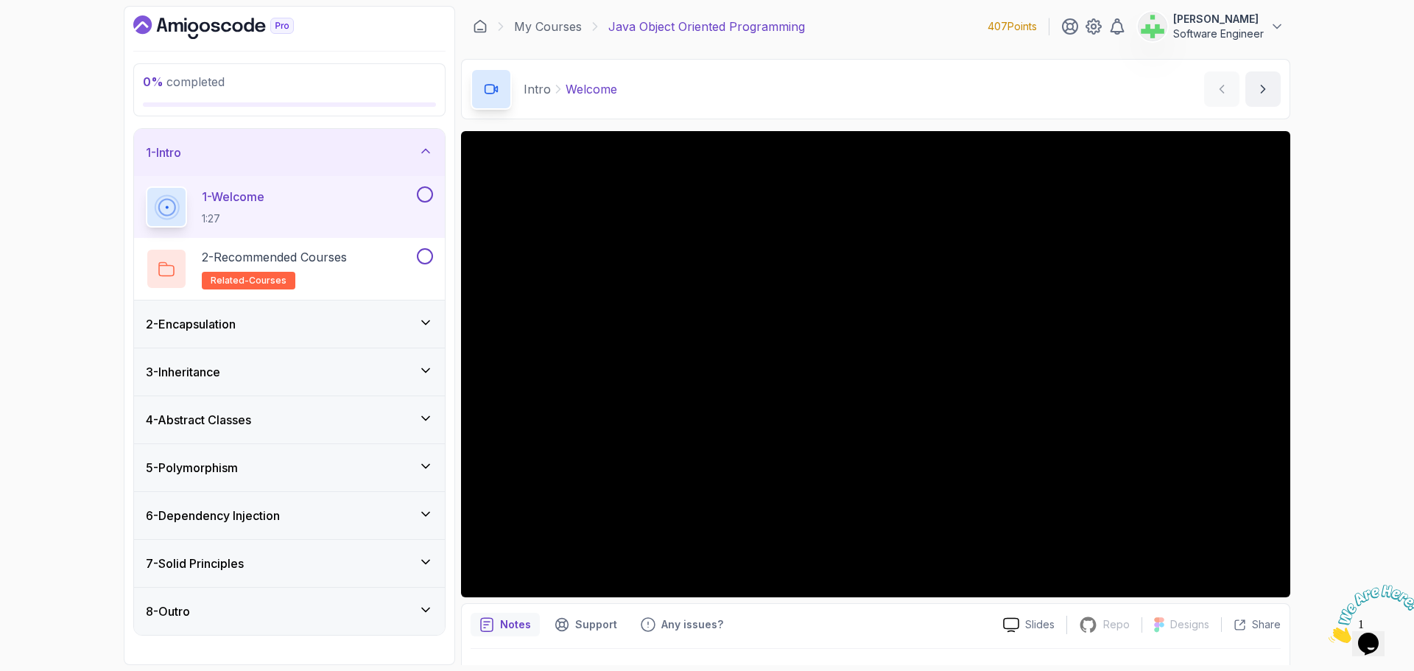
click at [390, 329] on div "2 - Encapsulation" at bounding box center [289, 324] width 287 height 18
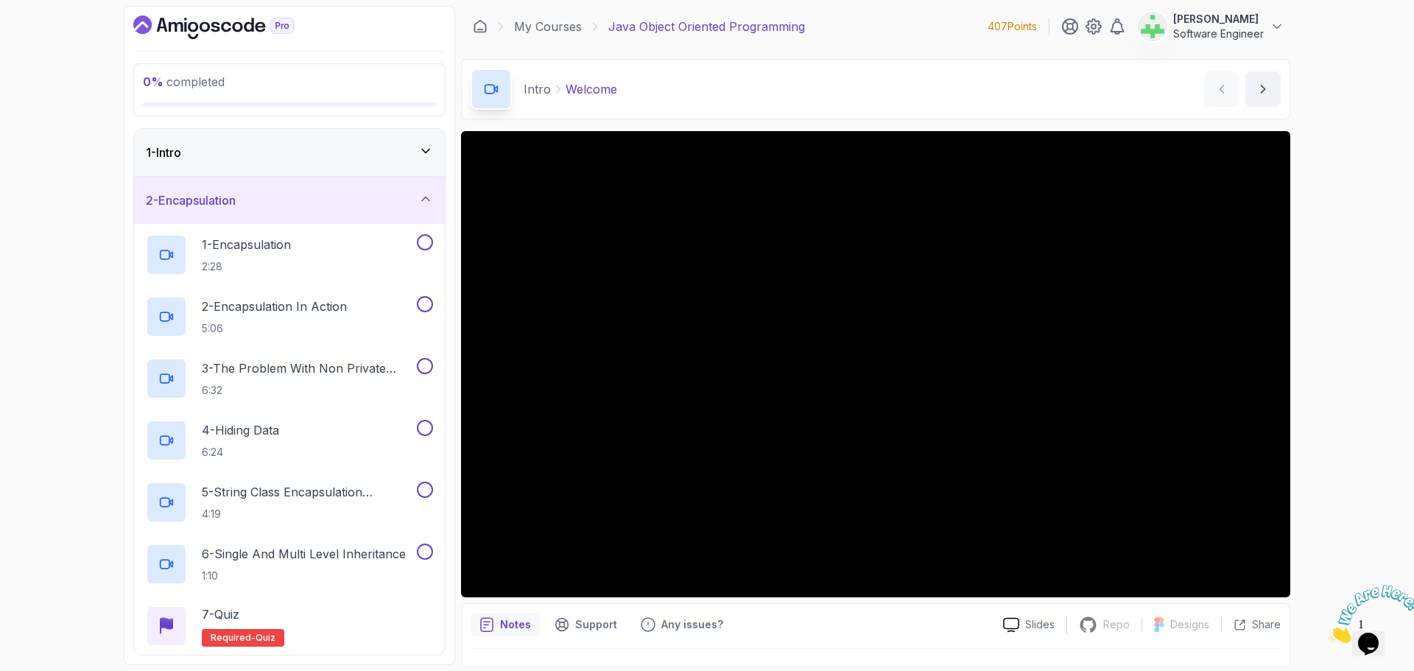
scroll to position [35, 0]
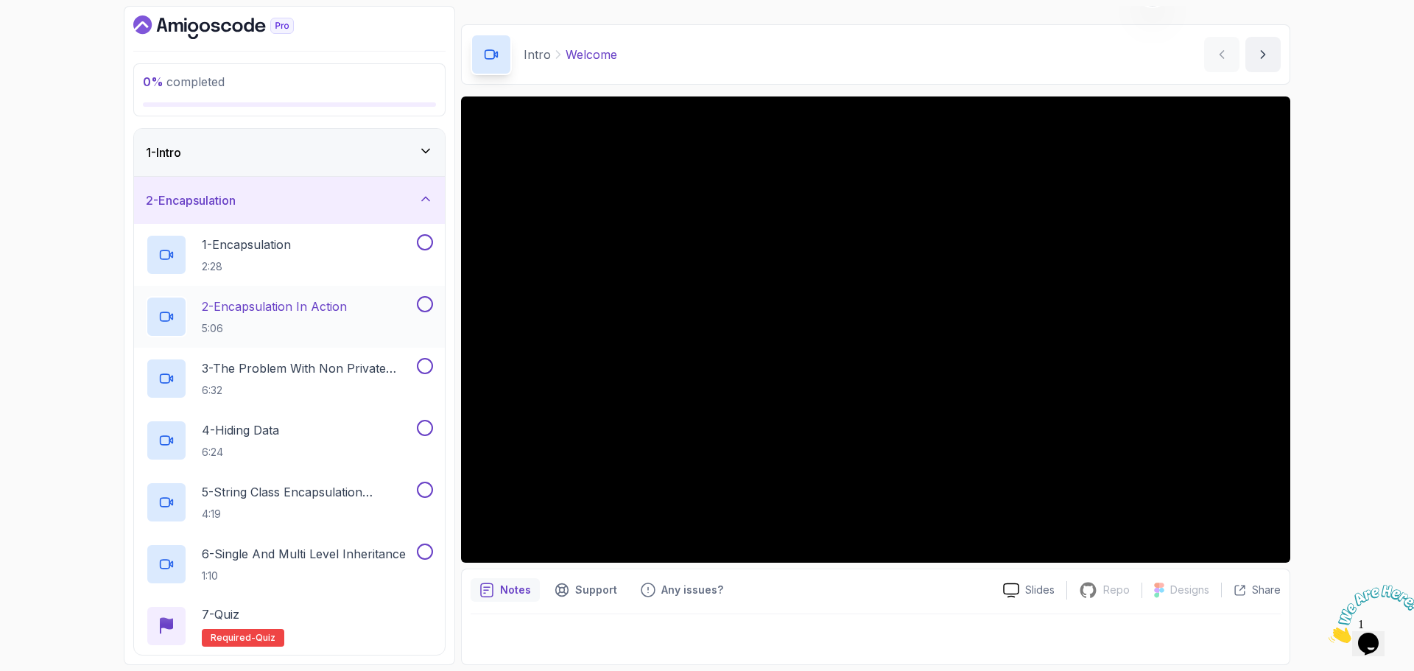
click at [266, 307] on p "2 - Encapsulation In Action" at bounding box center [274, 307] width 145 height 18
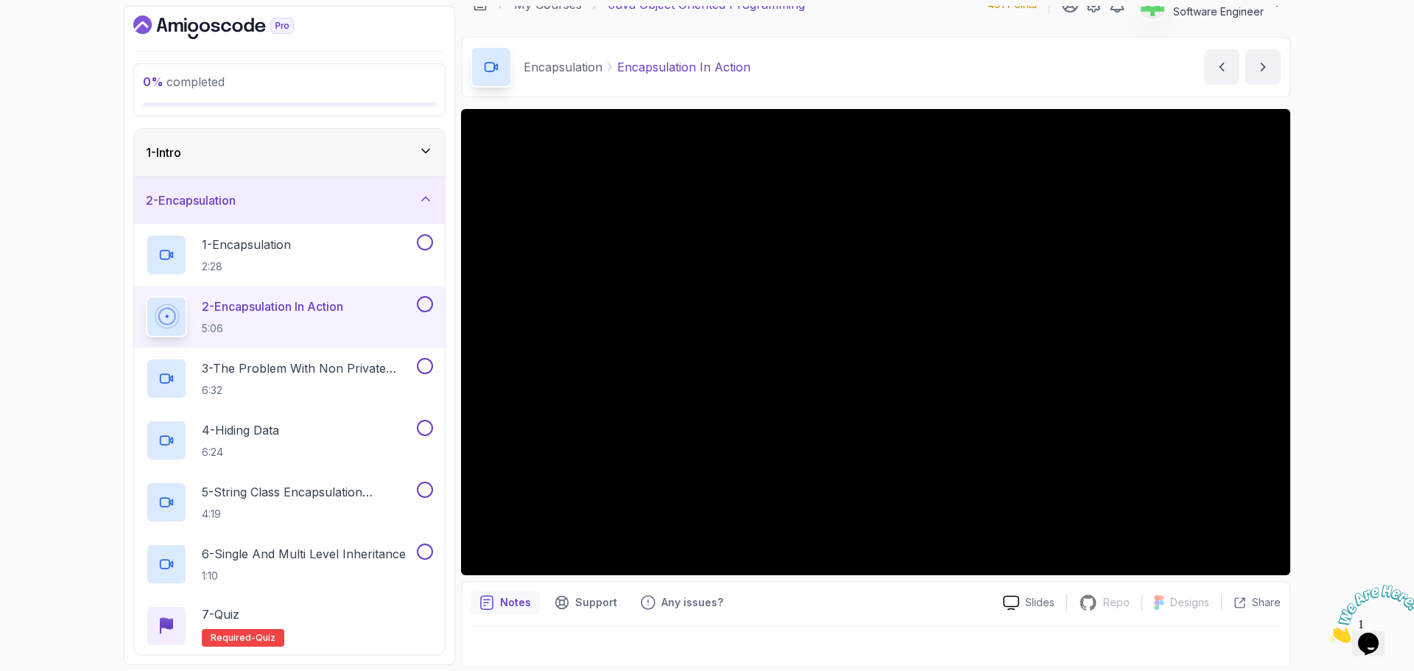
scroll to position [35, 0]
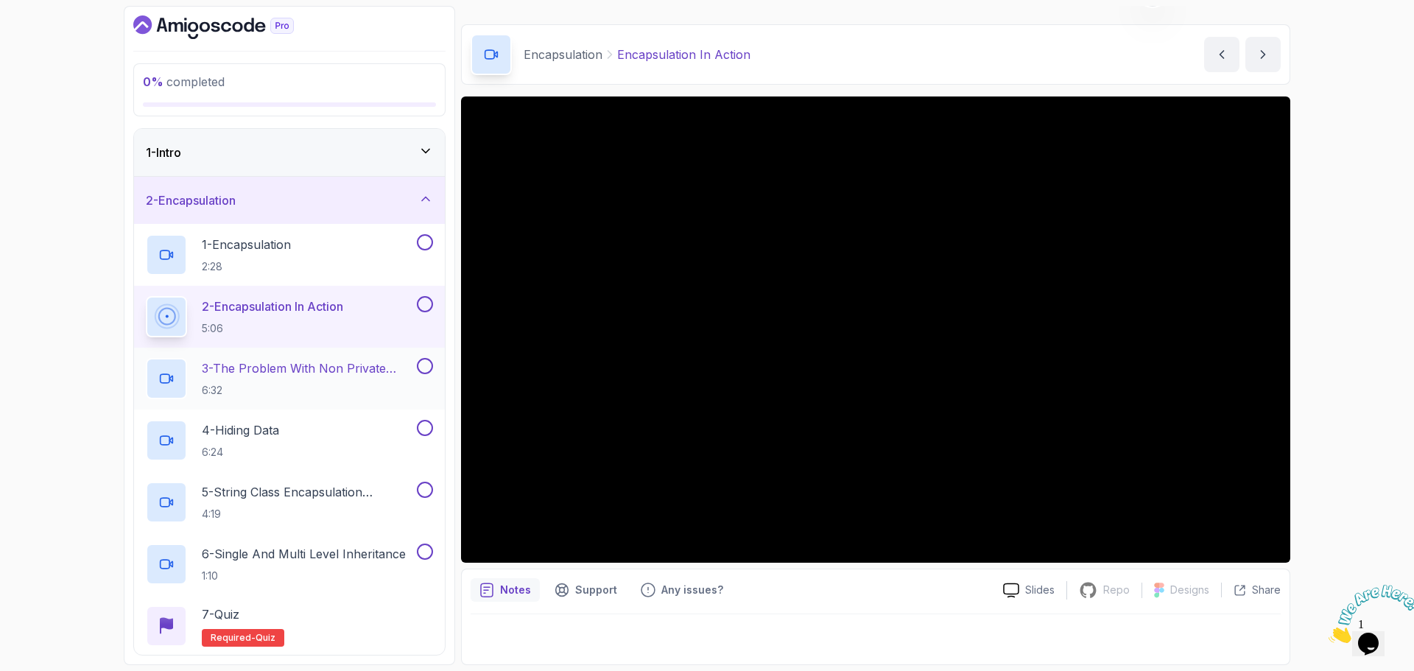
click at [339, 371] on p "3 - The Problem With Non Private Fields" at bounding box center [308, 368] width 212 height 18
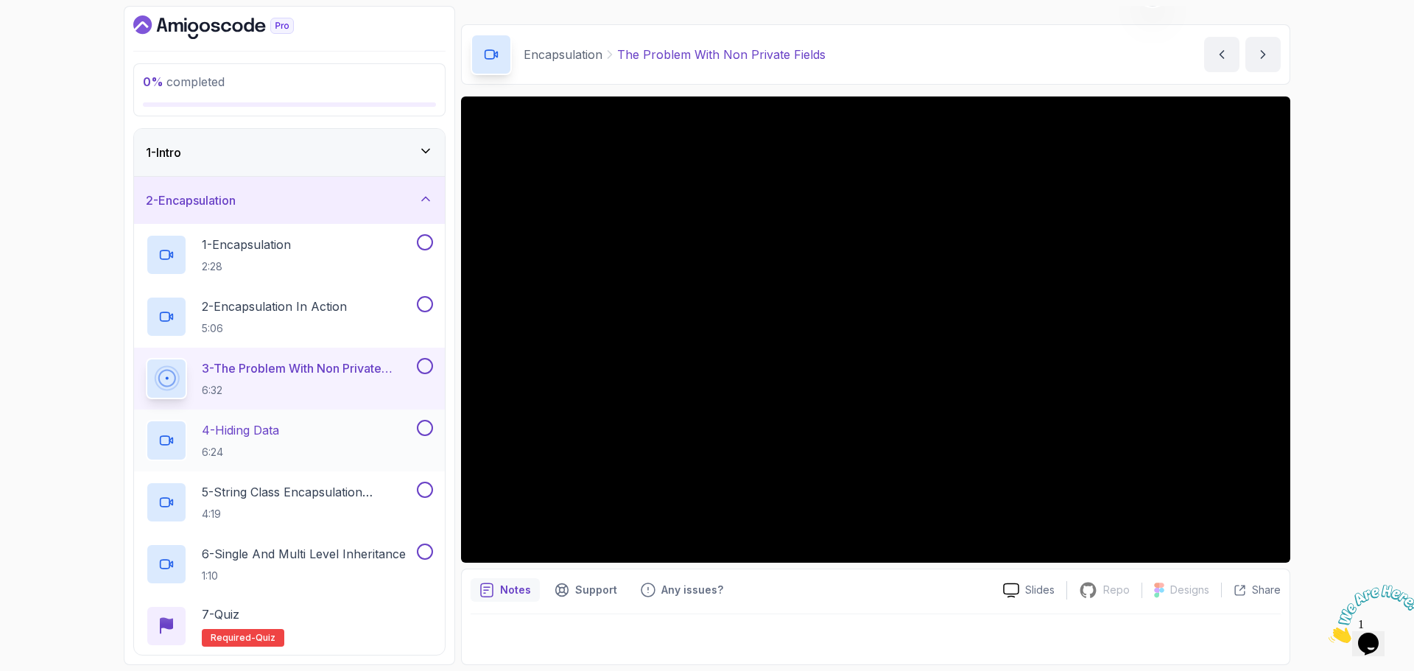
click at [274, 427] on p "4 - Hiding Data" at bounding box center [240, 430] width 77 height 18
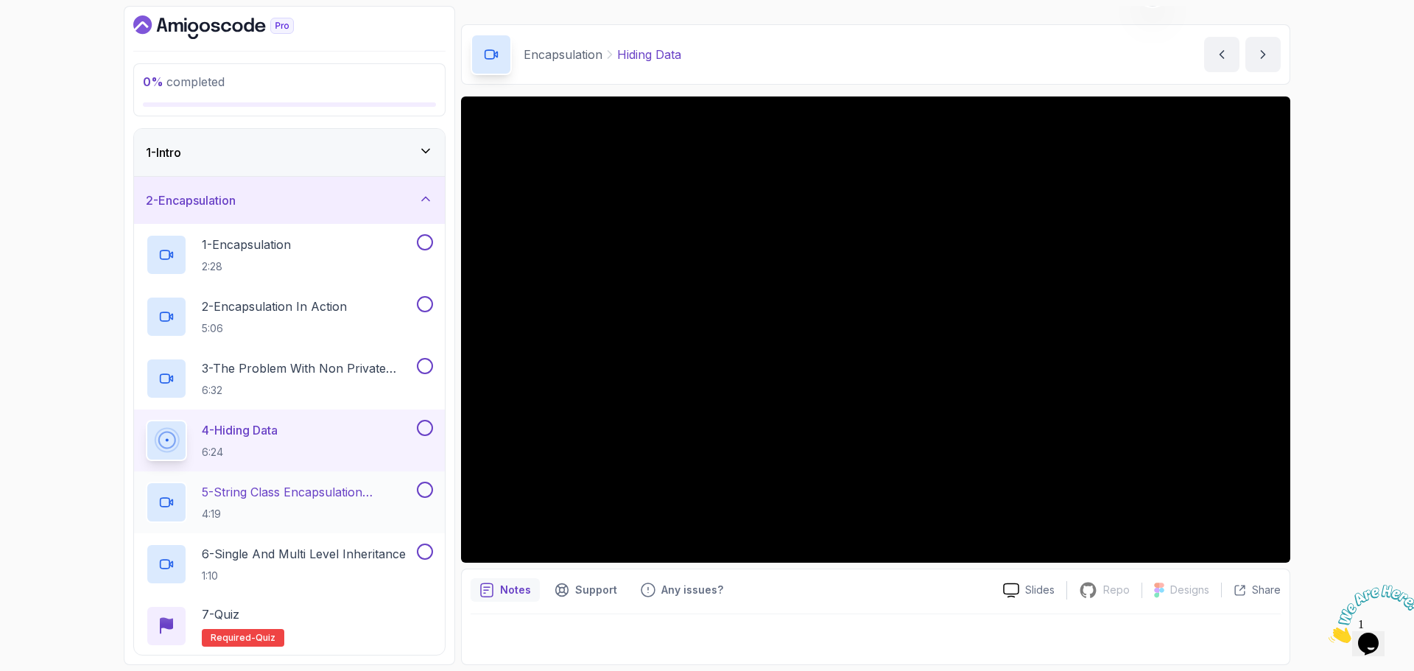
click at [364, 494] on p "5 - String Class Encapsulation Exa,Mple" at bounding box center [308, 492] width 212 height 18
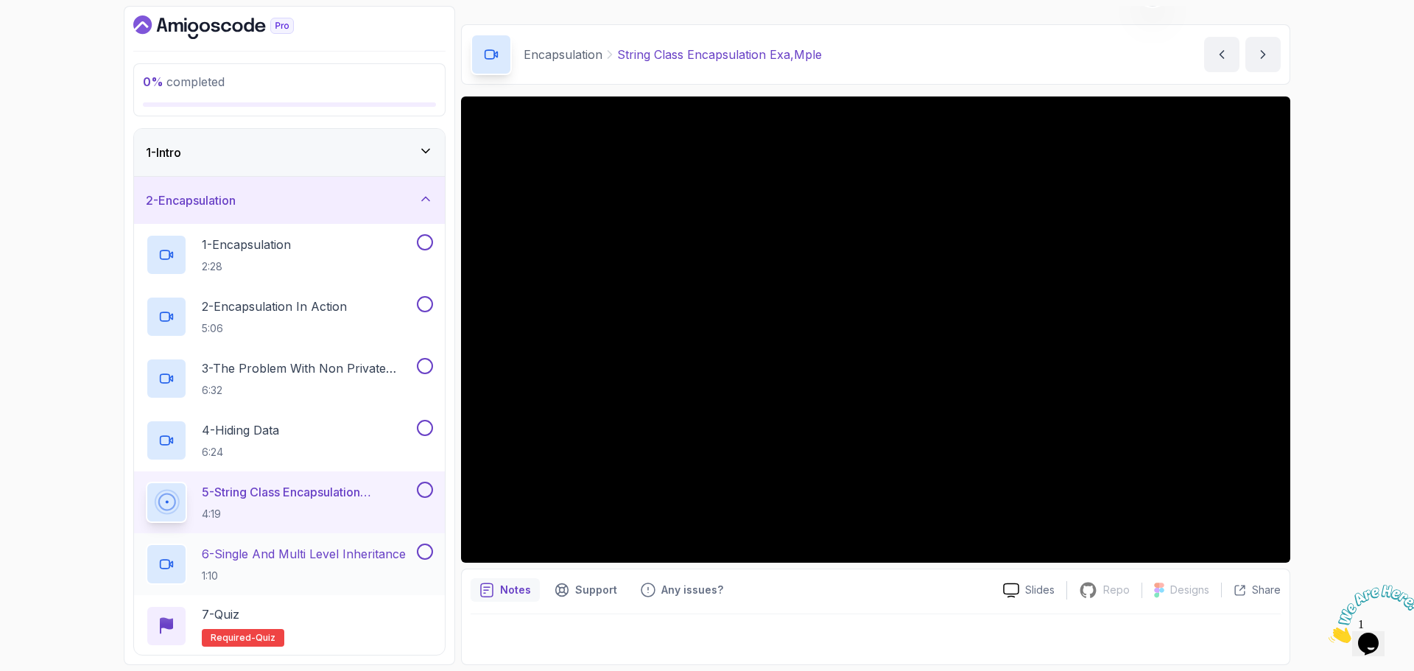
click at [371, 553] on p "6 - Single And Multi Level Inheritance" at bounding box center [304, 554] width 204 height 18
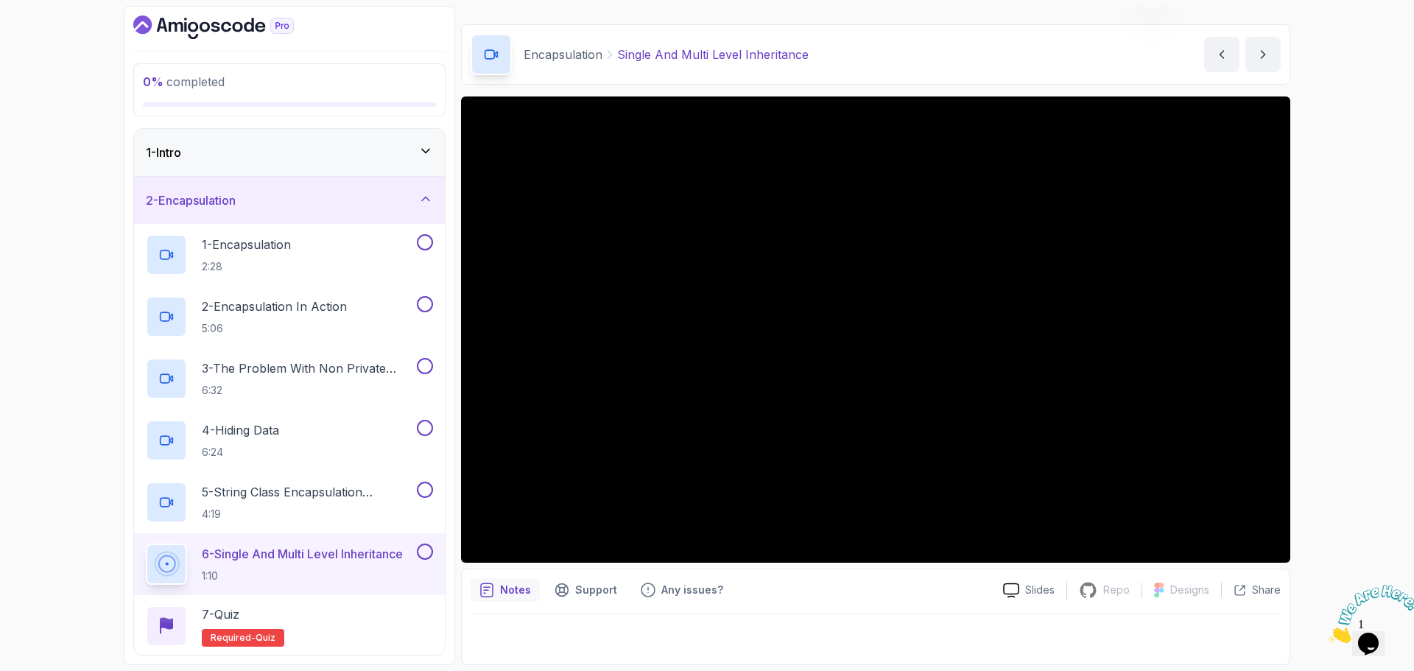
click at [335, 192] on div "2 - Encapsulation" at bounding box center [289, 201] width 287 height 18
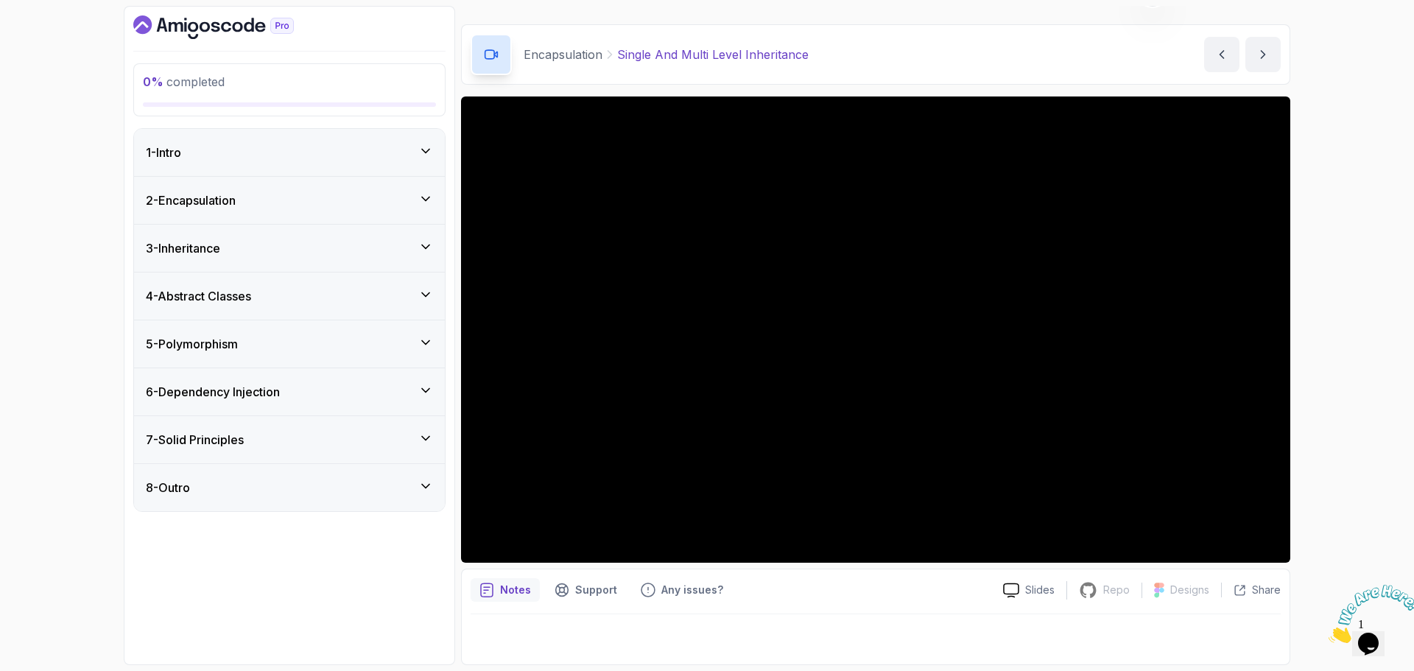
click at [323, 235] on div "3 - Inheritance" at bounding box center [289, 248] width 311 height 47
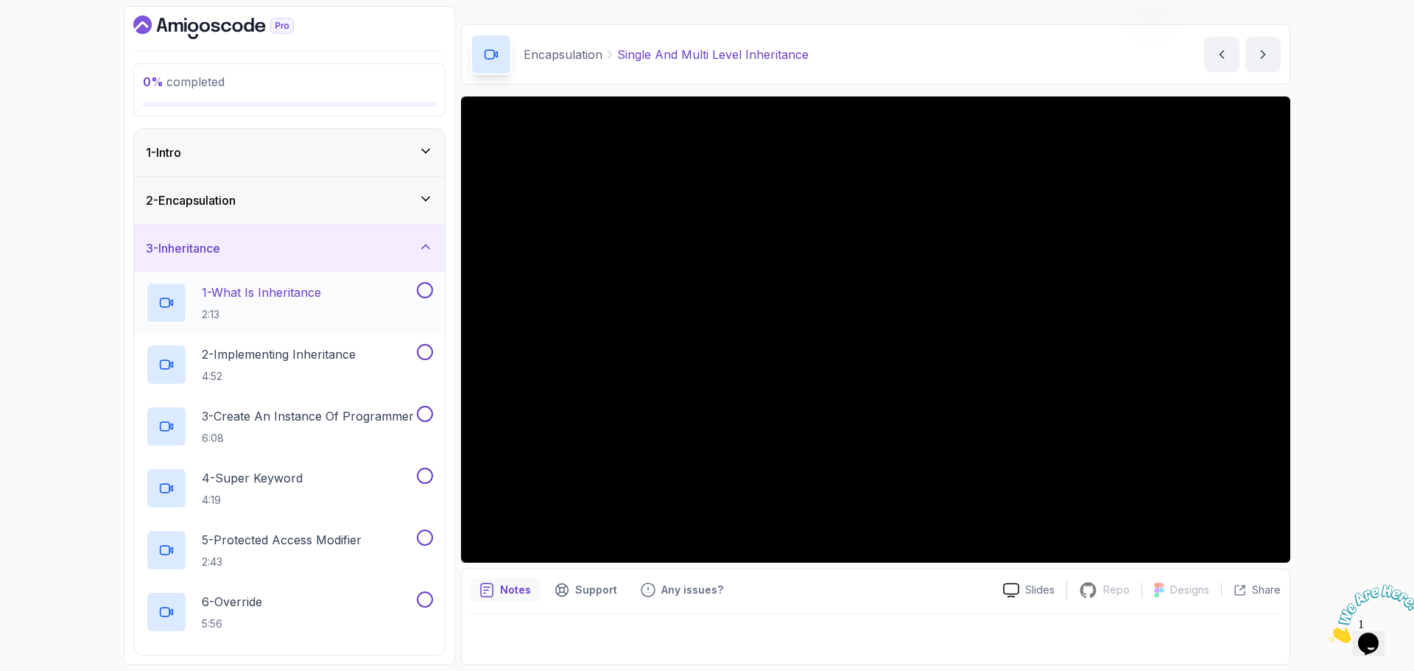
click at [315, 293] on p "1 - What Is Inheritance" at bounding box center [261, 293] width 119 height 18
click at [334, 357] on p "2 - Implementing Inheritance" at bounding box center [279, 355] width 154 height 18
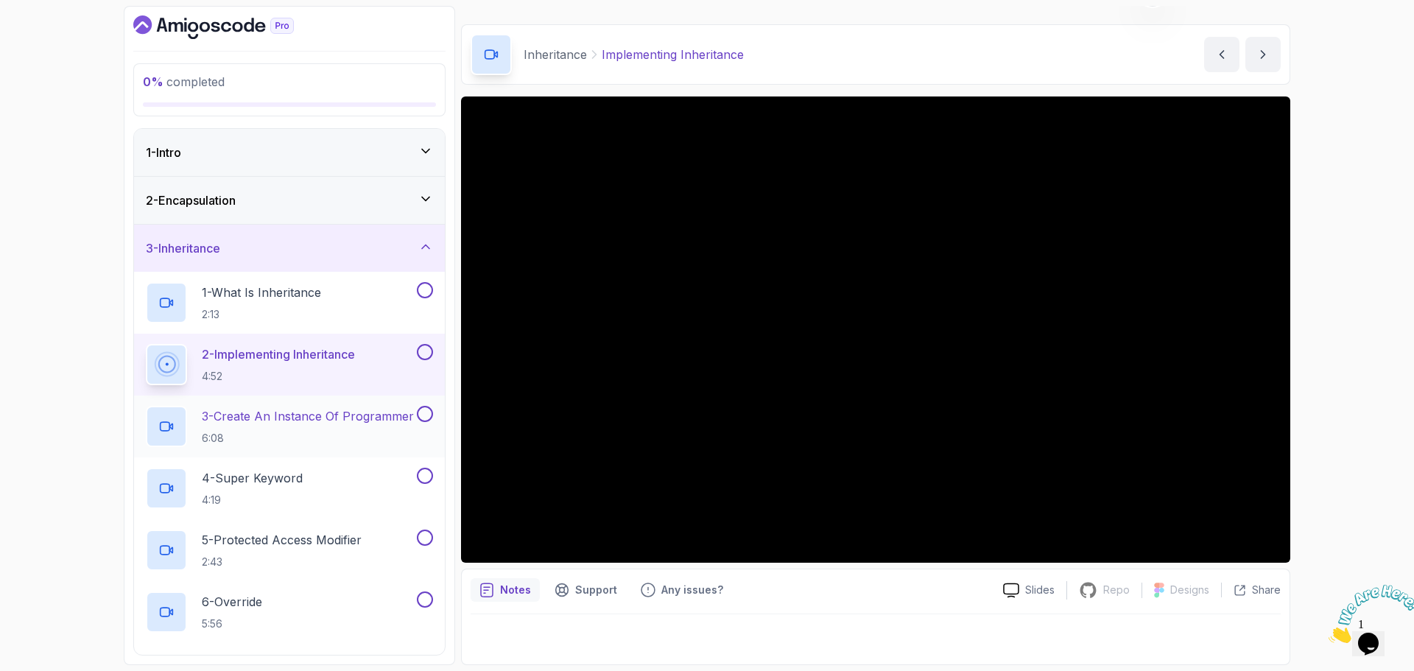
click at [344, 416] on p "3 - Create An Instance Of Programmer" at bounding box center [308, 416] width 212 height 18
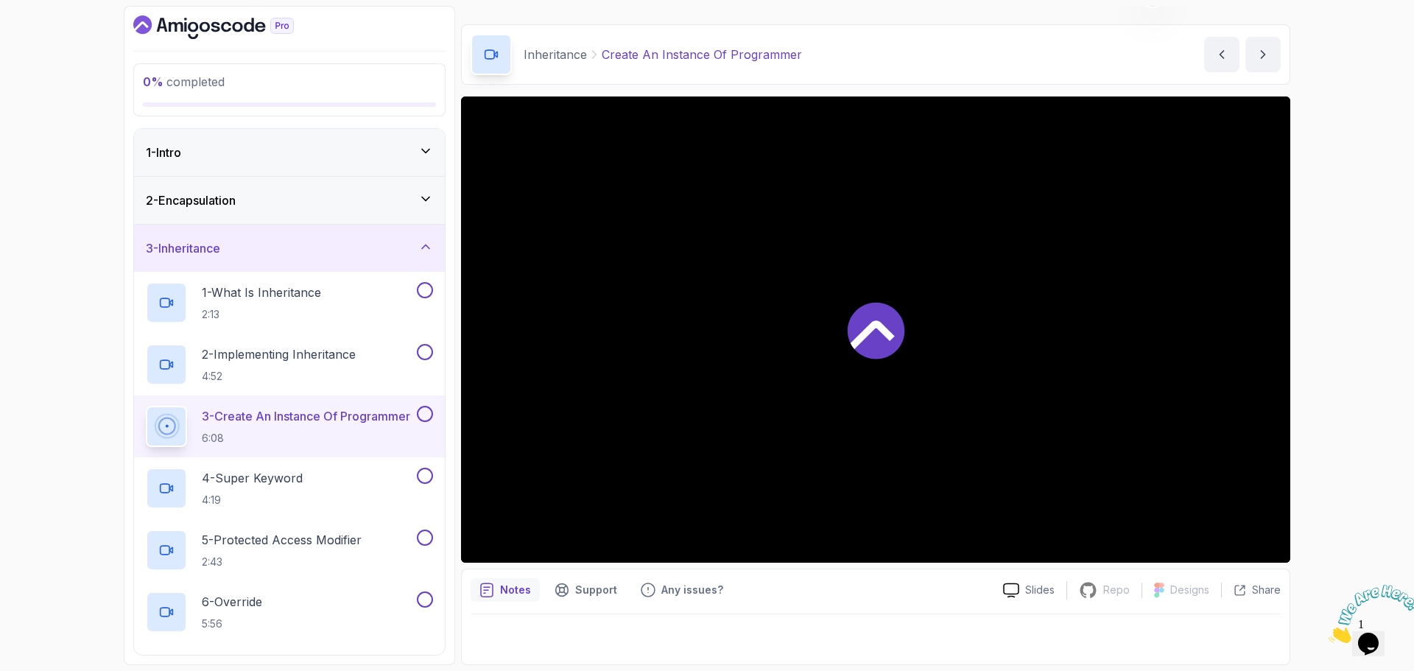
click at [340, 419] on p "3 - Create An Instance Of Programmer" at bounding box center [306, 416] width 208 height 18
click at [302, 482] on p "4 - Super Keyword" at bounding box center [252, 478] width 101 height 18
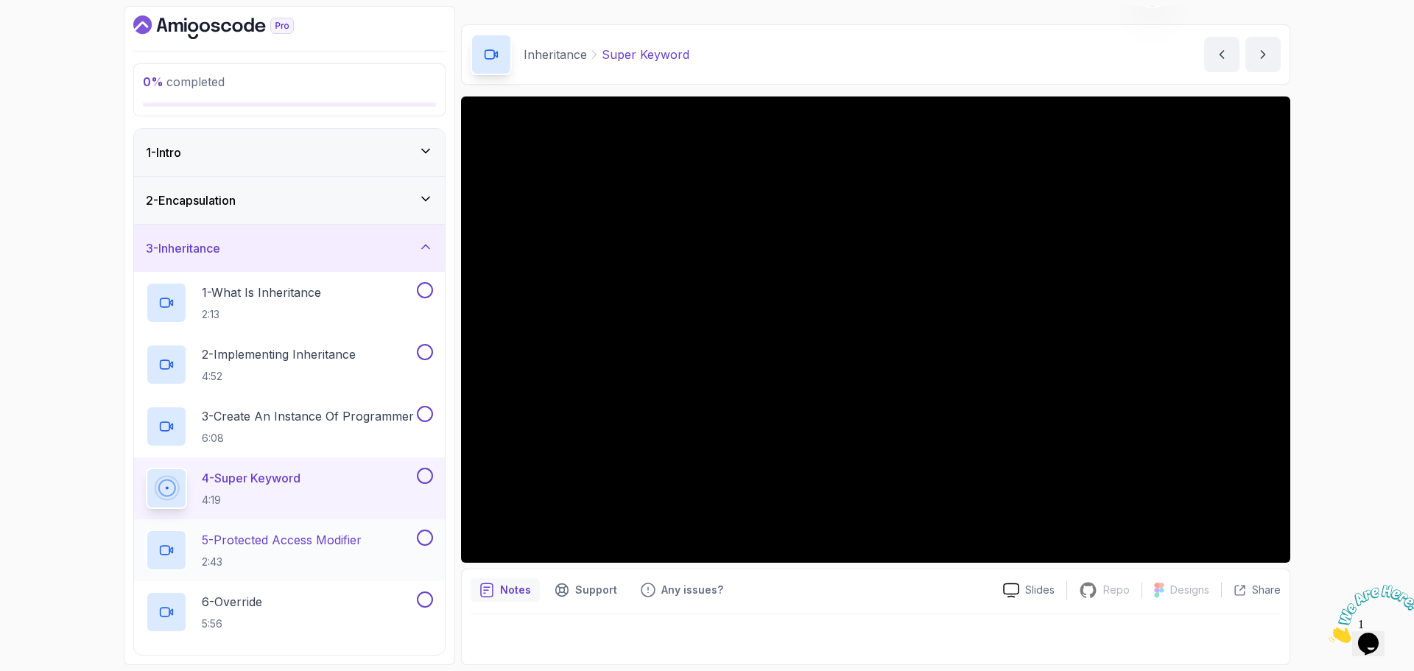
click at [342, 538] on p "5 - Protected Access Modifier" at bounding box center [282, 540] width 160 height 18
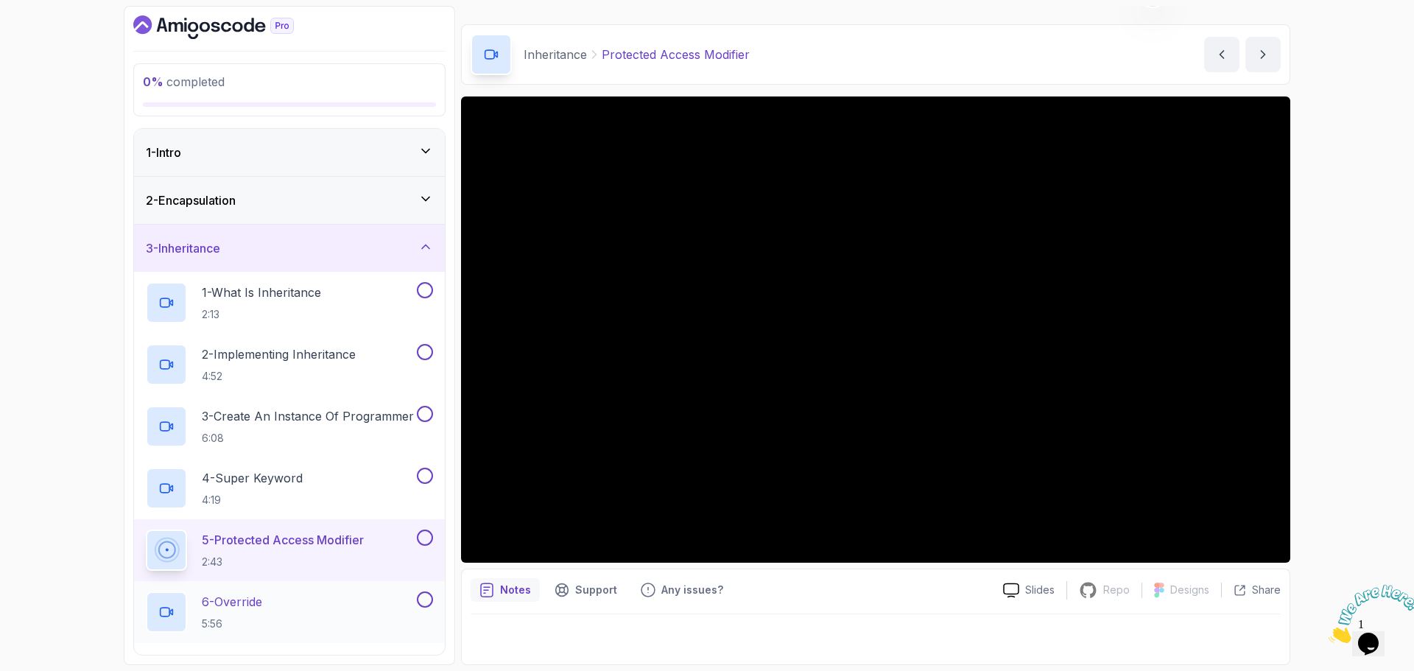
click at [292, 599] on div "6 - Override 5:56" at bounding box center [280, 612] width 268 height 41
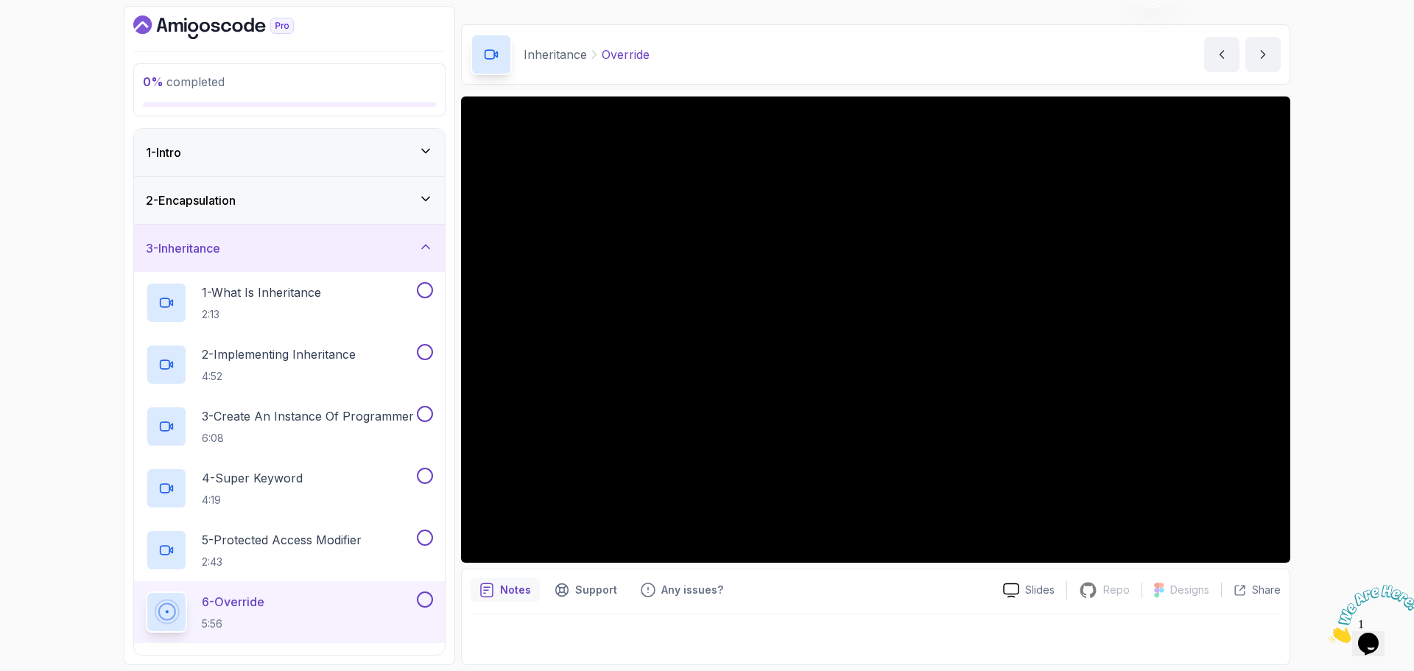
click at [377, 248] on div "3 - Inheritance" at bounding box center [289, 248] width 287 height 18
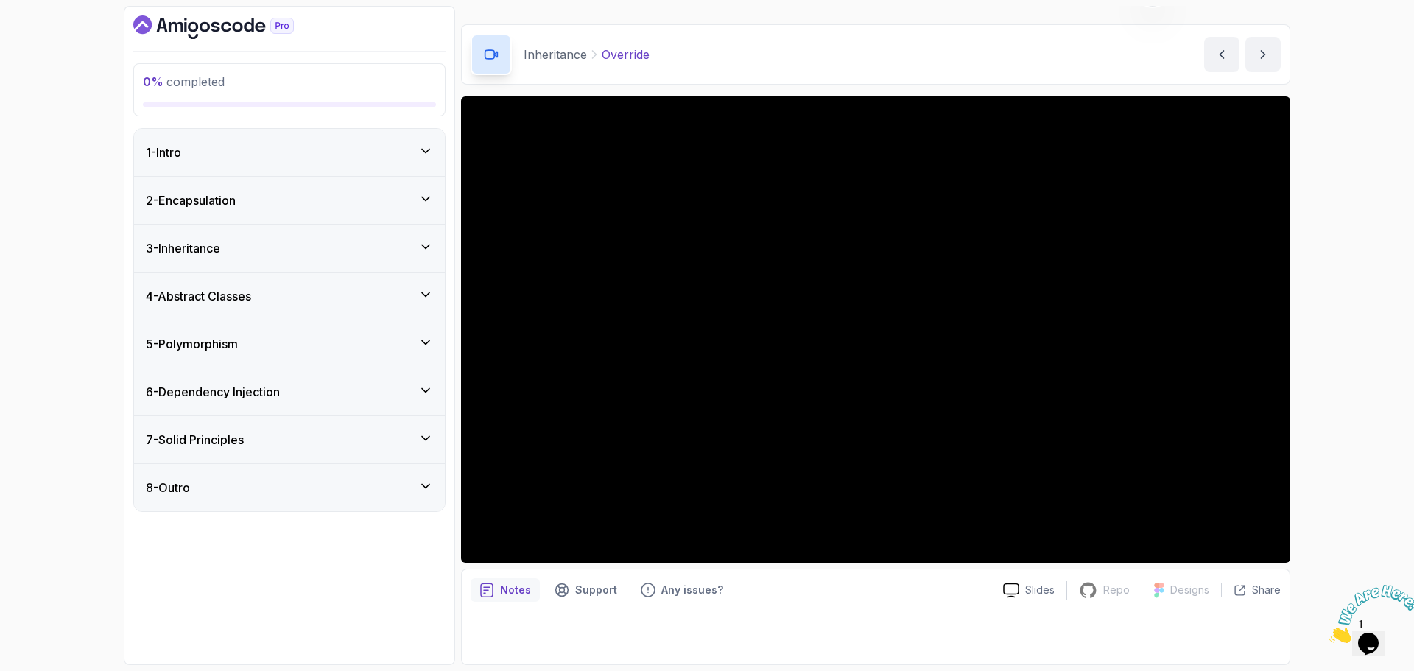
click at [361, 293] on div "4 - Abstract Classes" at bounding box center [289, 296] width 287 height 18
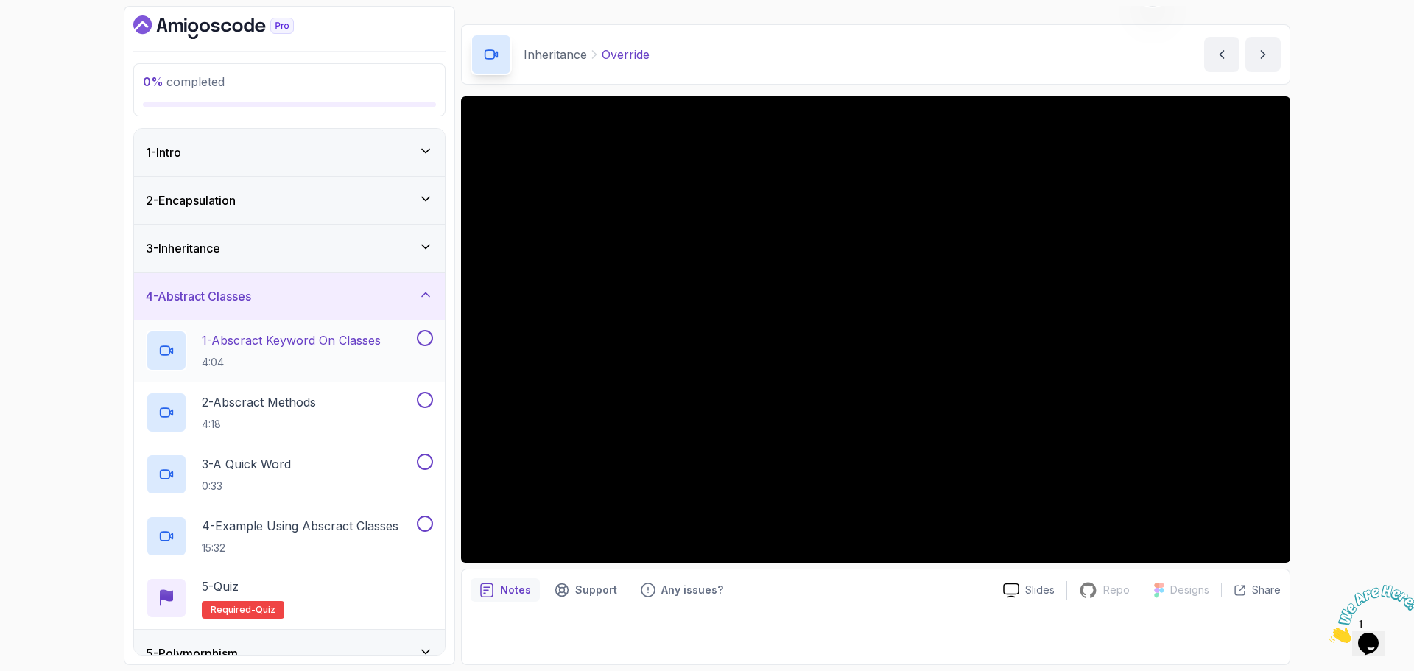
click at [333, 340] on p "1 - Abscract Keyword On Classes" at bounding box center [291, 341] width 179 height 18
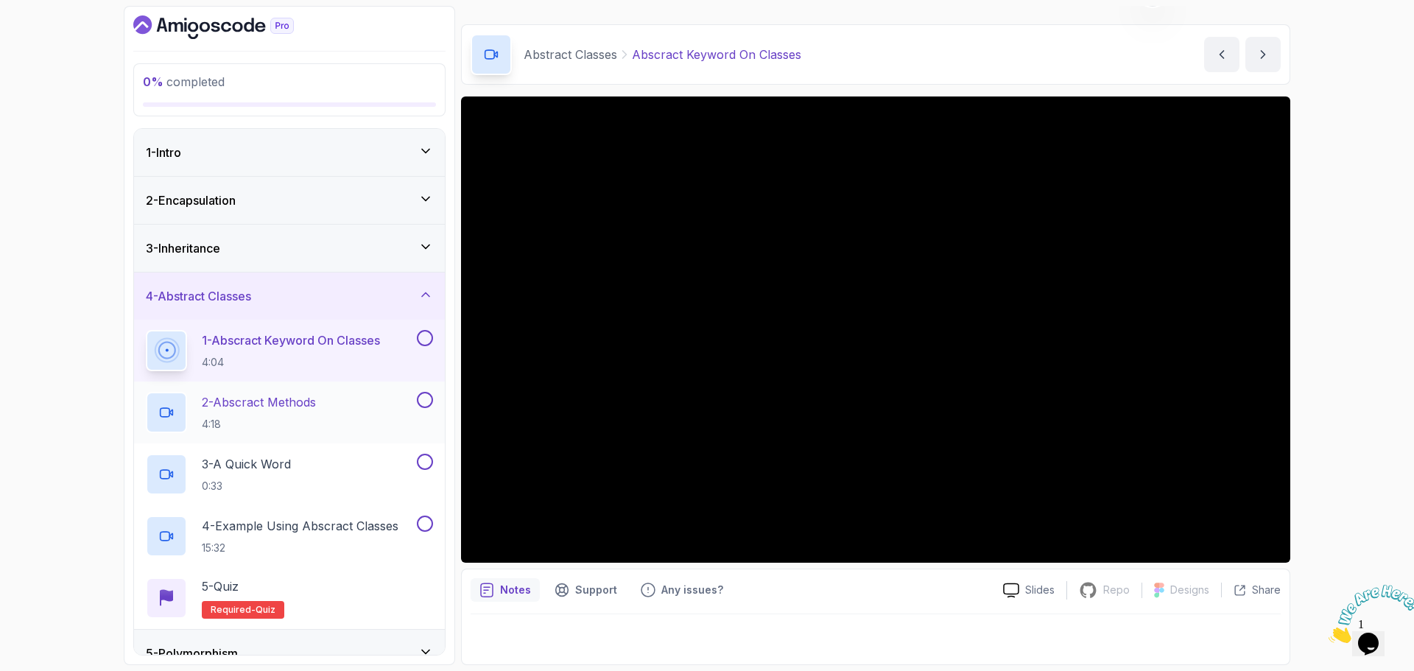
click at [310, 401] on p "2 - Abscract Methods" at bounding box center [259, 402] width 114 height 18
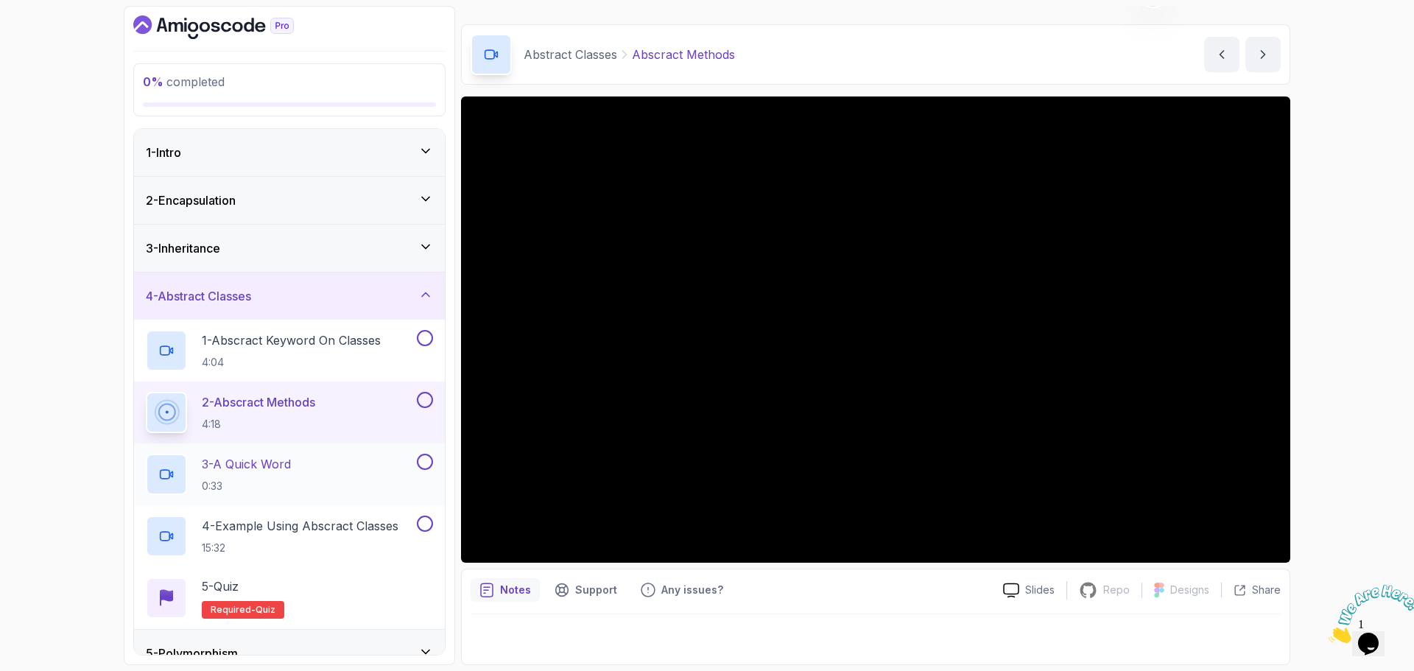
click at [287, 459] on p "3 - A Quick Word" at bounding box center [246, 464] width 89 height 18
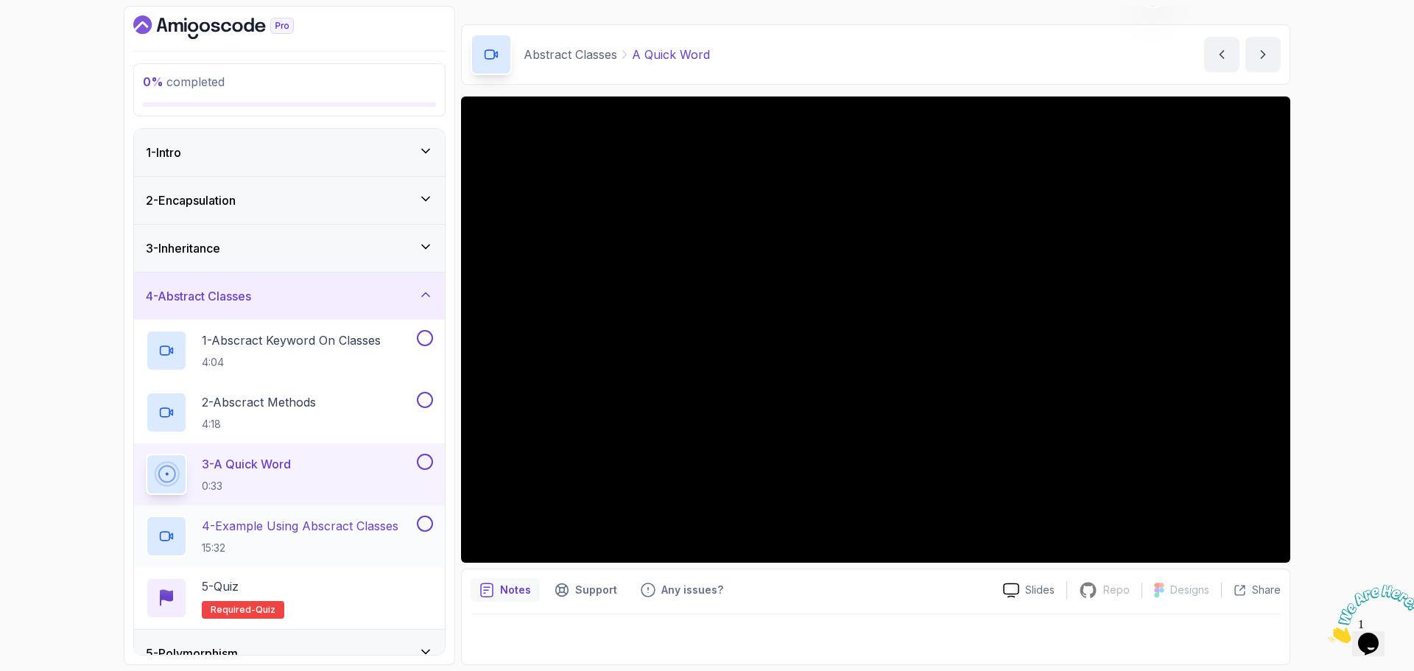
click at [375, 527] on p "4 - Example Using Abscract Classes" at bounding box center [300, 526] width 197 height 18
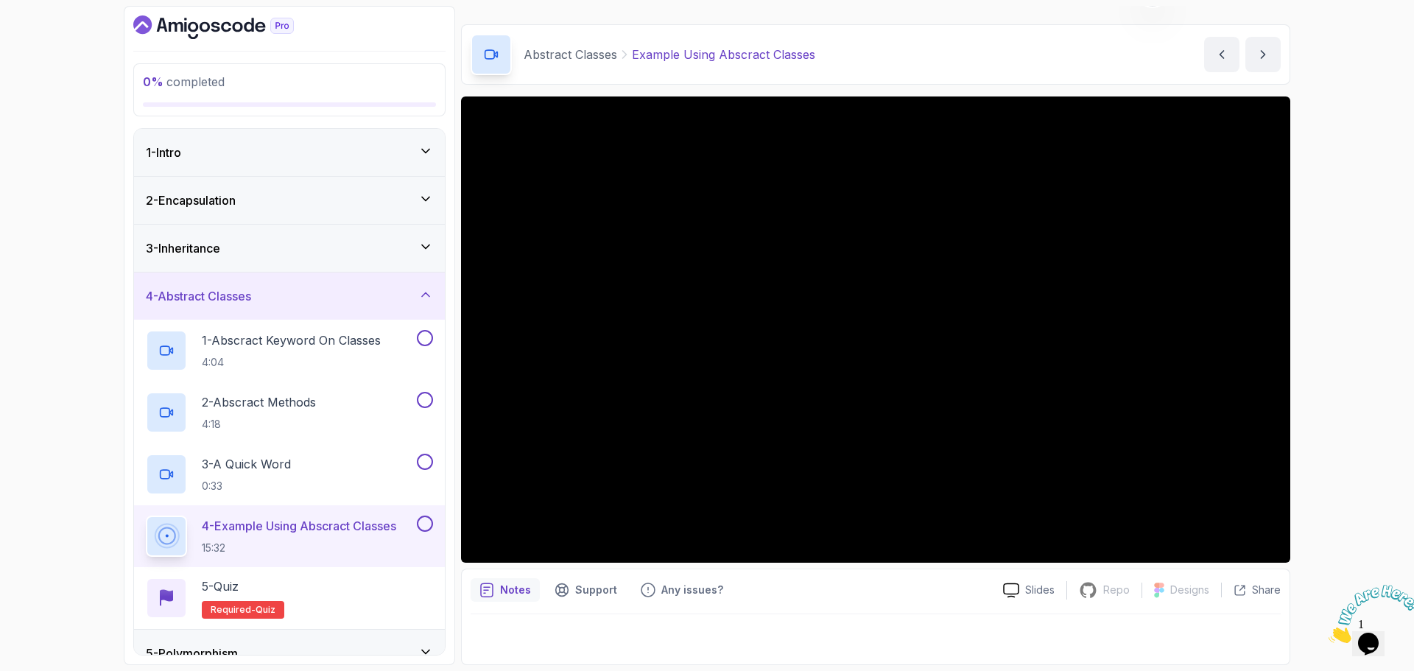
click at [385, 302] on div "4 - Abstract Classes" at bounding box center [289, 296] width 287 height 18
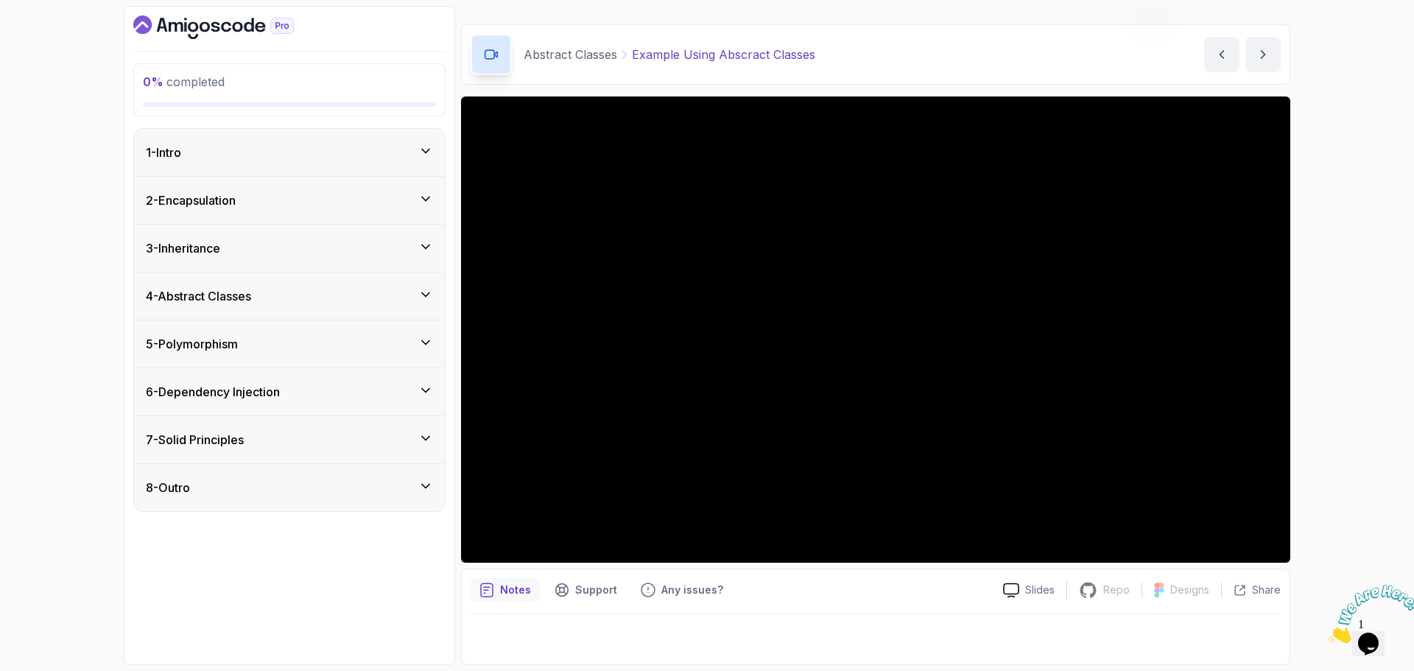
click at [381, 346] on div "5 - Polymorphism" at bounding box center [289, 344] width 287 height 18
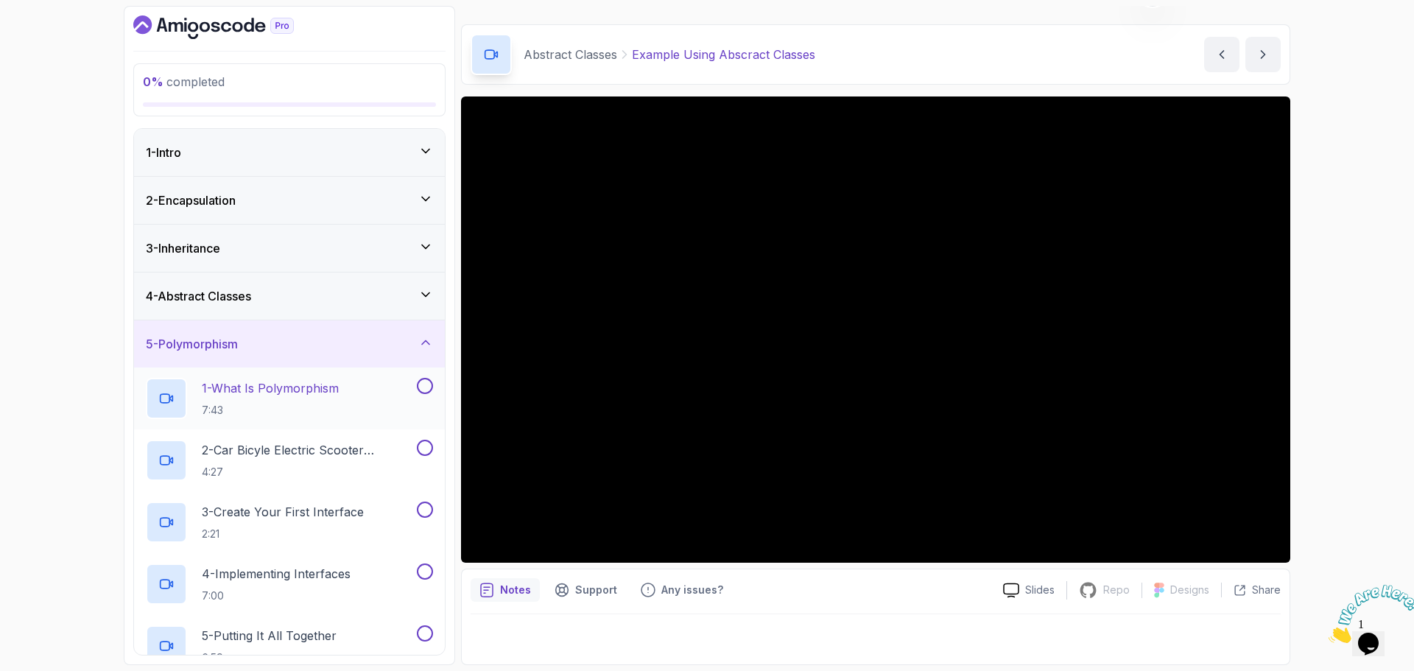
click at [338, 385] on p "1 - What Is Polymorphism" at bounding box center [270, 388] width 137 height 18
click at [310, 452] on p "2 - Car Bicyle Electric Scooter Example" at bounding box center [308, 450] width 212 height 18
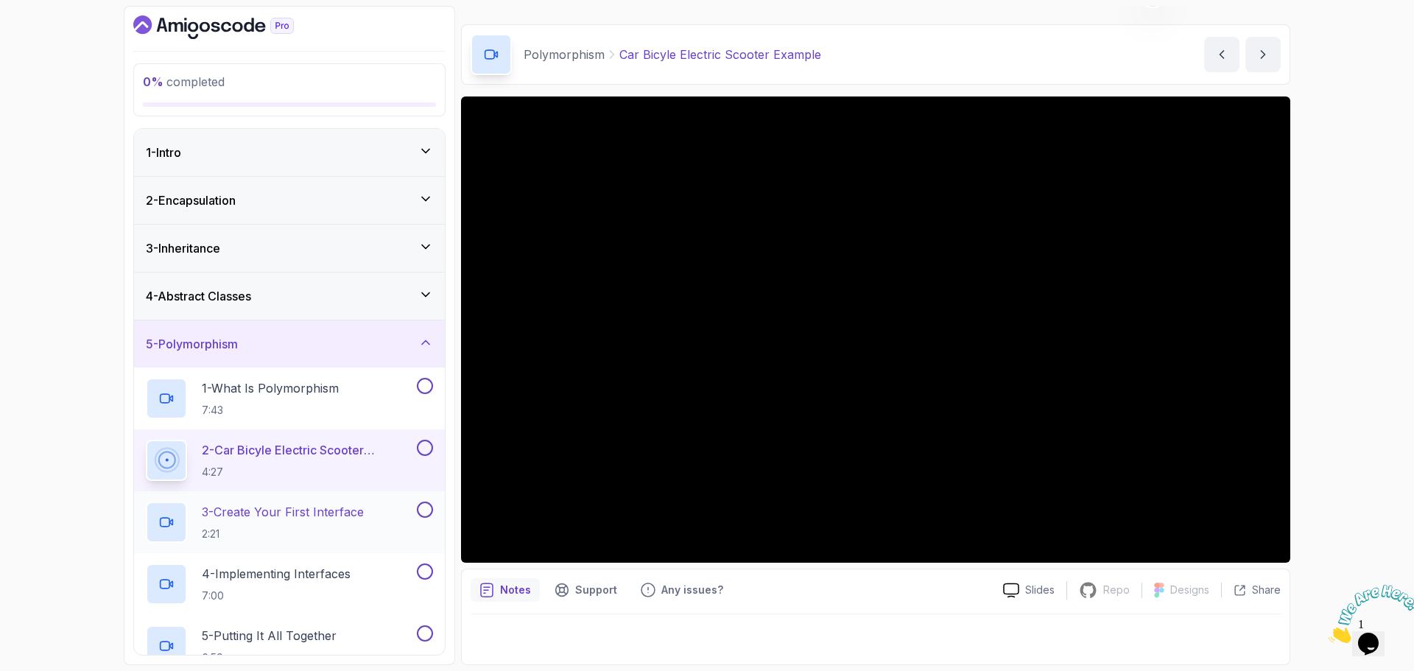
click at [353, 513] on p "3 - Create Your First Interface" at bounding box center [283, 512] width 162 height 18
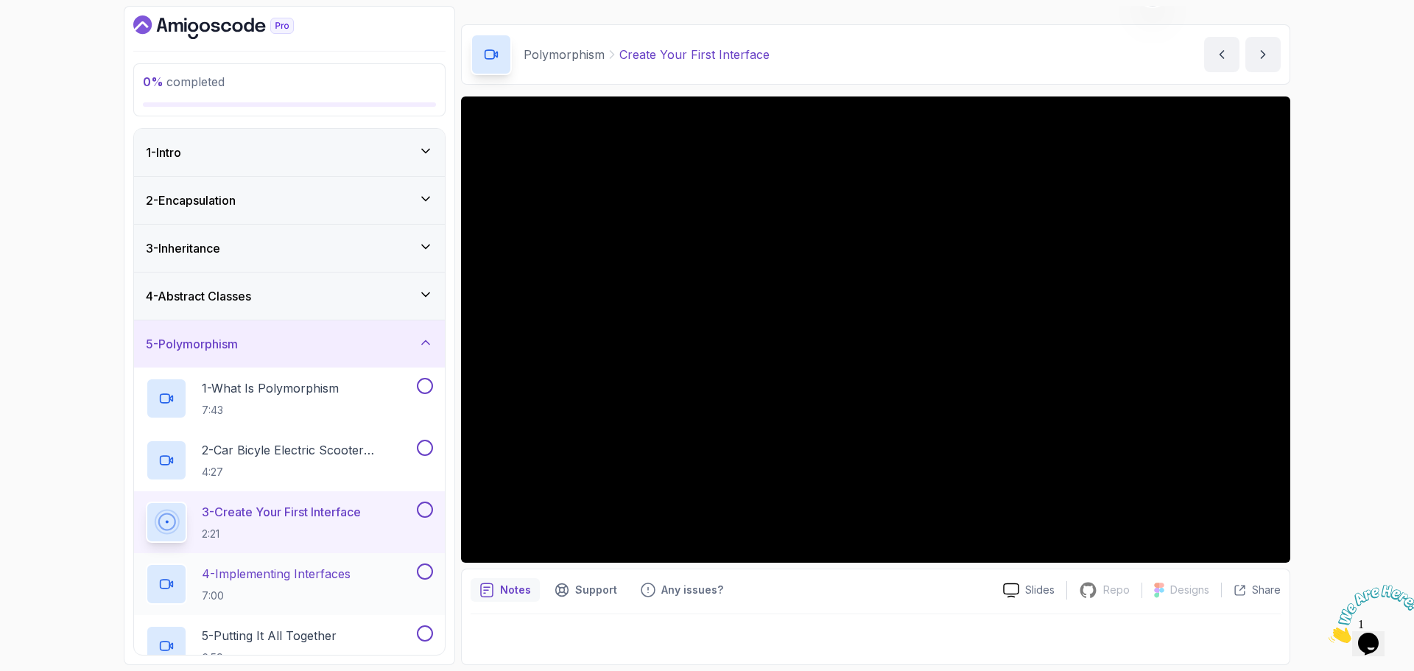
click at [346, 572] on p "4 - Implementing Interfaces" at bounding box center [276, 574] width 149 height 18
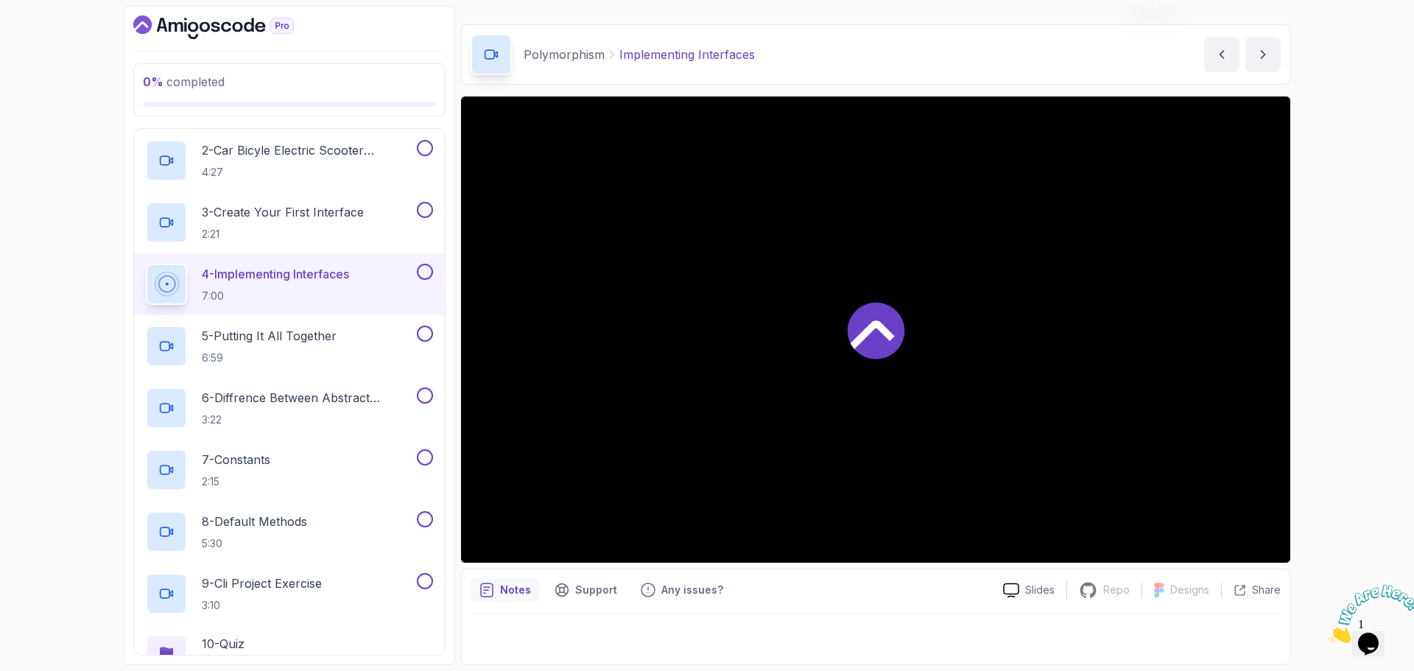
scroll to position [368, 0]
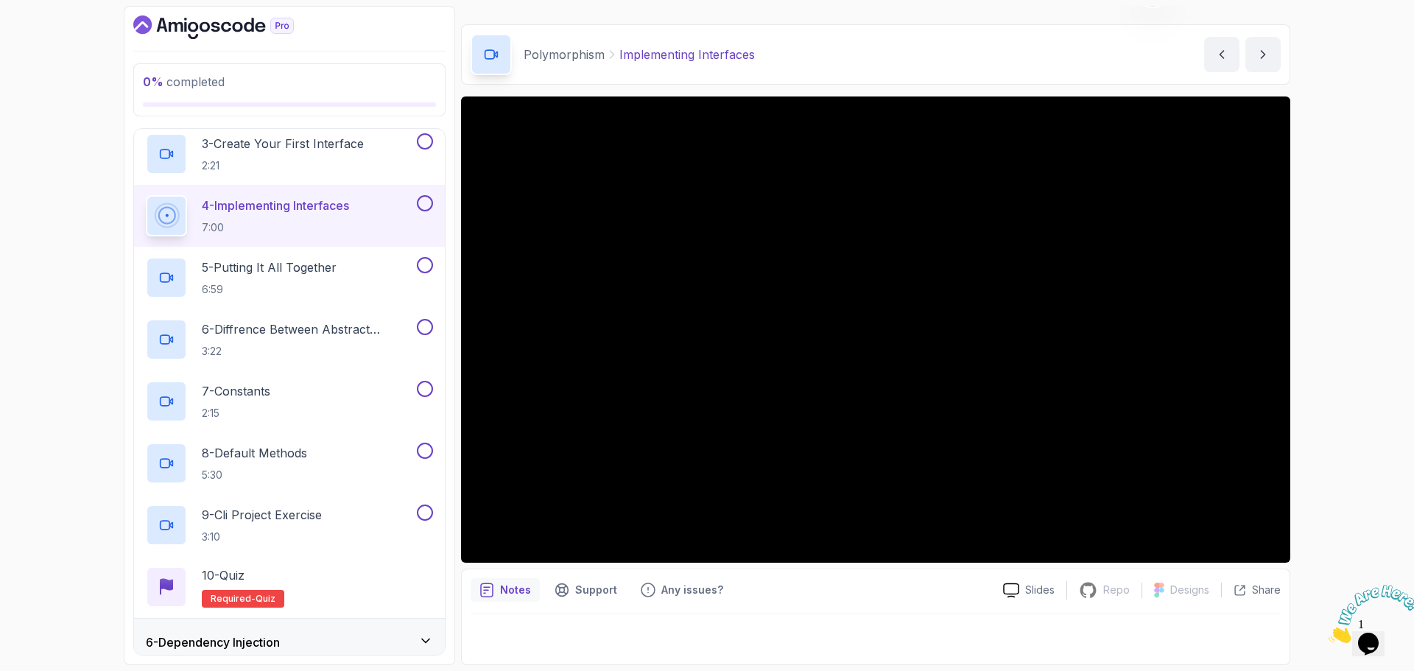
click at [664, 636] on div at bounding box center [876, 634] width 810 height 41
click at [298, 265] on p "5 - Putting It All Together" at bounding box center [269, 268] width 135 height 18
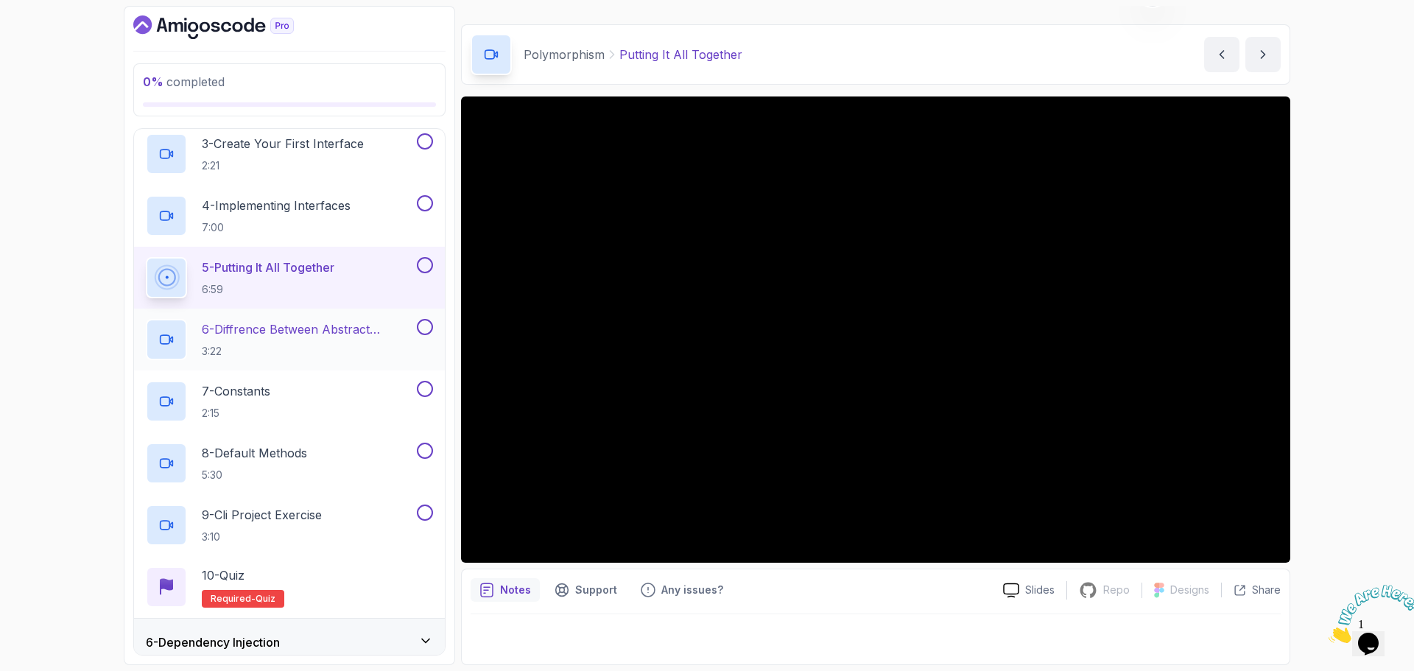
click at [331, 324] on p "6 - Diffrence Between Abstract Classes And Interfaces" at bounding box center [308, 329] width 212 height 18
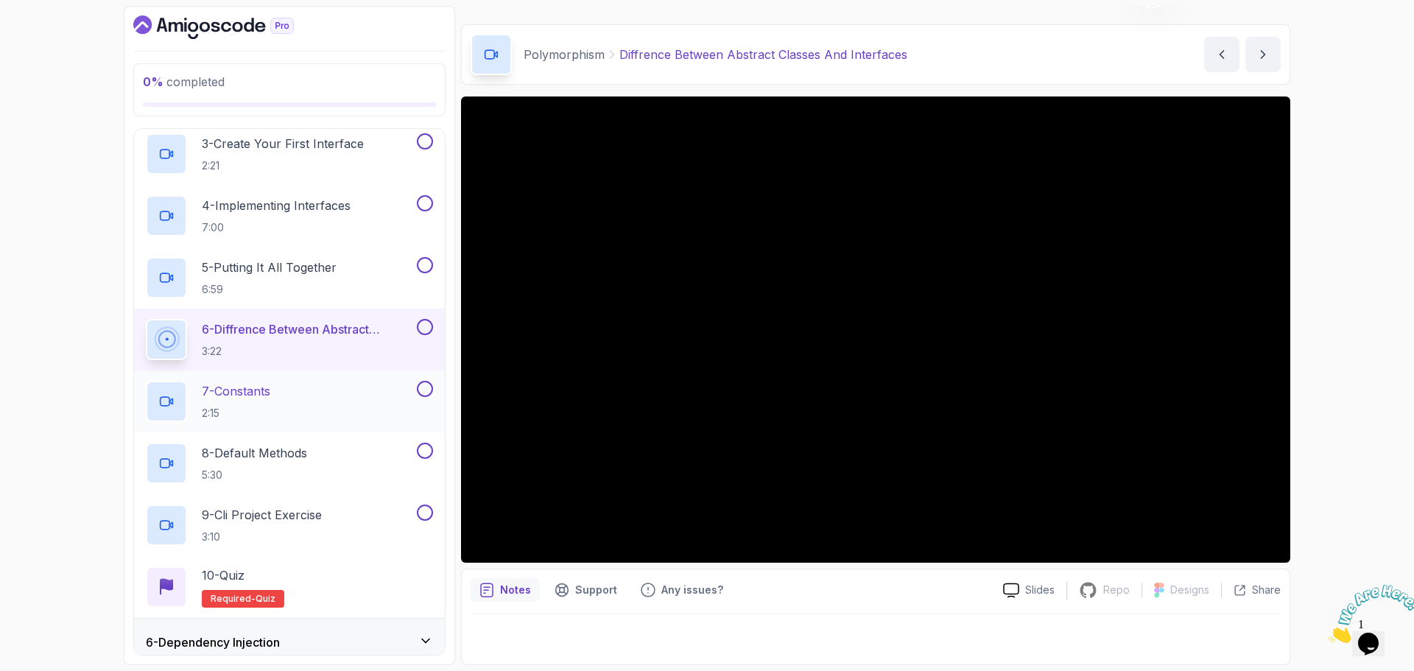
click at [270, 391] on p "7 - Constants" at bounding box center [236, 391] width 69 height 18
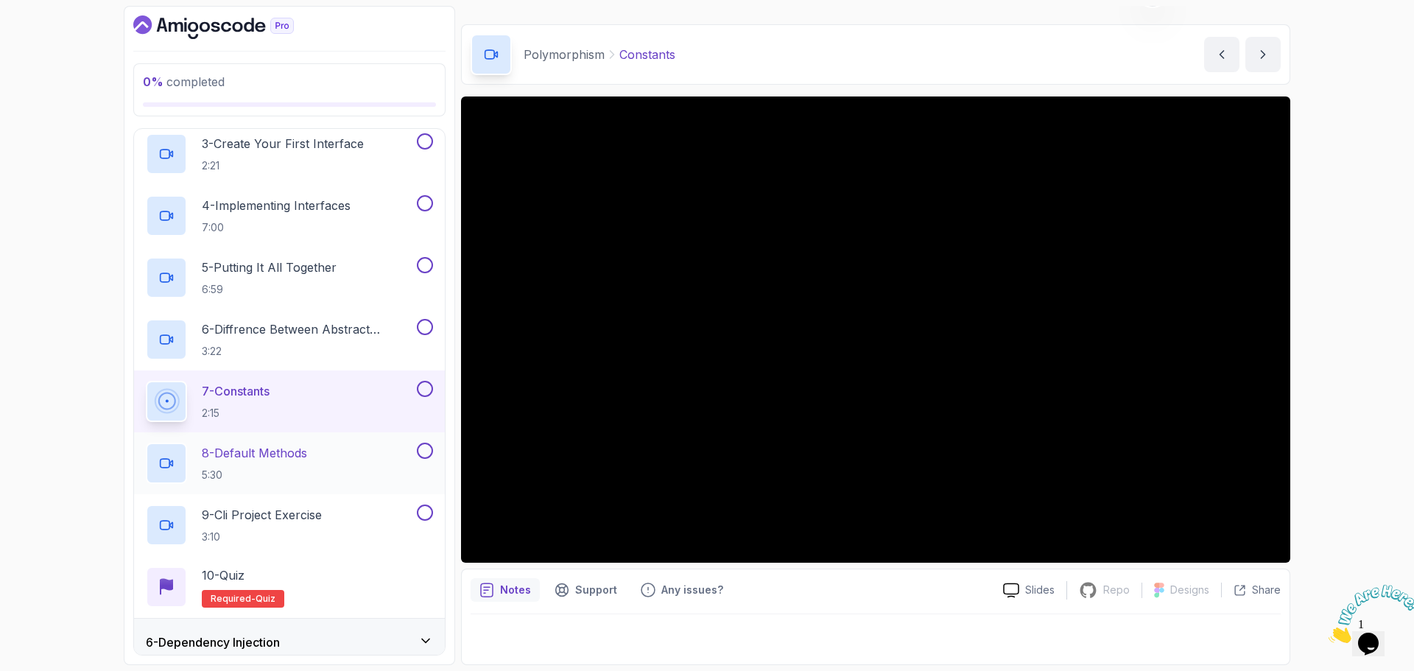
click at [285, 451] on p "8 - Default Methods" at bounding box center [254, 453] width 105 height 18
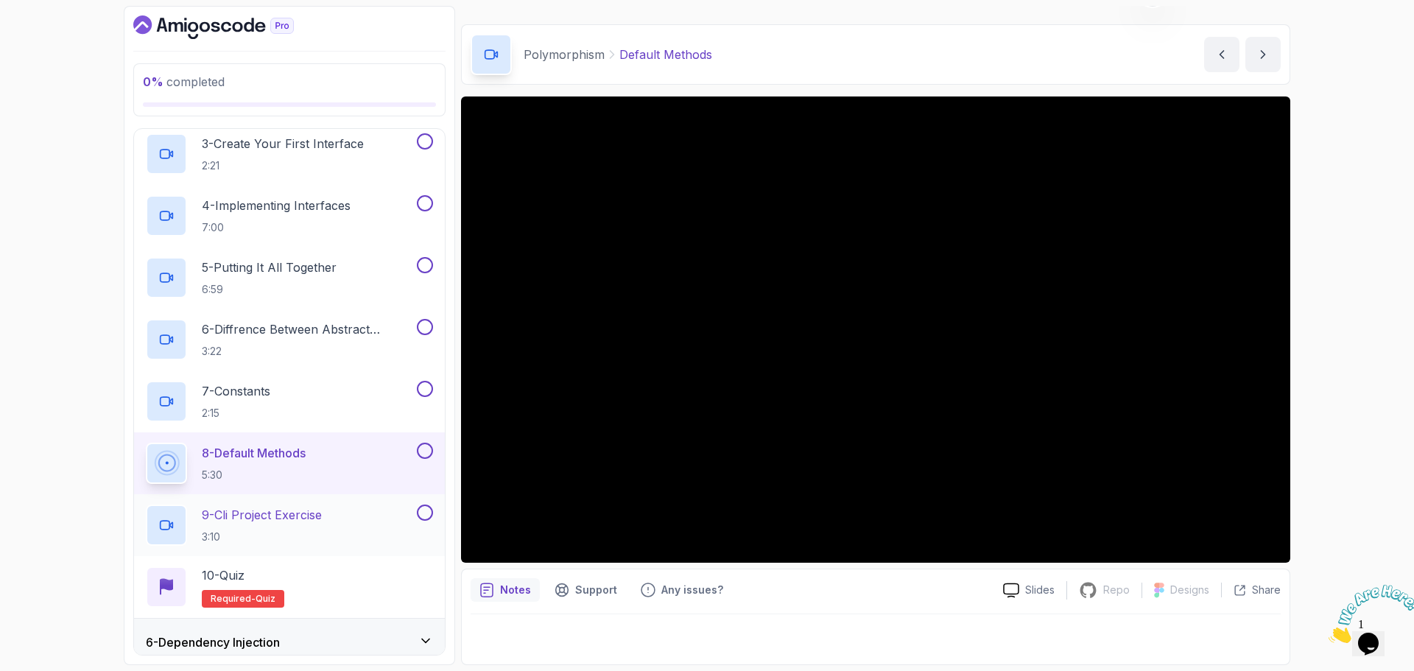
drag, startPoint x: 300, startPoint y: 510, endPoint x: 279, endPoint y: 528, distance: 27.7
click at [290, 530] on h2 "9 - Cli Project Exercise 3:10" at bounding box center [262, 525] width 120 height 38
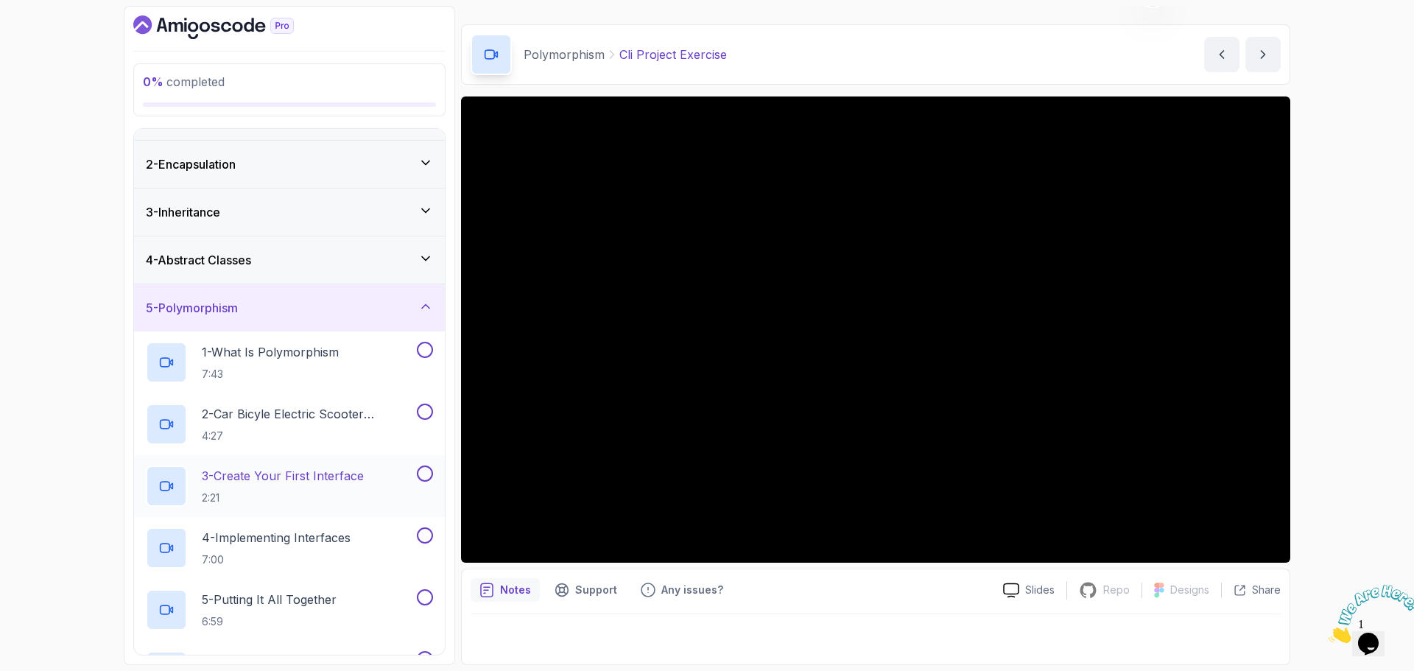
scroll to position [33, 0]
click at [332, 298] on div "5 - Polymorphism" at bounding box center [289, 310] width 311 height 47
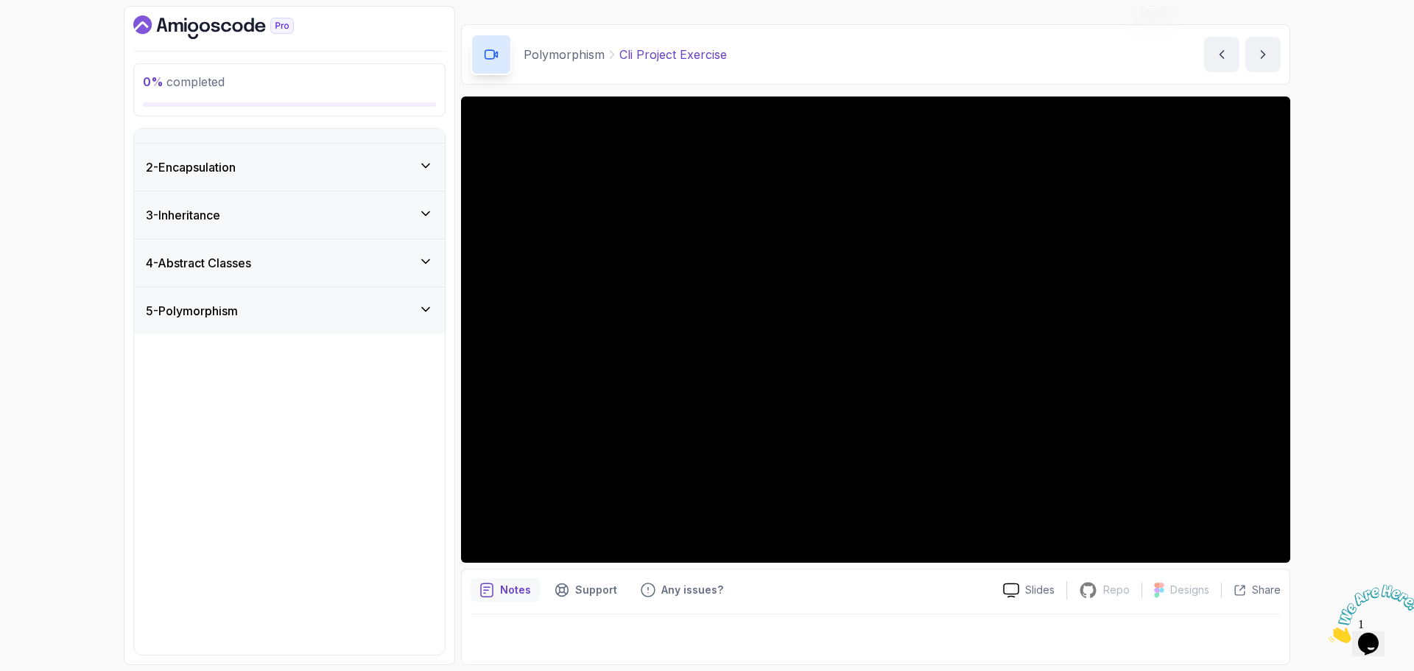
scroll to position [0, 0]
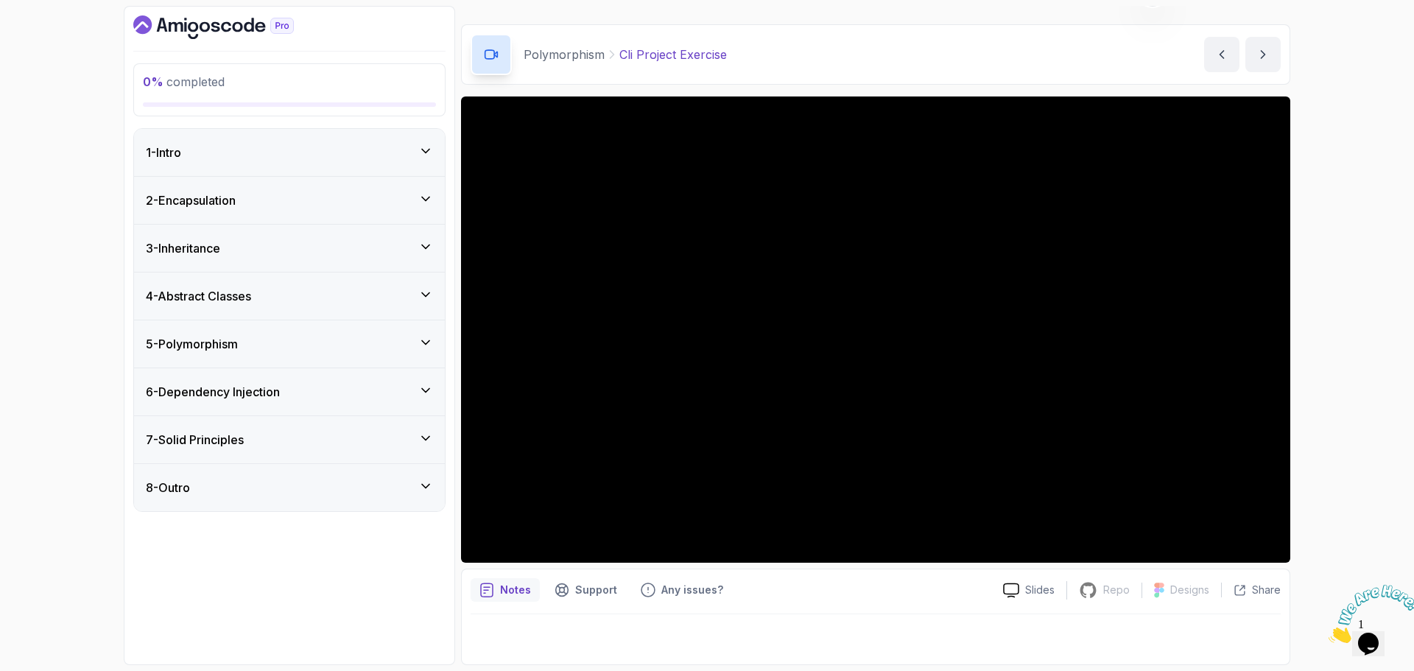
click at [329, 393] on div "6 - Dependency Injection" at bounding box center [289, 392] width 287 height 18
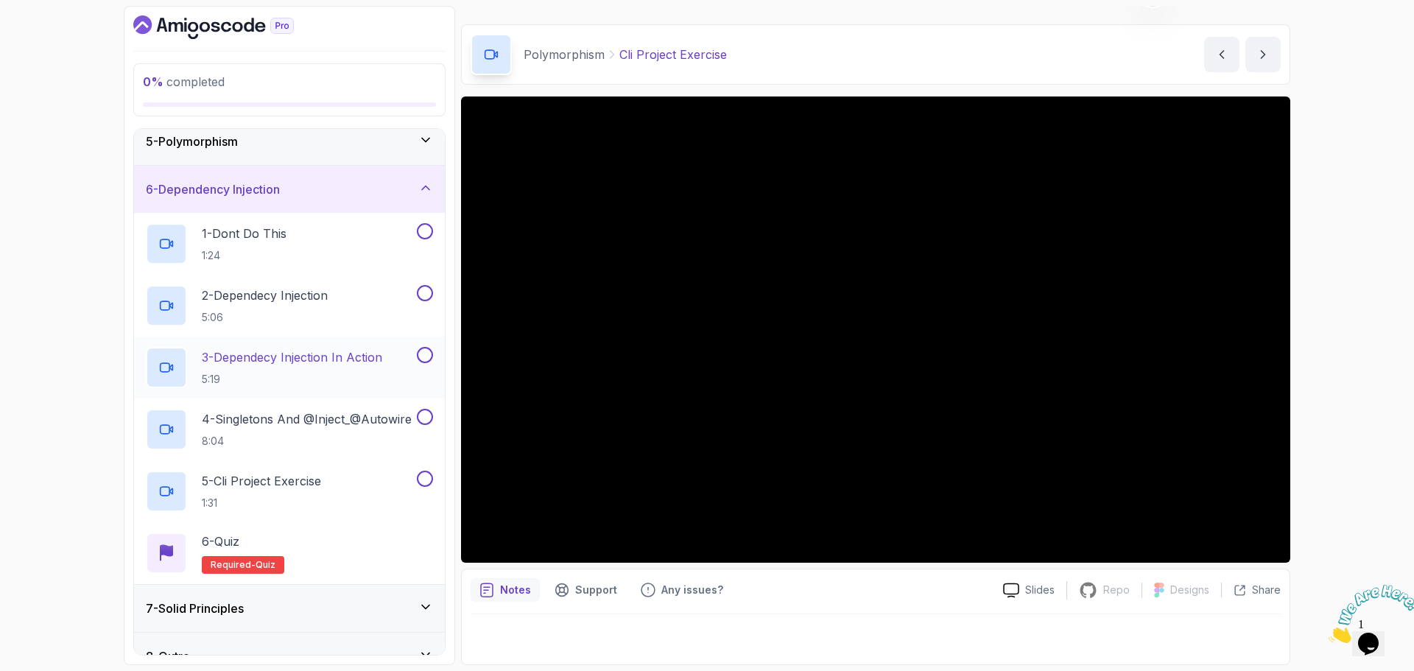
scroll to position [228, 0]
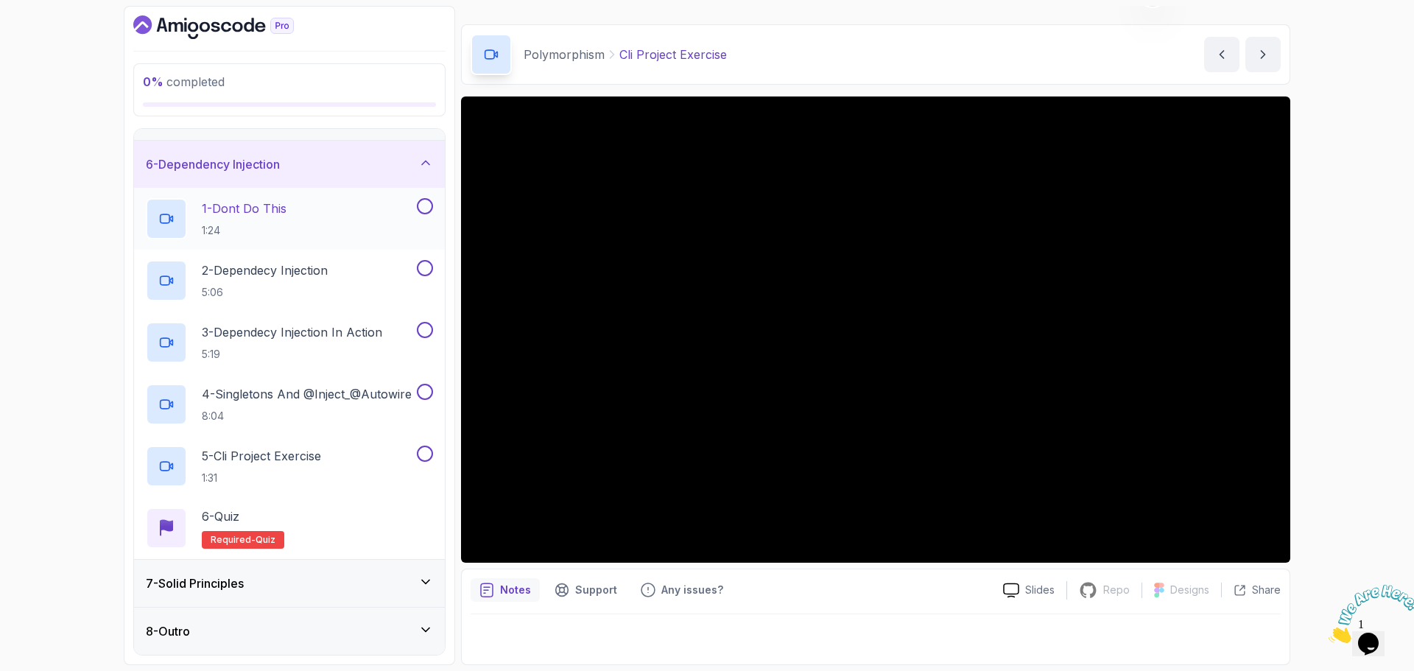
click at [287, 210] on p "1 - Dont Do This" at bounding box center [244, 209] width 85 height 18
click at [318, 272] on p "2 - Dependecy Injection" at bounding box center [265, 271] width 126 height 18
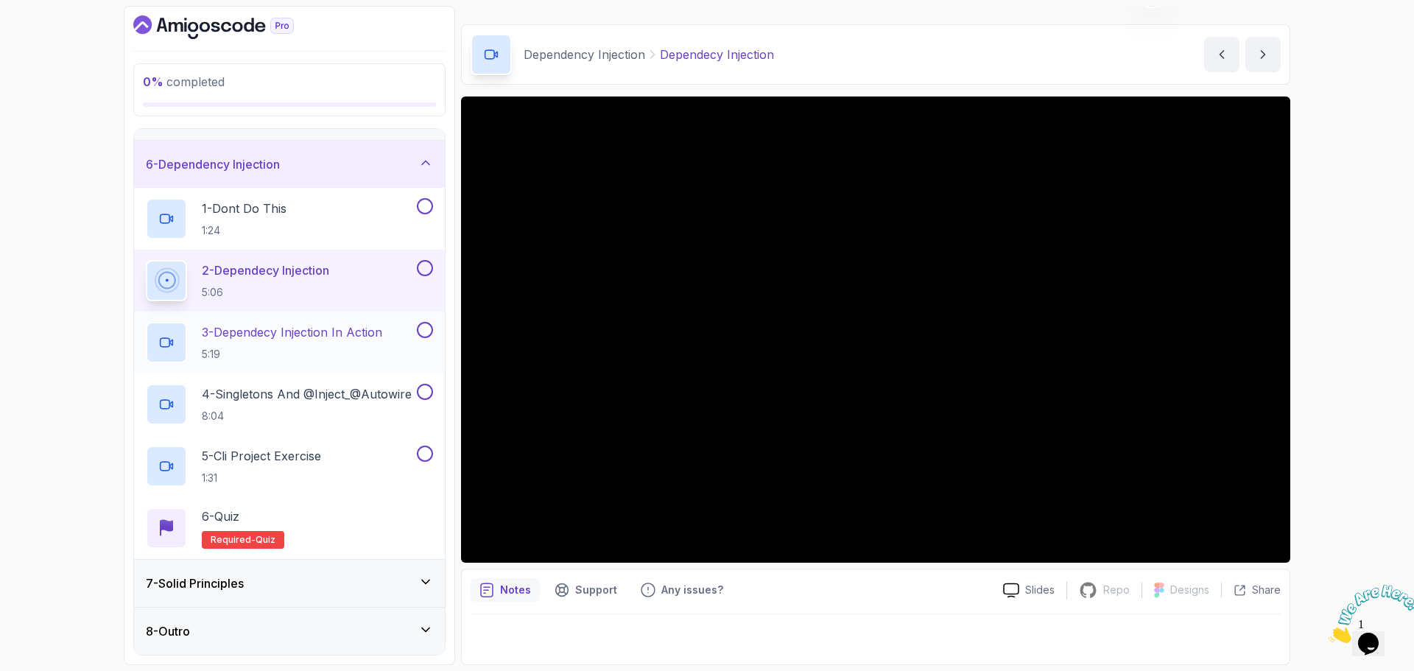
click at [312, 332] on p "3 - Dependecy Injection In Action" at bounding box center [292, 332] width 180 height 18
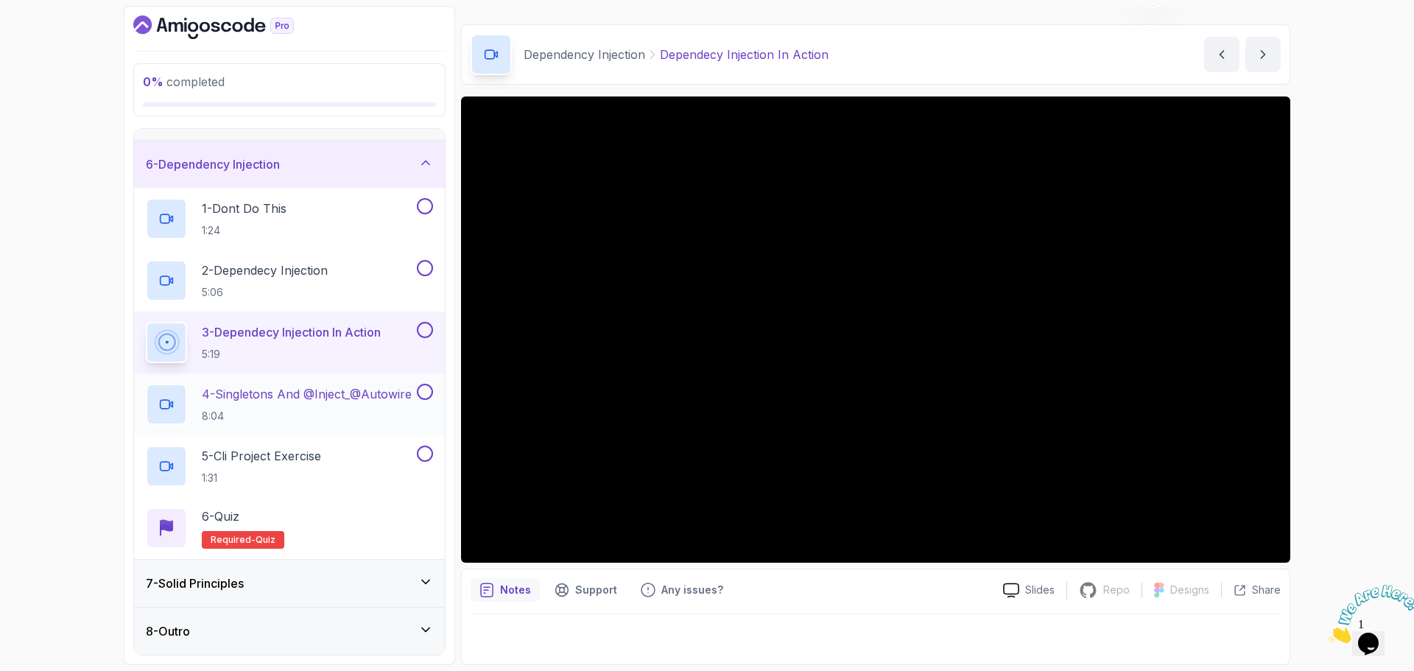
click at [309, 394] on p "4 - Singletons And @Inject_@Autowire" at bounding box center [307, 394] width 210 height 18
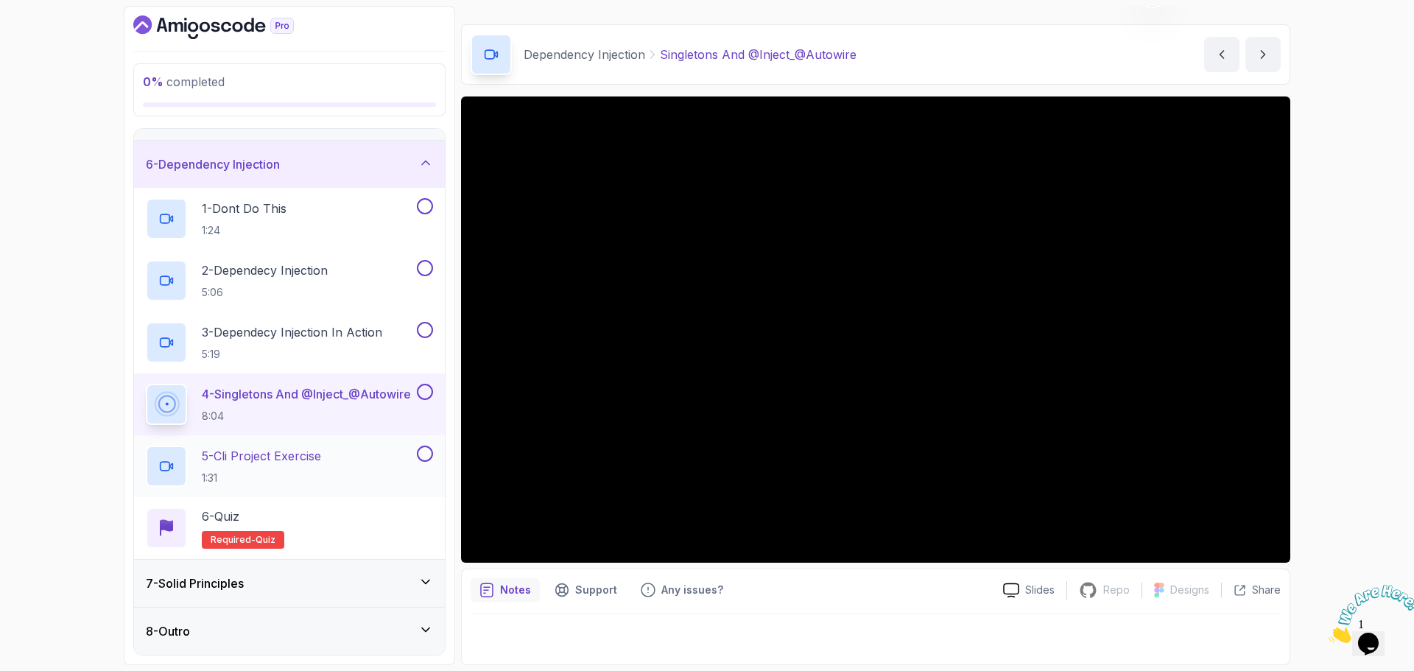
click at [292, 459] on p "5 - Cli Project Exercise" at bounding box center [261, 456] width 119 height 18
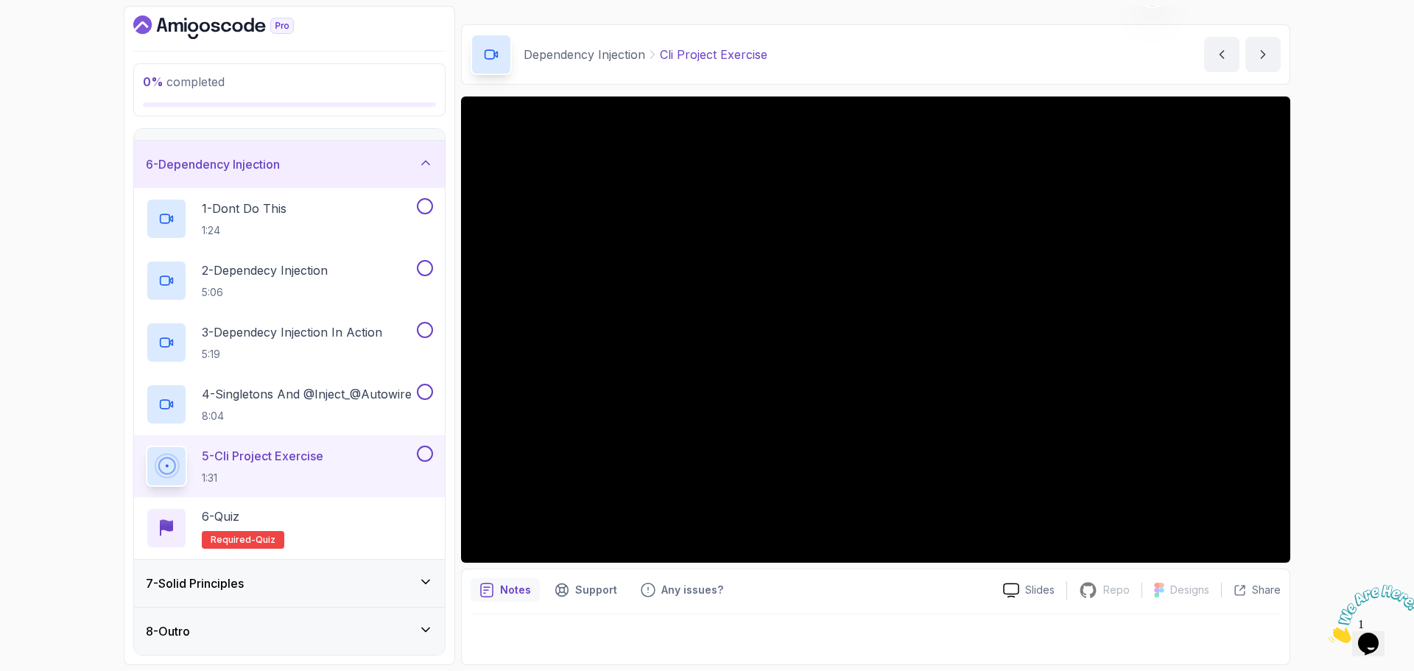
click at [341, 161] on div "6 - Dependency Injection" at bounding box center [289, 164] width 287 height 18
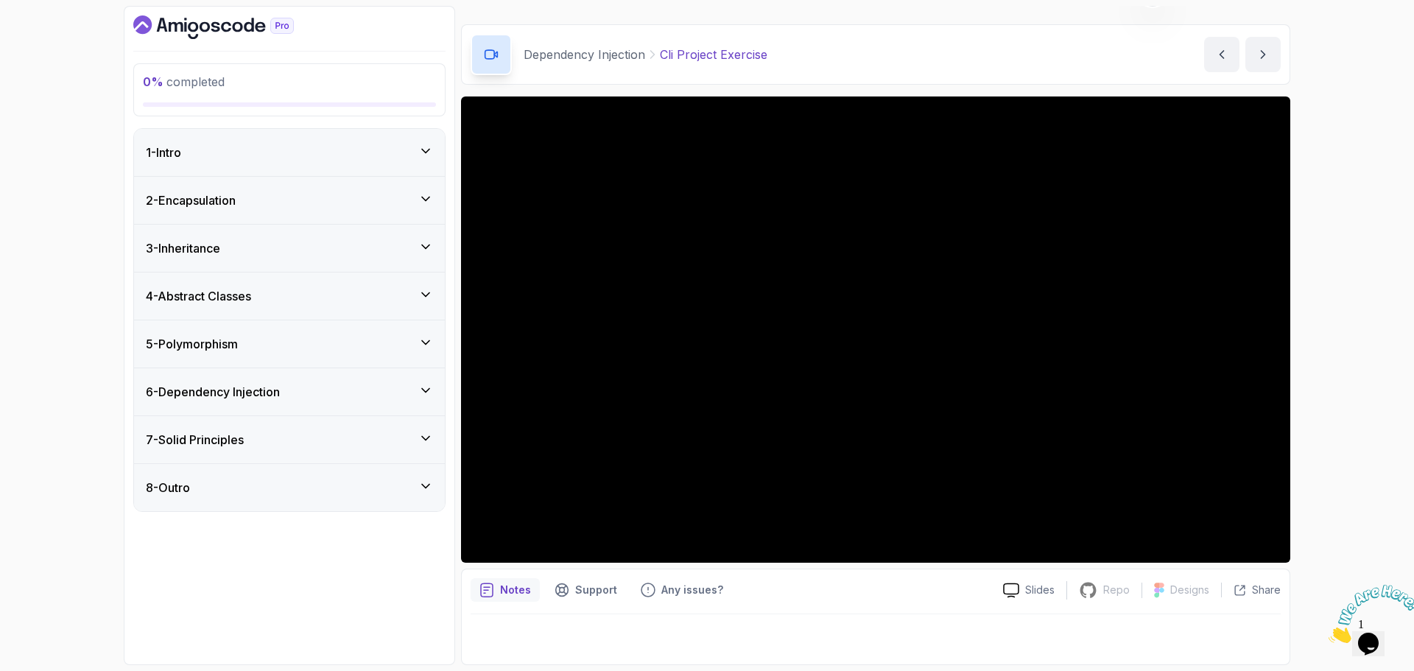
click at [309, 441] on div "7 - Solid Principles" at bounding box center [289, 440] width 287 height 18
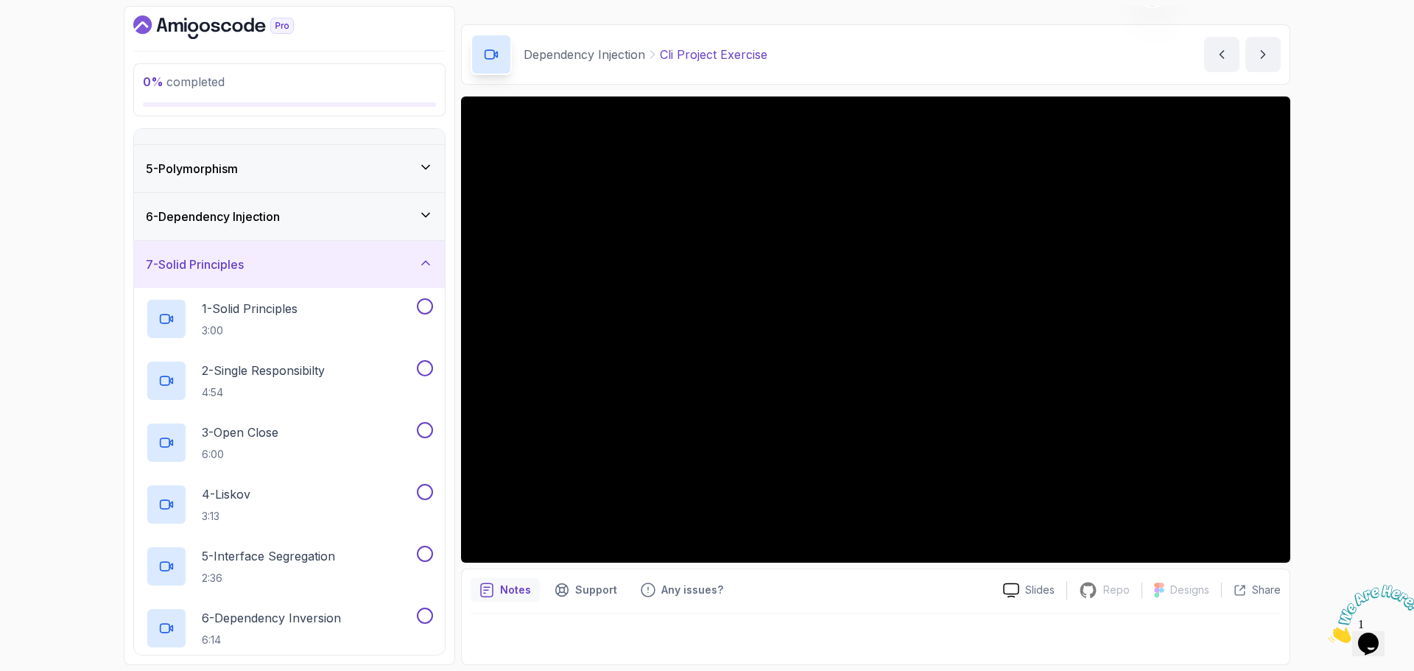
scroll to position [290, 0]
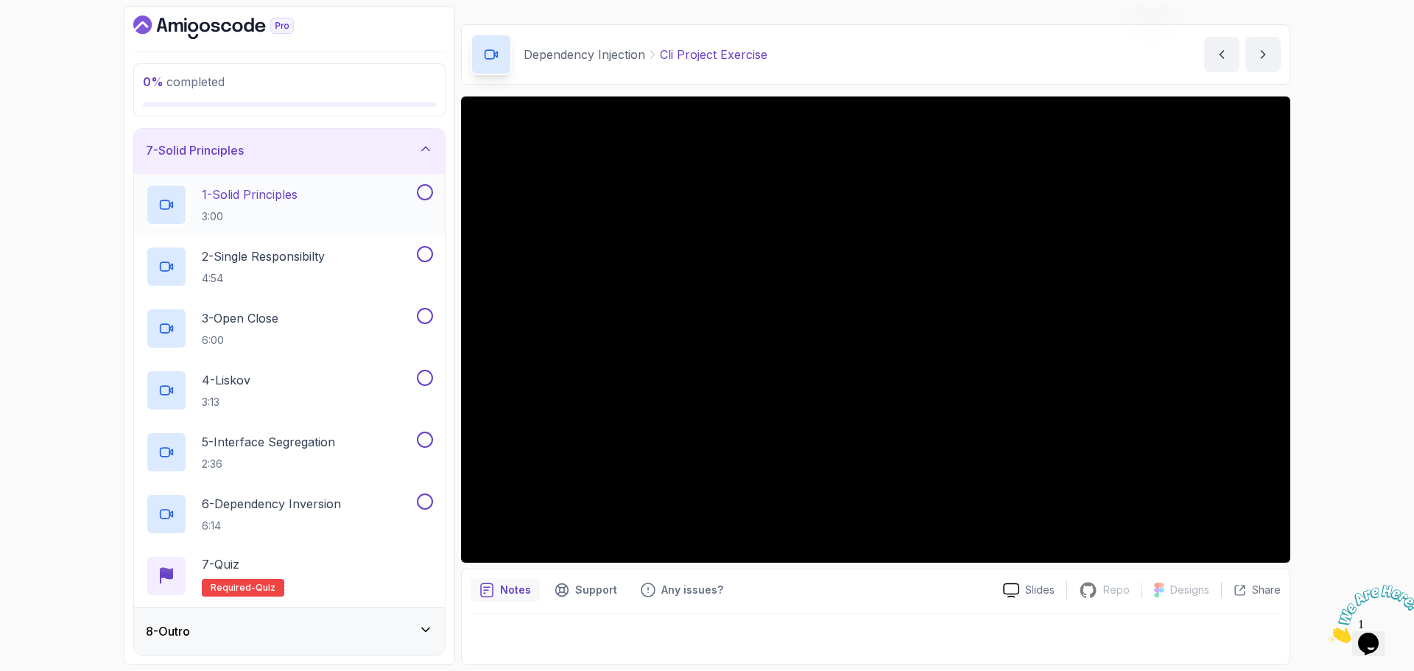
click at [278, 194] on p "1 - Solid Principles" at bounding box center [250, 195] width 96 height 18
click at [318, 256] on p "2 - Single Responsibilty" at bounding box center [263, 257] width 123 height 18
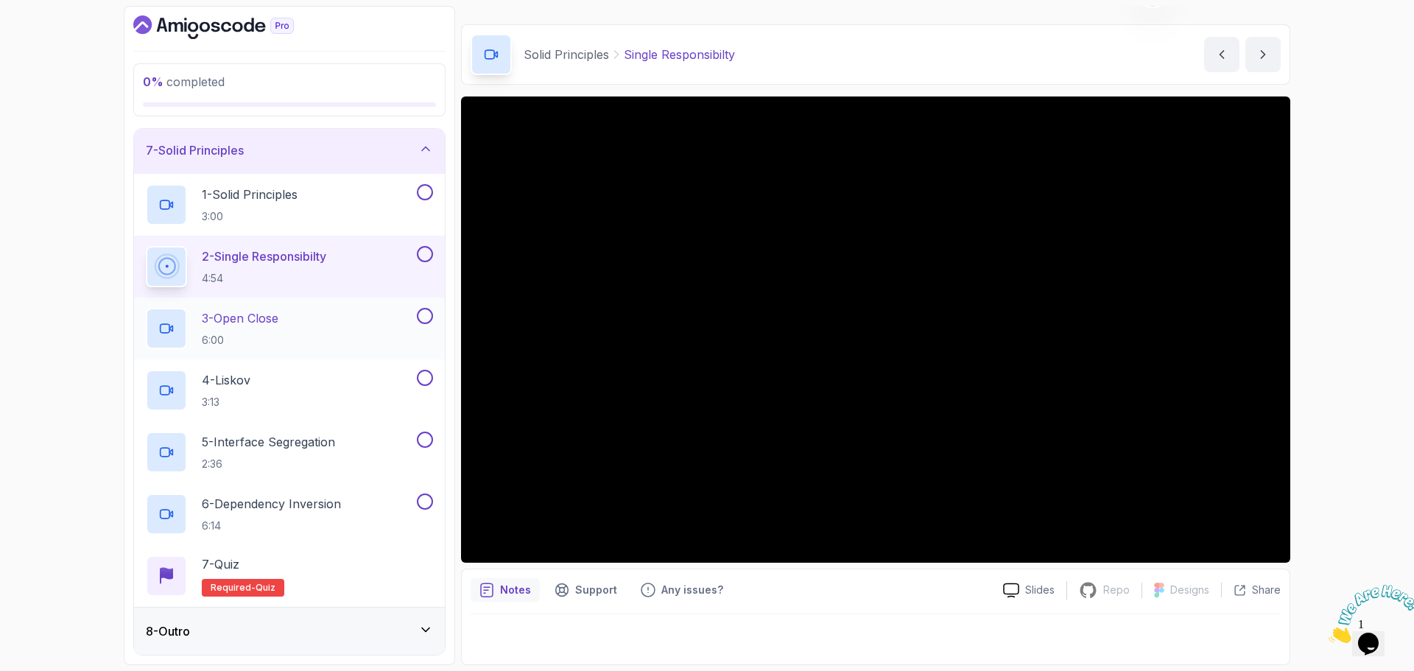
click at [278, 317] on p "3 - Open Close" at bounding box center [240, 318] width 77 height 18
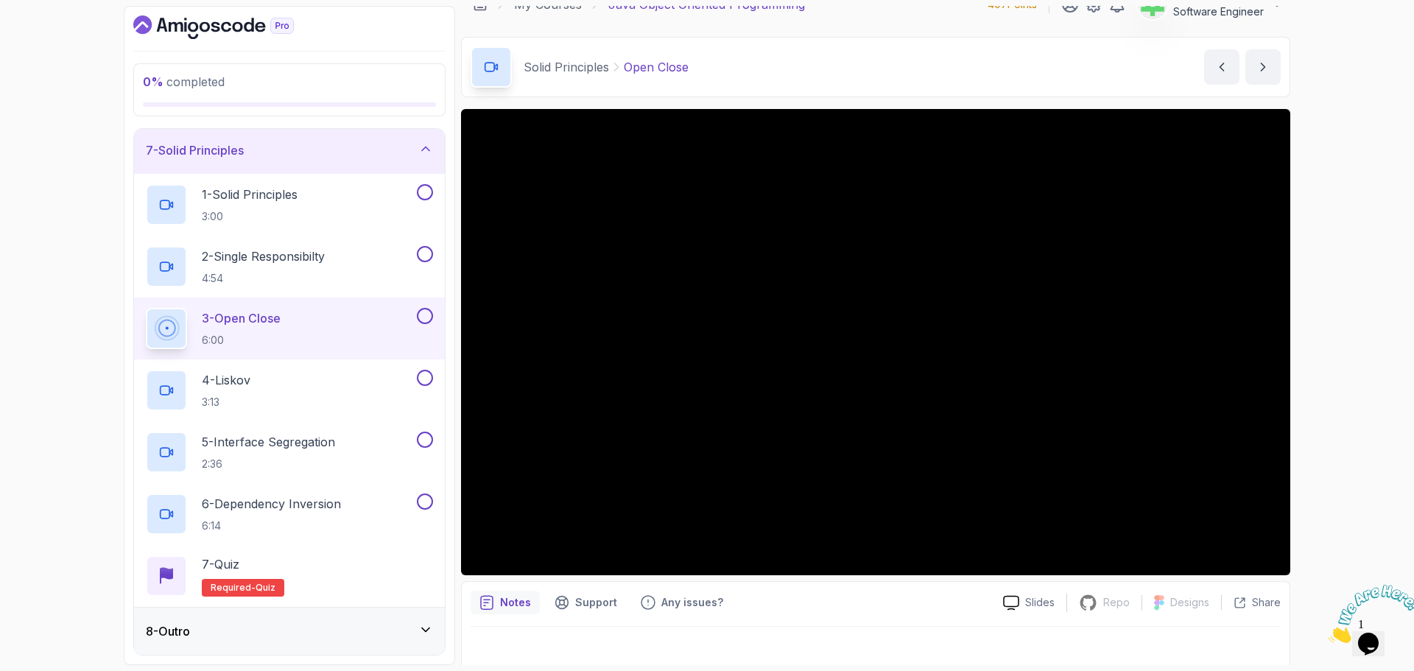
scroll to position [35, 0]
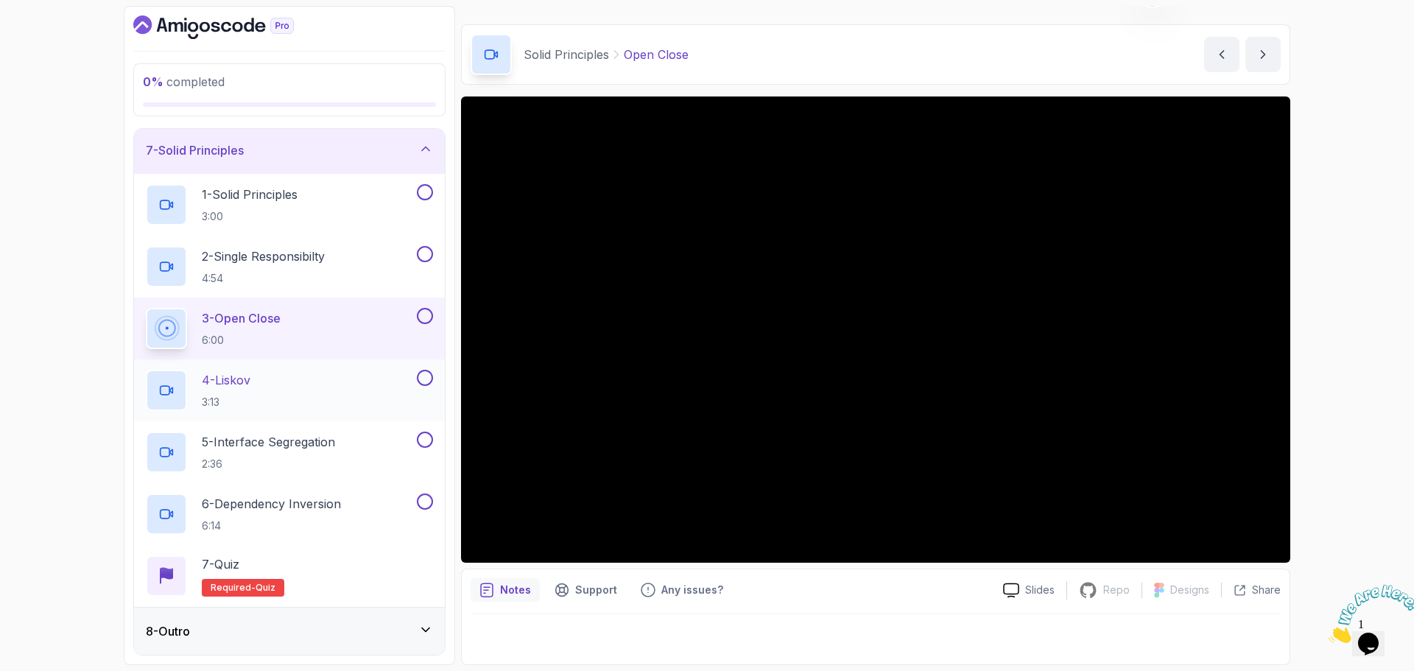
click at [293, 377] on div "4 - Liskov 3:13" at bounding box center [280, 390] width 268 height 41
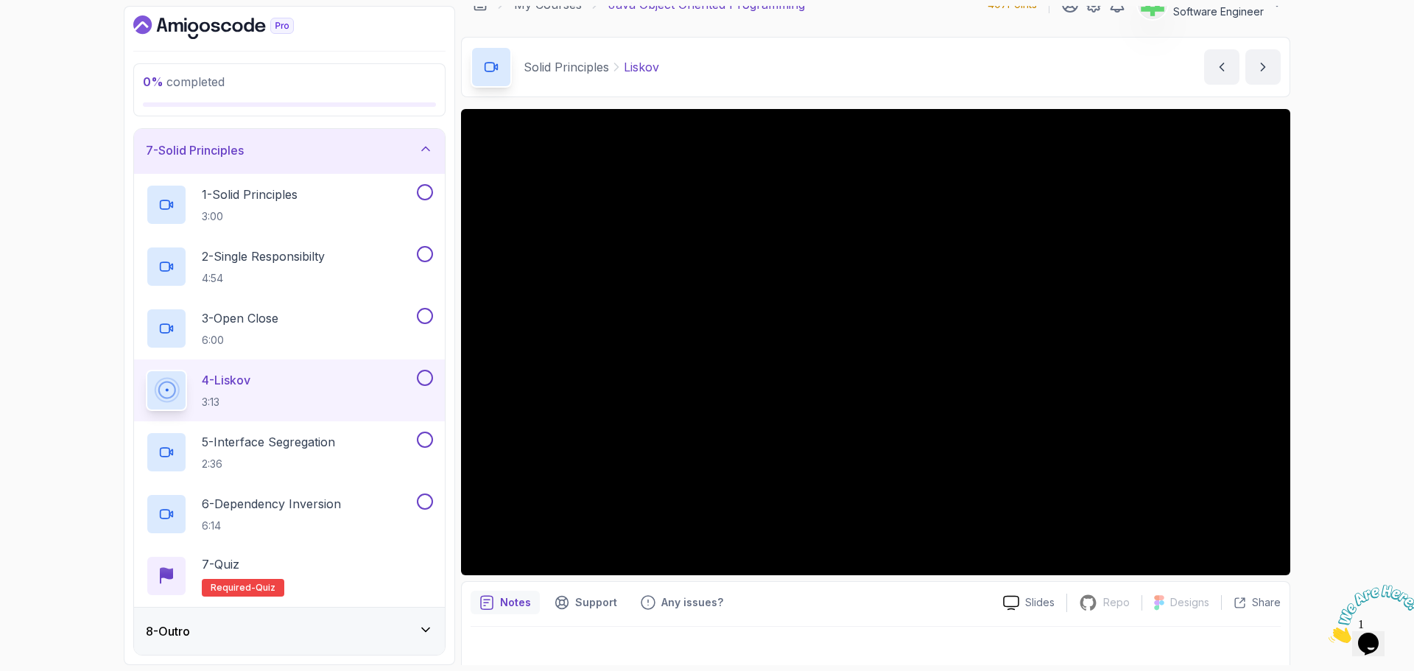
scroll to position [35, 0]
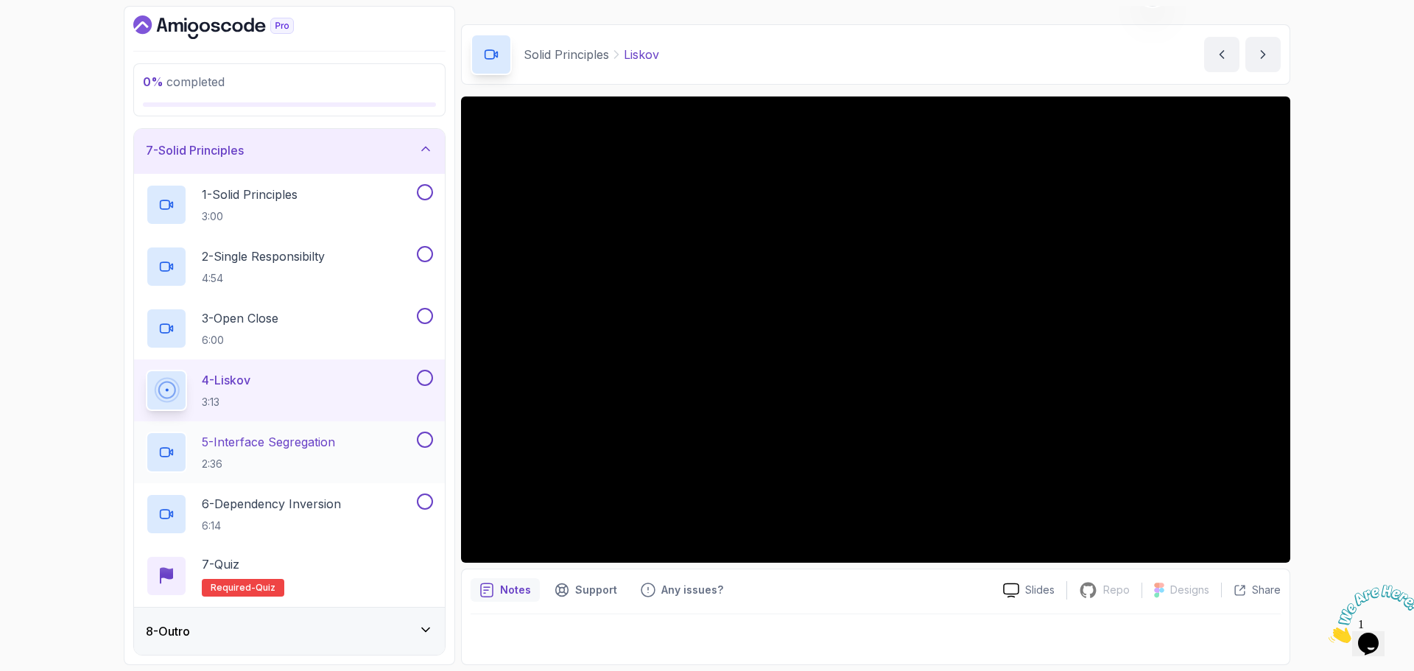
click at [301, 441] on p "5 - Interface Segregation" at bounding box center [268, 442] width 133 height 18
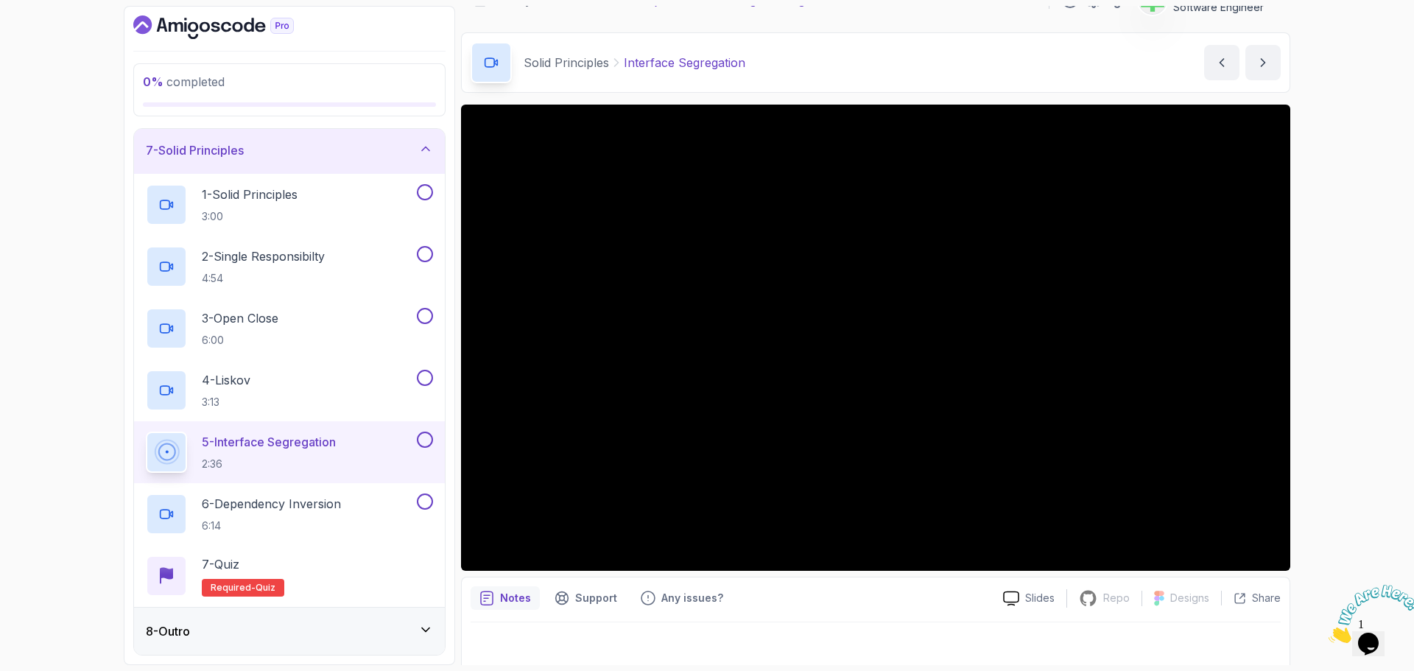
scroll to position [35, 0]
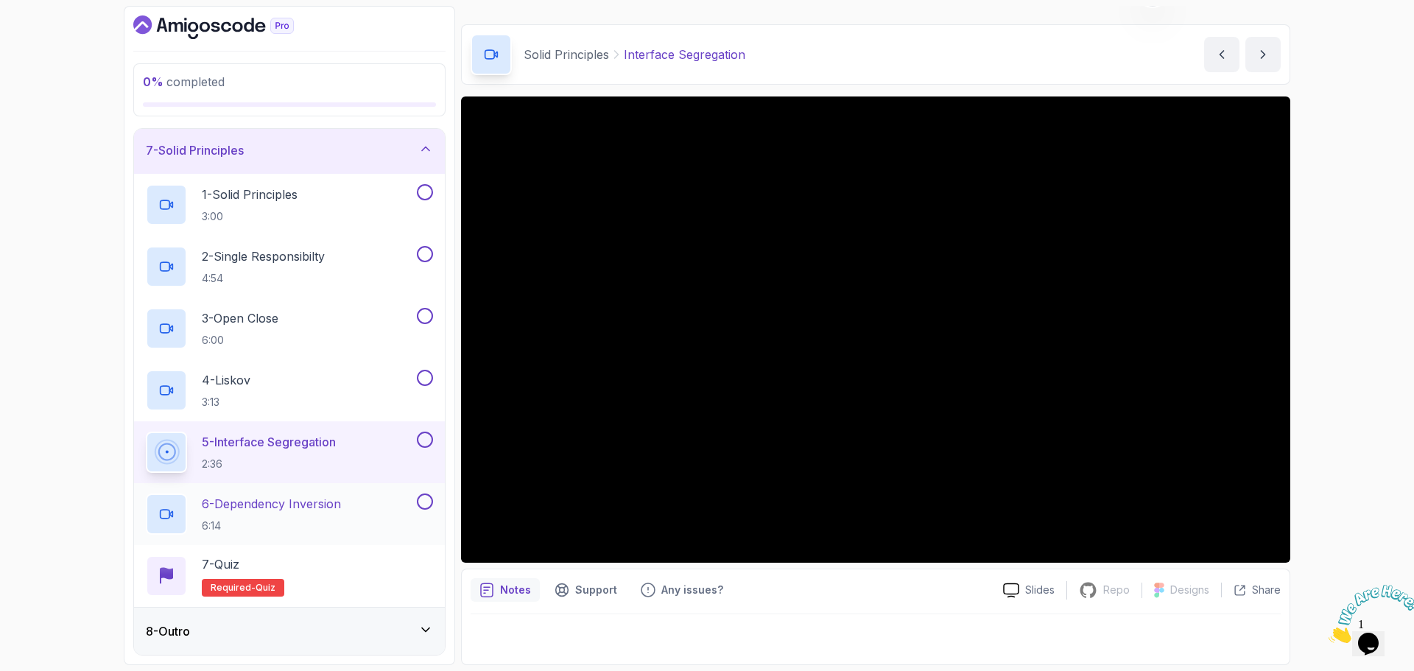
click at [331, 502] on p "6 - Dependency Inversion" at bounding box center [271, 504] width 139 height 18
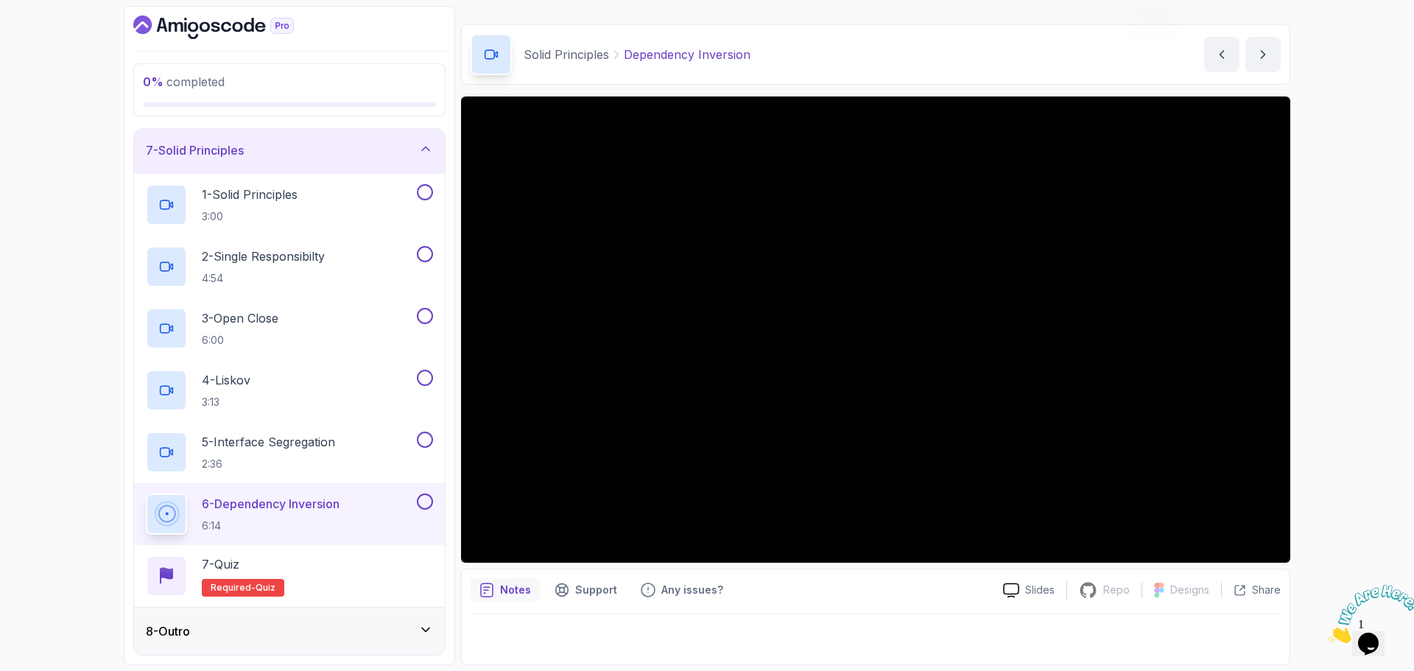
click at [270, 140] on div "7 - Solid Principles" at bounding box center [289, 150] width 311 height 47
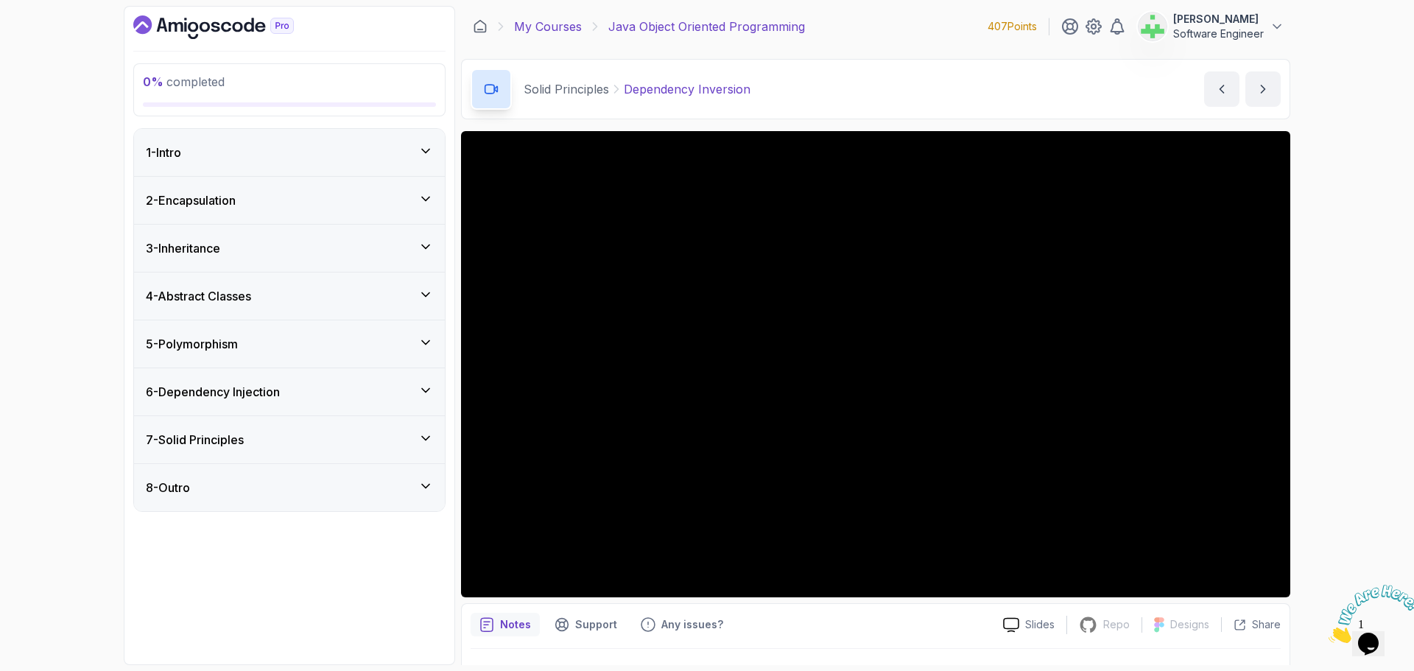
click at [566, 29] on link "My Courses" at bounding box center [548, 27] width 68 height 18
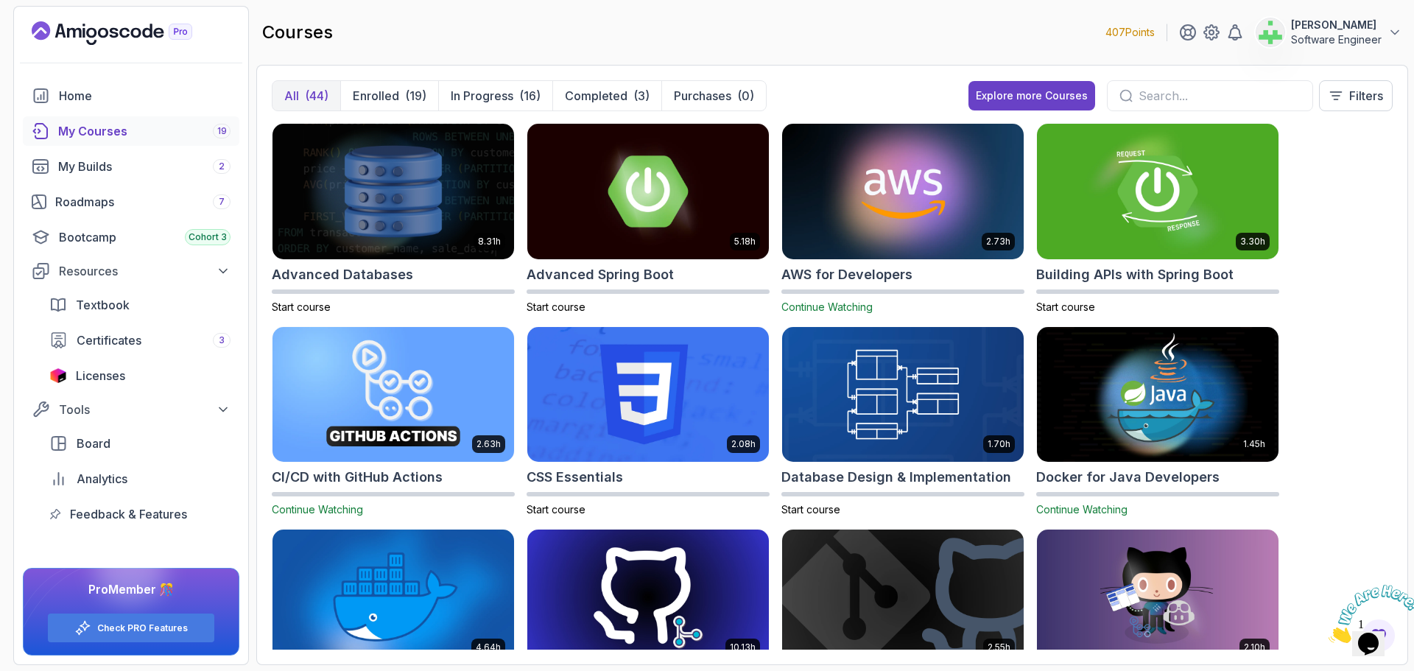
click at [1366, 379] on div "8.31h Advanced Databases Start course 5.18h Advanced Spring Boot Start course 2…" at bounding box center [832, 386] width 1121 height 527
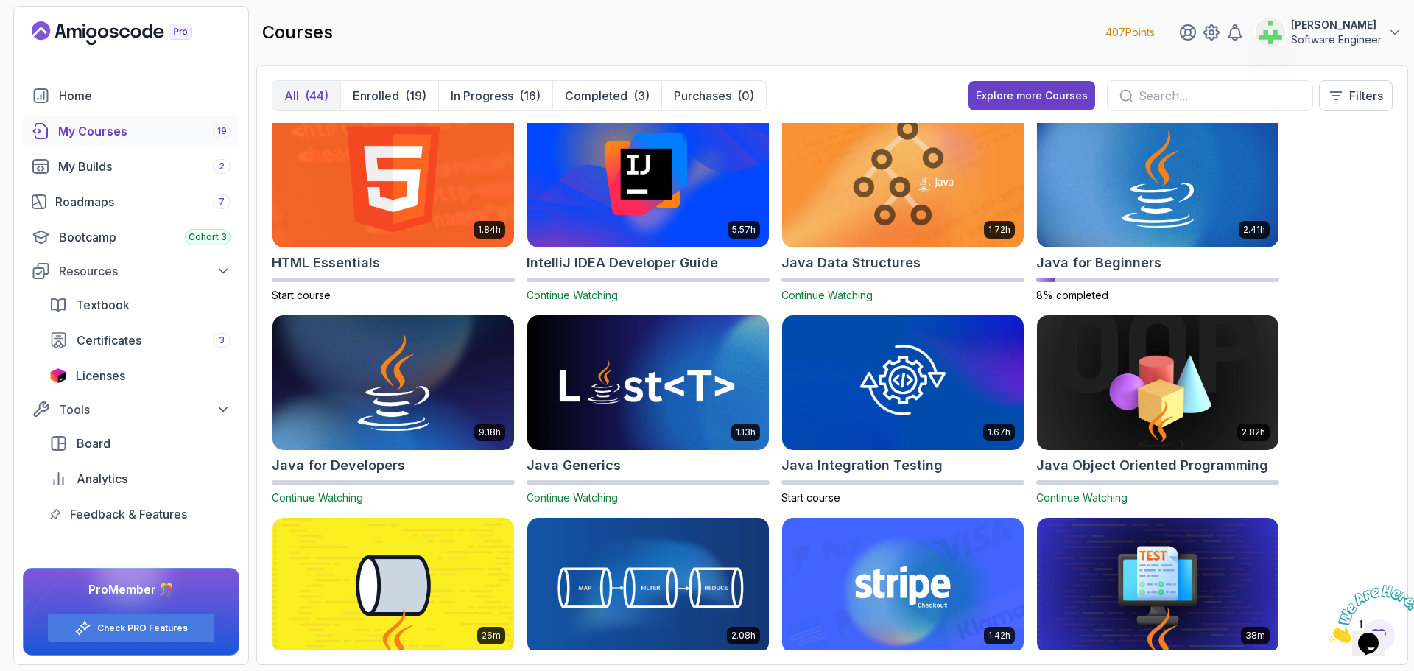
scroll to position [589, 0]
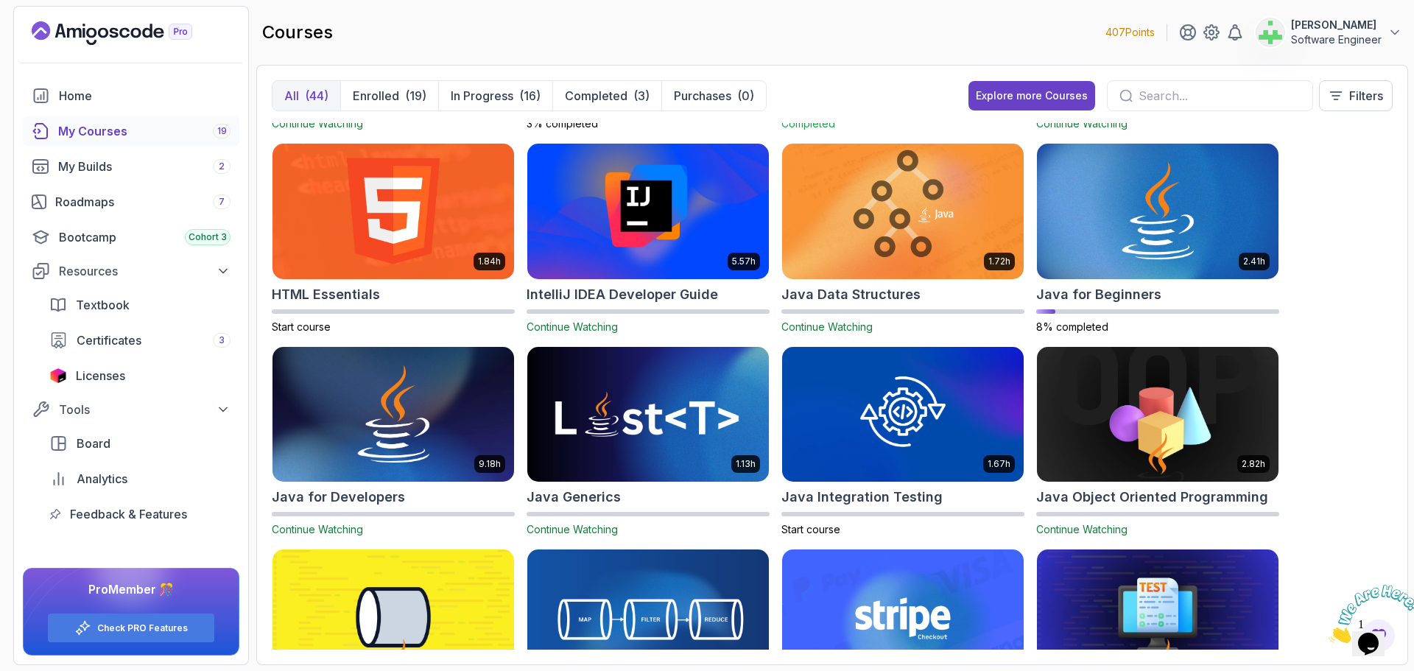
click at [574, 494] on h2 "Java Generics" at bounding box center [574, 497] width 94 height 21
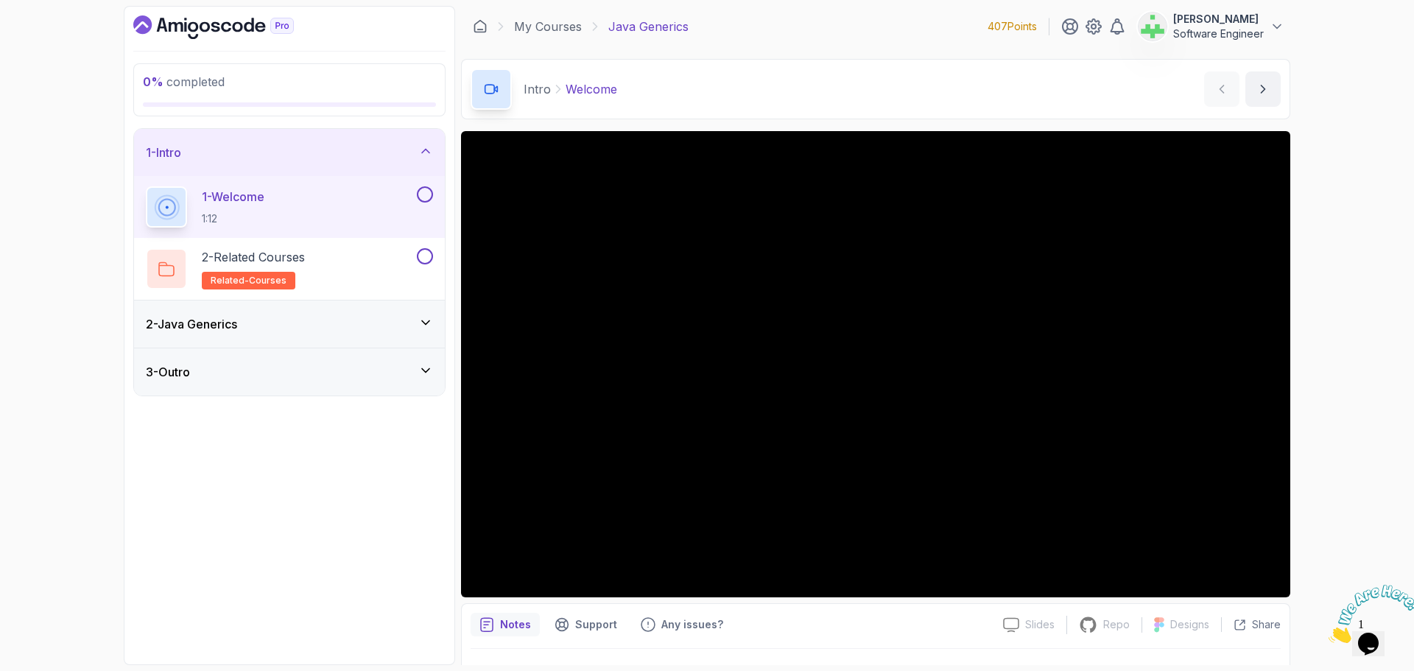
click at [337, 323] on div "2 - Java Generics" at bounding box center [289, 324] width 287 height 18
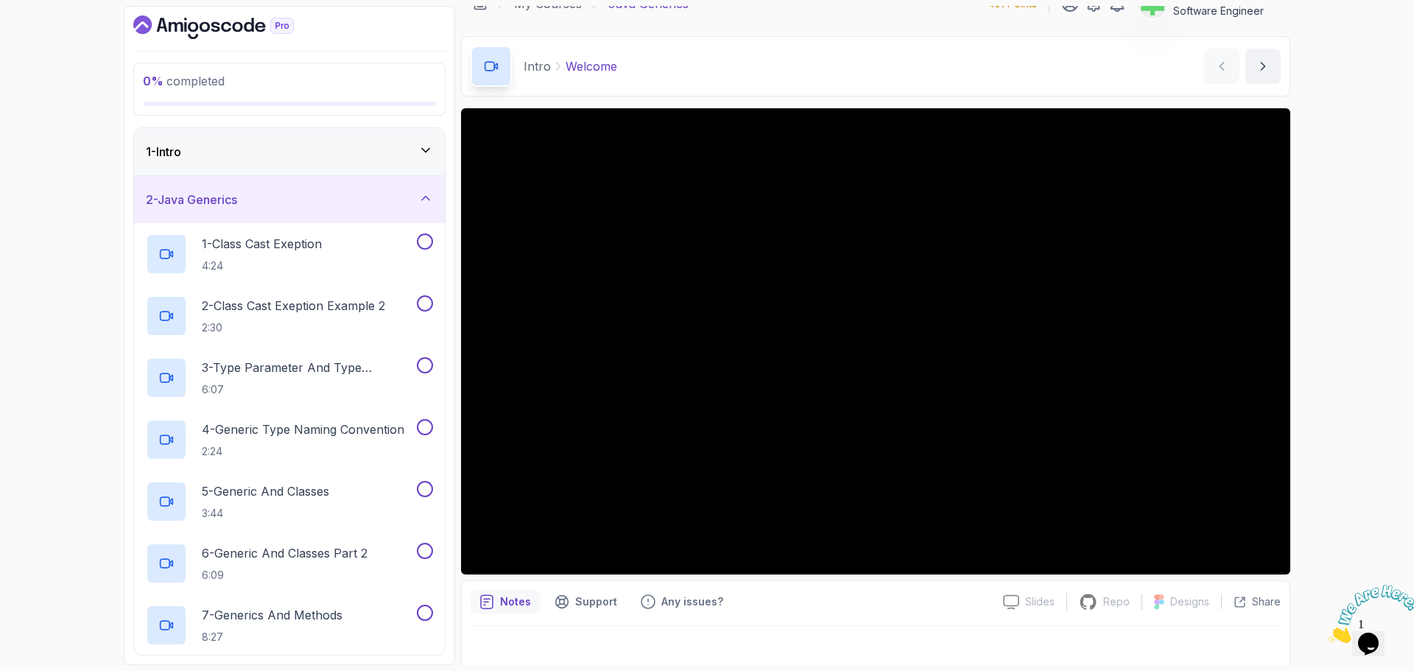
scroll to position [35, 0]
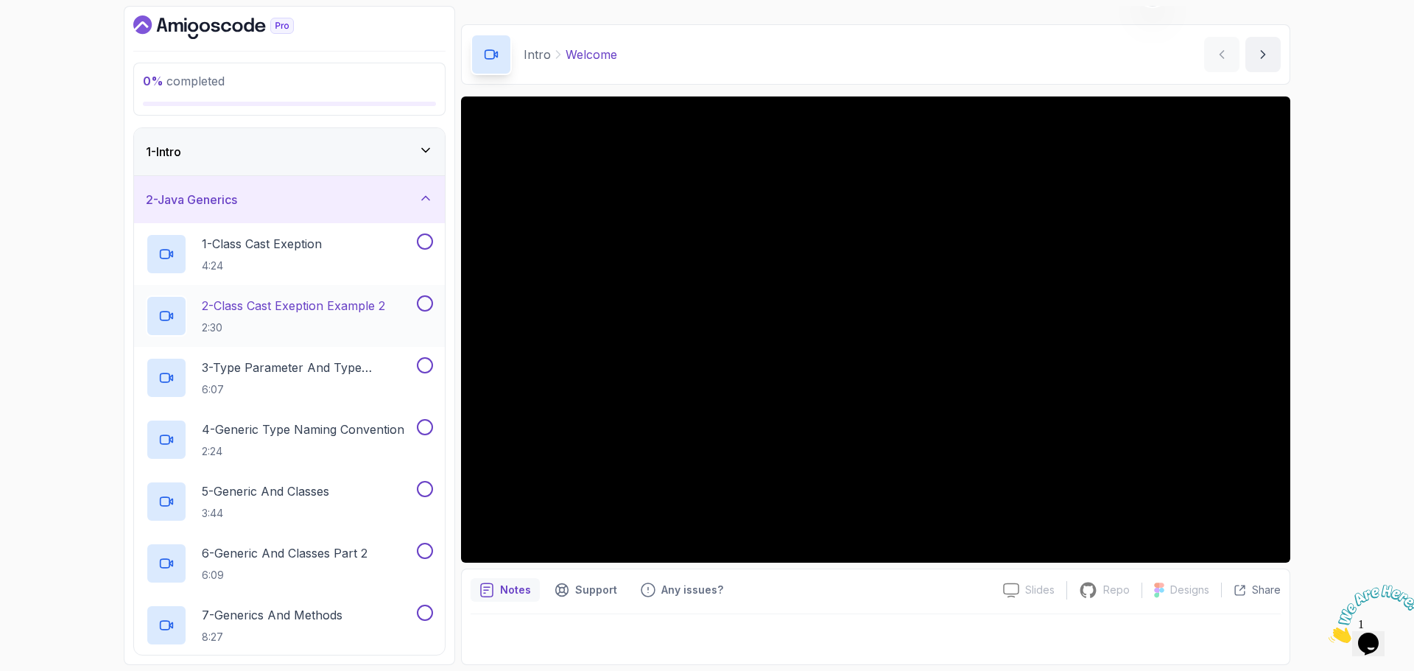
click at [280, 306] on p "2 - Class Cast Exeption Example 2" at bounding box center [293, 306] width 183 height 18
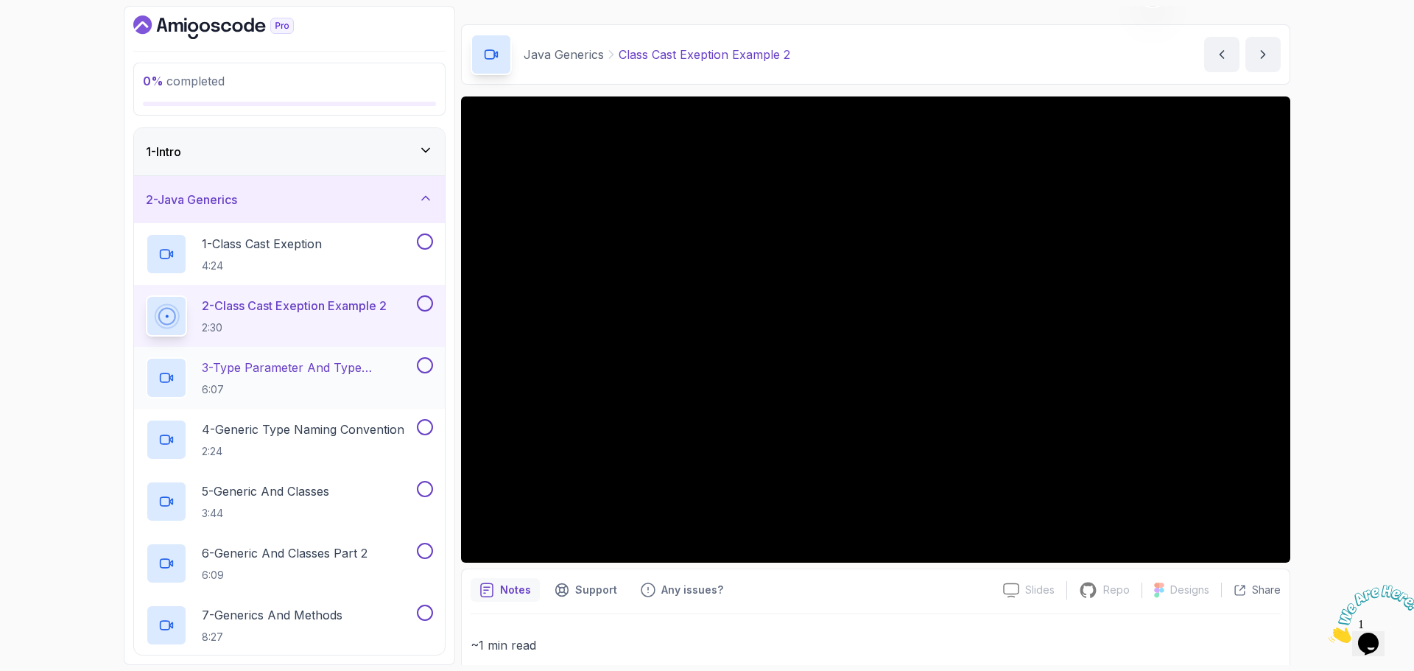
click at [316, 368] on p "3 - Type Parameter And Type Argument" at bounding box center [308, 368] width 212 height 18
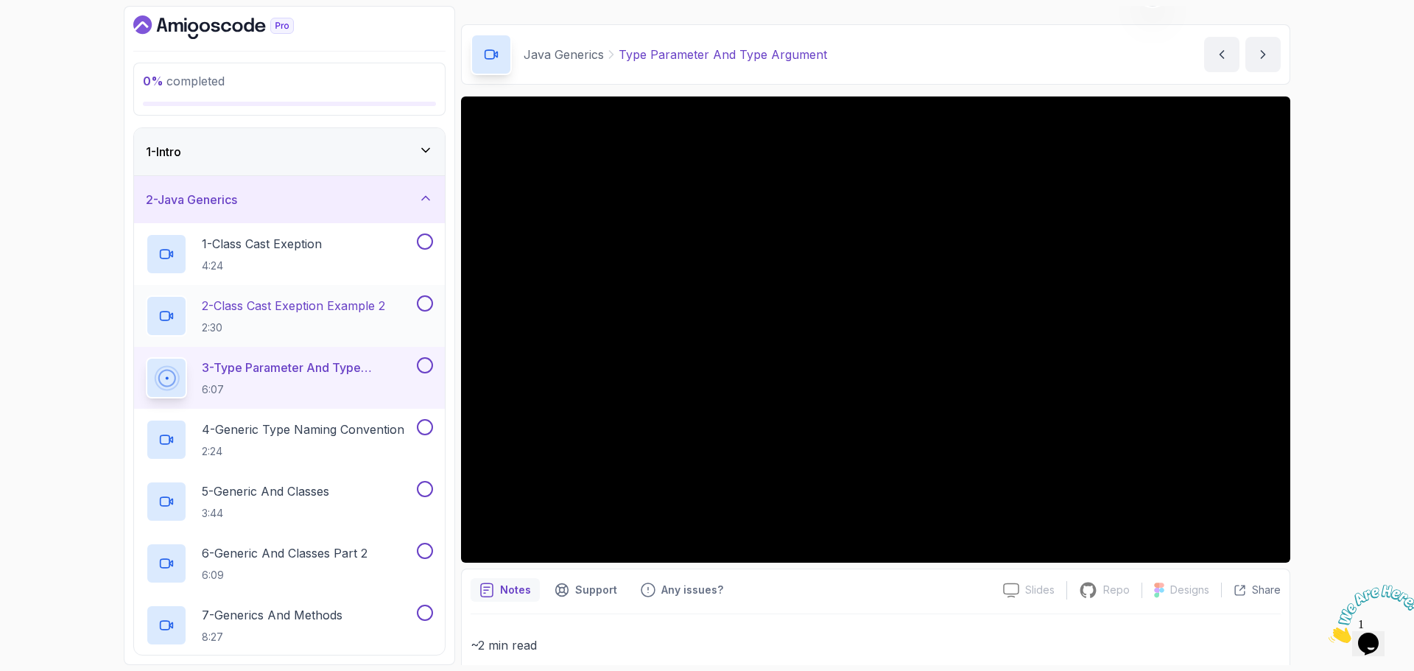
click at [323, 304] on p "2 - Class Cast Exeption Example 2" at bounding box center [293, 306] width 183 height 18
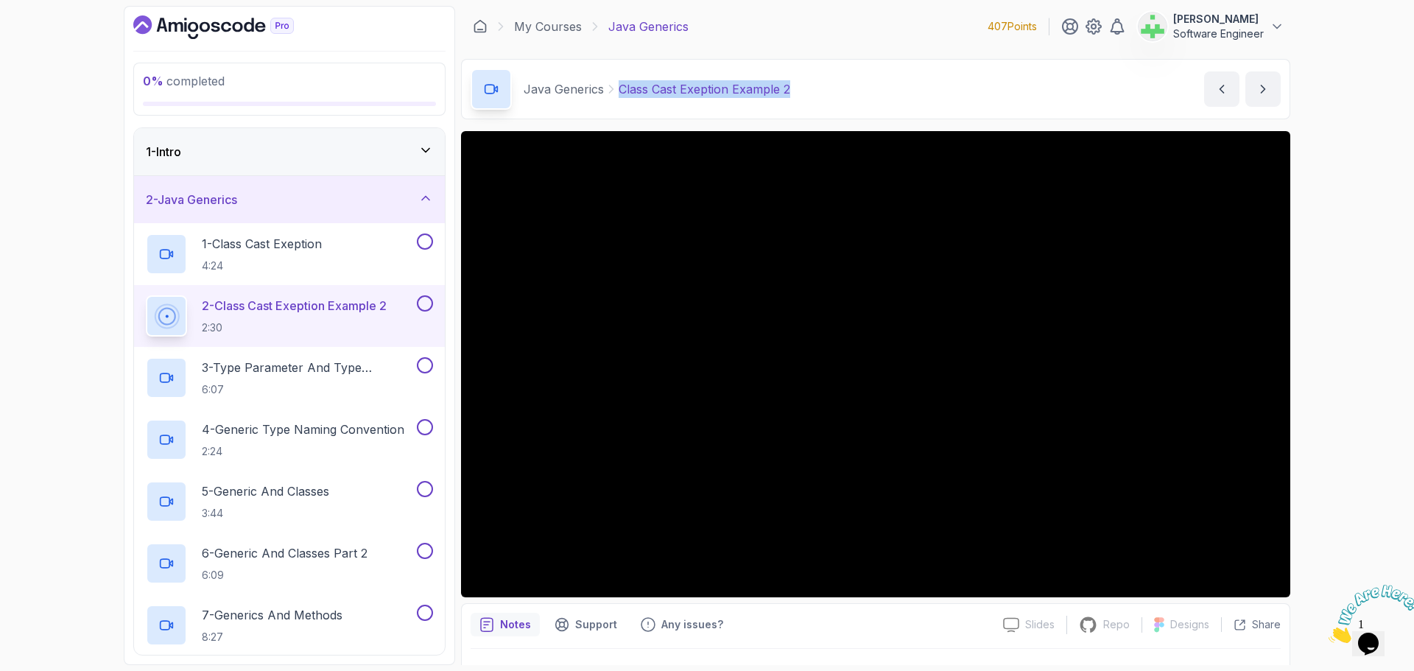
drag, startPoint x: 618, startPoint y: 88, endPoint x: 894, endPoint y: 91, distance: 276.3
click at [894, 91] on div "Java Generics Class Cast Exeption Example 2 Class Cast Exeption Example 2 by ne…" at bounding box center [876, 89] width 830 height 60
copy p "Class Cast Exeption Example 2"
click at [891, 91] on div "Java Generics Class Cast Exeption Example 2 Class Cast Exeption Example 2 by ne…" at bounding box center [876, 89] width 830 height 60
click at [331, 368] on p "3 - Type Parameter And Type Argument" at bounding box center [308, 368] width 212 height 18
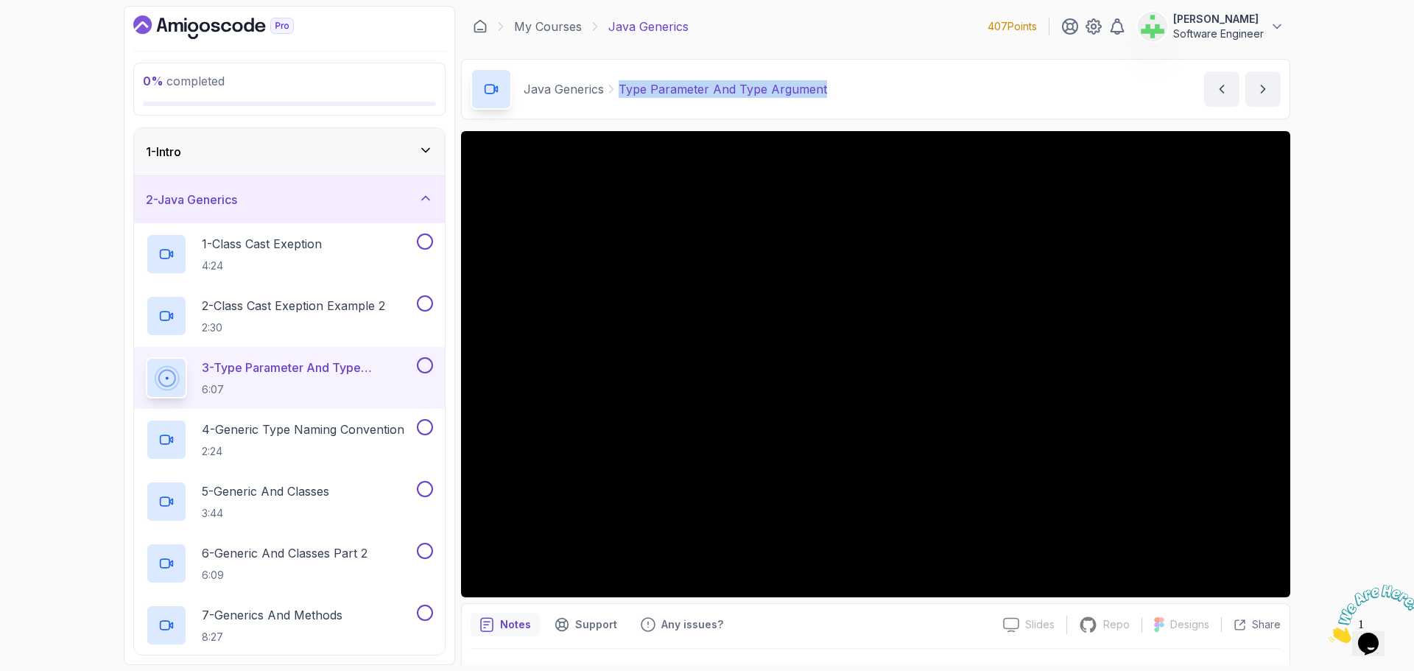
drag, startPoint x: 620, startPoint y: 91, endPoint x: 850, endPoint y: 94, distance: 229.9
click at [850, 94] on div "Java Generics Type Parameter And Type Argument Type Parameter And Type Argument…" at bounding box center [876, 89] width 830 height 60
copy p "Type Parameter And Type Argument"
click at [851, 94] on div "Java Generics Type Parameter And Type Argument Type Parameter And Type Argument…" at bounding box center [876, 89] width 830 height 60
click at [340, 429] on p "4 - Generic Type Naming Convention" at bounding box center [303, 430] width 203 height 18
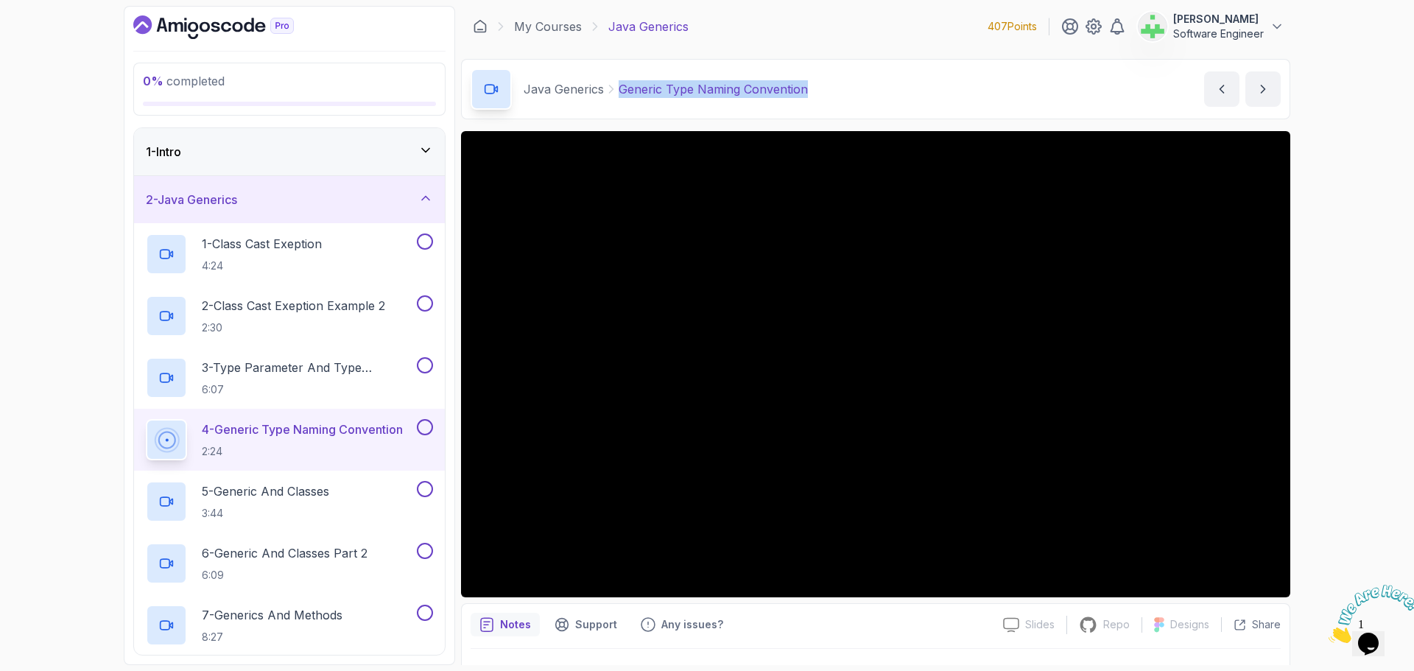
drag, startPoint x: 618, startPoint y: 88, endPoint x: 929, endPoint y: 97, distance: 311.0
click at [929, 97] on div "Java Generics Generic Type Naming Convention Generic Type Naming Convention by …" at bounding box center [876, 89] width 830 height 60
copy p "Generic Type Naming Convention"
click at [902, 95] on div "Java Generics Generic Type Naming Convention Generic Type Naming Convention by …" at bounding box center [876, 89] width 830 height 60
click at [295, 491] on p "5 - Generic And Classes" at bounding box center [265, 492] width 127 height 18
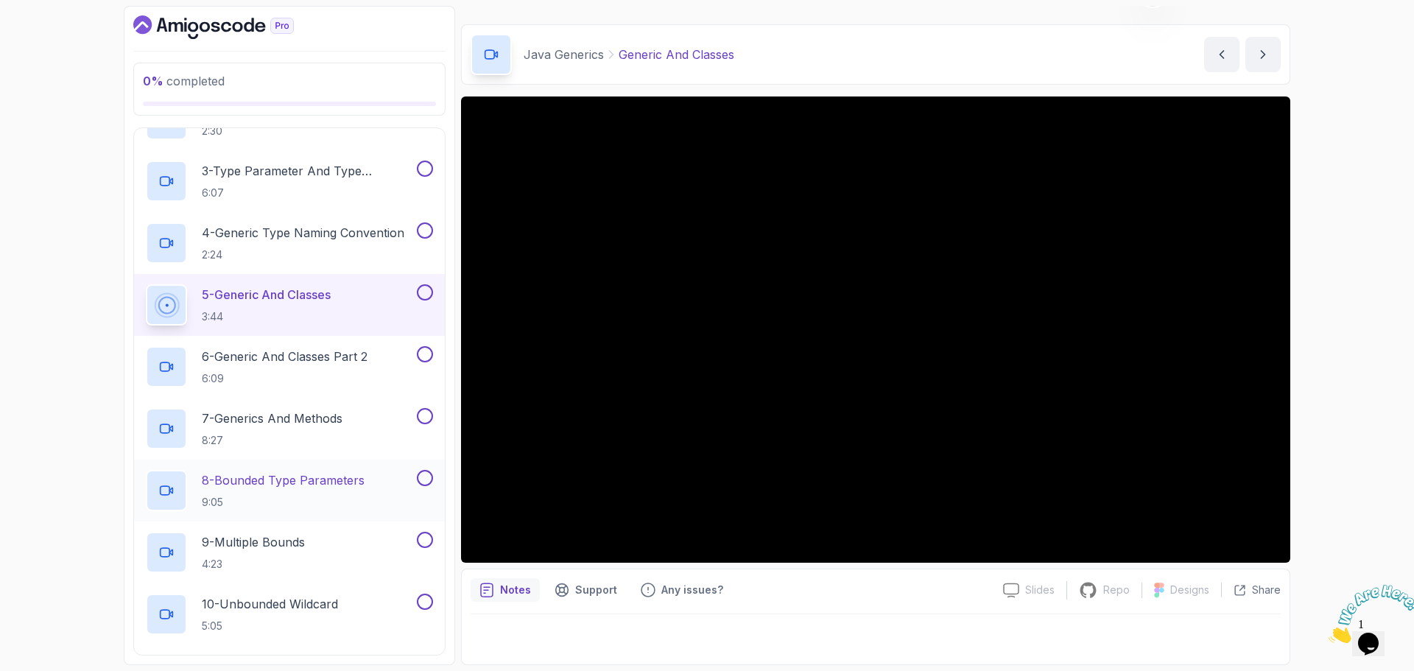
scroll to position [221, 0]
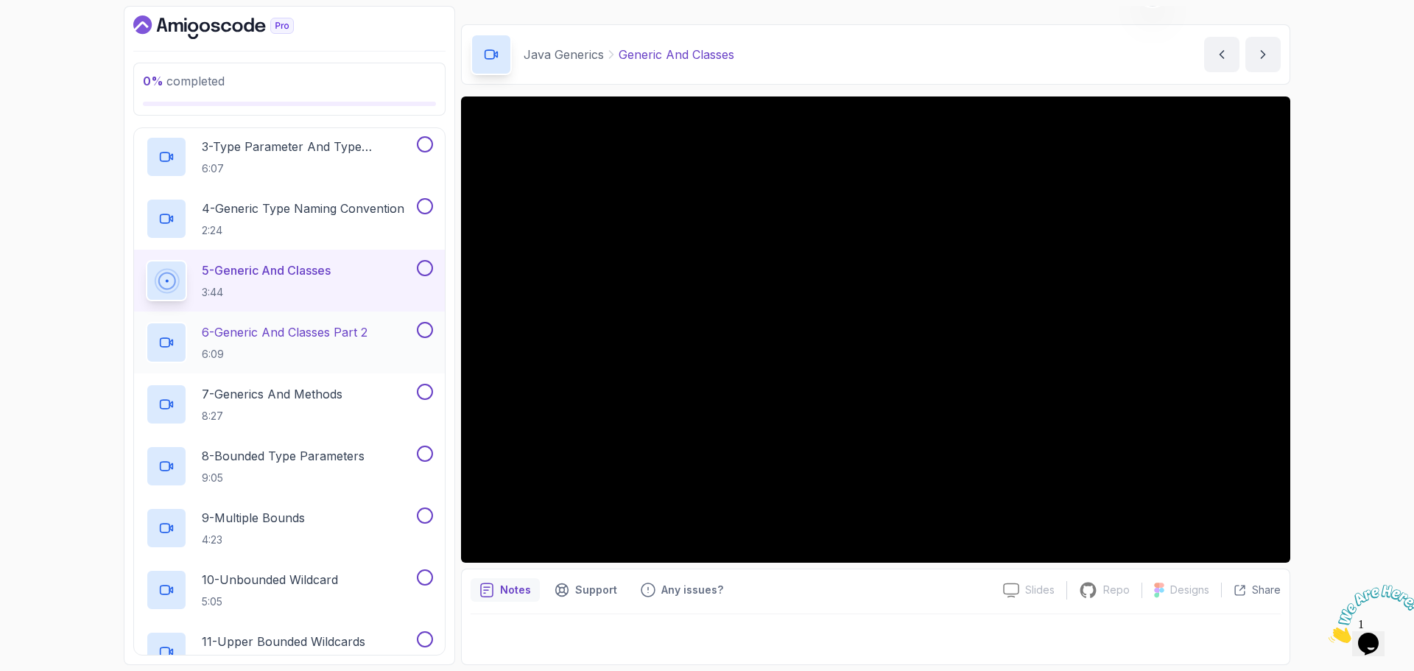
click at [320, 330] on p "6 - Generic And Classes Part 2" at bounding box center [285, 332] width 166 height 18
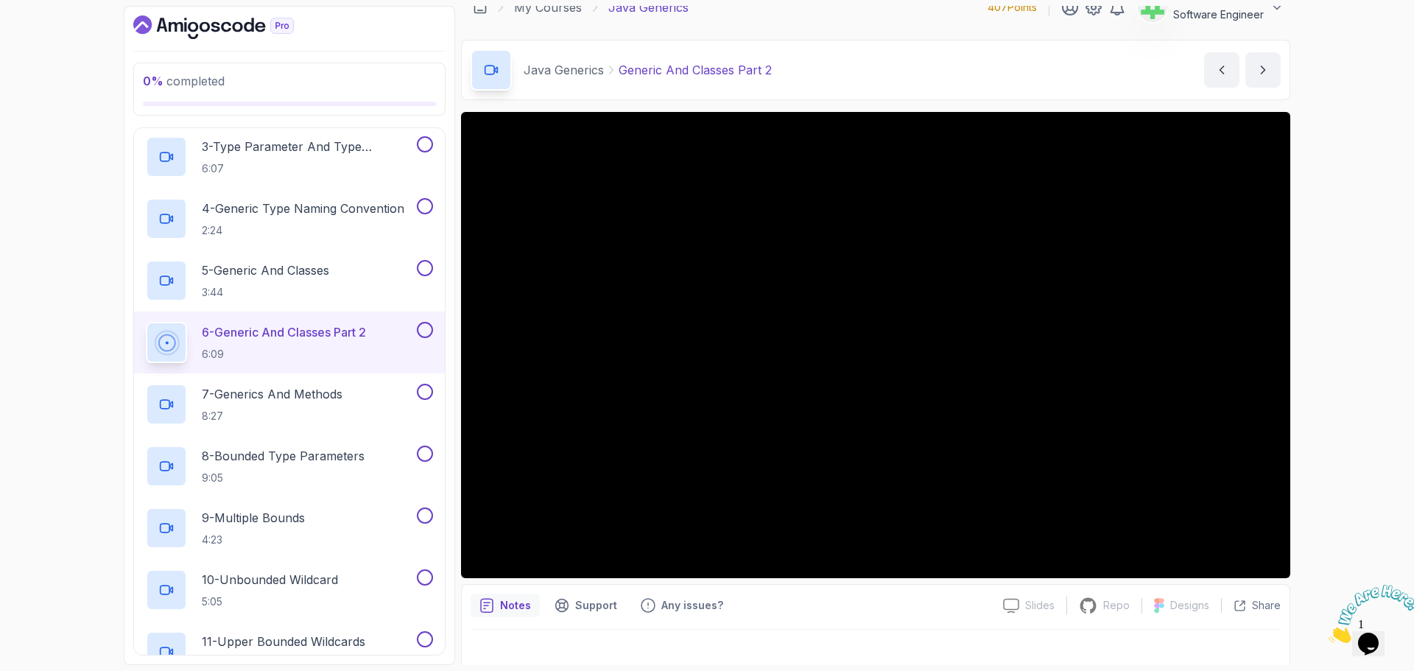
scroll to position [35, 0]
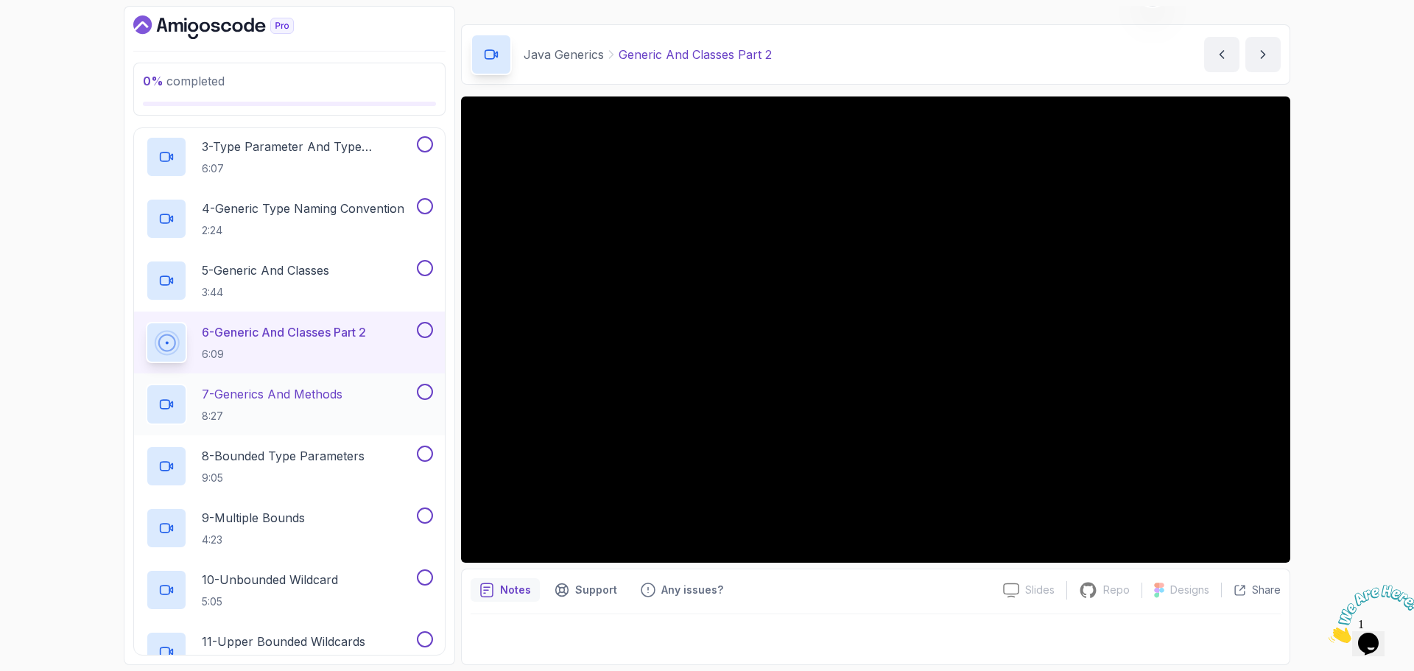
click at [292, 394] on p "7 - Generics And Methods" at bounding box center [272, 394] width 141 height 18
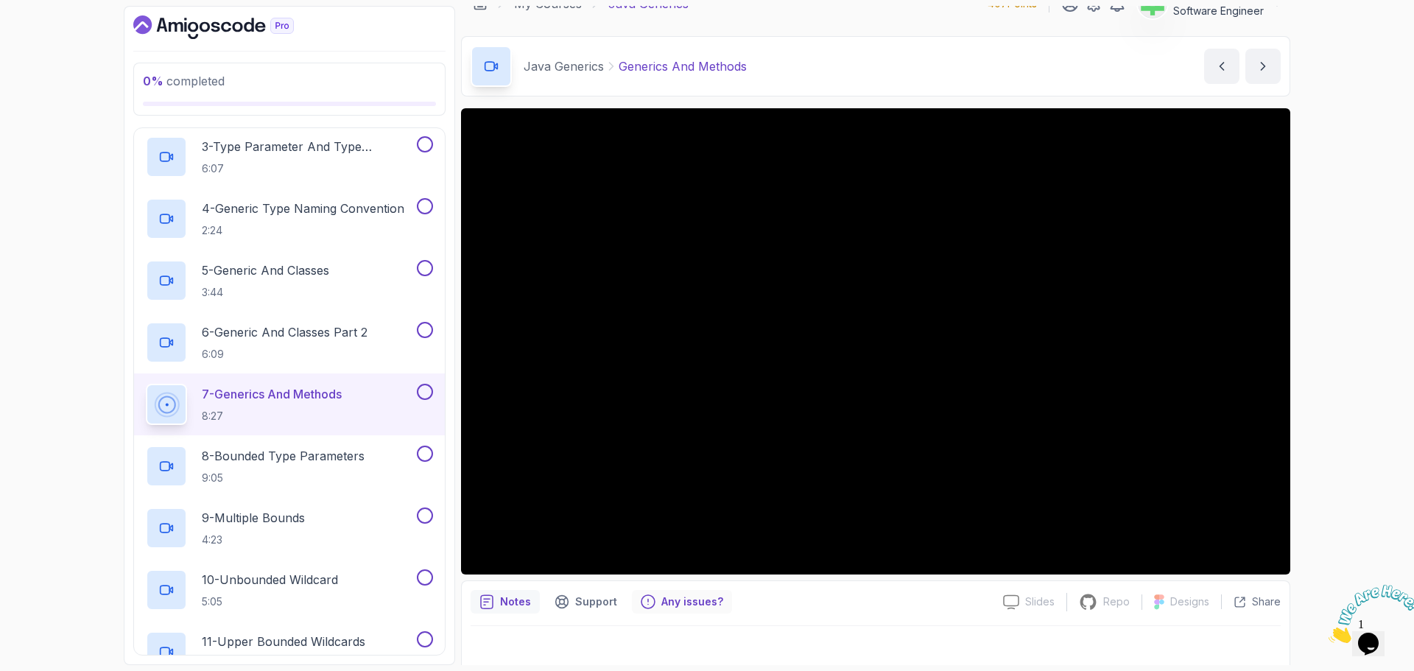
scroll to position [35, 0]
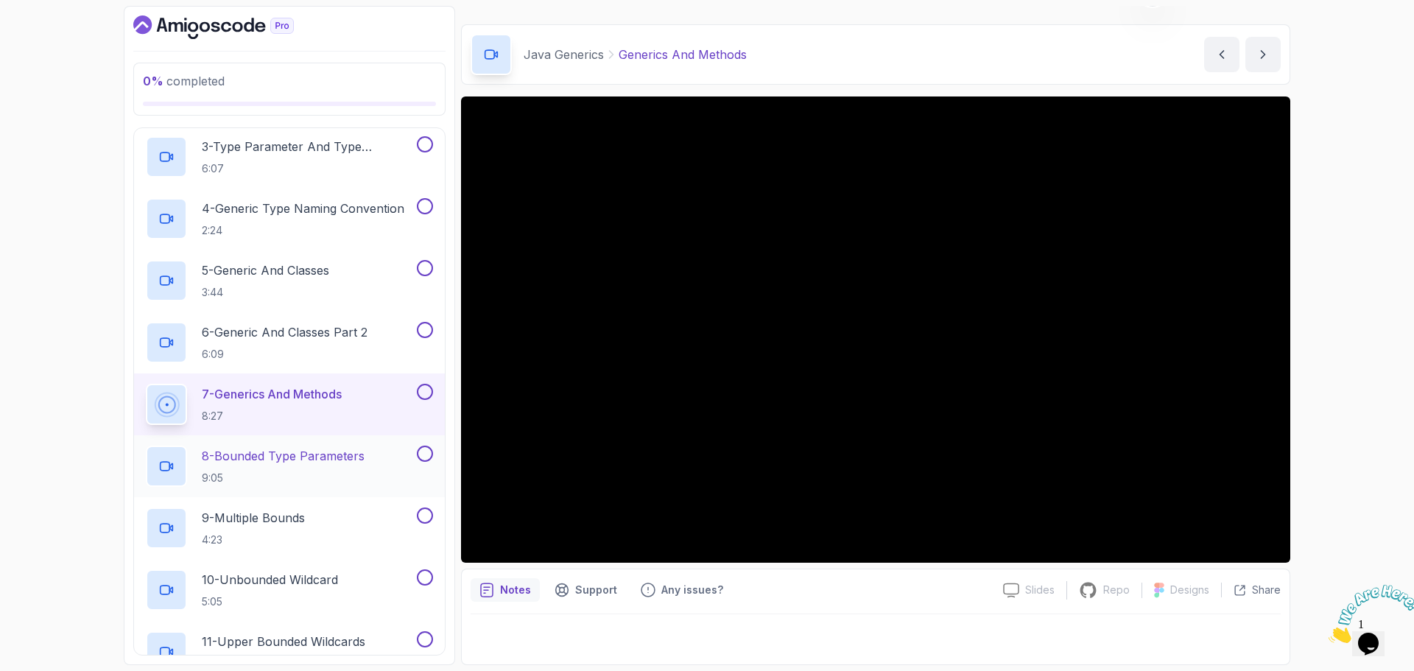
click at [308, 460] on p "8 - Bounded Type Parameters" at bounding box center [283, 456] width 163 height 18
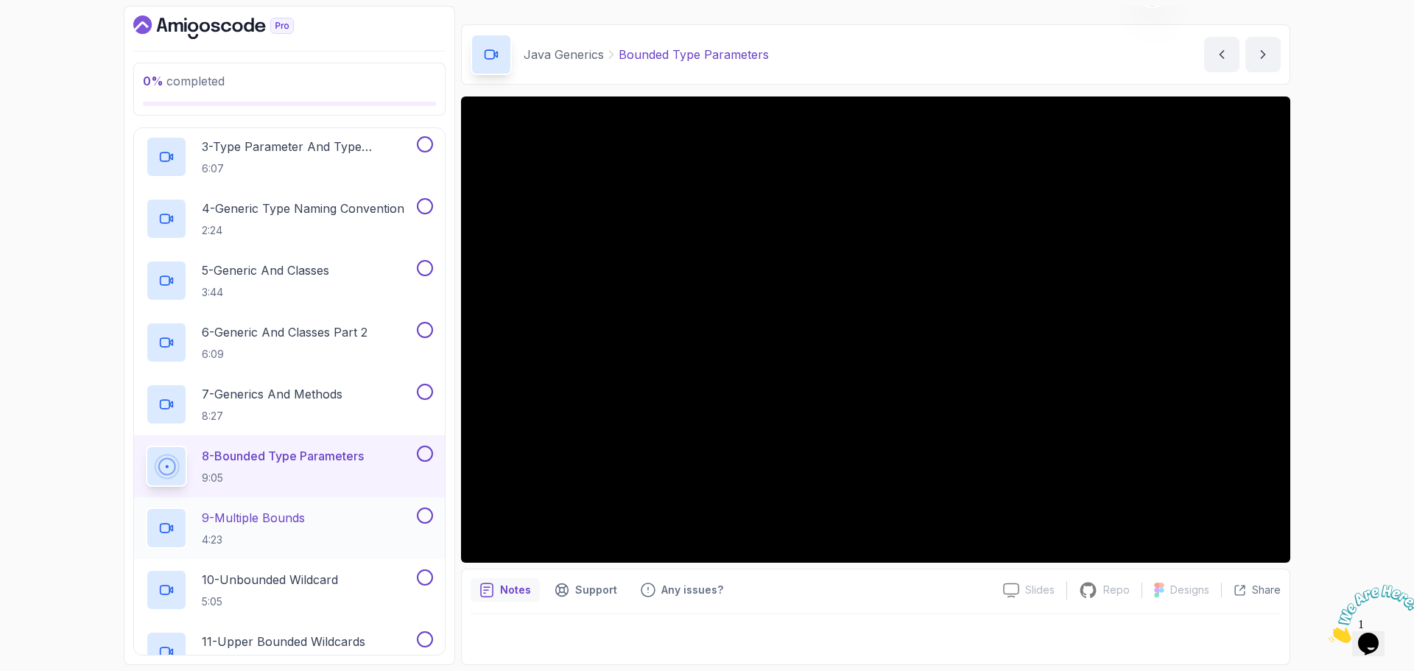
click at [317, 518] on div "9 - Multiple Bounds 4:23" at bounding box center [280, 528] width 268 height 41
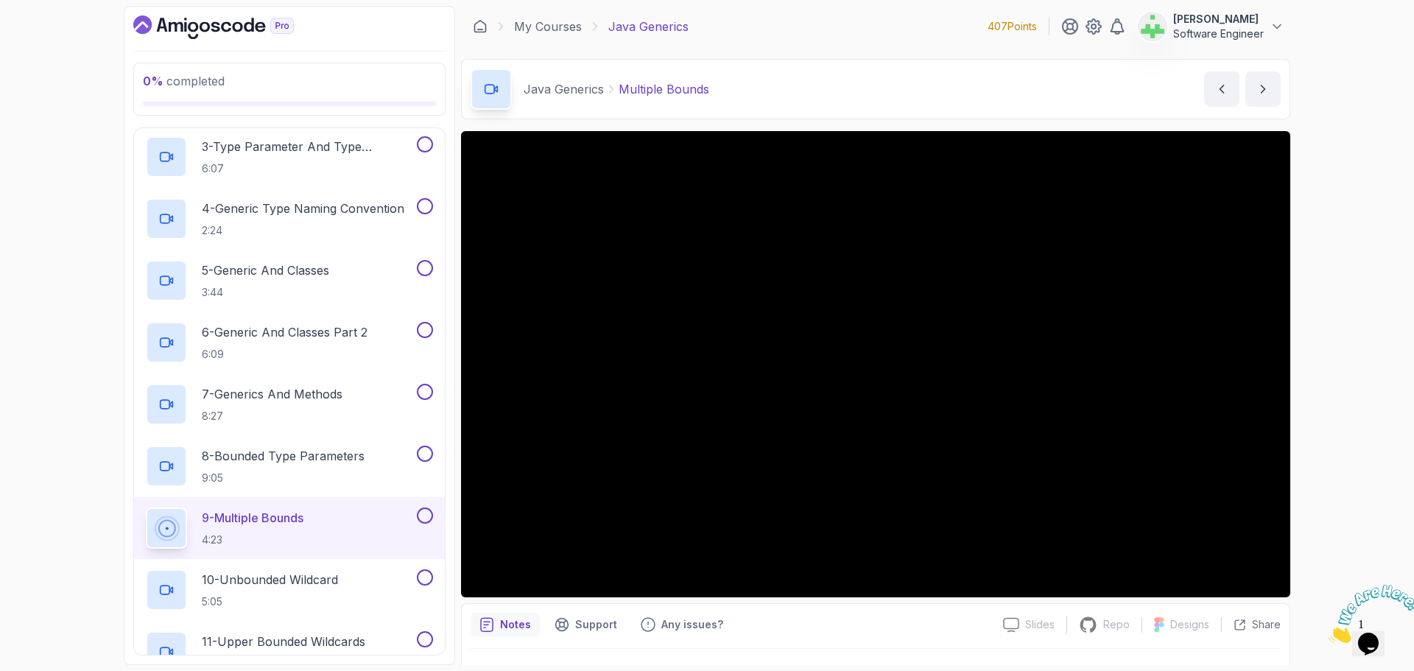
scroll to position [35, 0]
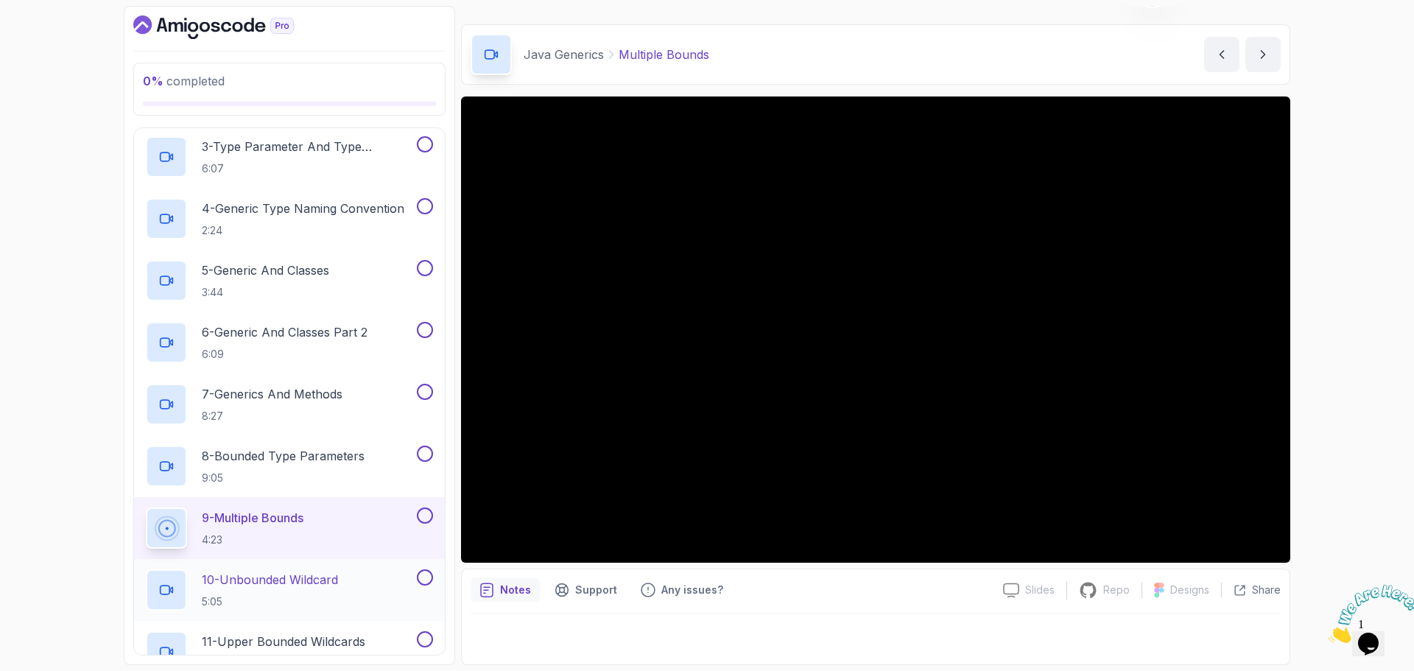
click at [323, 580] on p "10 - Unbounded Wildcard" at bounding box center [270, 580] width 136 height 18
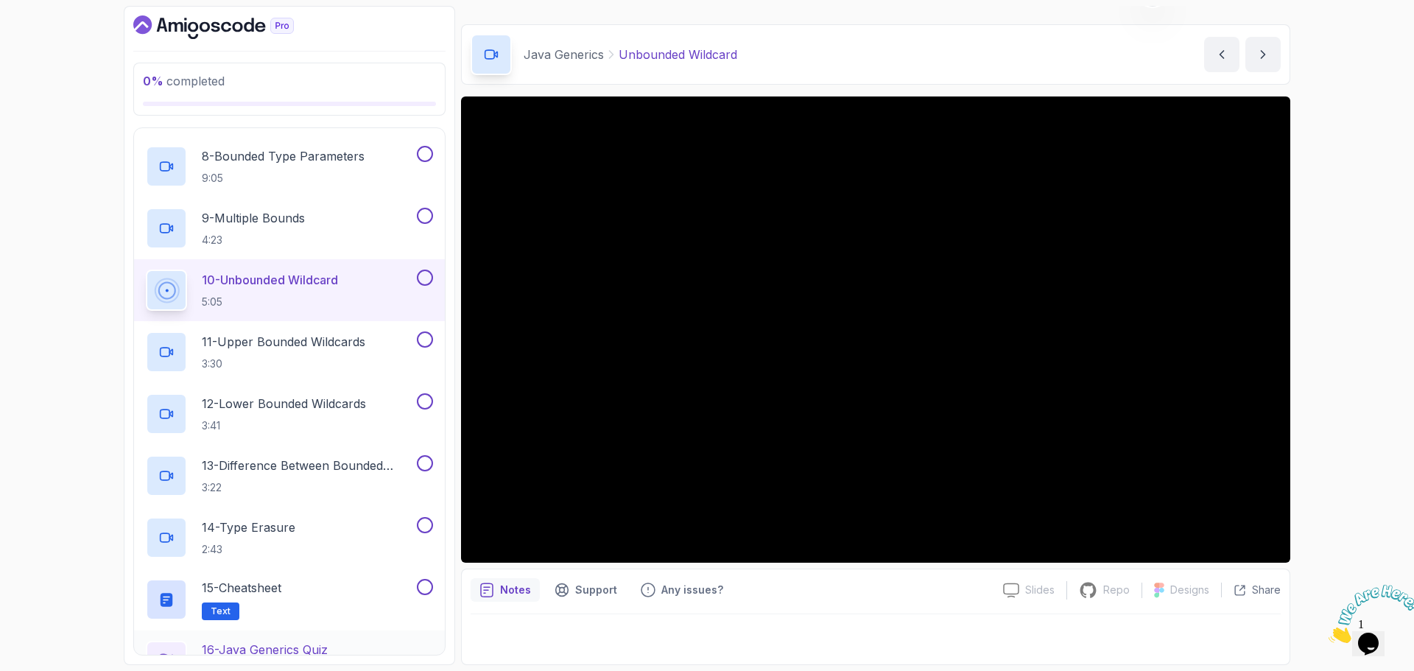
scroll to position [606, 0]
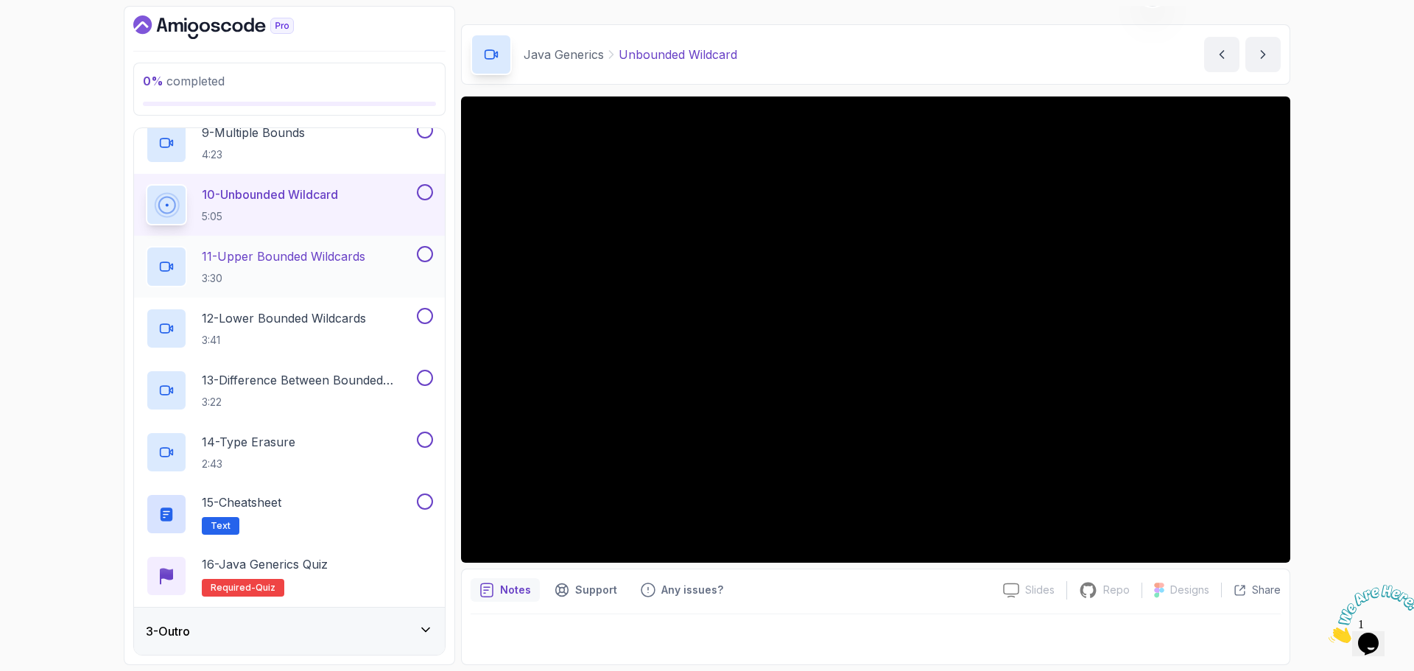
click at [318, 256] on p "11 - Upper Bounded Wildcards" at bounding box center [284, 257] width 164 height 18
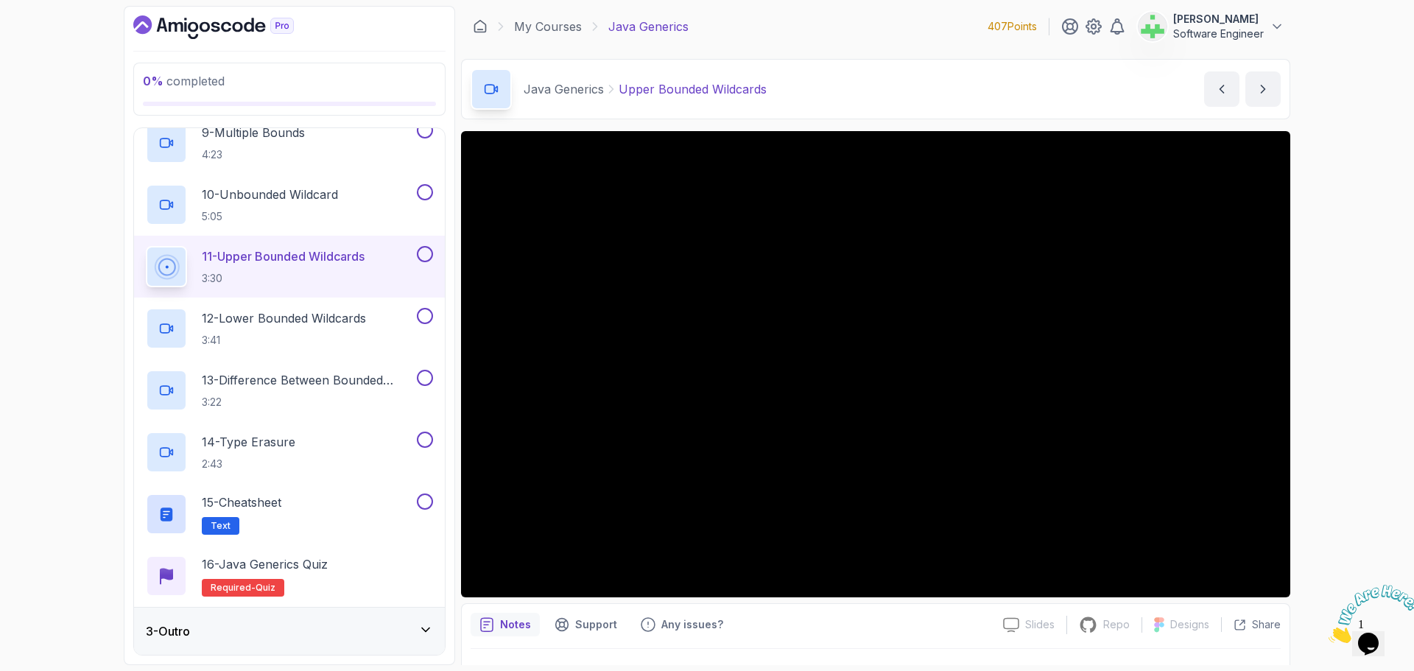
scroll to position [35, 0]
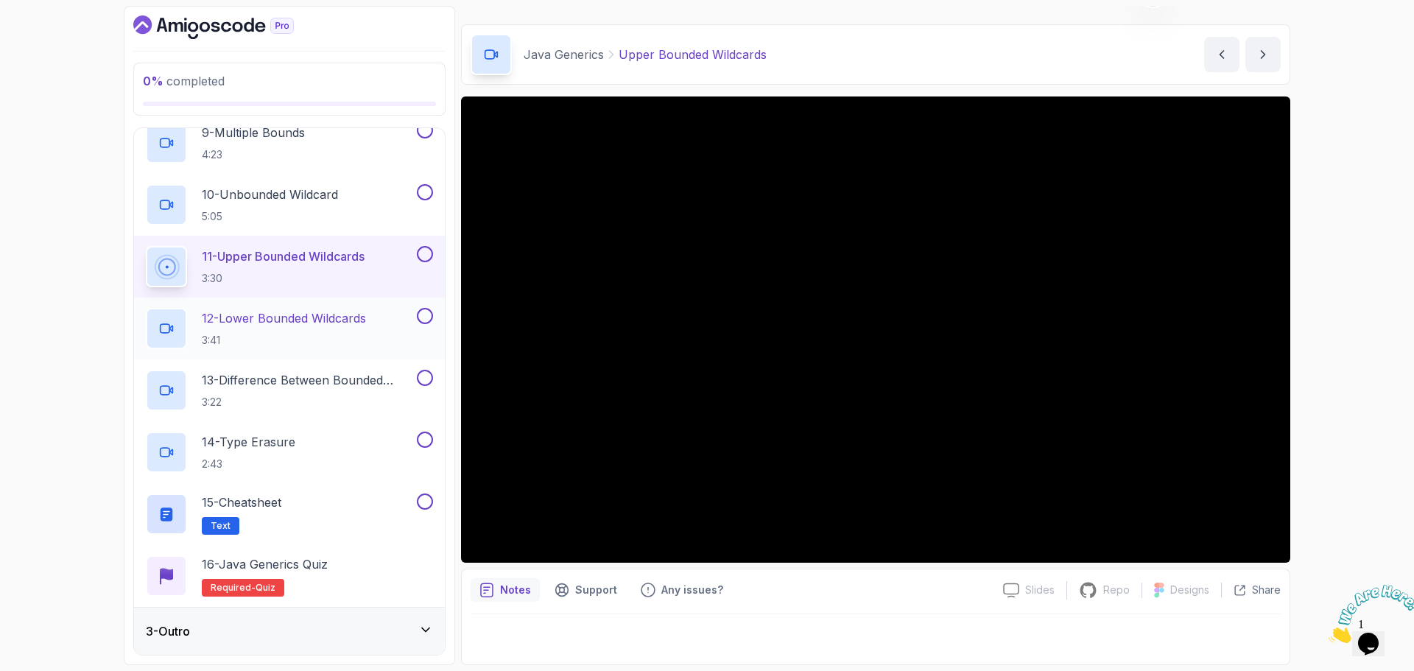
click at [331, 318] on p "12 - Lower Bounded Wildcards" at bounding box center [284, 318] width 164 height 18
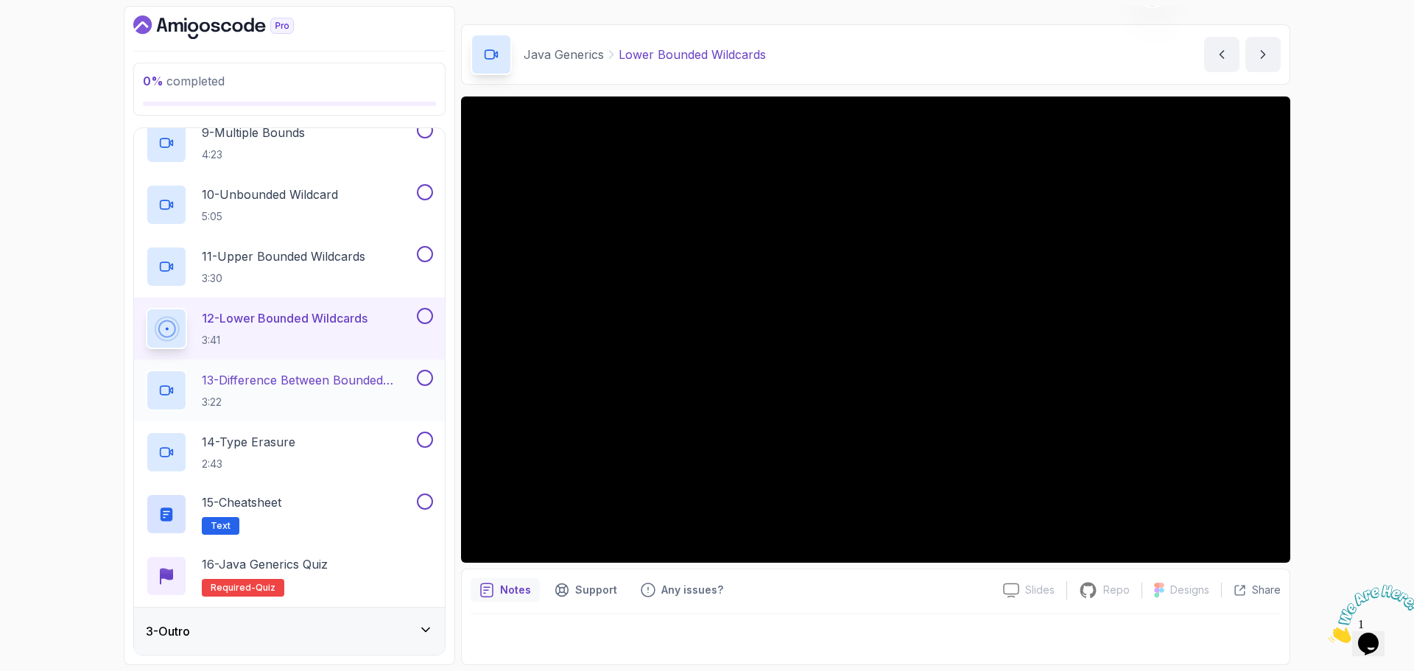
click at [285, 379] on p "13 - Difference Between Bounded Type Parameters And Wildcards" at bounding box center [308, 380] width 212 height 18
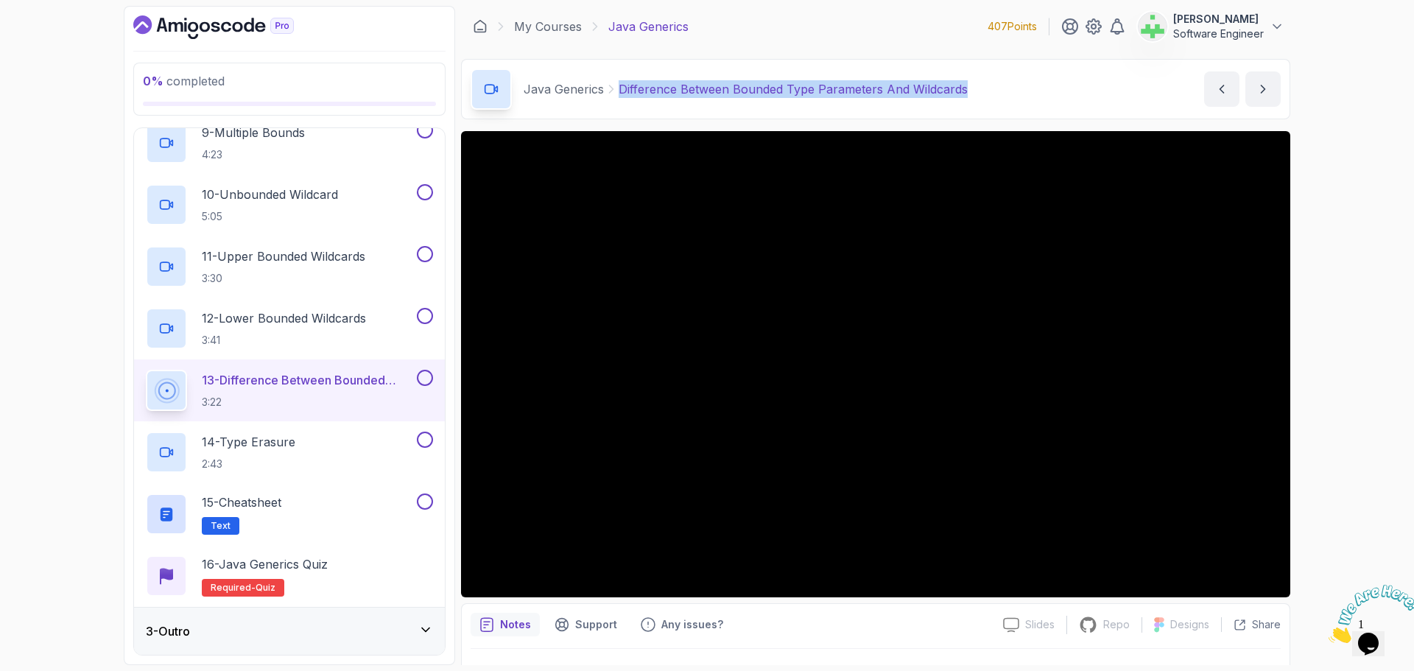
drag, startPoint x: 619, startPoint y: 88, endPoint x: 1059, endPoint y: 85, distance: 439.8
click at [1059, 85] on div "Java Generics Difference Between Bounded Type Parameters And Wildcards Differen…" at bounding box center [876, 89] width 830 height 60
copy p "Difference Between Bounded Type Parameters And Wildcards"
click at [1056, 86] on div "Java Generics Difference Between Bounded Type Parameters And Wildcards Differen…" at bounding box center [876, 89] width 830 height 60
click at [286, 444] on p "14 - Type Erasure" at bounding box center [249, 442] width 94 height 18
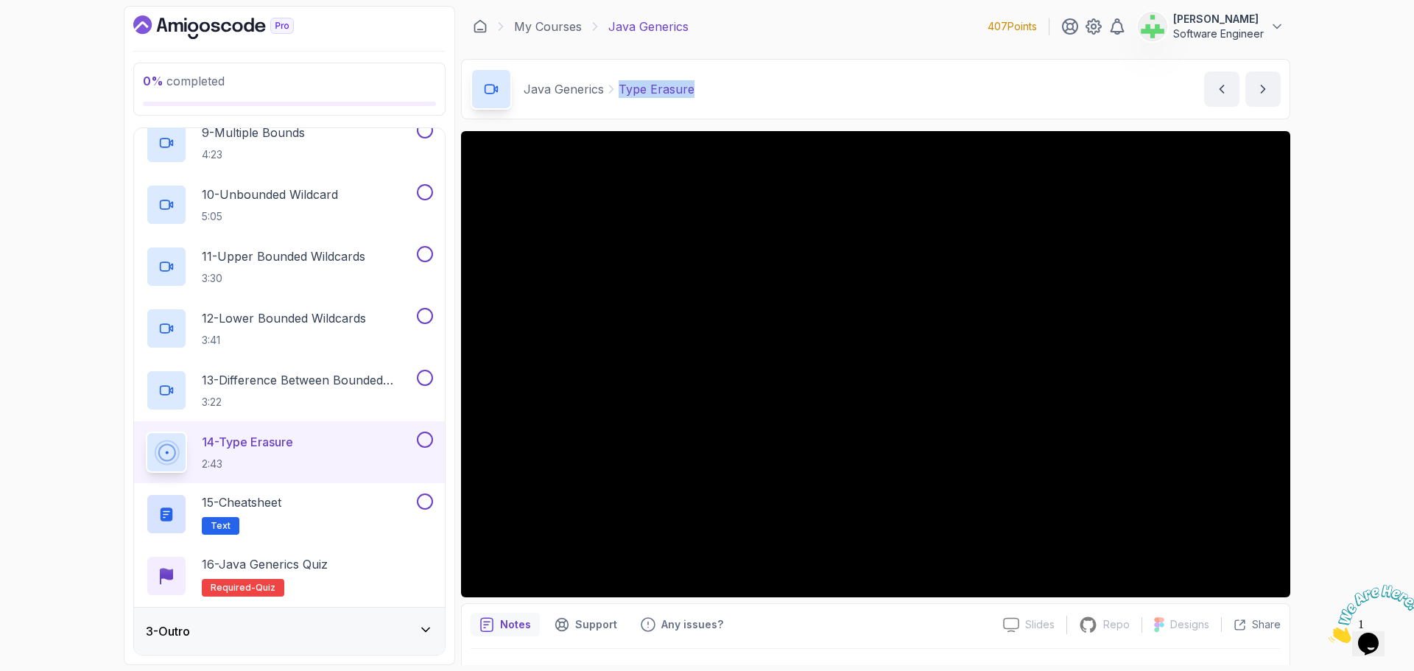
drag, startPoint x: 620, startPoint y: 91, endPoint x: 801, endPoint y: 96, distance: 181.3
click at [802, 96] on div "Java Generics Type Erasure Type Erasure by nelson" at bounding box center [876, 89] width 830 height 60
copy p "Type Erasure"
click at [797, 93] on div "Java Generics Type Erasure Type Erasure by nelson" at bounding box center [876, 89] width 830 height 60
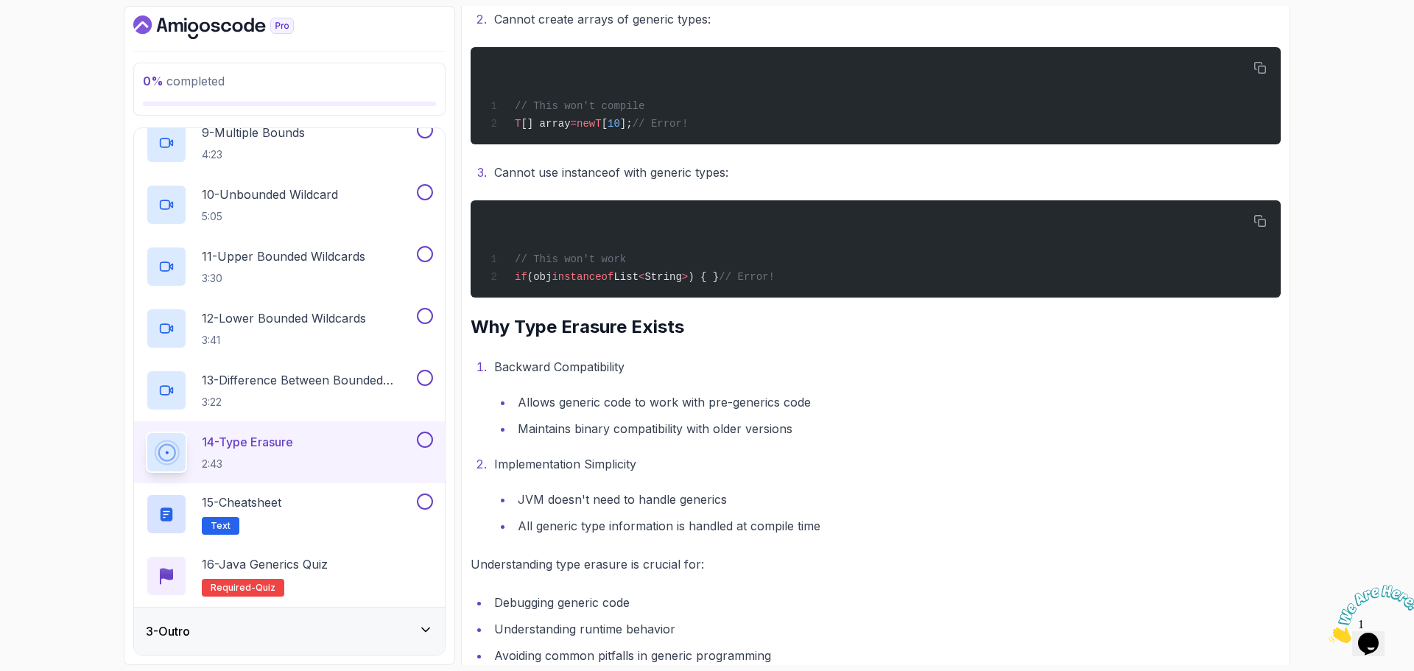
scroll to position [1934, 0]
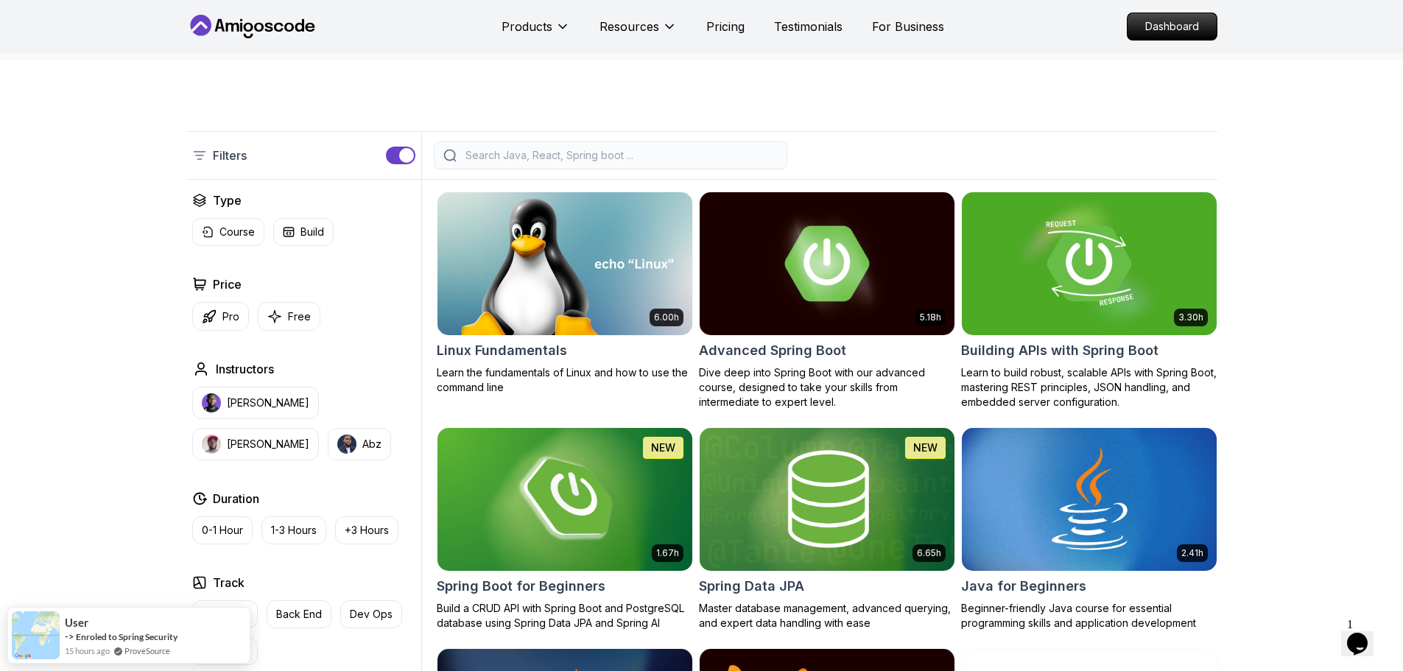
scroll to position [221, 0]
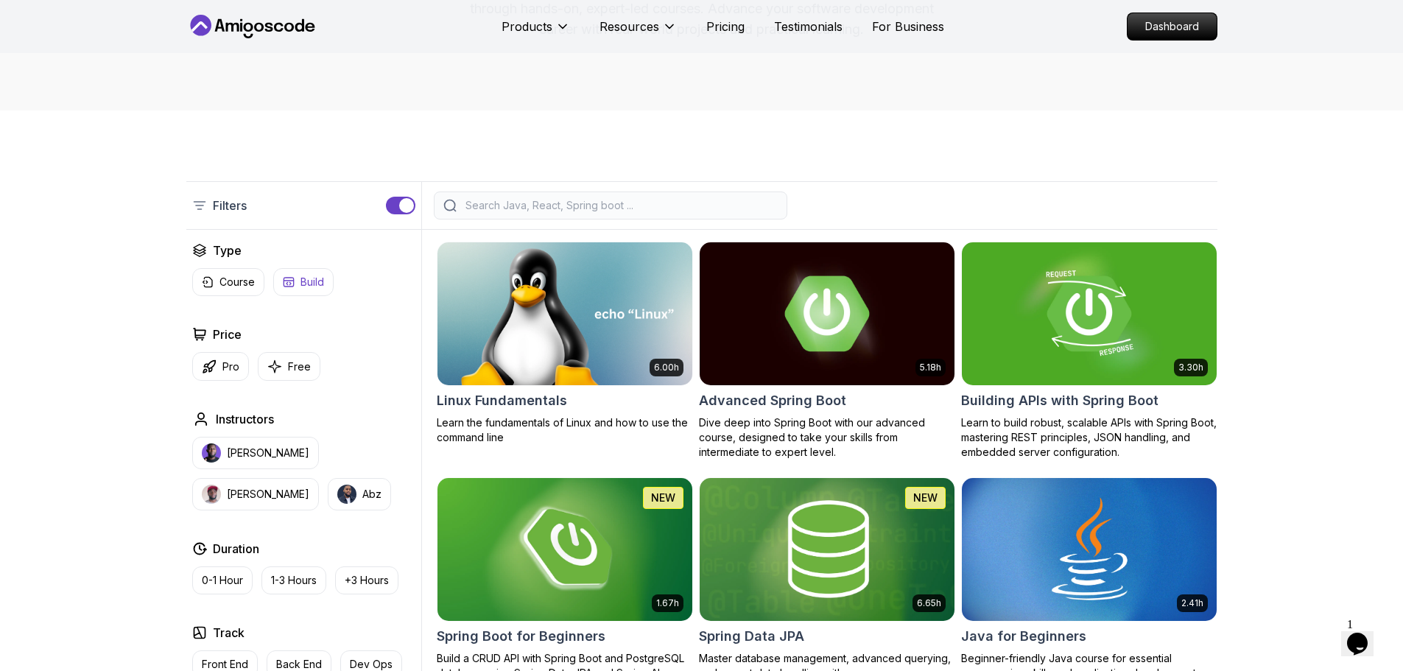
click at [307, 364] on p "Free" at bounding box center [299, 366] width 23 height 15
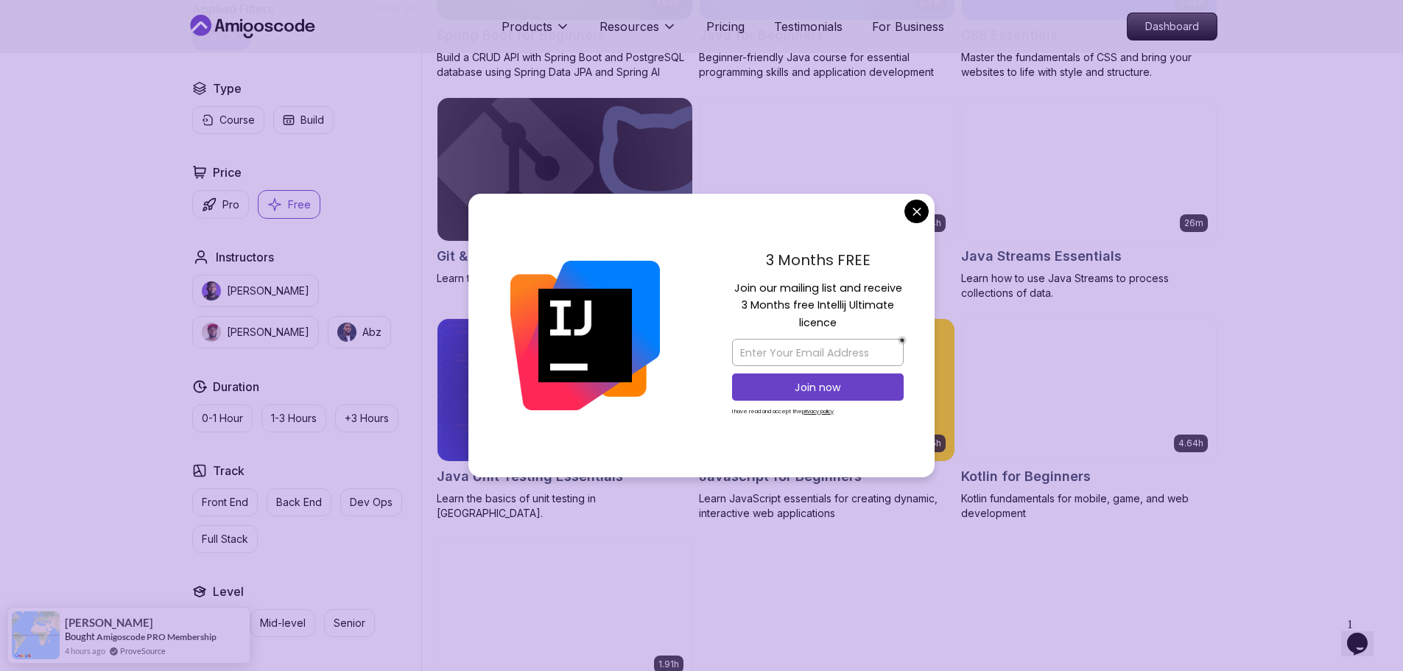
scroll to position [589, 0]
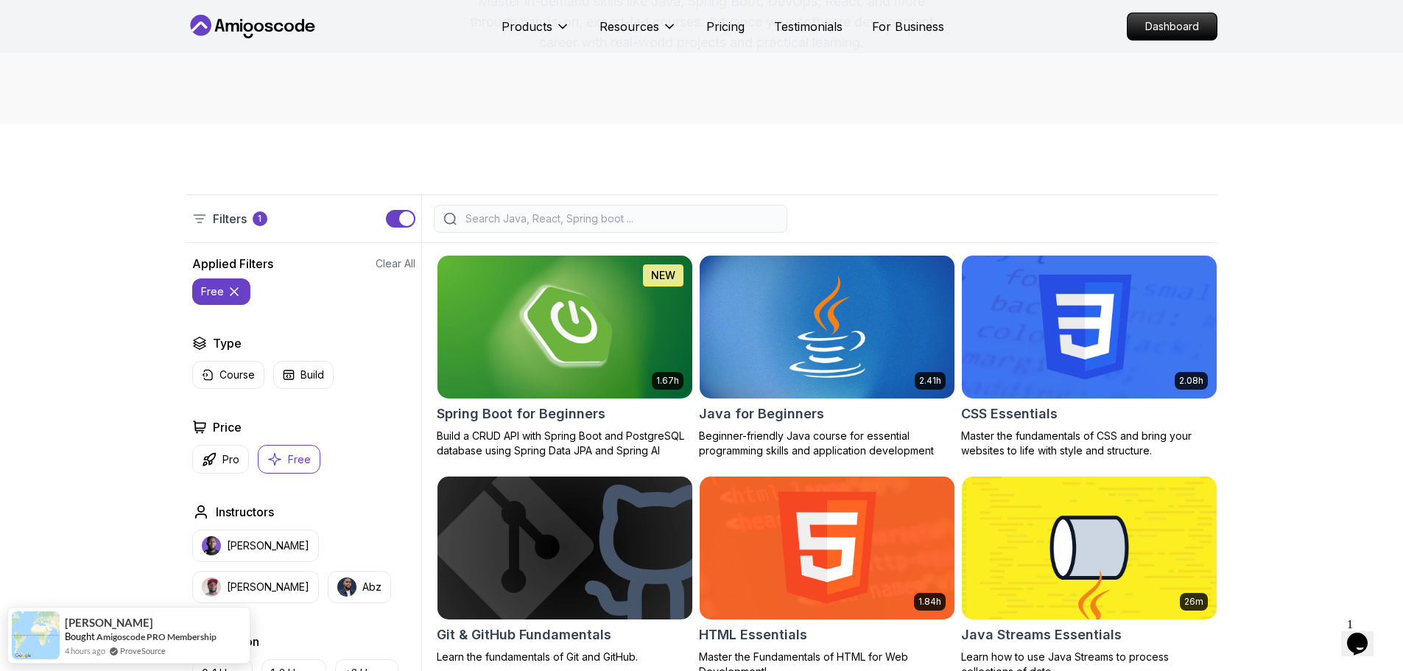
scroll to position [147, 0]
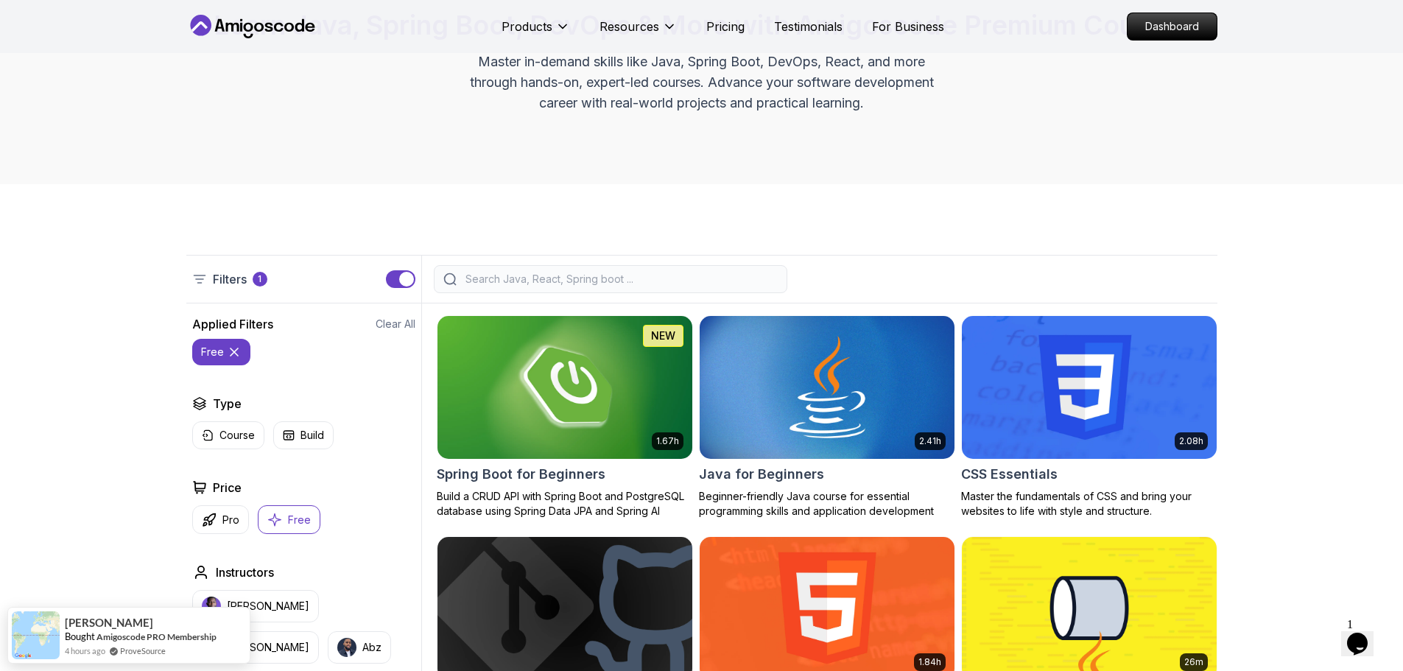
click at [234, 355] on icon at bounding box center [234, 352] width 15 height 15
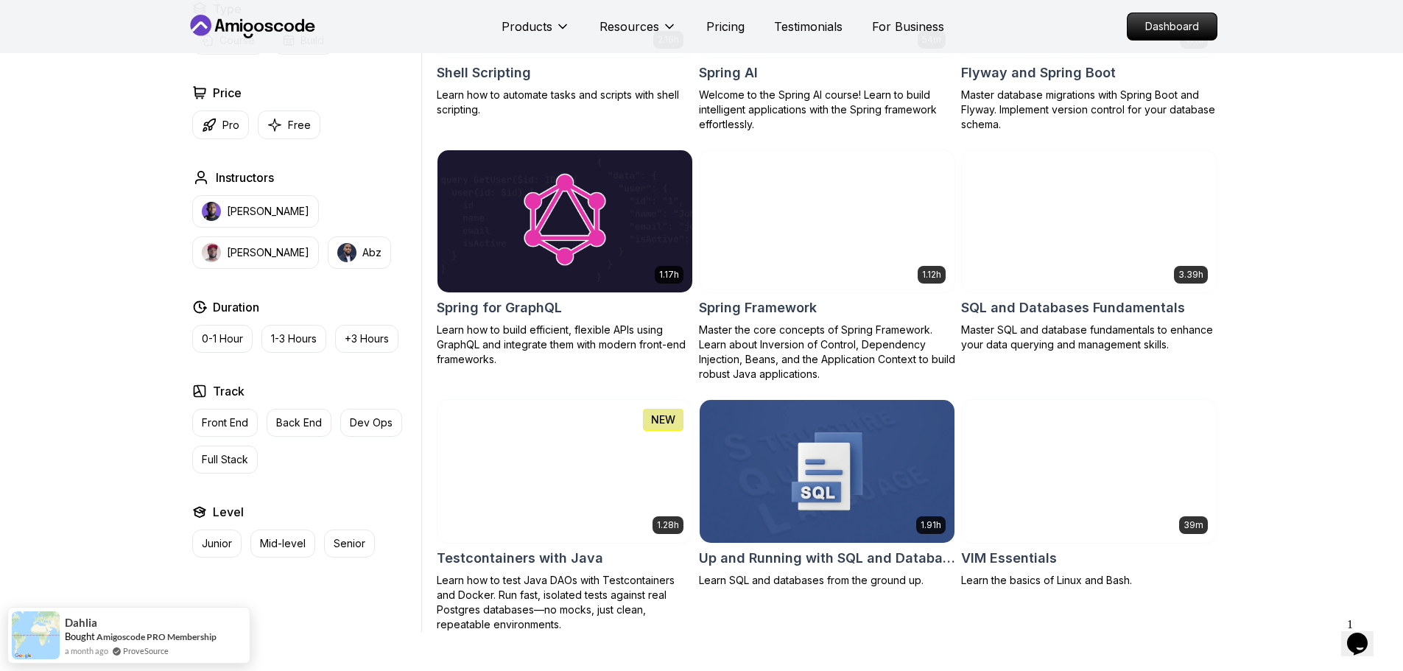
scroll to position [3610, 0]
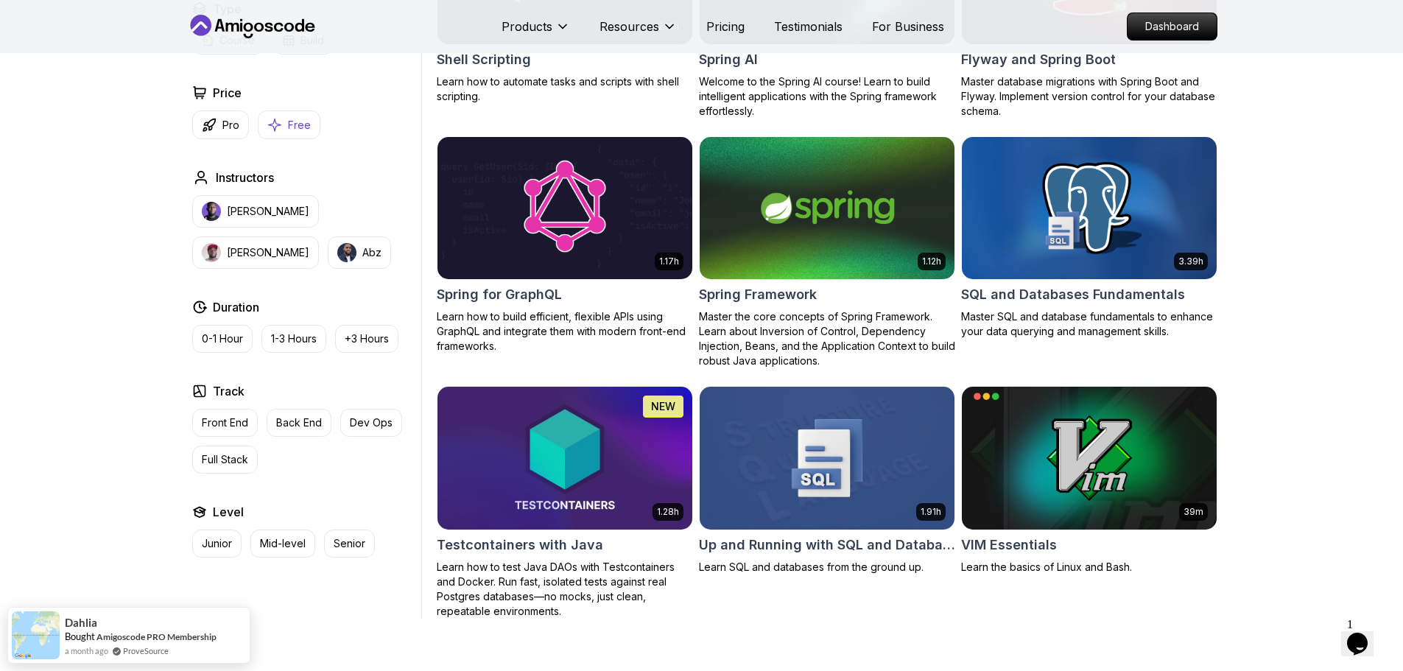
click at [292, 122] on p "Free" at bounding box center [299, 125] width 23 height 15
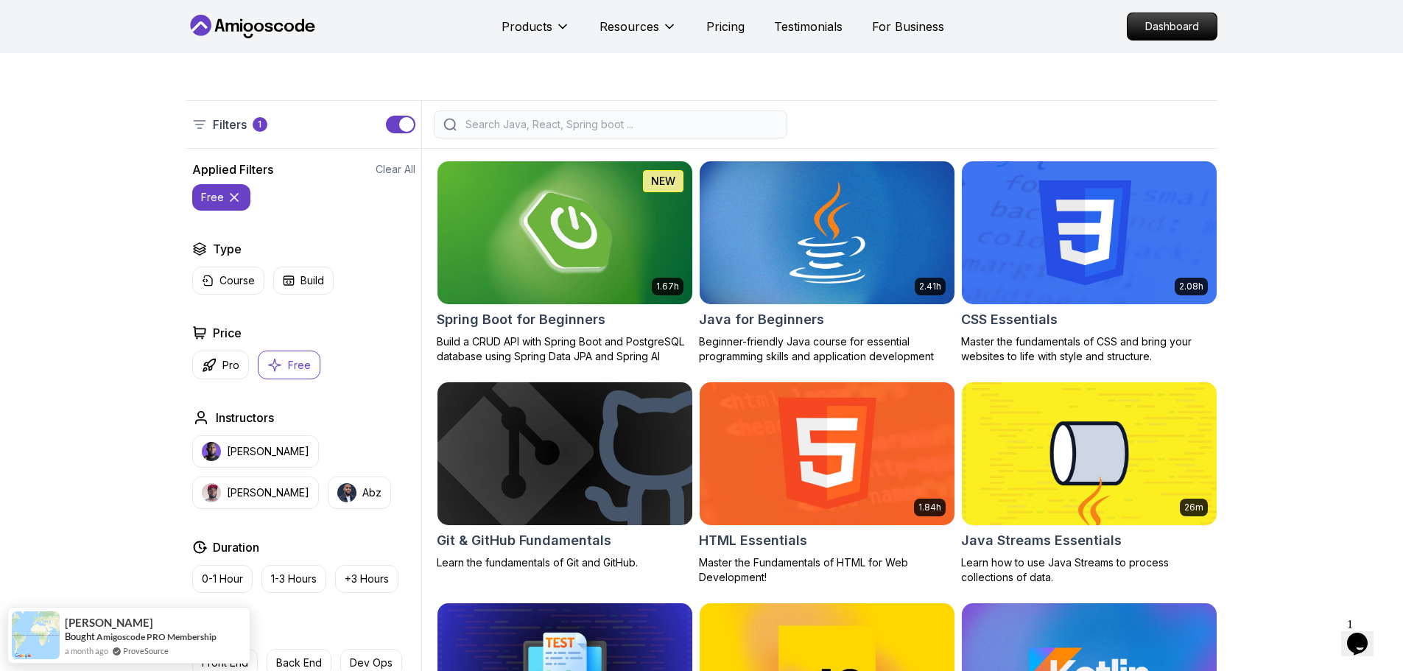
scroll to position [221, 0]
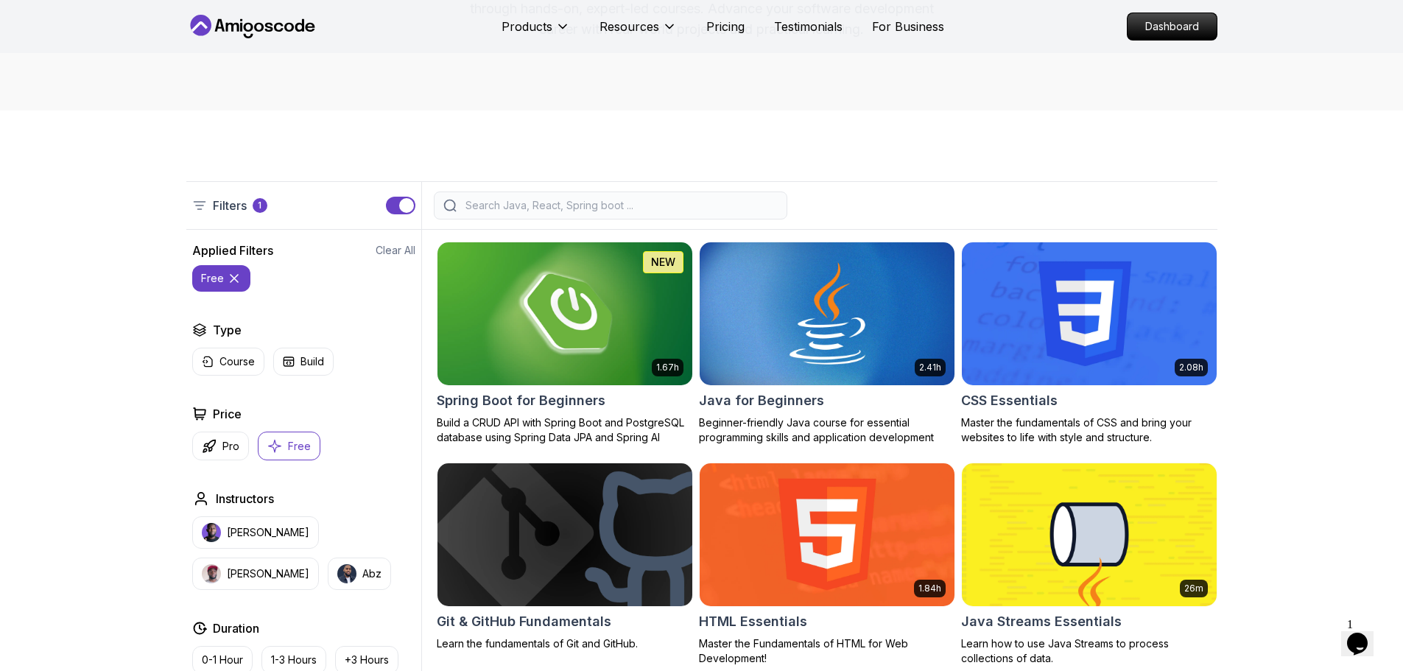
click at [238, 278] on icon at bounding box center [234, 278] width 15 height 15
